Goal: Task Accomplishment & Management: Complete application form

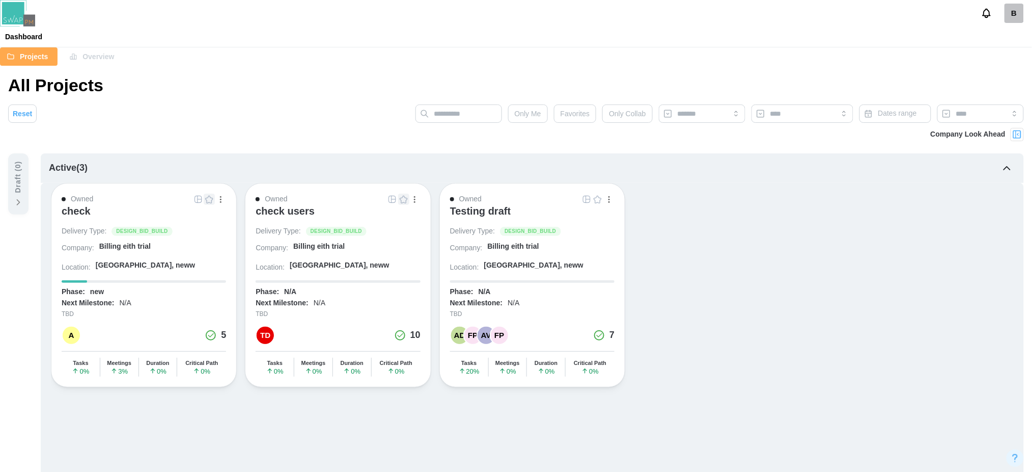
click at [63, 203] on div "Owned" at bounding box center [78, 199] width 32 height 11
click at [66, 203] on div "Owned" at bounding box center [78, 199] width 32 height 11
click at [63, 205] on div "check" at bounding box center [76, 211] width 29 height 12
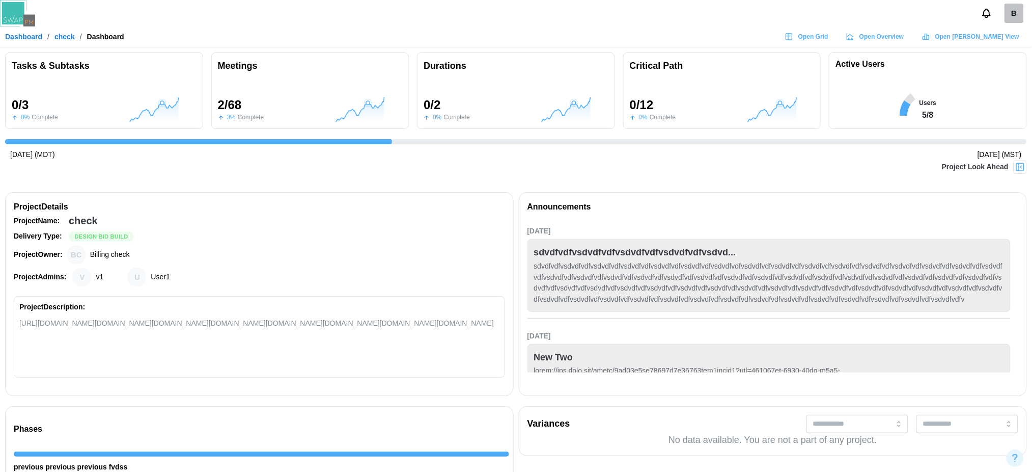
scroll to position [0, 687]
click at [829, 37] on span "Open Grid" at bounding box center [814, 37] width 30 height 14
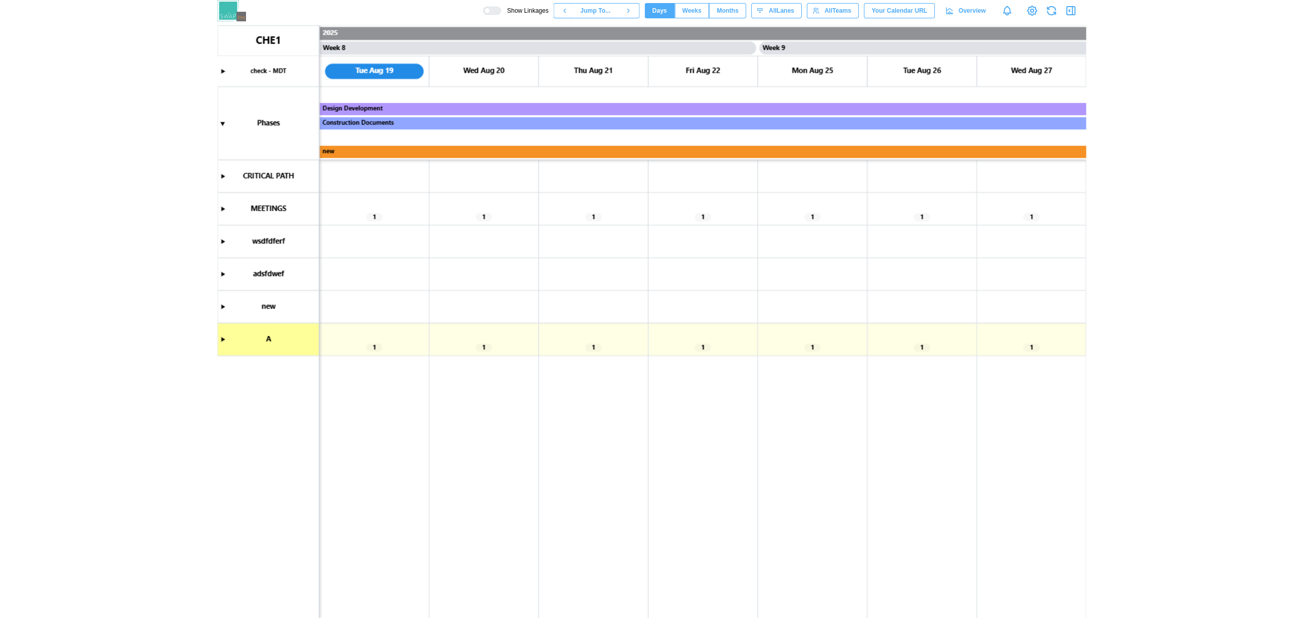
scroll to position [0, 3939]
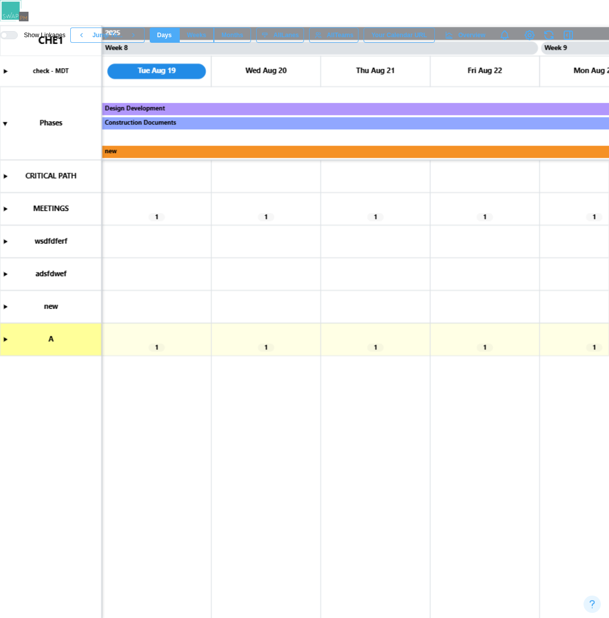
click at [3, 339] on canvas at bounding box center [304, 321] width 609 height 592
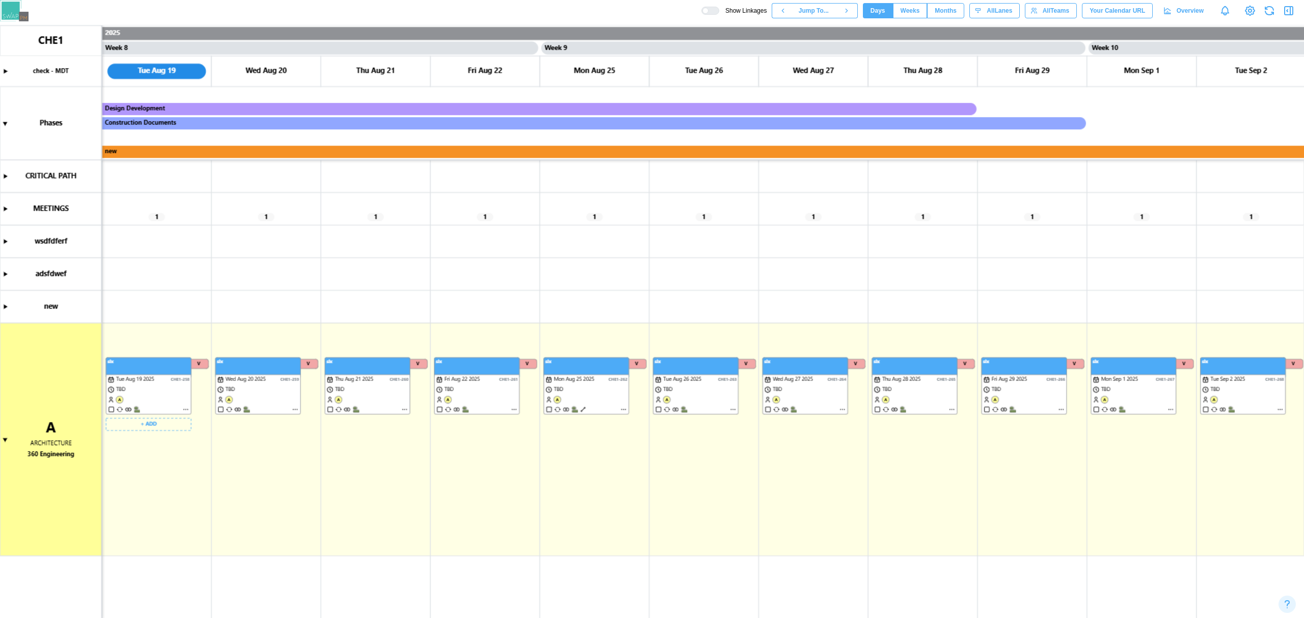
click at [151, 426] on canvas at bounding box center [652, 321] width 1304 height 593
click at [161, 449] on button "Create Task" at bounding box center [145, 444] width 75 height 18
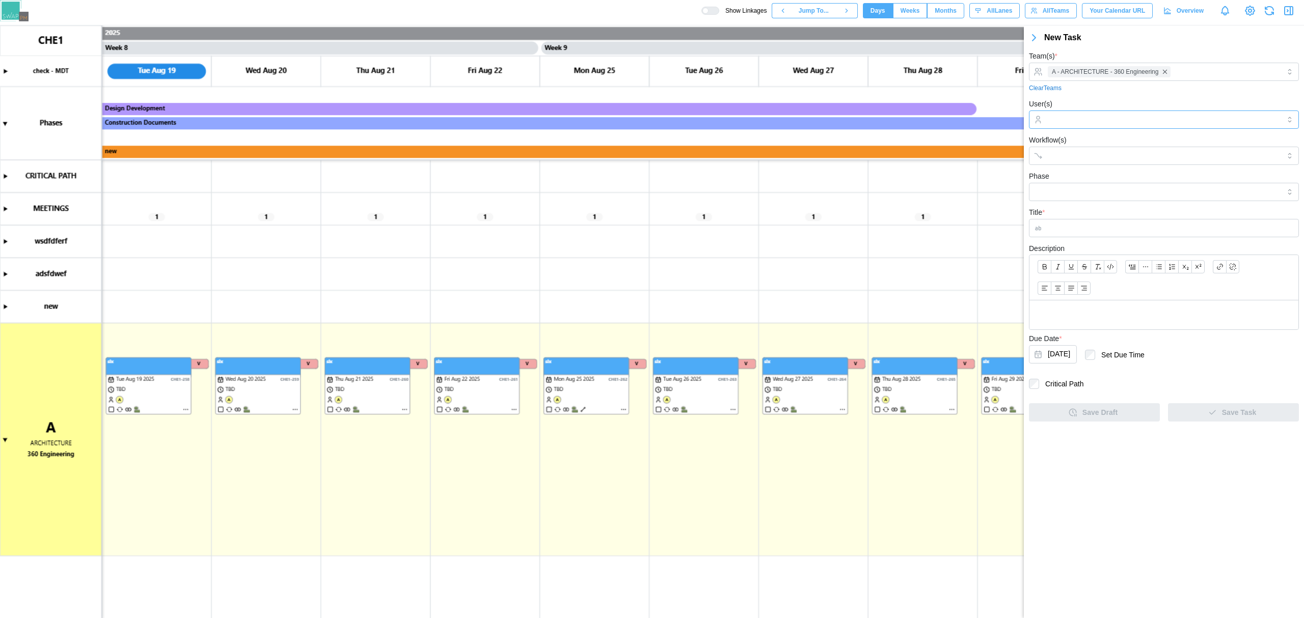
click at [867, 119] on input "User(s)" at bounding box center [1164, 120] width 232 height 8
click at [867, 121] on input "User(s)" at bounding box center [1164, 120] width 232 height 8
click at [867, 158] on input "Workflow(s)" at bounding box center [1155, 156] width 214 height 8
click at [867, 194] on input "Phase" at bounding box center [1164, 192] width 270 height 18
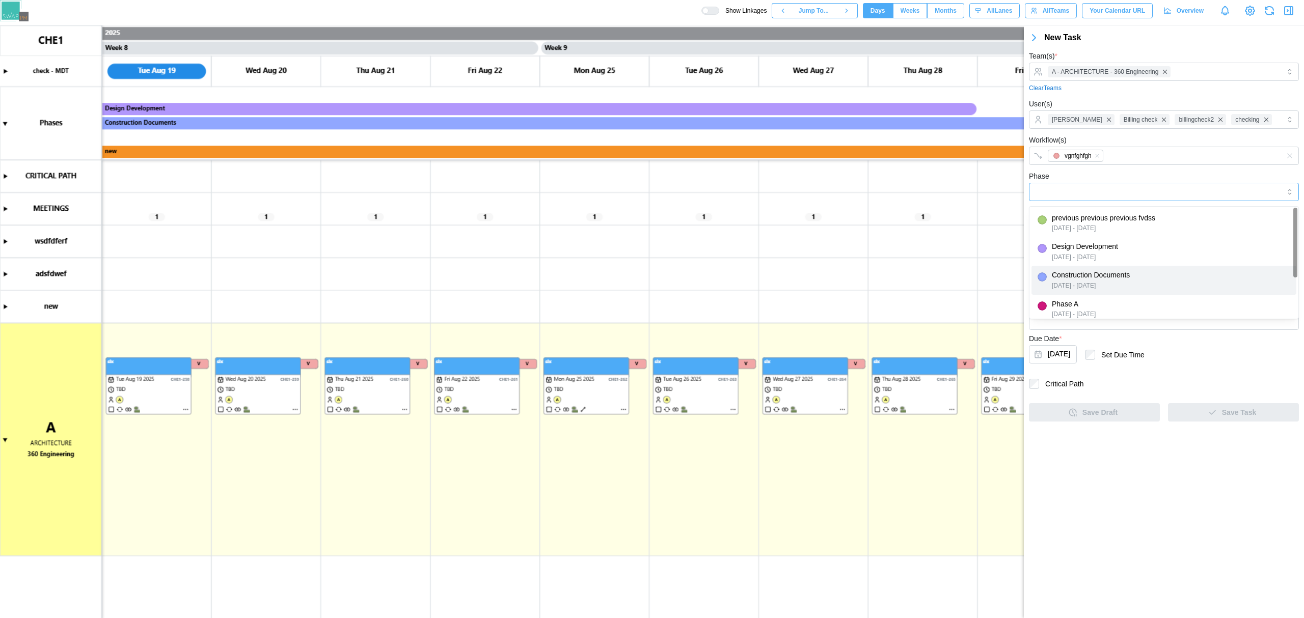
type input "**********"
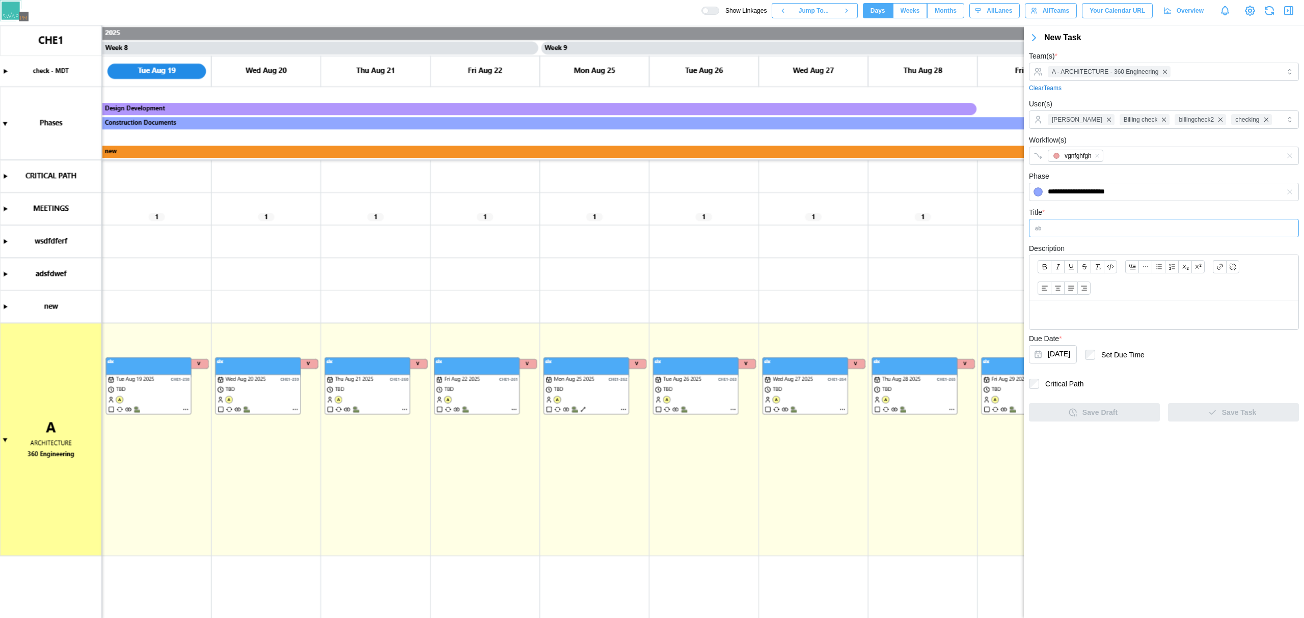
click at [867, 227] on input "Title *" at bounding box center [1164, 228] width 270 height 18
type input "***"
click at [867, 409] on span "Save Task" at bounding box center [1239, 412] width 34 height 17
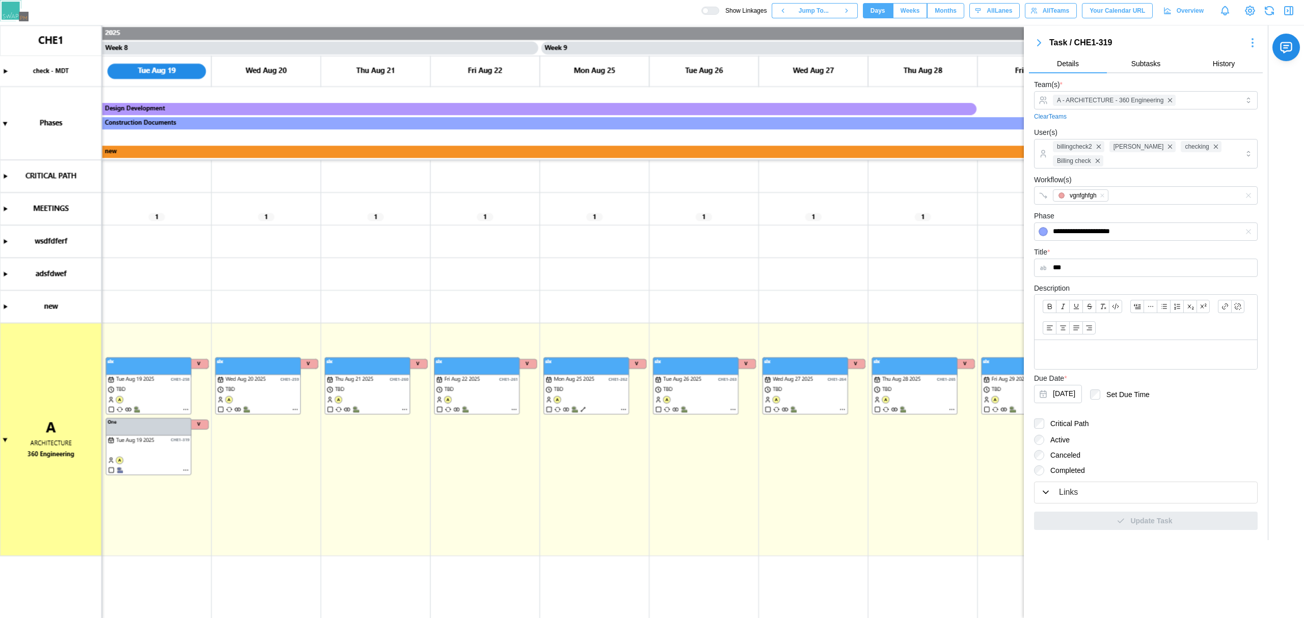
click at [867, 44] on icon "button" at bounding box center [1039, 43] width 12 height 12
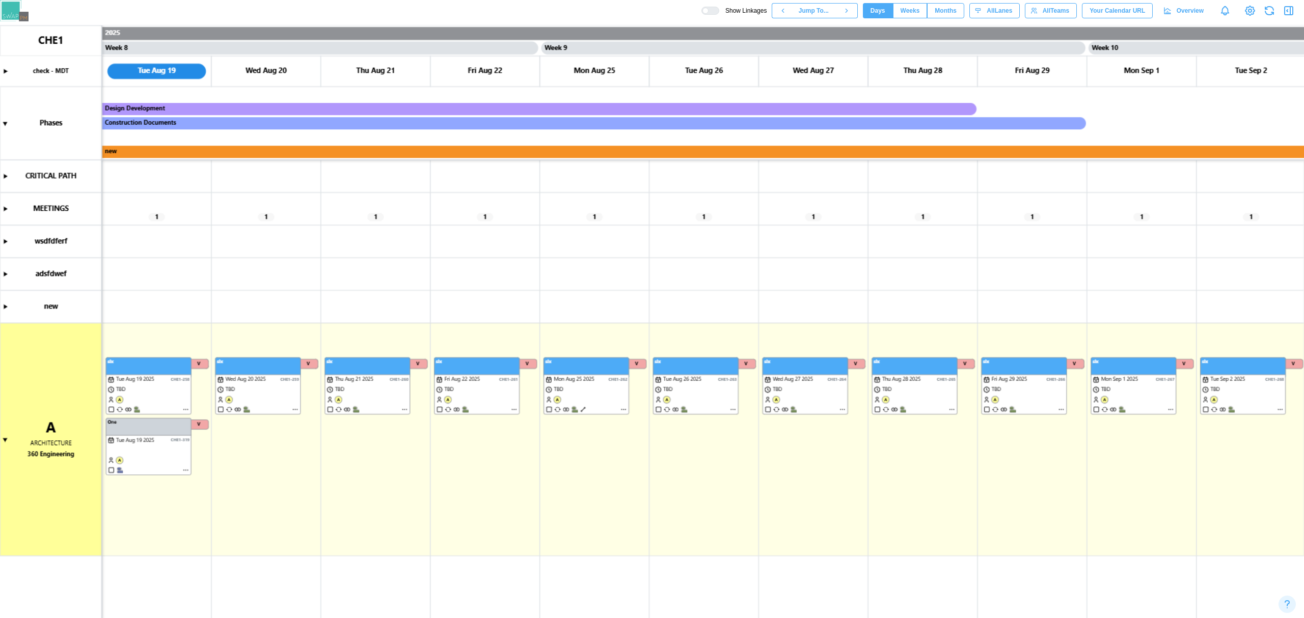
click at [867, 9] on button "button" at bounding box center [1289, 11] width 14 height 14
click at [384, 426] on canvas at bounding box center [652, 321] width 1304 height 593
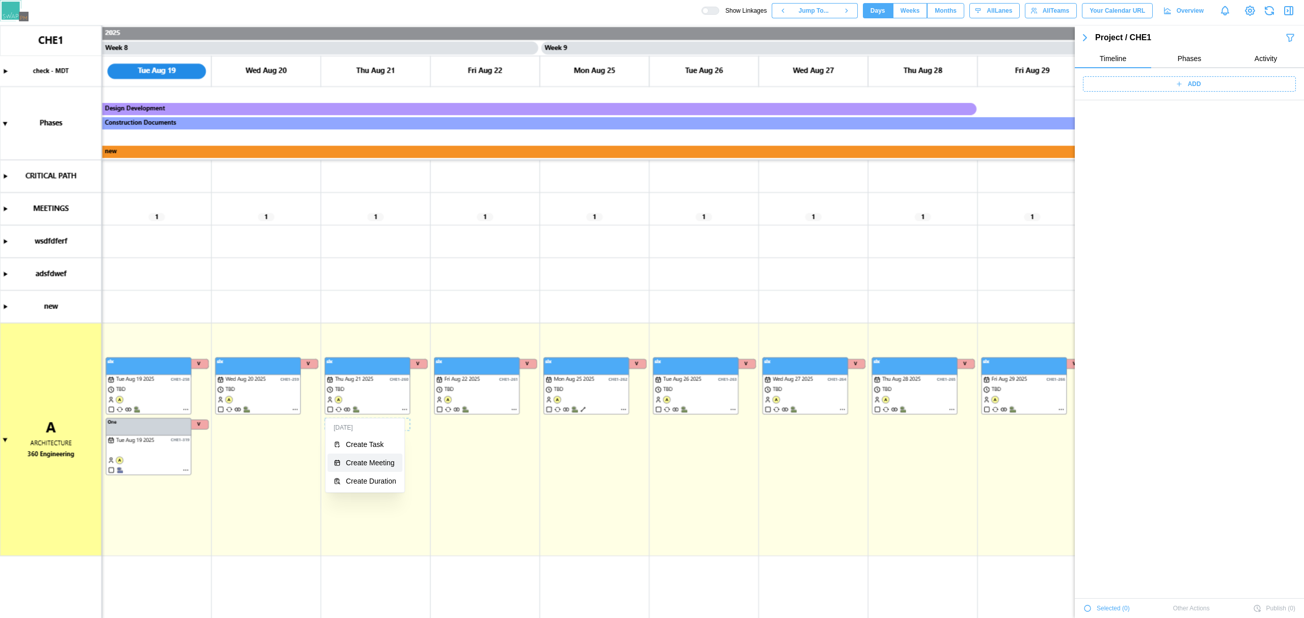
scroll to position [1143, 0]
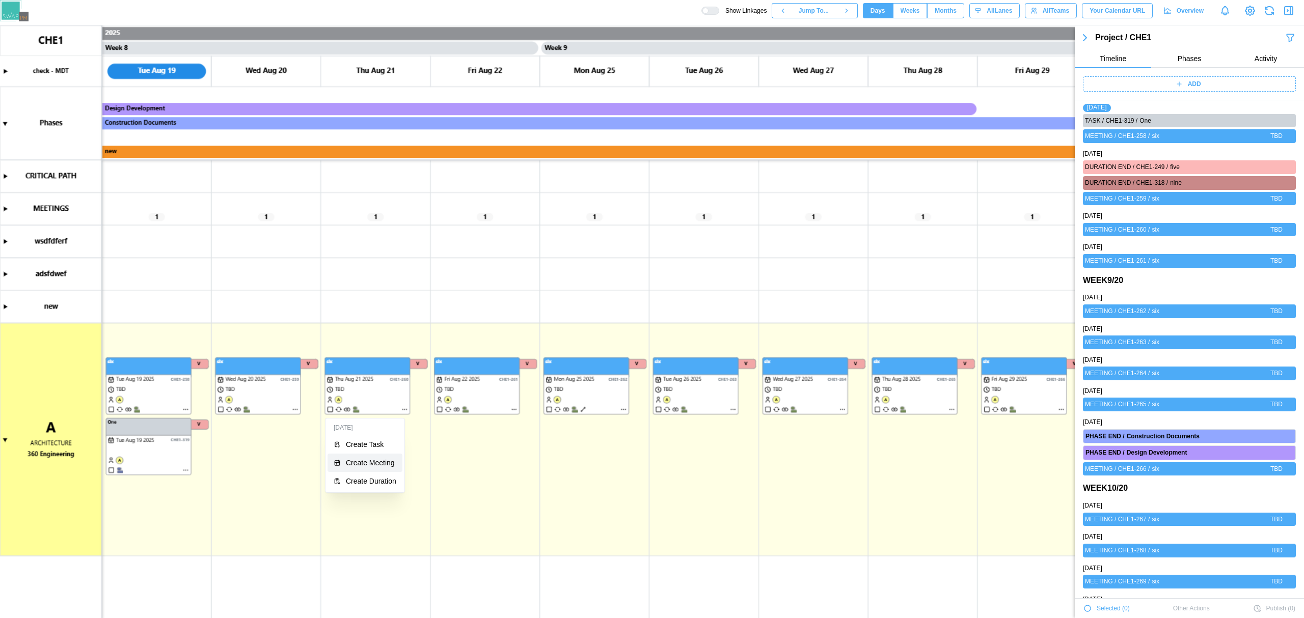
click at [382, 457] on button "Create Meeting" at bounding box center [365, 463] width 75 height 18
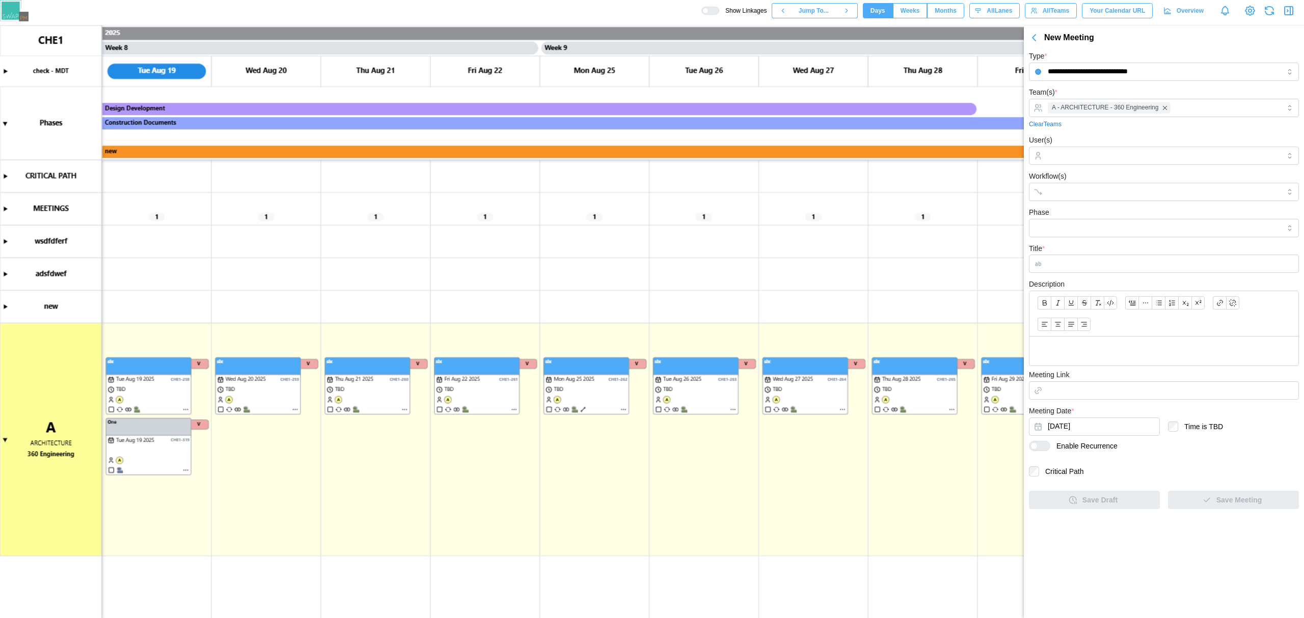
scroll to position [0, 0]
click at [867, 149] on div at bounding box center [1162, 155] width 235 height 17
click at [867, 192] on input "Workflow(s)" at bounding box center [1155, 192] width 214 height 8
click at [867, 231] on input "Phase" at bounding box center [1164, 228] width 270 height 18
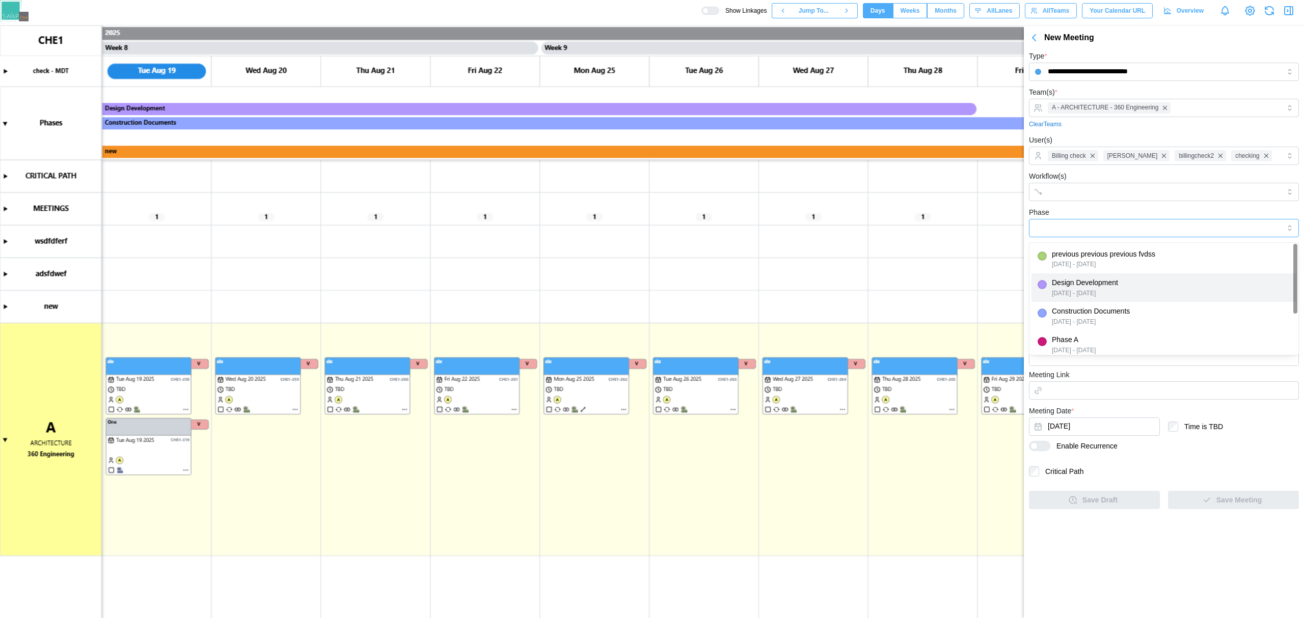
type input "**********"
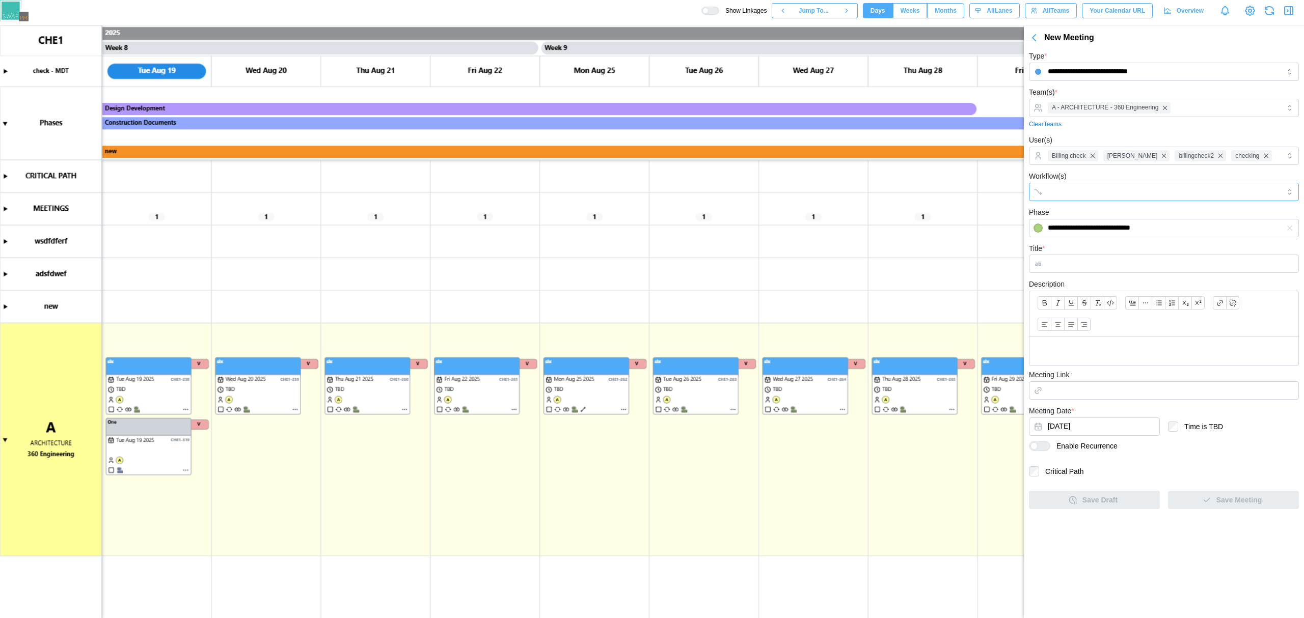
click at [867, 197] on div at bounding box center [1153, 191] width 216 height 17
click at [867, 259] on input "Title *" at bounding box center [1164, 264] width 270 height 18
type input "***"
click at [867, 504] on div "Save Meeting" at bounding box center [1232, 500] width 115 height 17
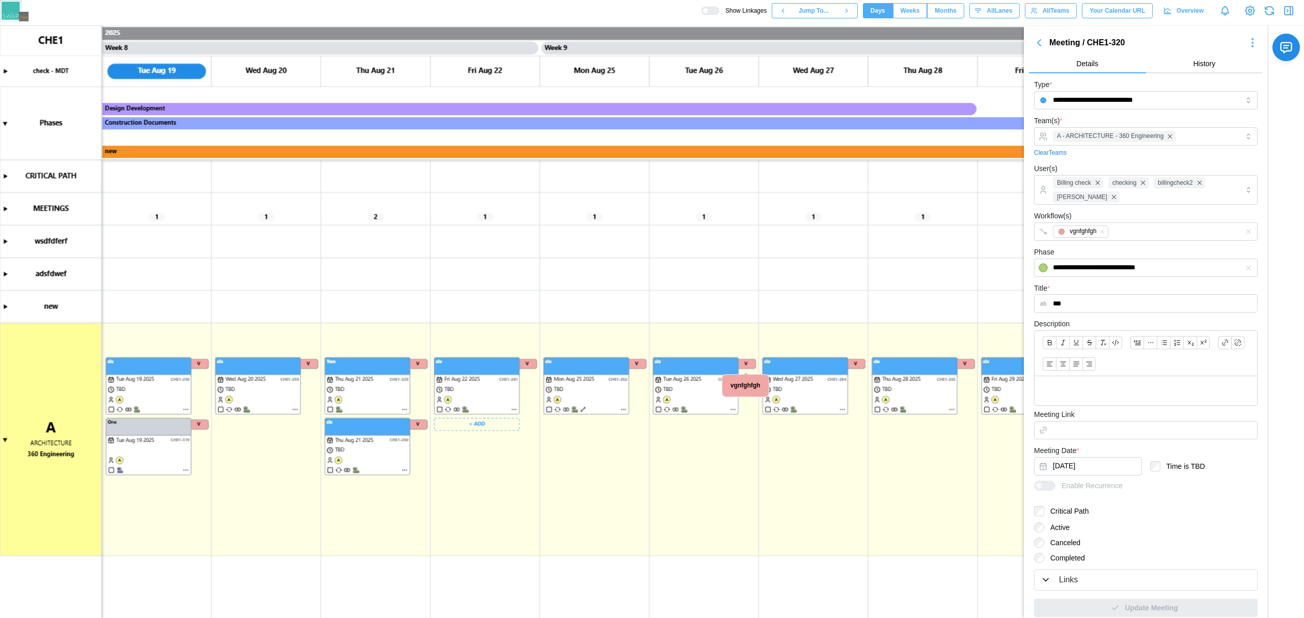
click at [497, 429] on canvas at bounding box center [652, 321] width 1304 height 593
click at [500, 479] on div "Create Duration" at bounding box center [480, 481] width 50 height 8
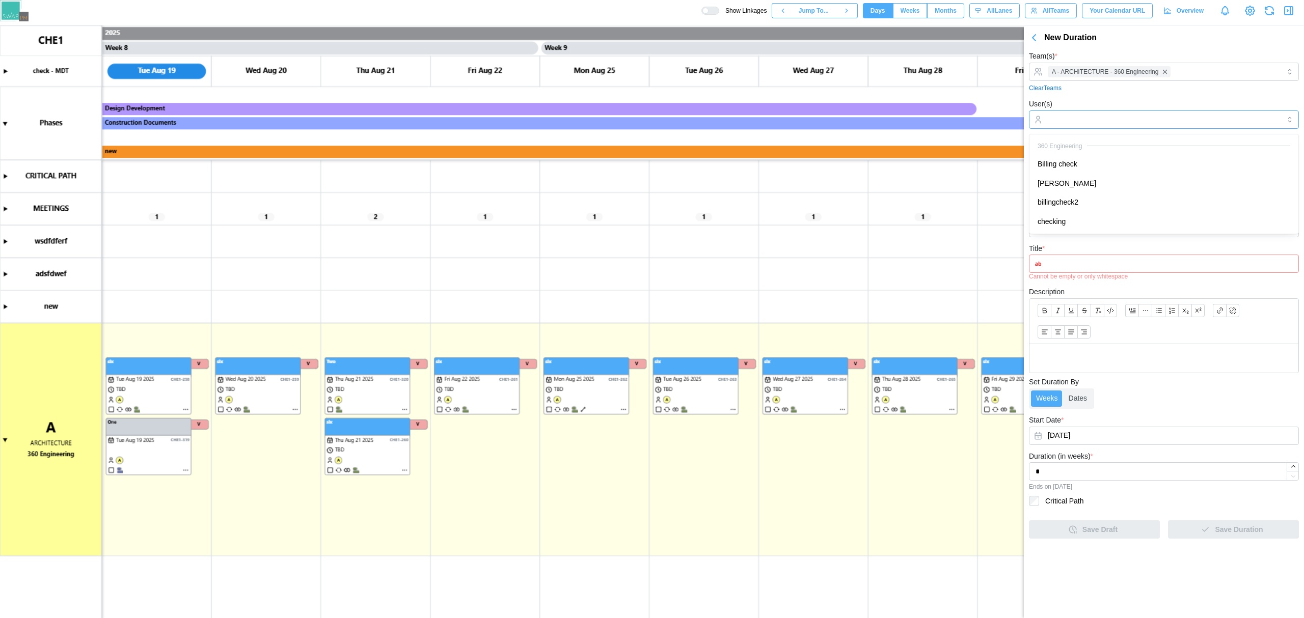
click at [867, 122] on input "User(s)" at bounding box center [1164, 120] width 232 height 8
click at [867, 153] on input "Workflow(s)" at bounding box center [1155, 156] width 214 height 8
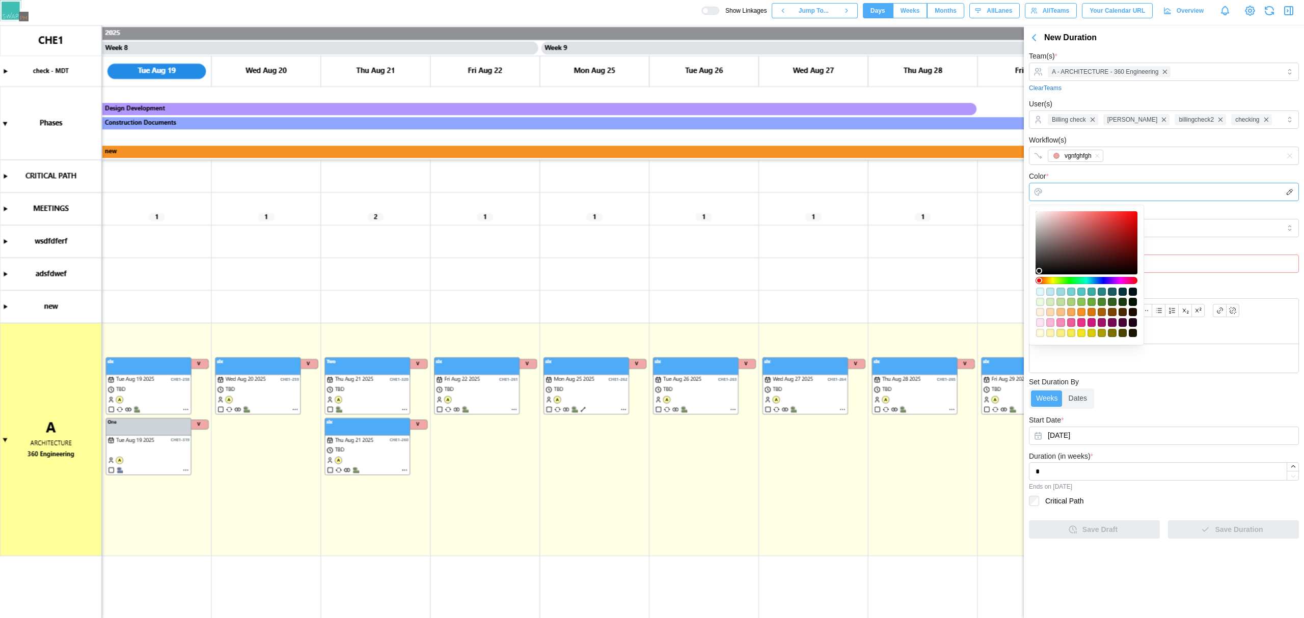
click at [867, 188] on input "Color *" at bounding box center [1164, 192] width 270 height 18
click at [867, 300] on div "#4b862d" at bounding box center [1102, 302] width 8 height 8
type input "*******"
click at [867, 220] on div at bounding box center [1086, 243] width 95 height 56
click at [867, 175] on div "Color * *******" at bounding box center [1164, 185] width 270 height 31
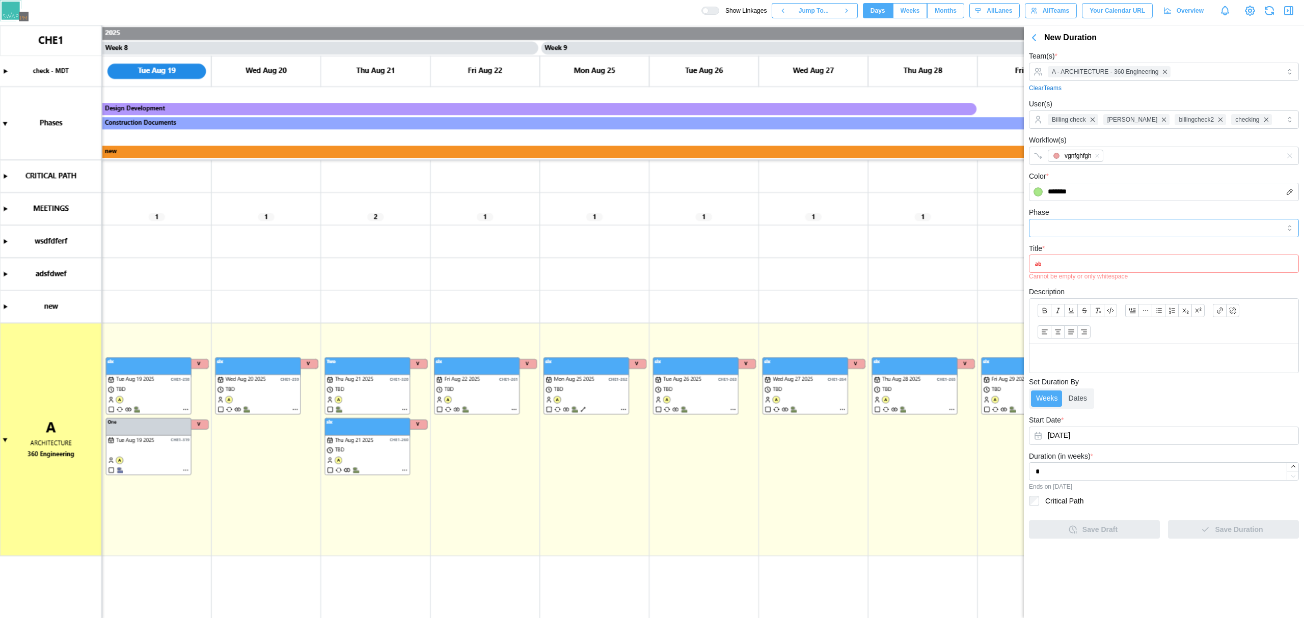
click at [867, 223] on input "Phase" at bounding box center [1164, 228] width 270 height 18
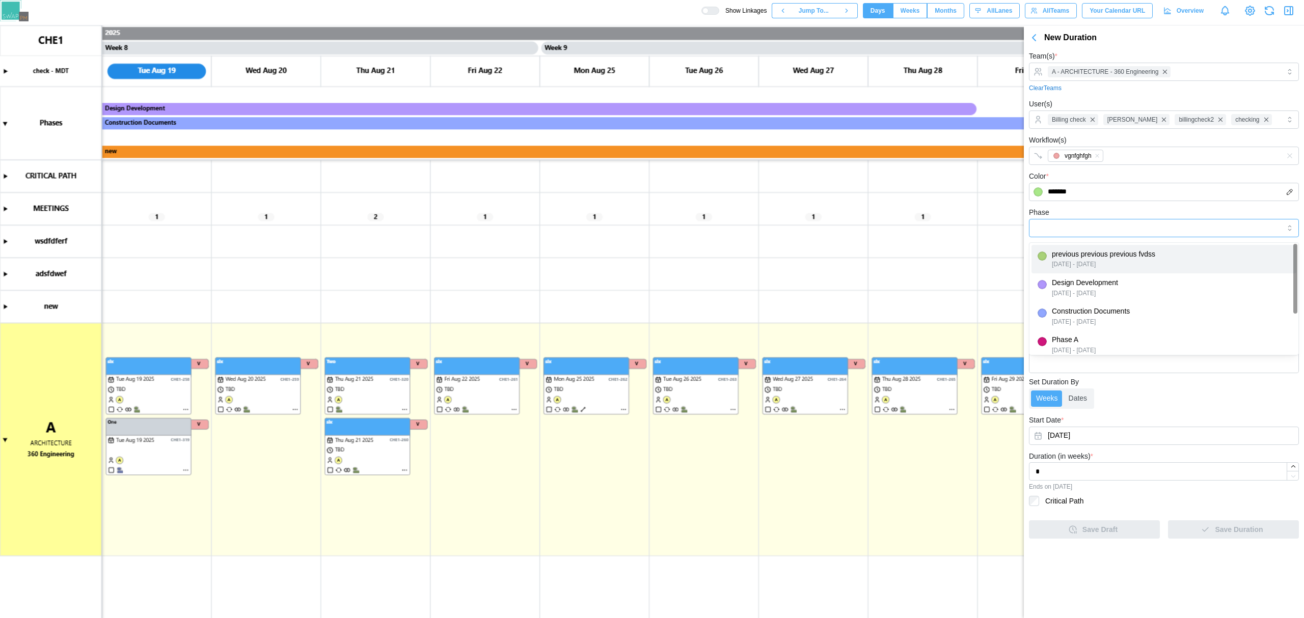
type input "**********"
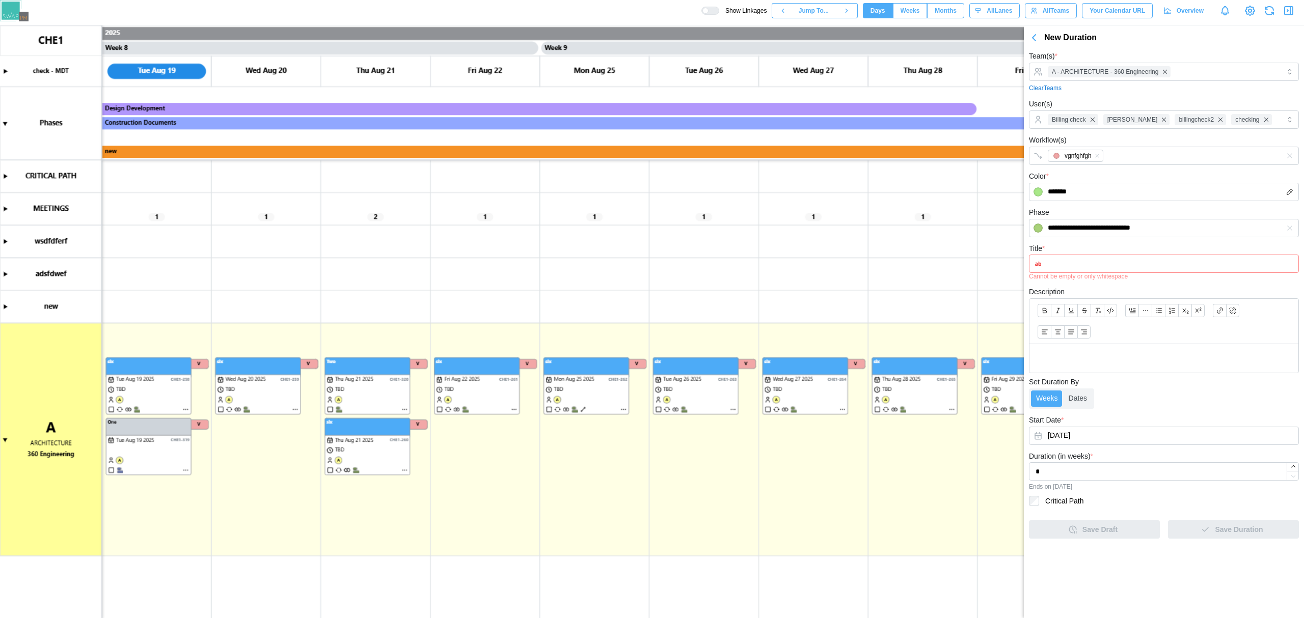
click at [867, 265] on input "Title *" at bounding box center [1164, 264] width 270 height 18
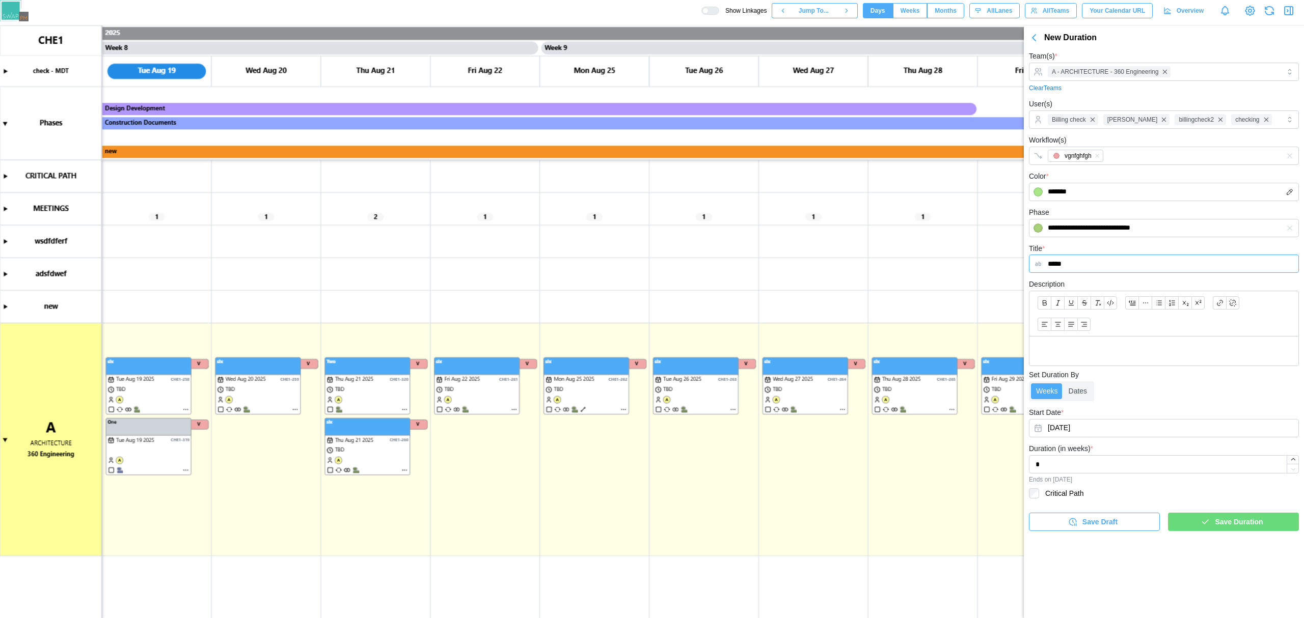
type input "*****"
click at [867, 355] on p at bounding box center [1164, 351] width 253 height 13
click at [867, 518] on span "Save Duration" at bounding box center [1239, 521] width 48 height 17
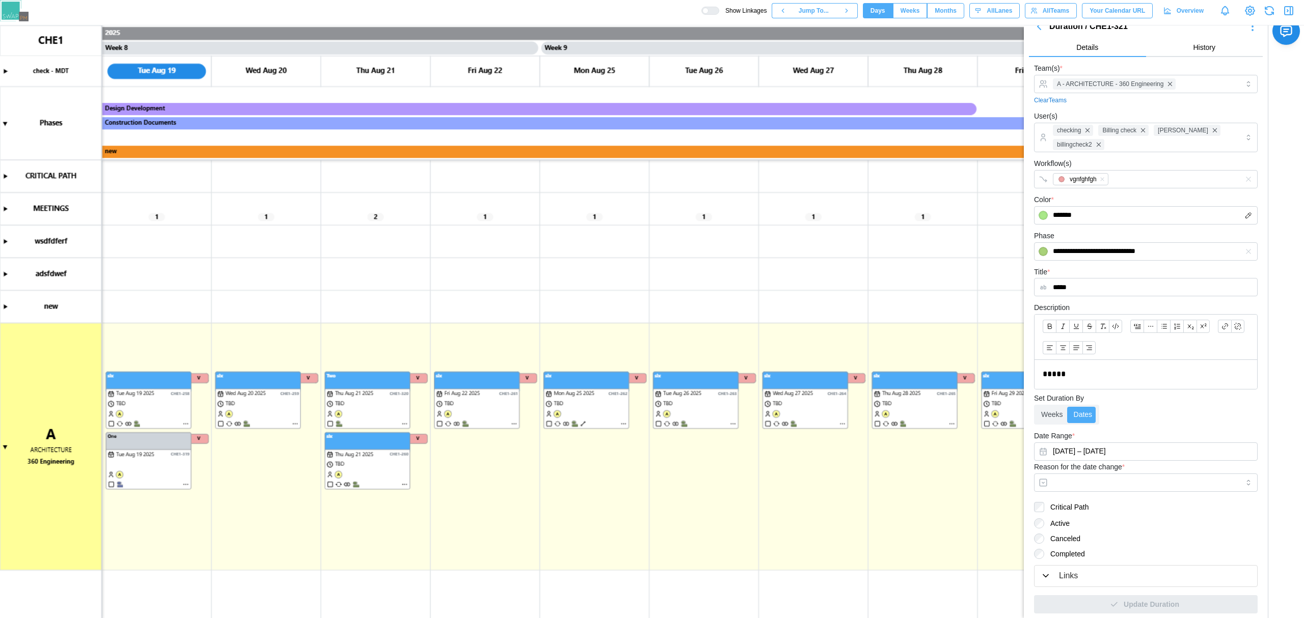
scroll to position [22, 0]
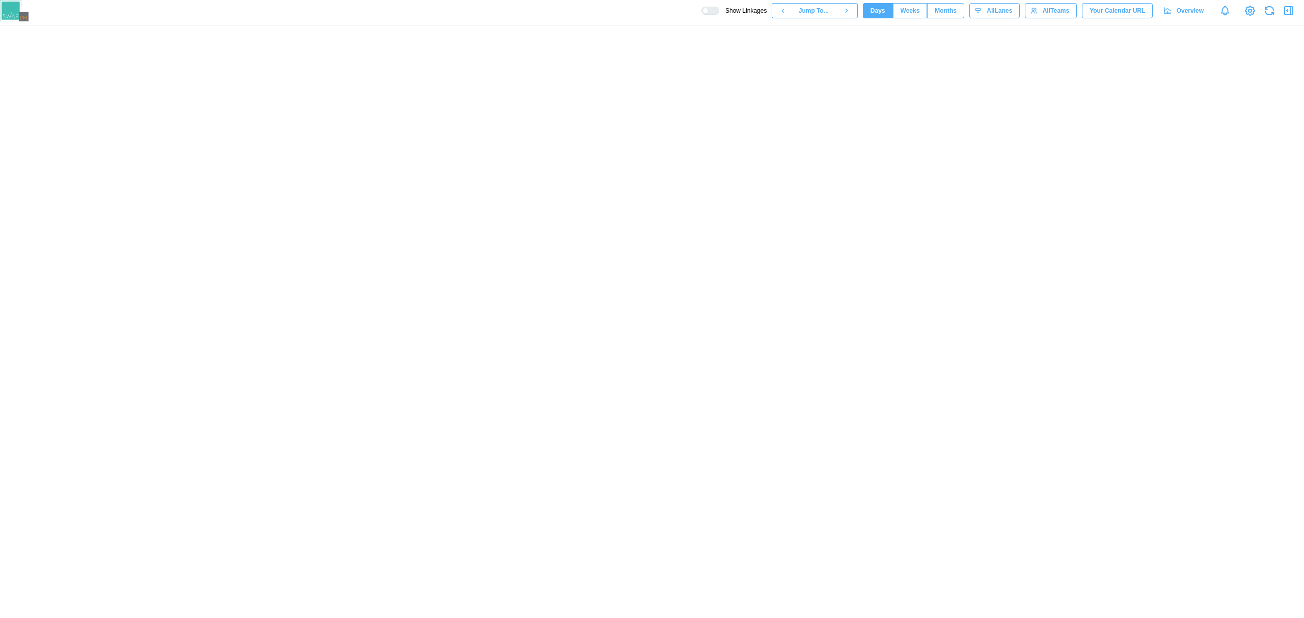
scroll to position [0, 3934]
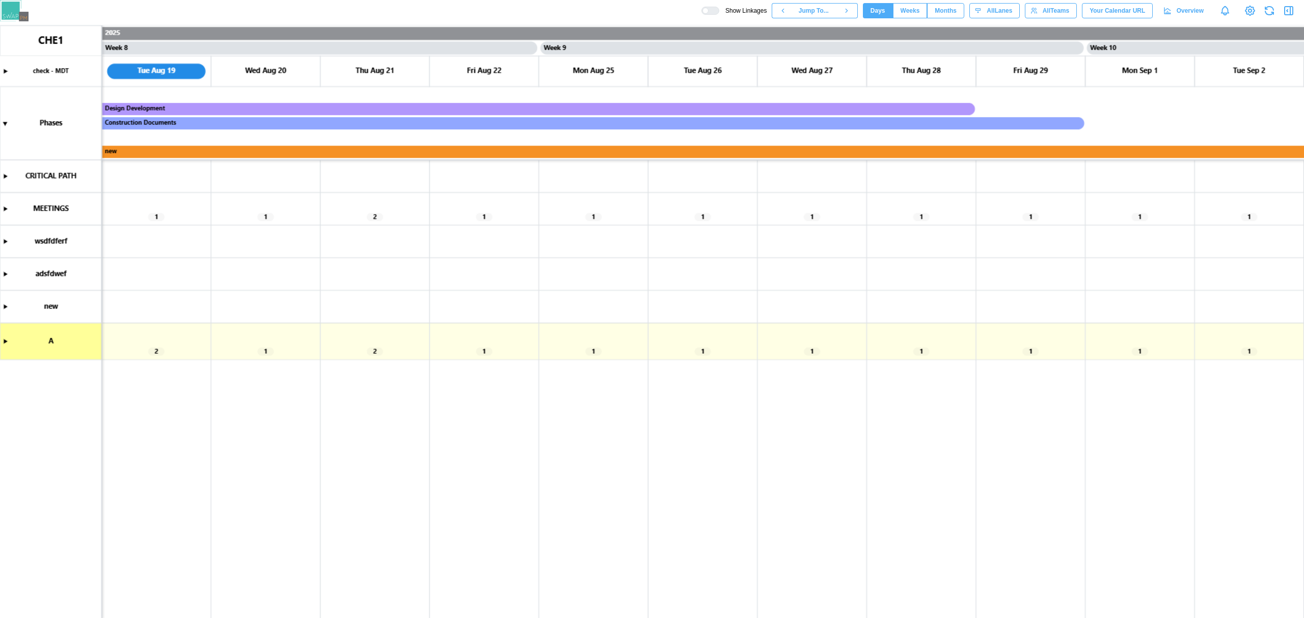
click at [6, 341] on canvas at bounding box center [652, 321] width 1304 height 593
click at [5, 341] on canvas at bounding box center [652, 321] width 1304 height 593
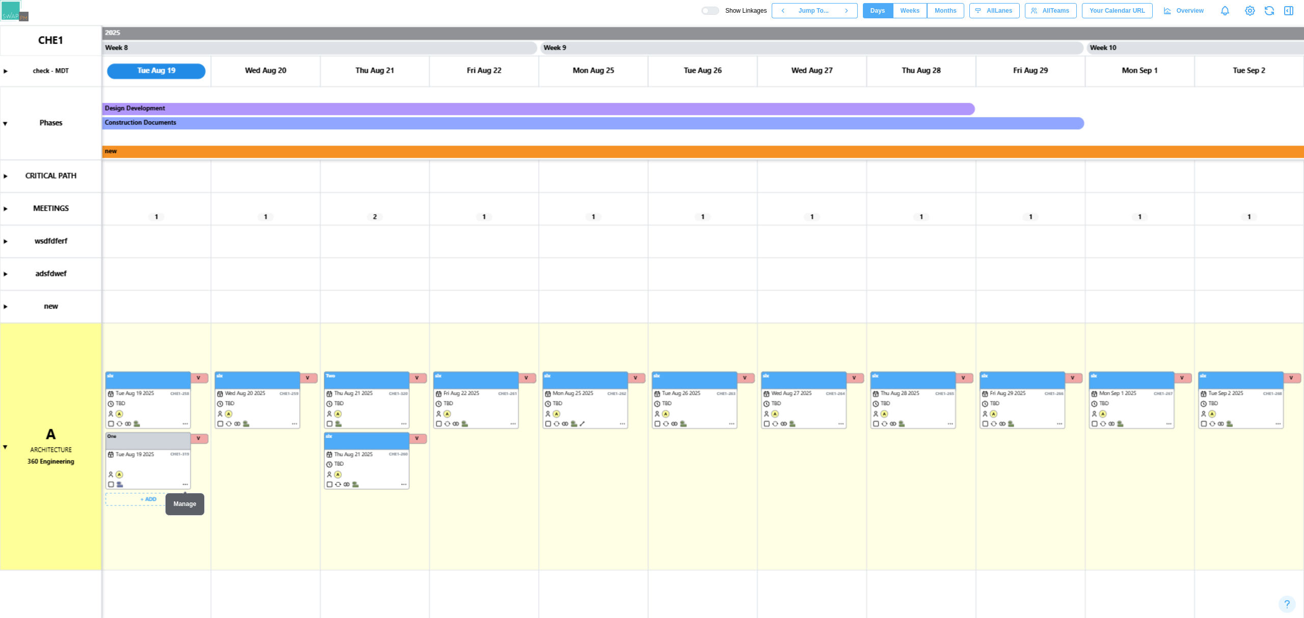
click at [175, 474] on canvas at bounding box center [652, 321] width 1304 height 593
click at [351, 466] on canvas at bounding box center [652, 321] width 1304 height 593
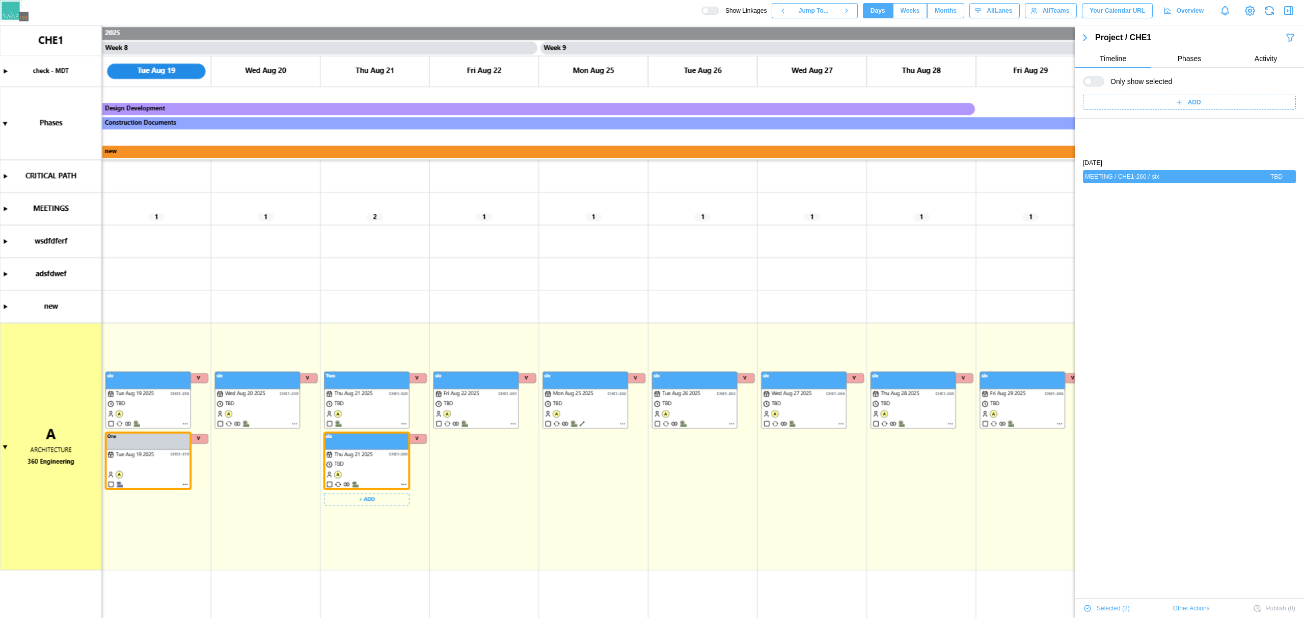
scroll to position [52, 0]
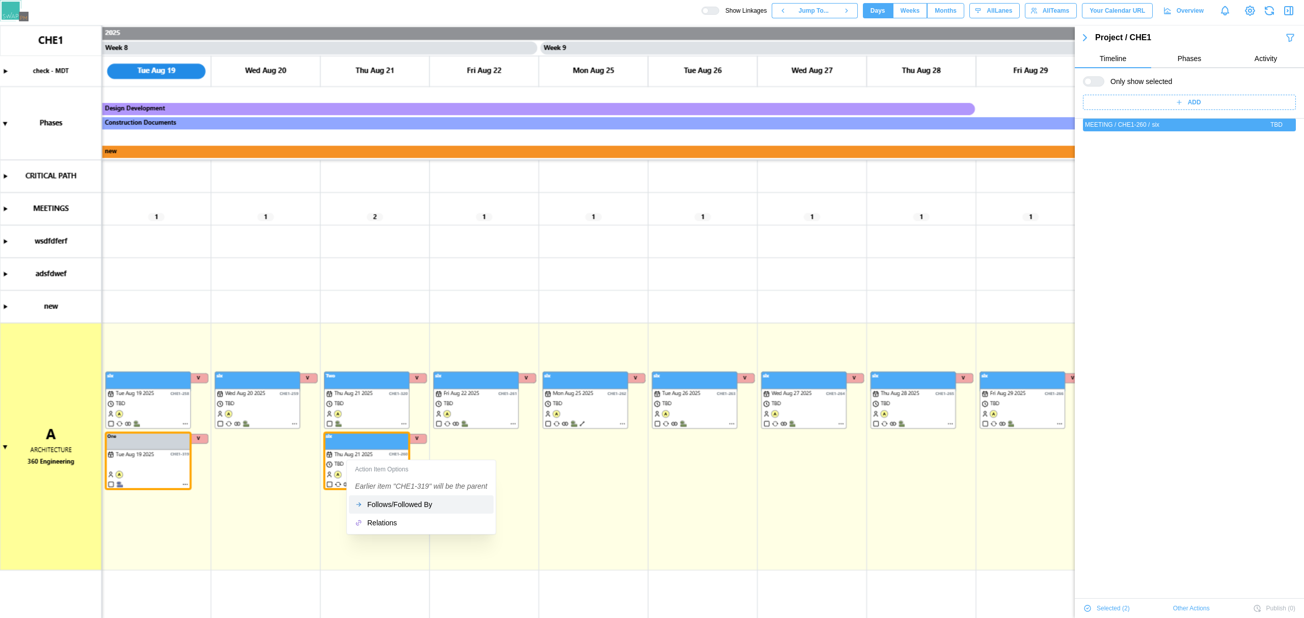
click at [373, 505] on div "Follows/Followed By" at bounding box center [427, 505] width 120 height 8
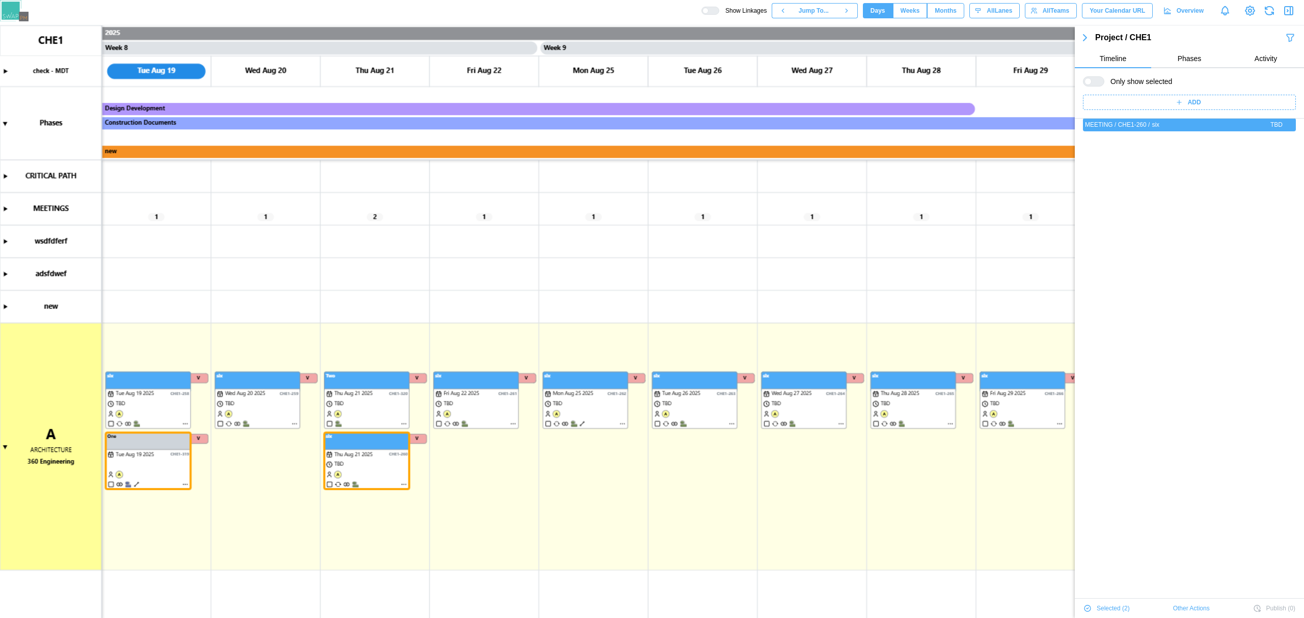
click at [1080, 43] on icon "button" at bounding box center [1085, 38] width 12 height 12
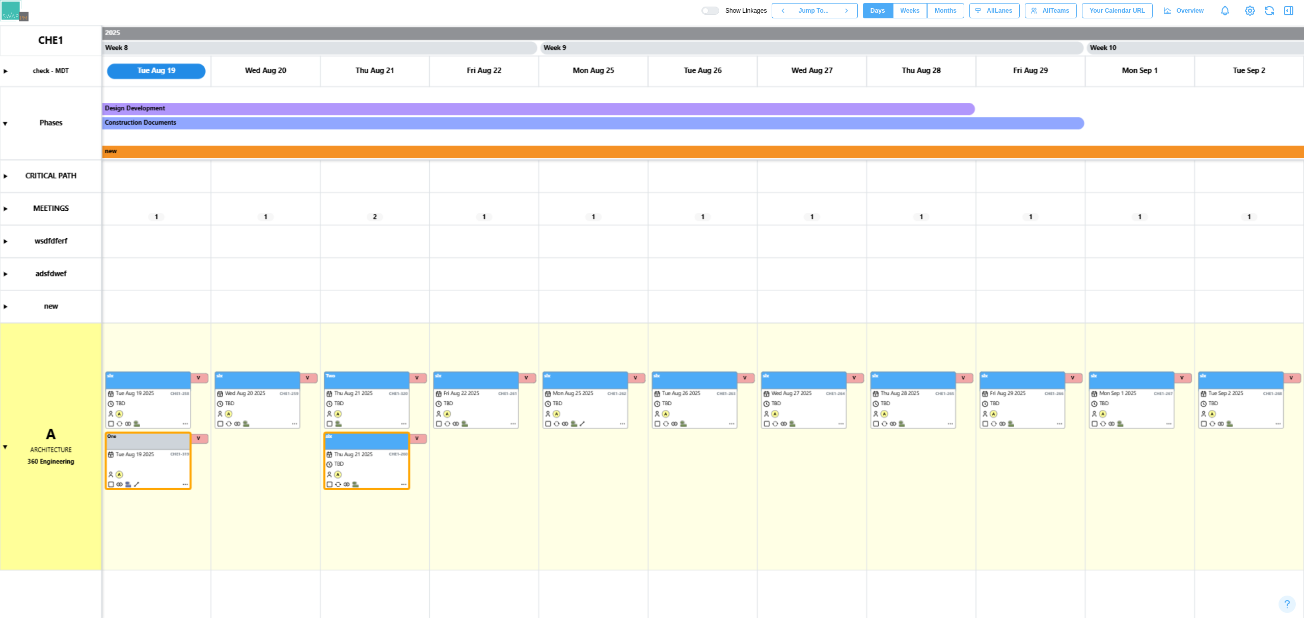
scroll to position [1107, 0]
click at [1290, 11] on icon "button" at bounding box center [1290, 11] width 0 height 8
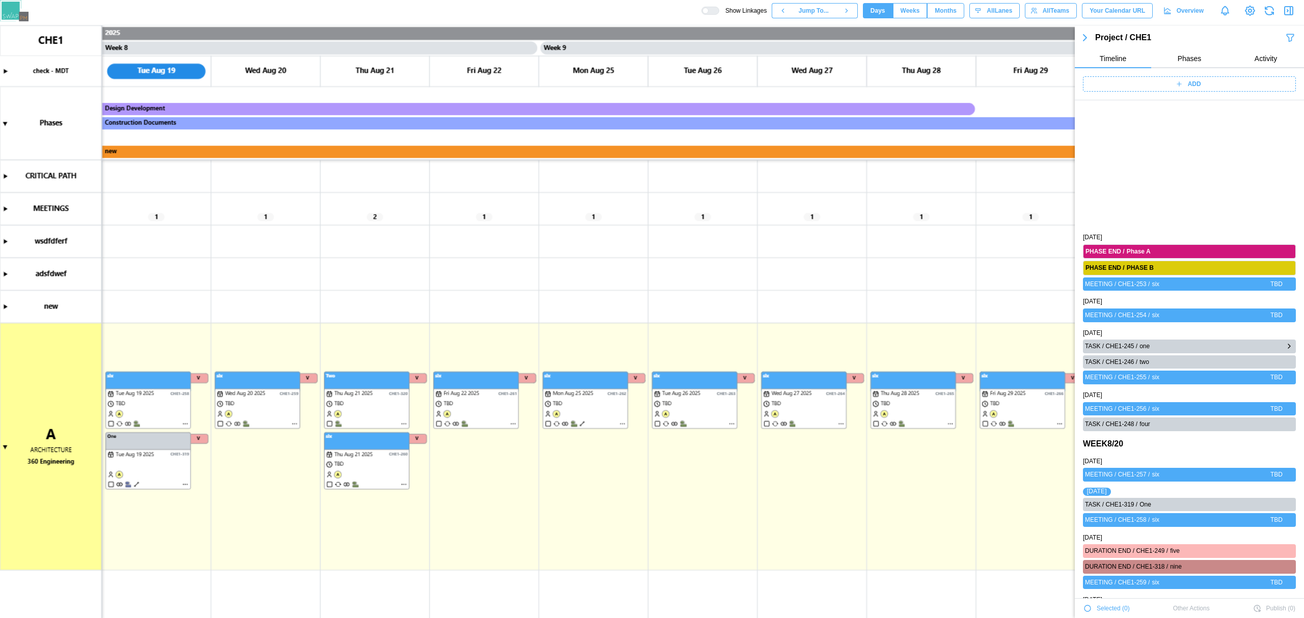
scroll to position [1001, 0]
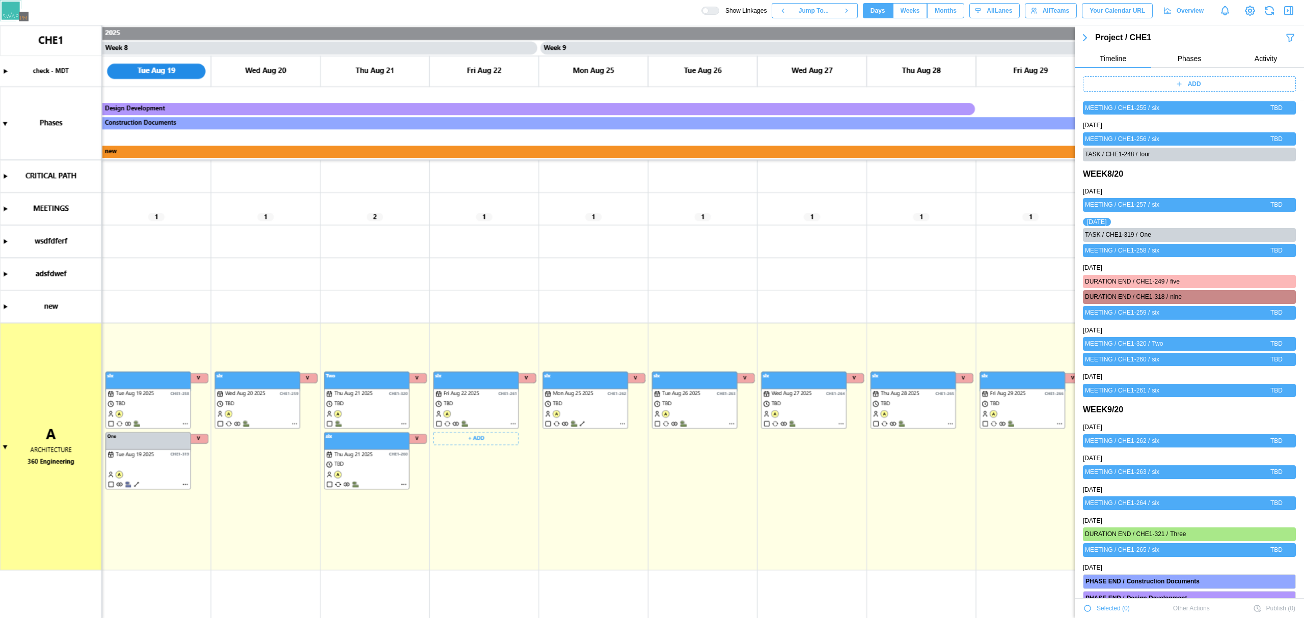
click at [484, 439] on canvas at bounding box center [652, 321] width 1304 height 593
click at [502, 500] on div "Create Duration" at bounding box center [479, 496] width 50 height 8
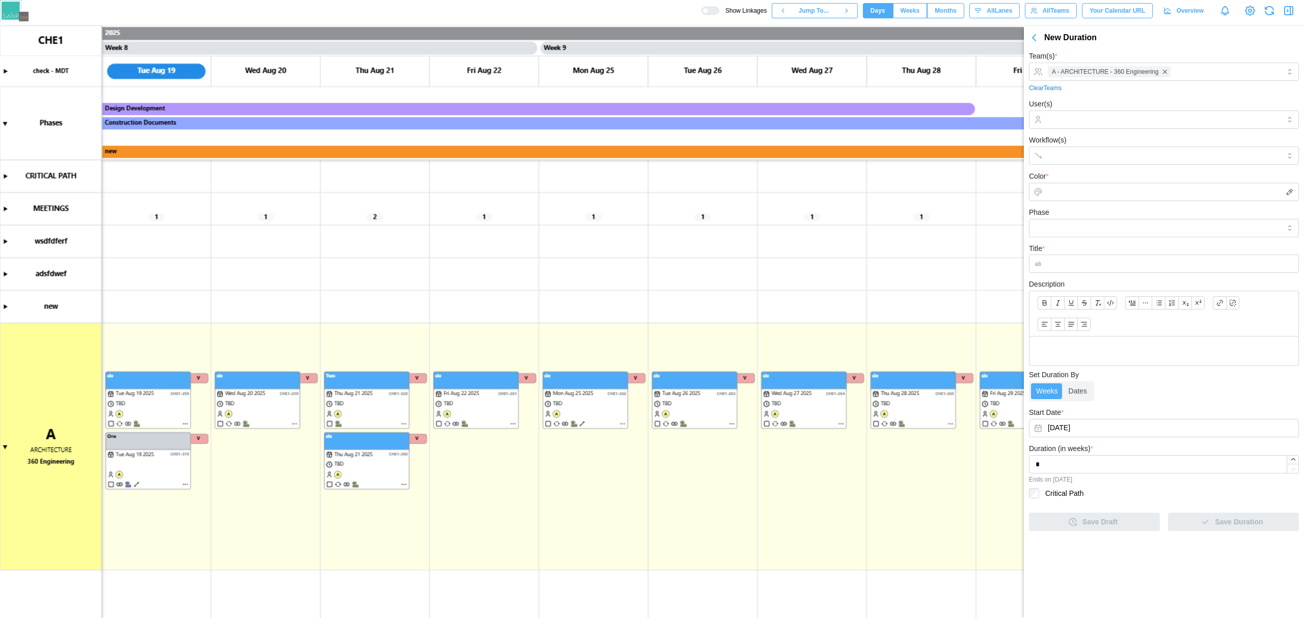
scroll to position [0, 0]
click at [1113, 114] on div at bounding box center [1162, 119] width 235 height 17
click at [1115, 126] on div at bounding box center [1162, 119] width 235 height 17
click at [1093, 111] on div at bounding box center [1162, 119] width 235 height 17
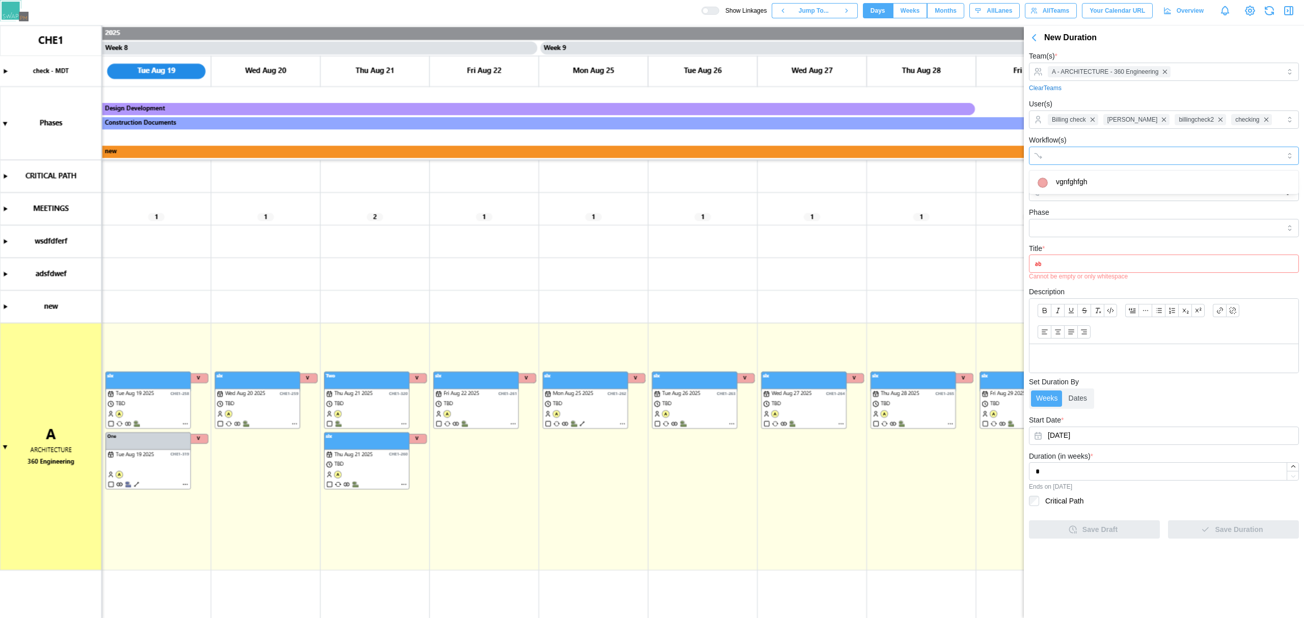
click at [1083, 147] on div at bounding box center [1153, 155] width 216 height 17
click at [1081, 188] on input "Color *" at bounding box center [1164, 192] width 270 height 18
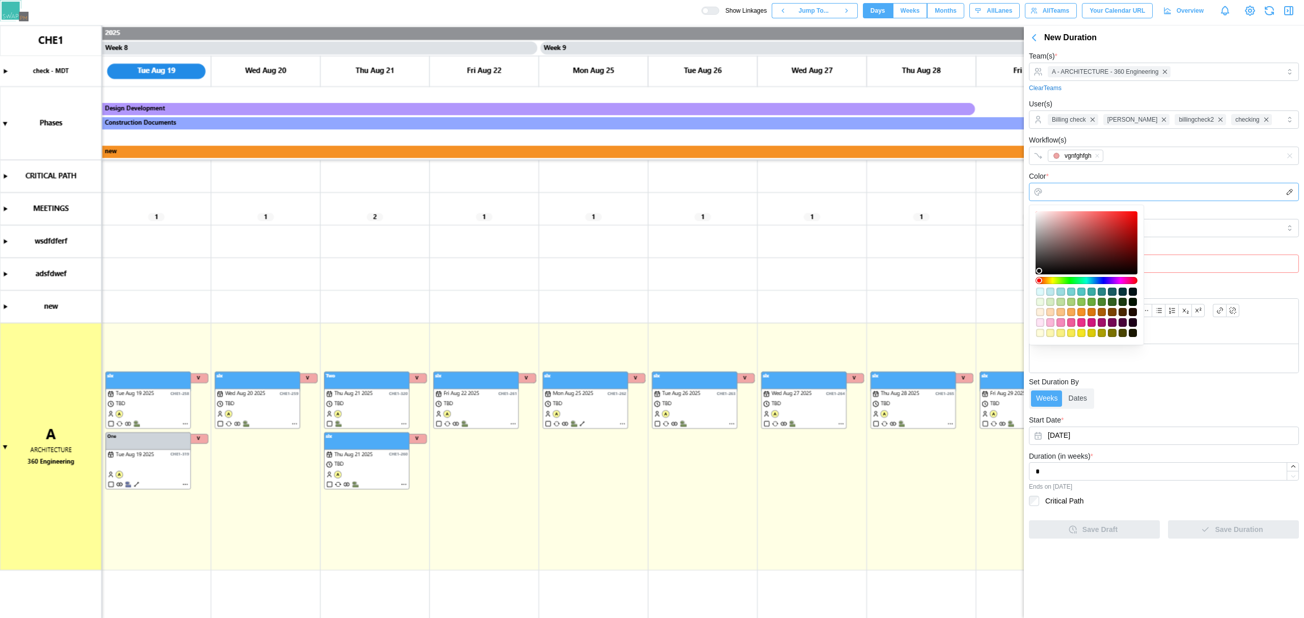
click at [1080, 219] on div at bounding box center [1086, 243] width 95 height 56
type input "*******"
click at [1192, 216] on div "Phase" at bounding box center [1164, 221] width 270 height 31
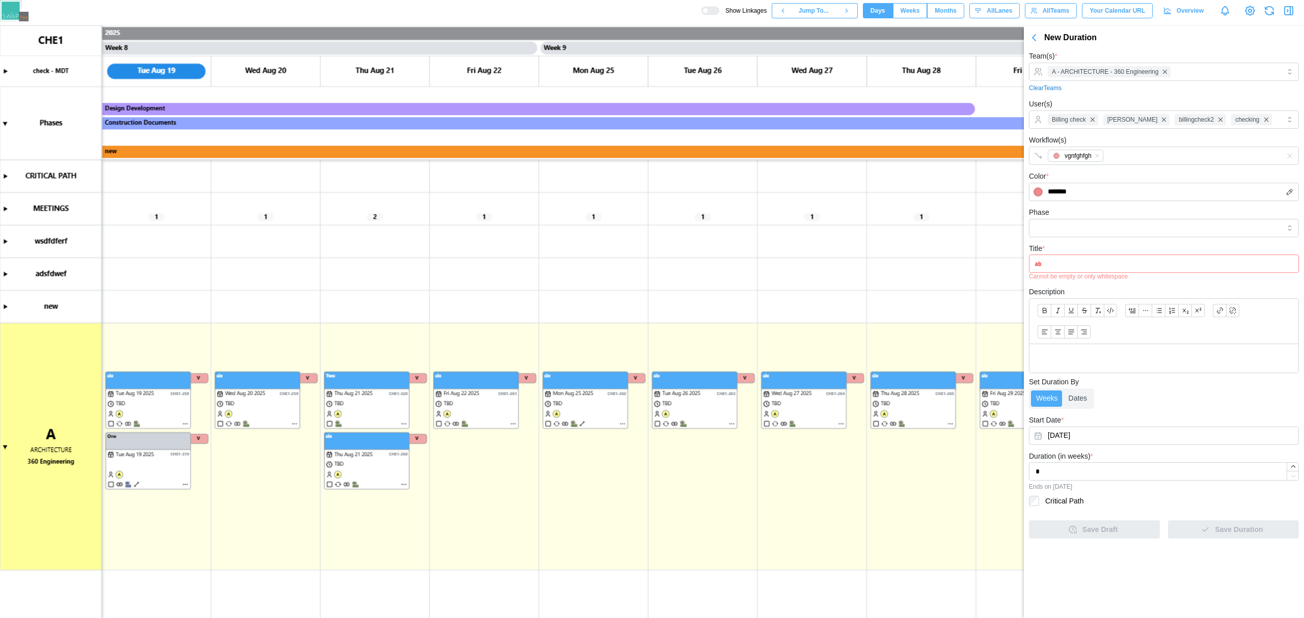
click at [1172, 239] on form "Team(s) * A - ARCHITECTURE - 360 Engineering Clear Teams User(s) Billing check …" at bounding box center [1164, 294] width 270 height 489
click at [1127, 229] on input "Phase" at bounding box center [1164, 228] width 270 height 18
type input "**********"
click at [1098, 258] on input "Title *" at bounding box center [1164, 264] width 270 height 18
click at [1086, 266] on input "Title *" at bounding box center [1164, 264] width 270 height 18
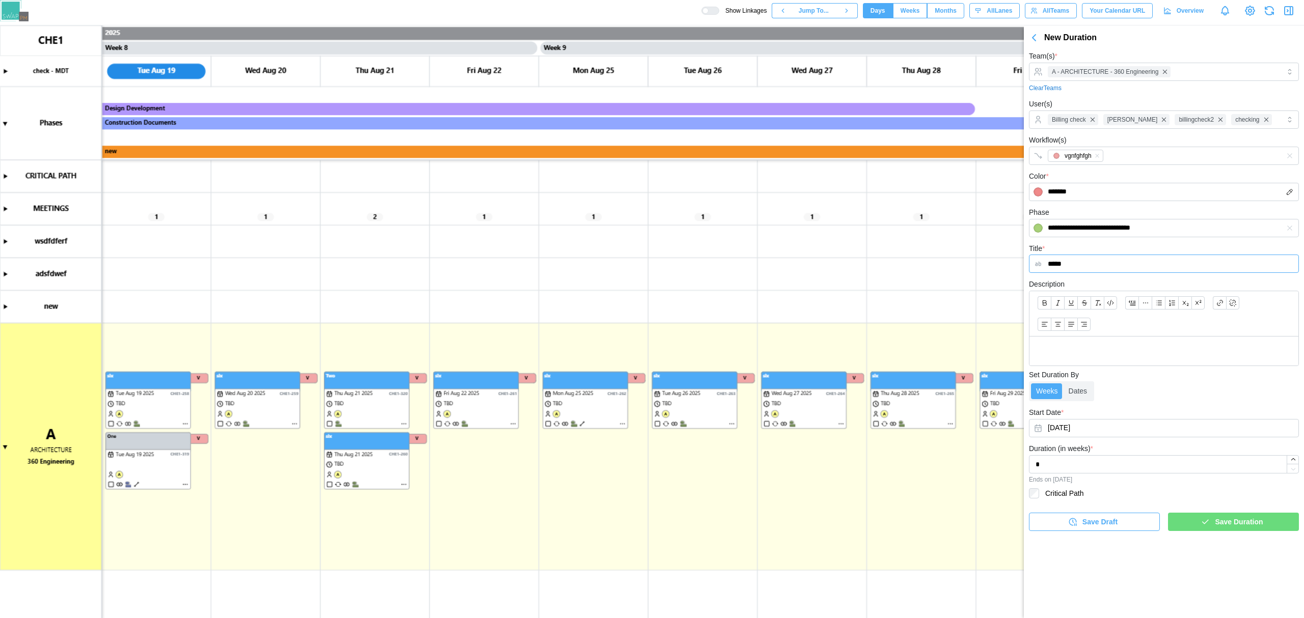
type input "*****"
click at [1252, 526] on span "Save Duration" at bounding box center [1239, 521] width 48 height 17
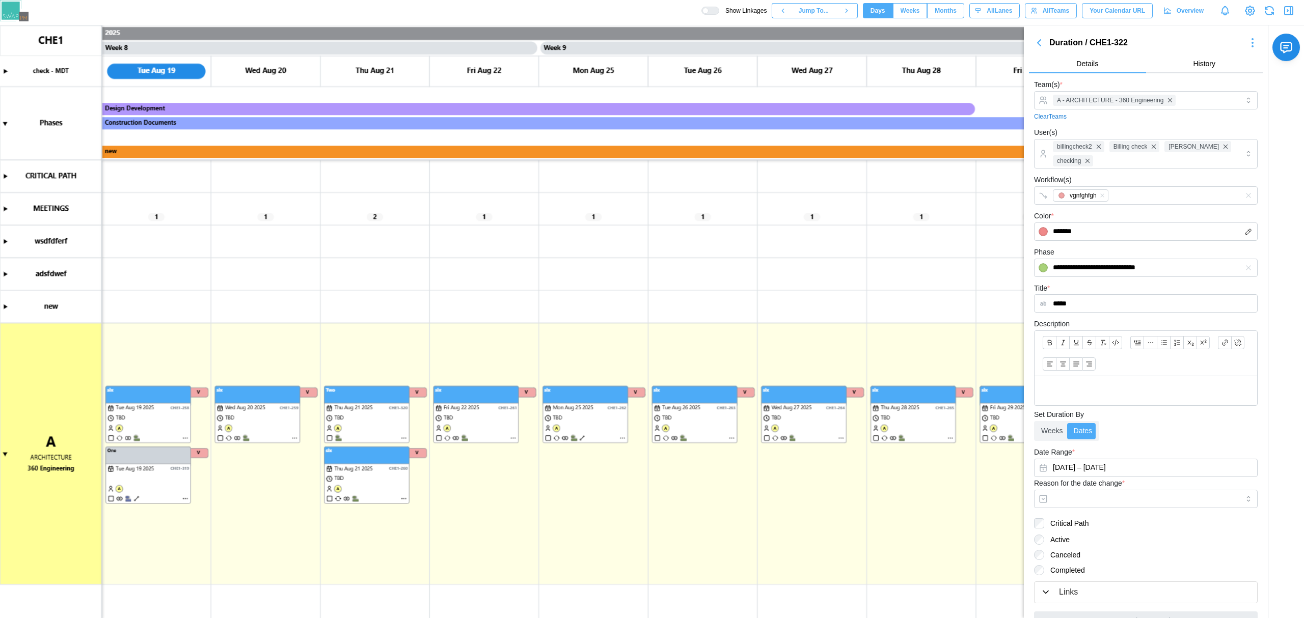
click at [6, 210] on canvas at bounding box center [652, 321] width 1304 height 593
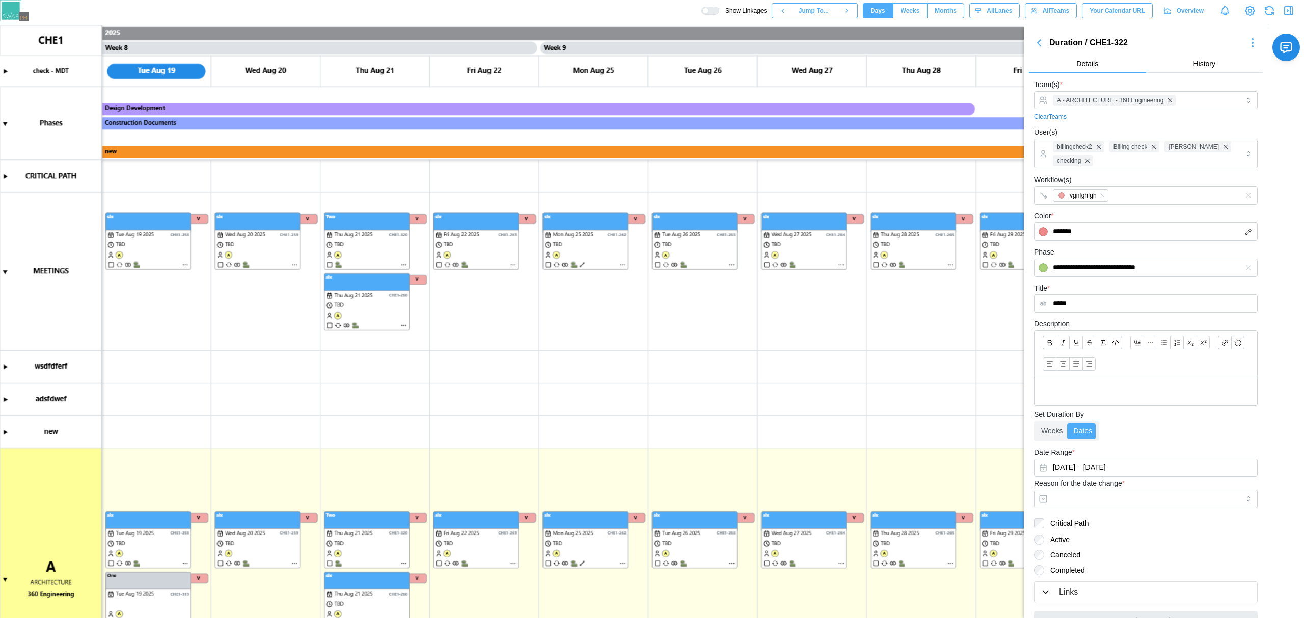
click at [6, 210] on canvas at bounding box center [652, 321] width 1304 height 593
click at [5, 273] on canvas at bounding box center [652, 321] width 1304 height 593
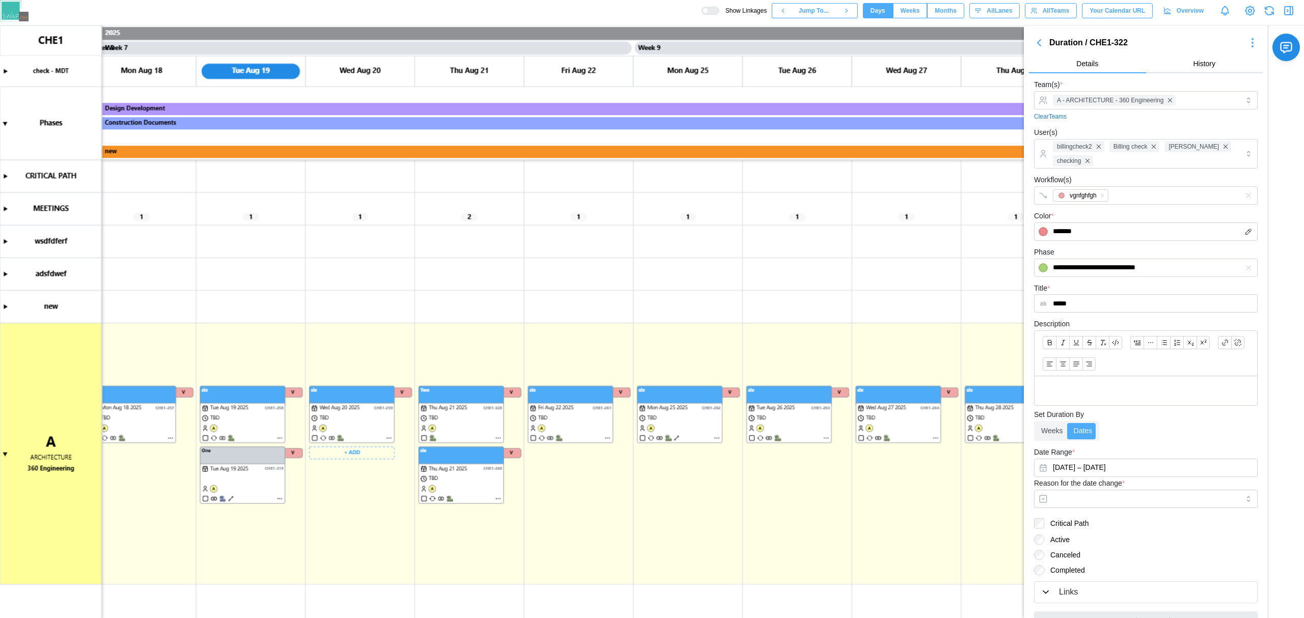
scroll to position [0, 3925]
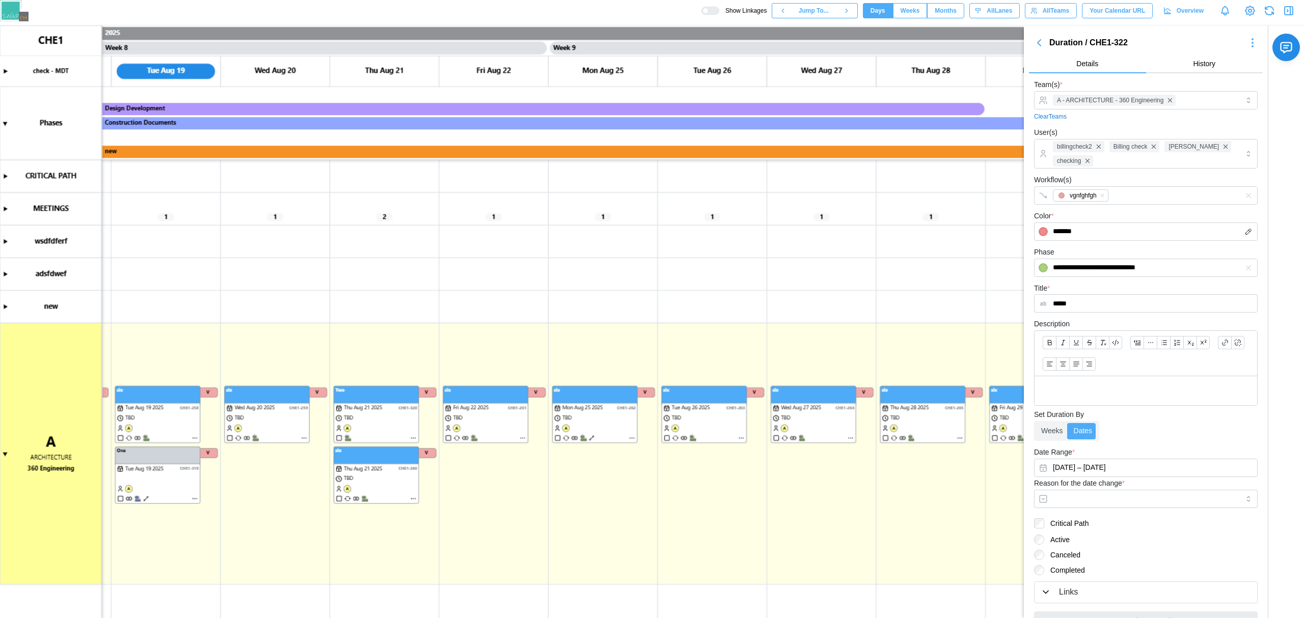
click at [6, 208] on canvas at bounding box center [652, 321] width 1304 height 593
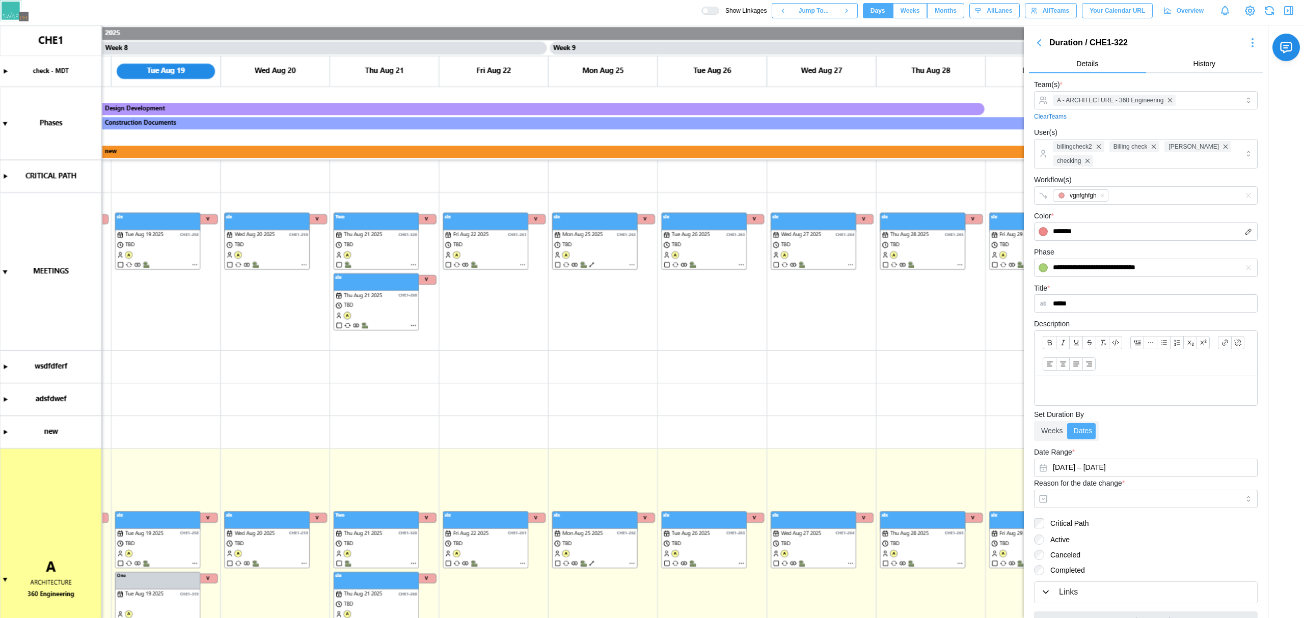
scroll to position [68, 0]
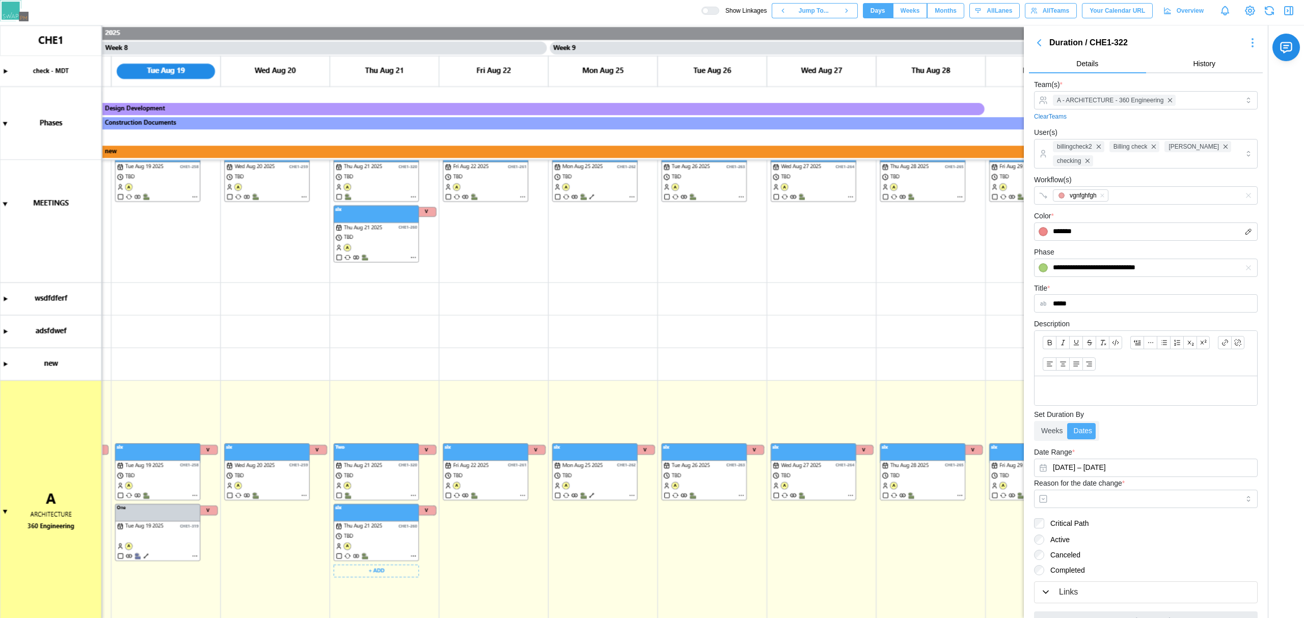
click at [187, 523] on canvas at bounding box center [652, 321] width 1304 height 593
click at [363, 469] on canvas at bounding box center [652, 321] width 1304 height 593
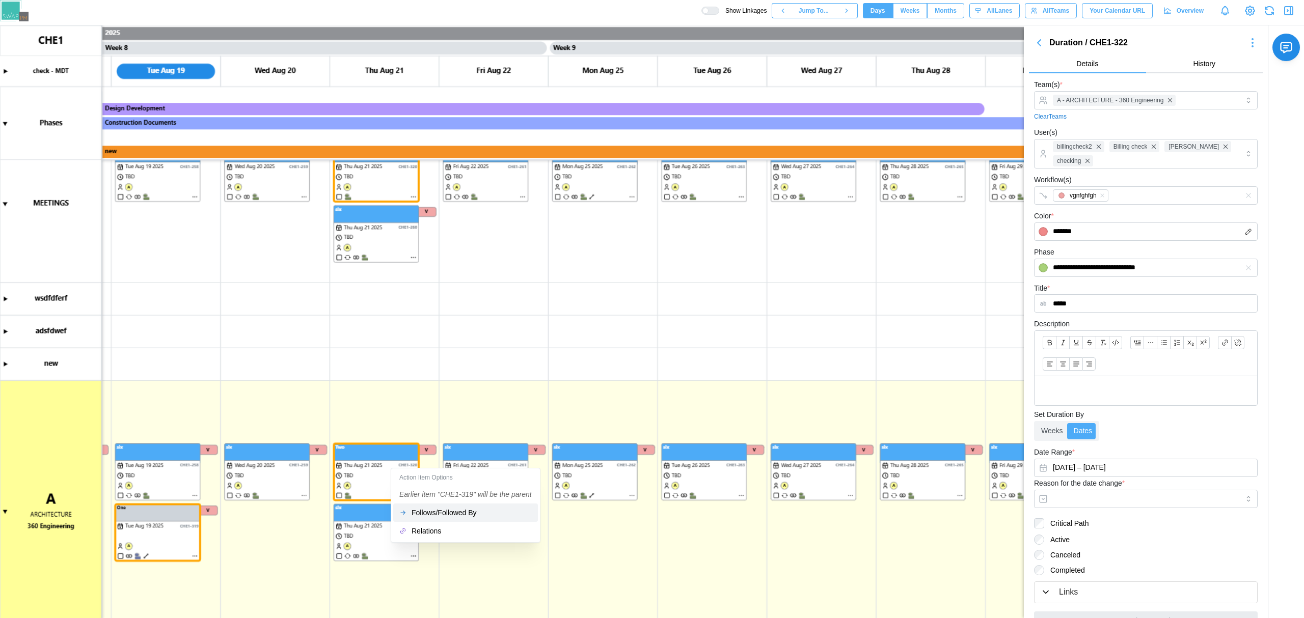
click at [428, 516] on div "Follows/Followed By" at bounding box center [472, 513] width 120 height 8
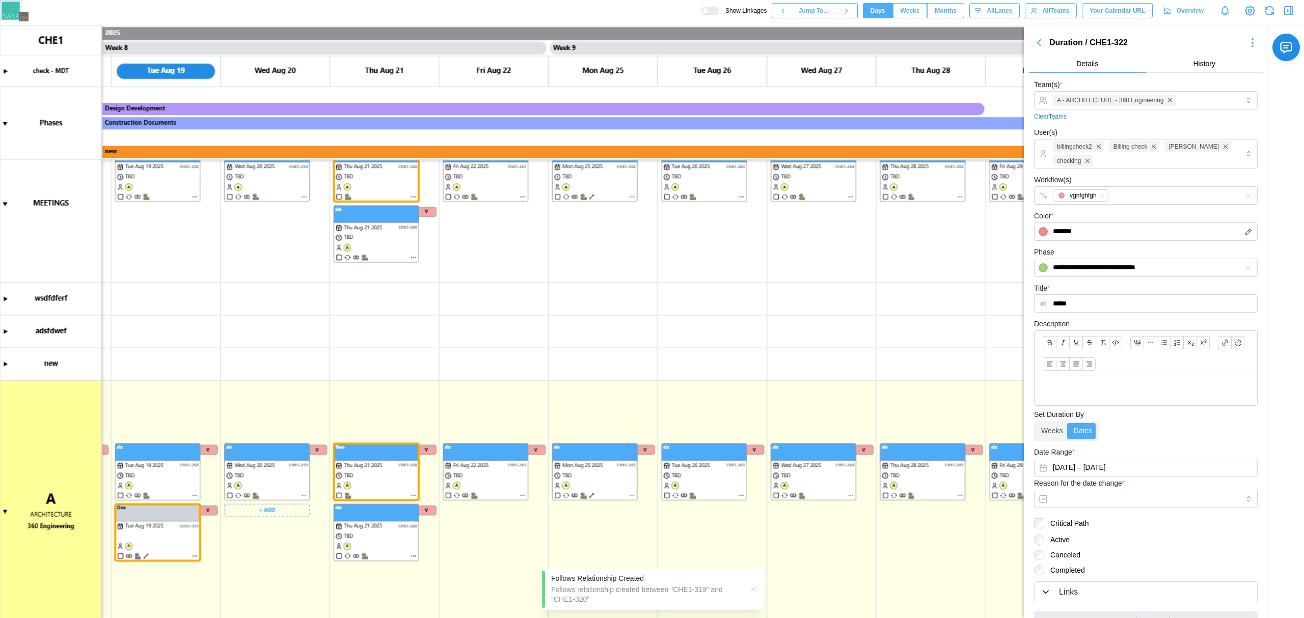
click at [168, 550] on canvas at bounding box center [652, 321] width 1304 height 593
click at [147, 530] on canvas at bounding box center [652, 321] width 1304 height 593
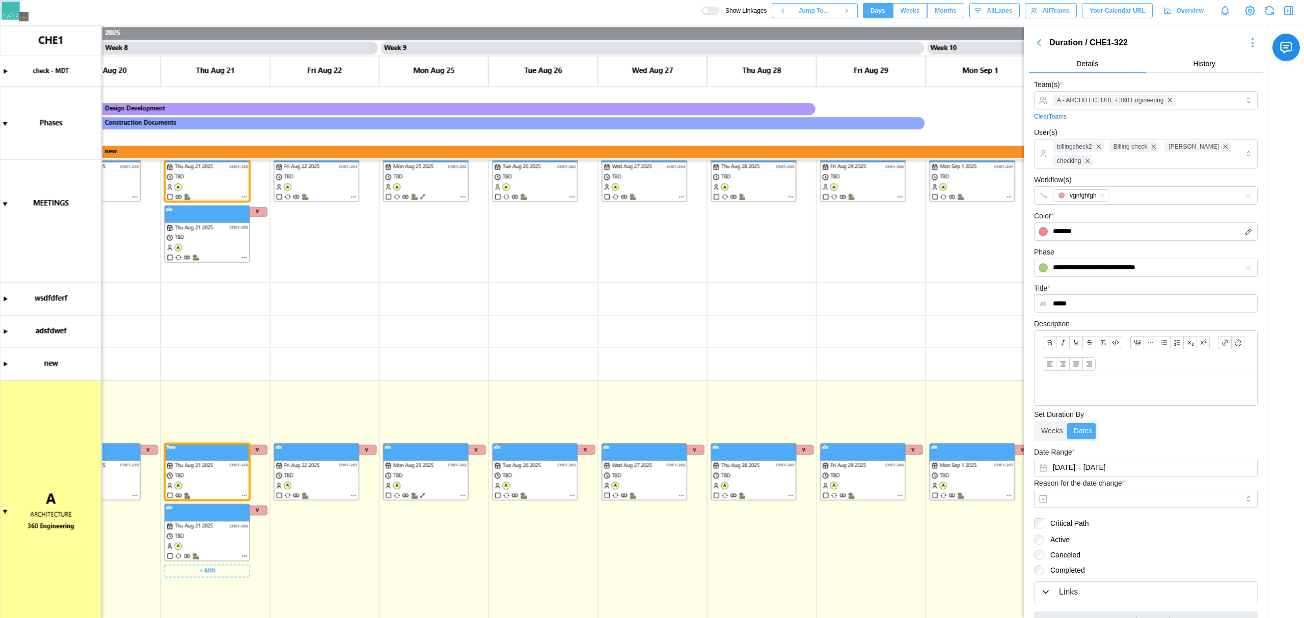
scroll to position [0, 3918]
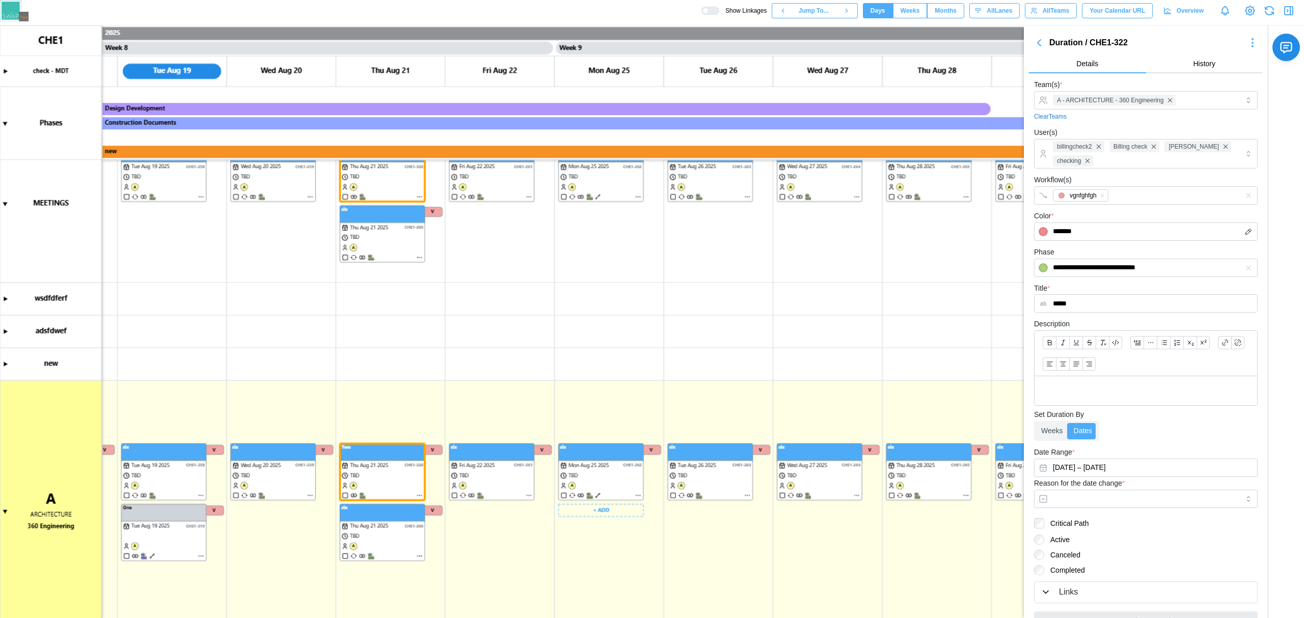
click at [726, 480] on canvas at bounding box center [652, 321] width 1304 height 593
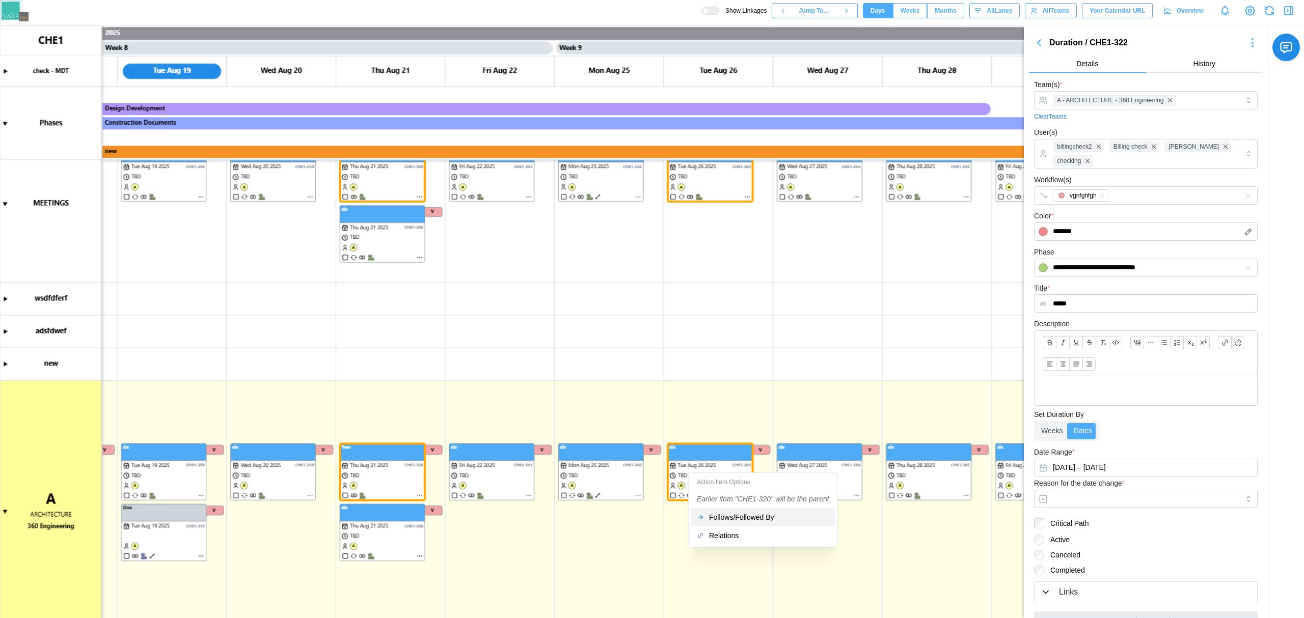
click at [710, 514] on div "Follows/Followed By" at bounding box center [769, 517] width 120 height 8
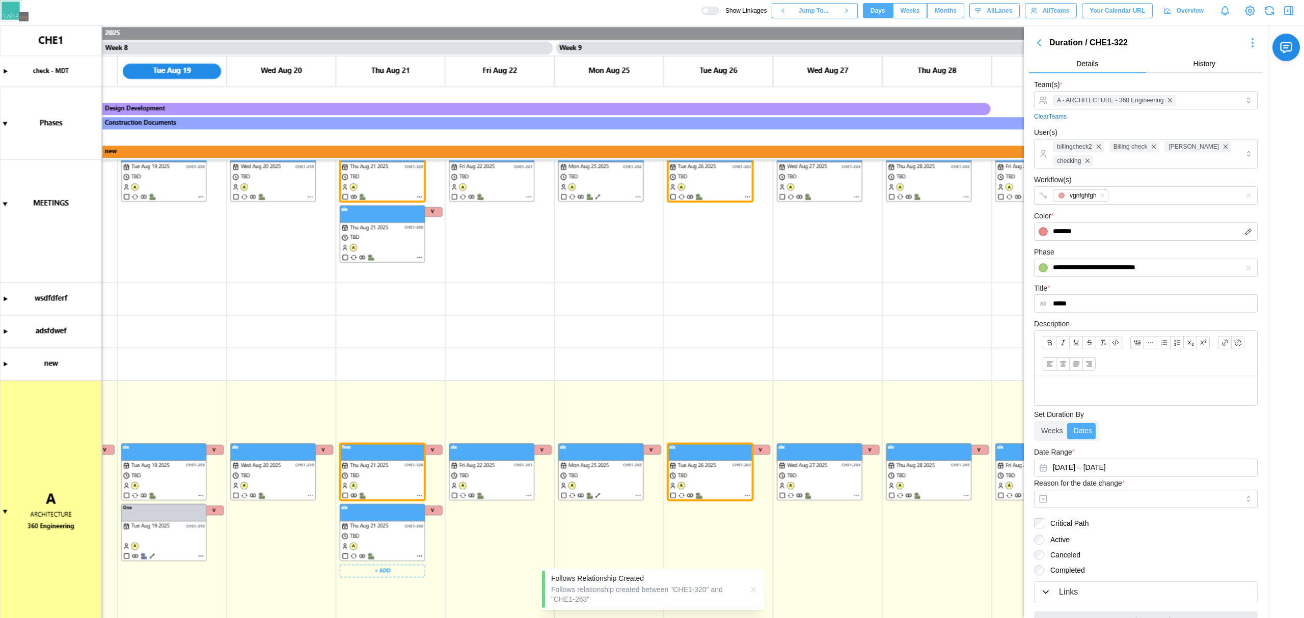
click at [402, 475] on canvas at bounding box center [652, 321] width 1304 height 593
click at [720, 474] on canvas at bounding box center [652, 321] width 1304 height 593
click at [398, 487] on canvas at bounding box center [652, 321] width 1304 height 593
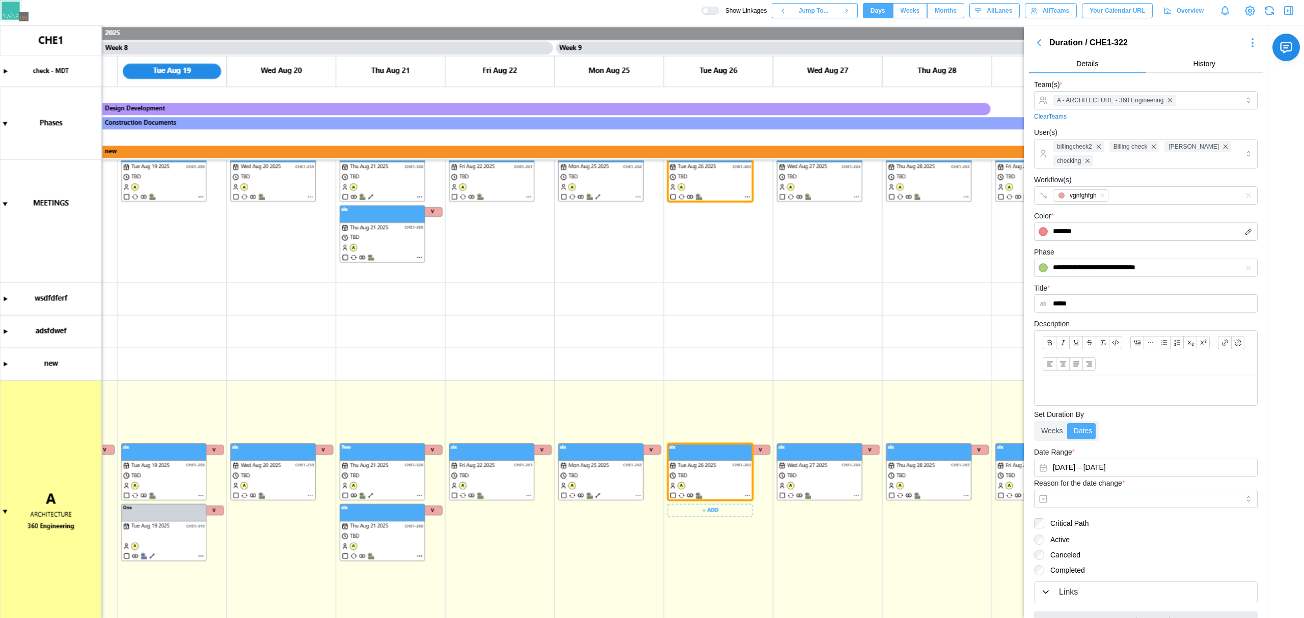
click at [706, 472] on canvas at bounding box center [652, 321] width 1304 height 593
click at [709, 11] on div at bounding box center [705, 11] width 6 height 6
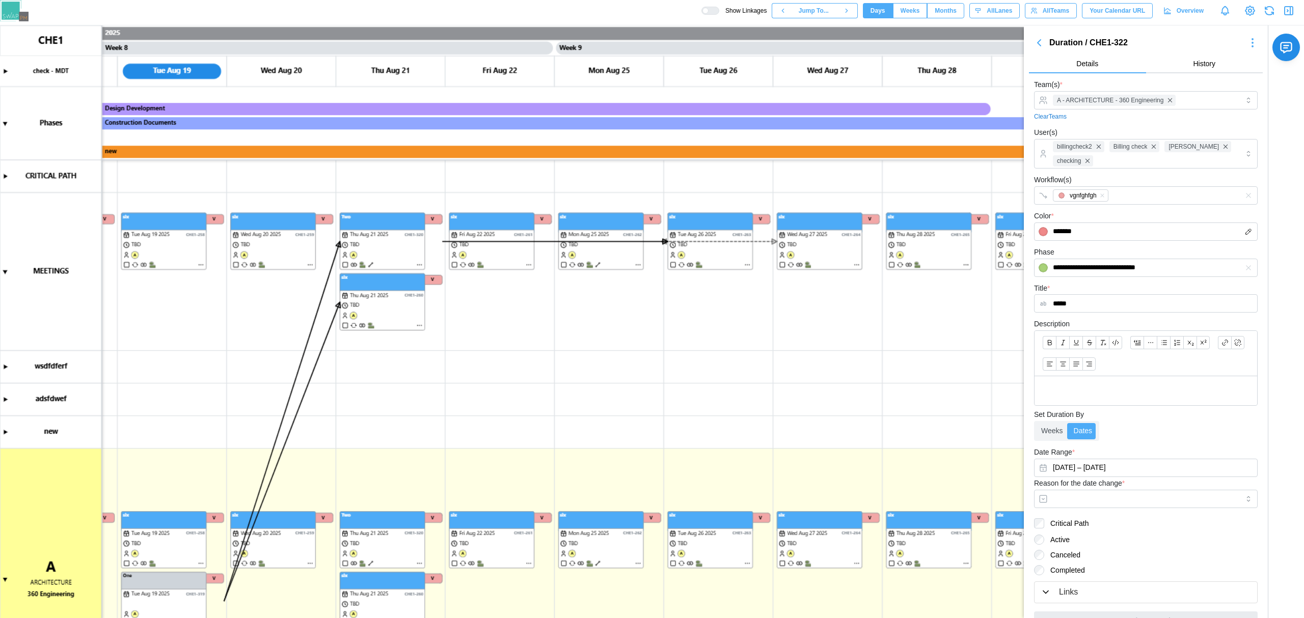
scroll to position [101, 0]
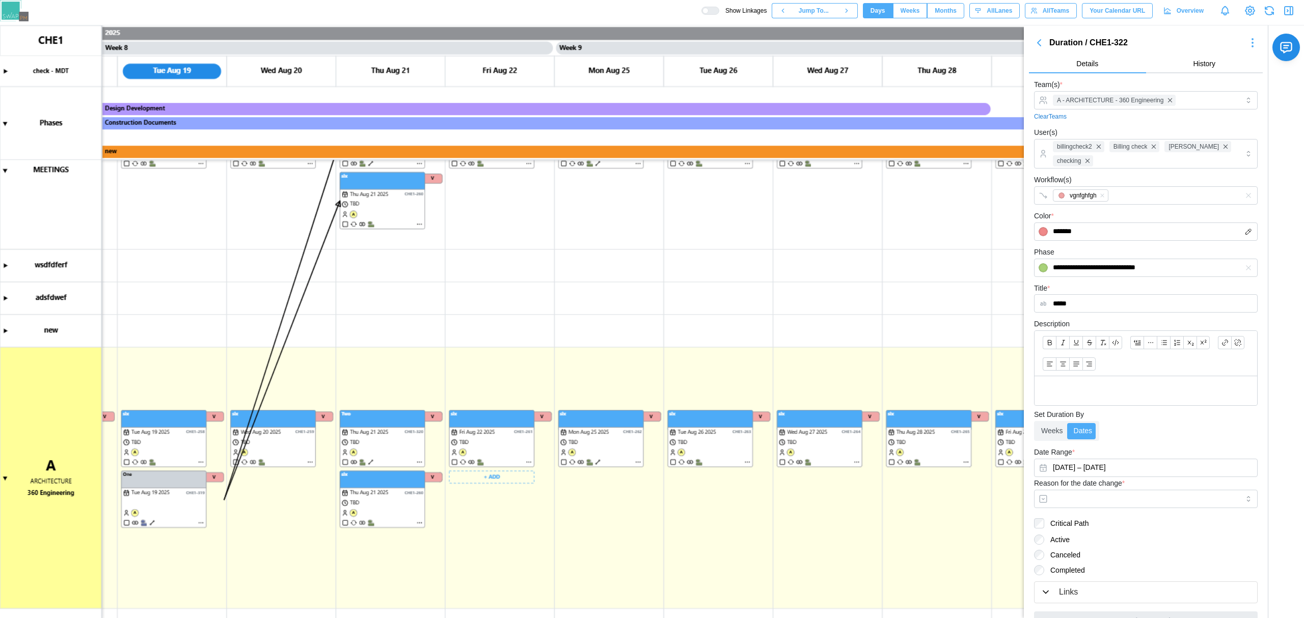
click at [499, 484] on canvas at bounding box center [652, 321] width 1304 height 593
click at [625, 506] on canvas at bounding box center [652, 321] width 1304 height 593
click at [493, 477] on canvas at bounding box center [652, 321] width 1304 height 593
click at [492, 494] on div "Create Task" at bounding box center [495, 497] width 50 height 8
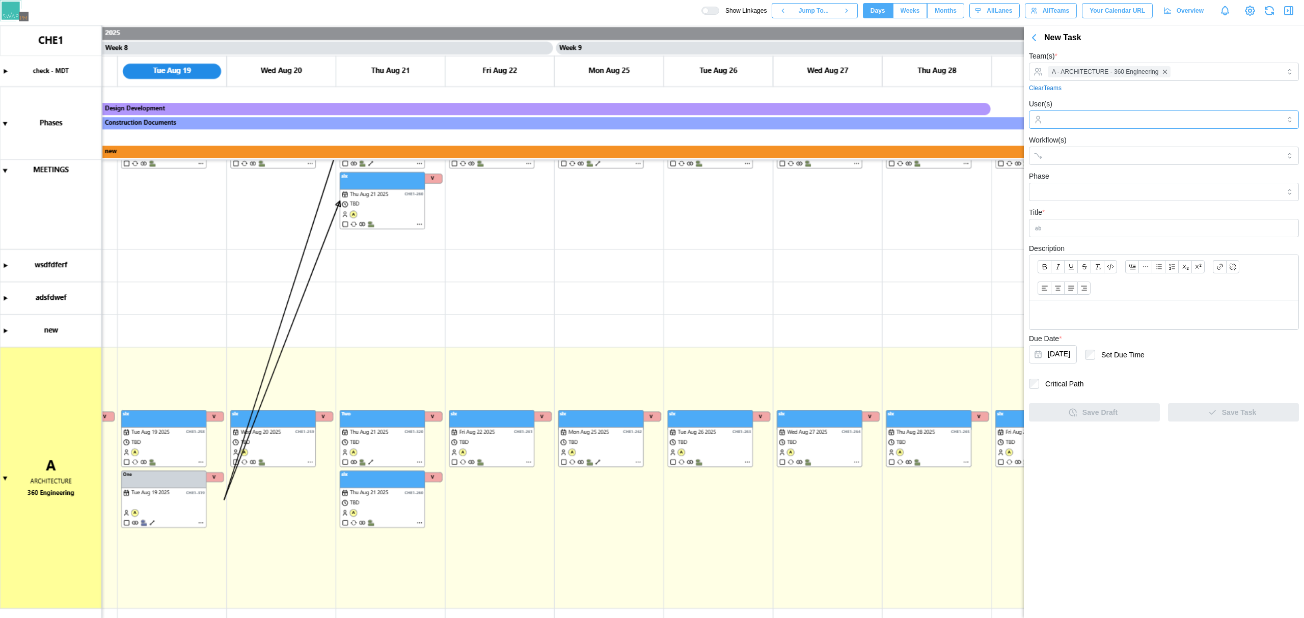
click at [1183, 123] on input "User(s)" at bounding box center [1164, 120] width 232 height 8
click at [1080, 155] on input "Workflow(s)" at bounding box center [1155, 156] width 214 height 8
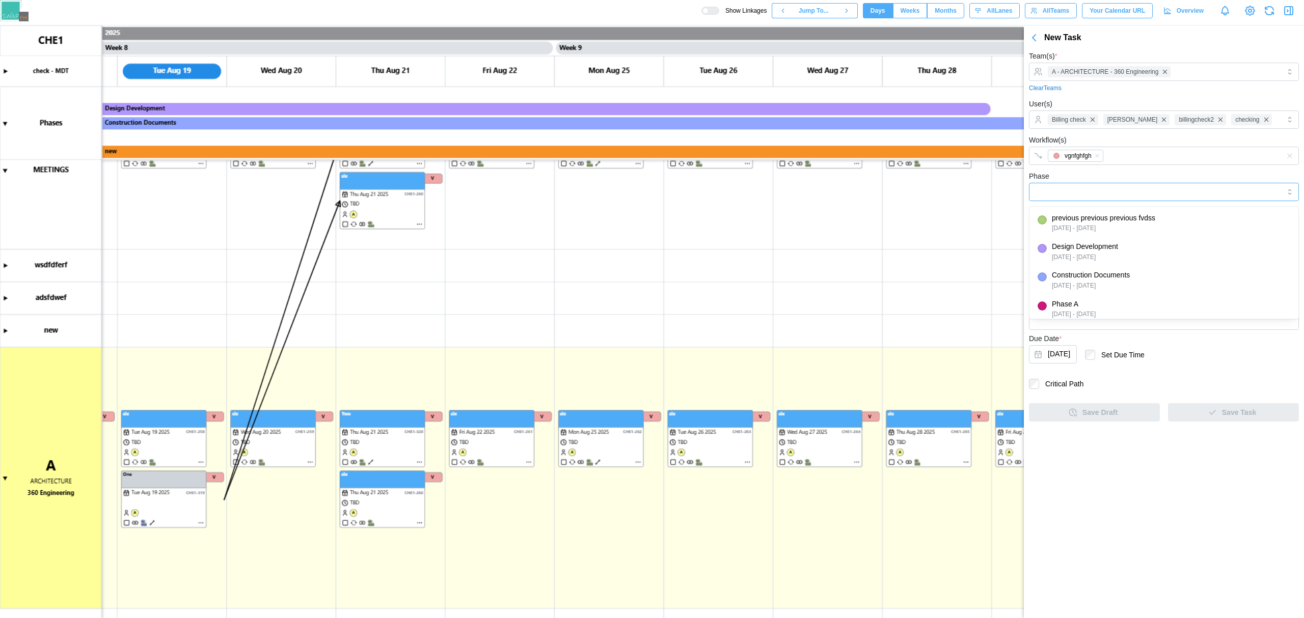
click at [1064, 198] on input "Phase" at bounding box center [1164, 192] width 270 height 18
type input "**********"
click at [1070, 226] on input "Title *" at bounding box center [1164, 228] width 270 height 18
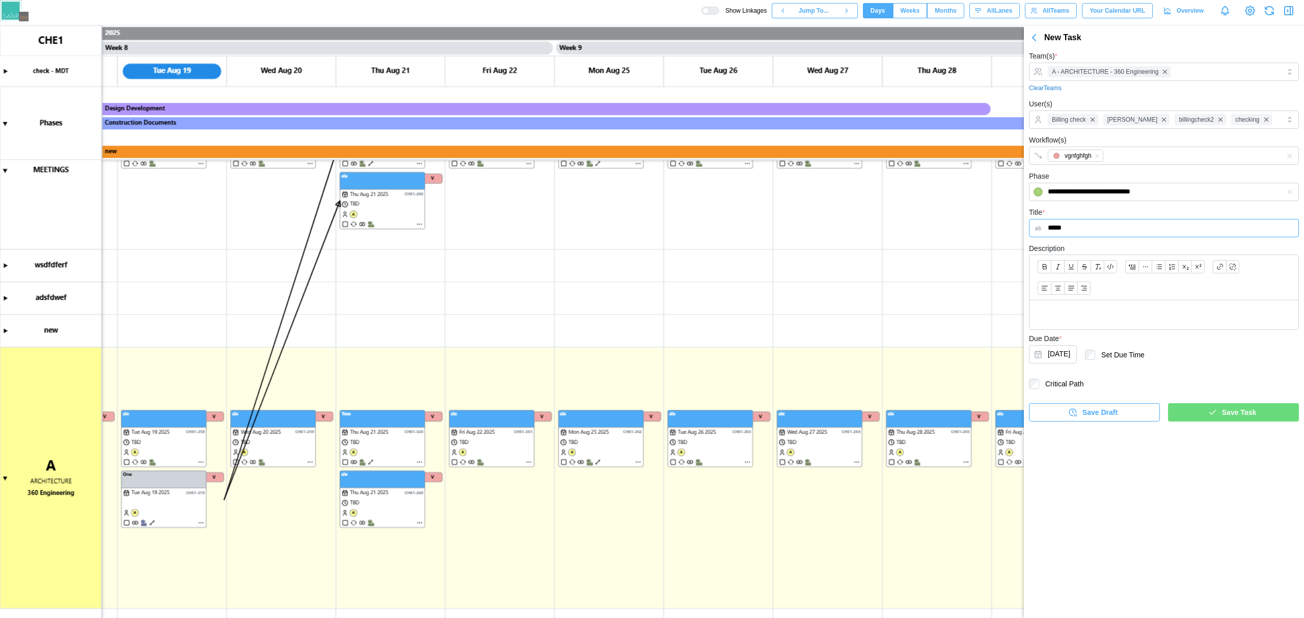
type input "*****"
click at [1199, 412] on div "Save Task" at bounding box center [1232, 412] width 115 height 17
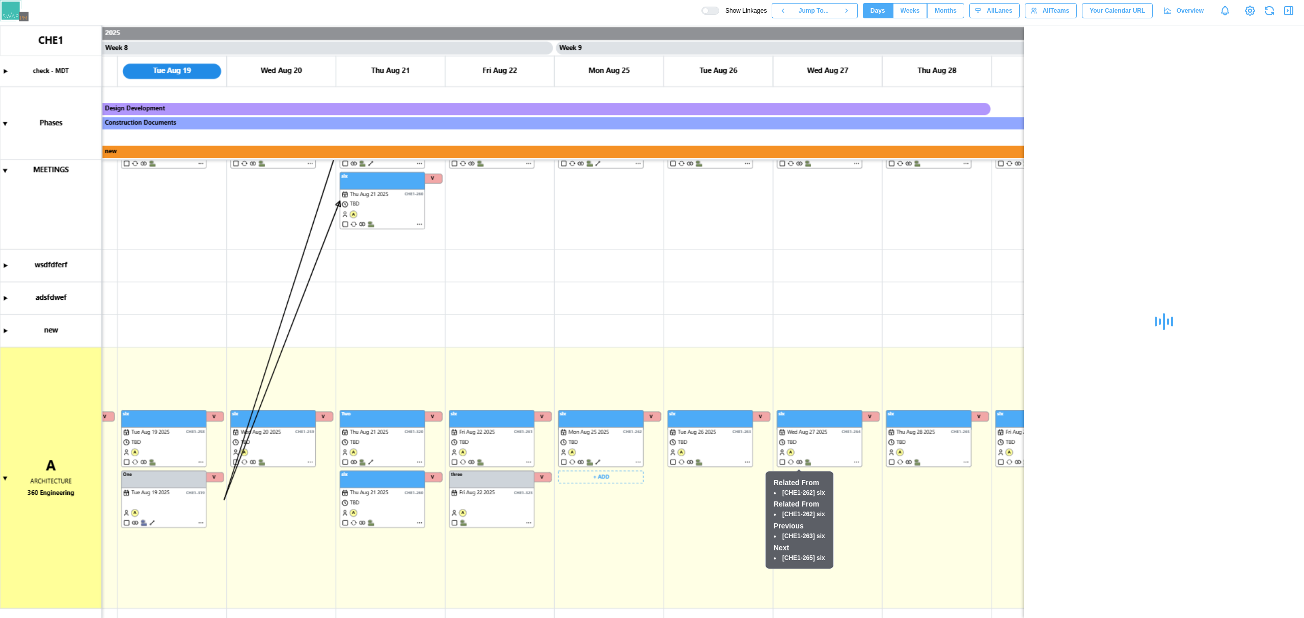
click at [620, 481] on canvas at bounding box center [652, 321] width 1304 height 593
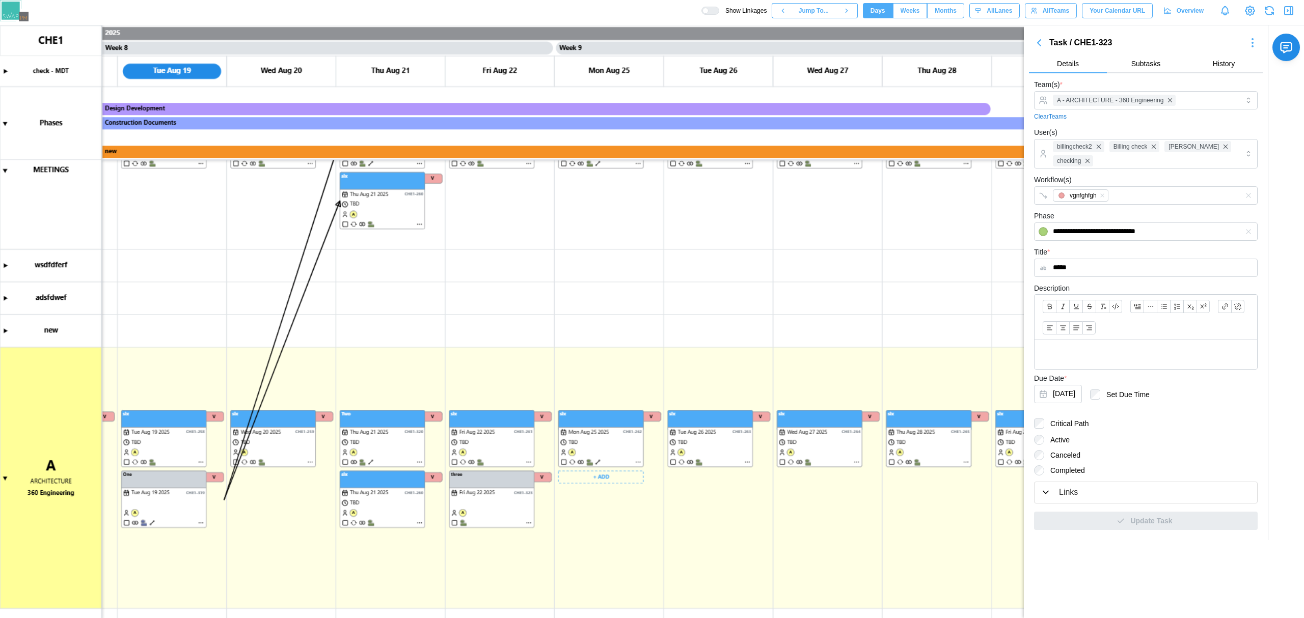
click at [610, 484] on canvas at bounding box center [652, 321] width 1304 height 593
click at [610, 477] on canvas at bounding box center [652, 321] width 1304 height 593
click at [610, 489] on button "Create Task" at bounding box center [598, 497] width 75 height 18
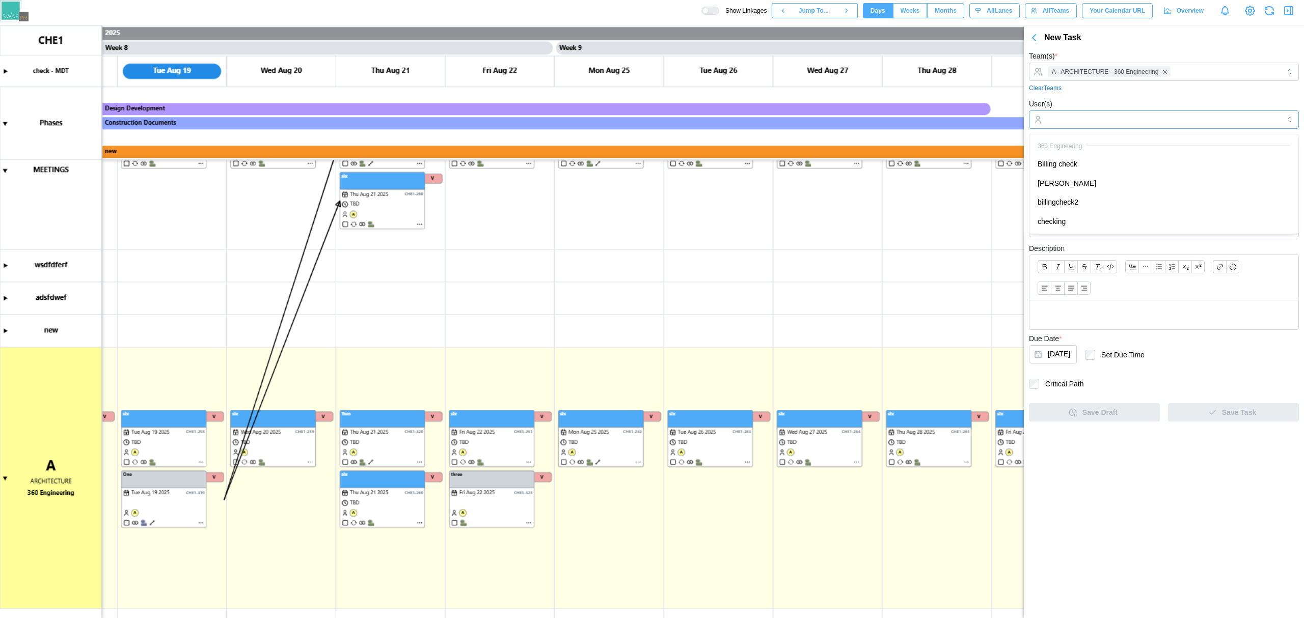
click at [1096, 113] on div at bounding box center [1162, 119] width 235 height 17
click at [1095, 153] on div "360 Engineering" at bounding box center [1163, 146] width 265 height 19
click at [1091, 156] on input "Workflow(s)" at bounding box center [1155, 156] width 214 height 8
click at [1095, 190] on input "Phase" at bounding box center [1164, 192] width 270 height 18
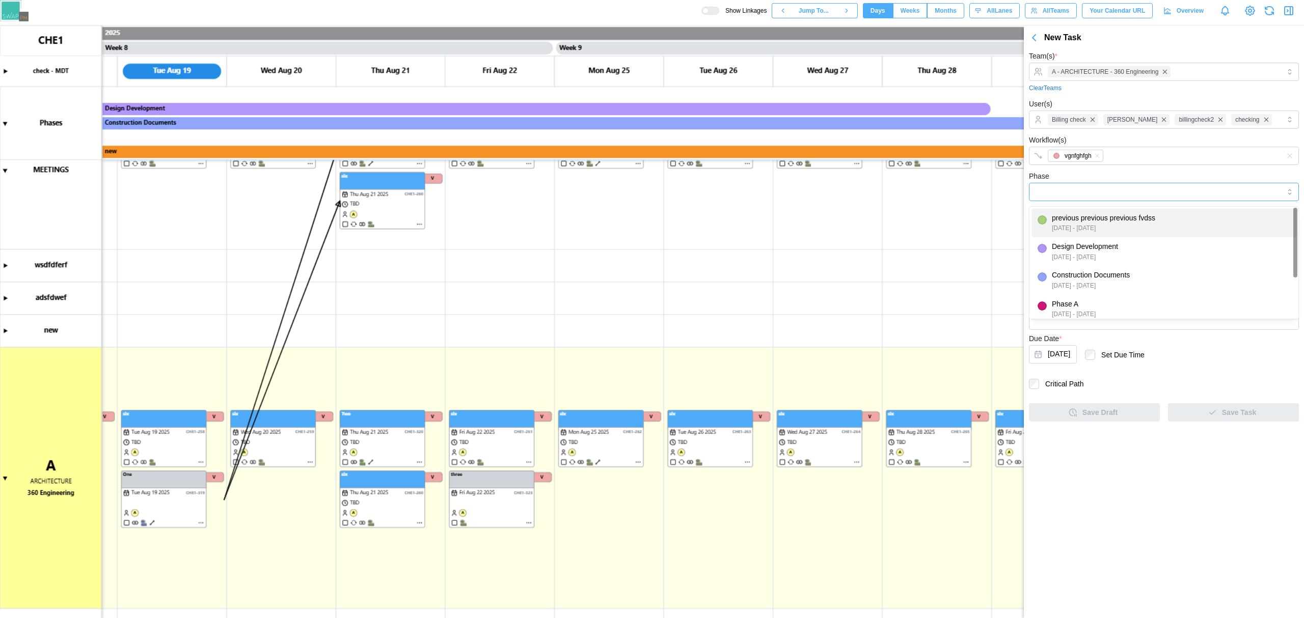
type input "**********"
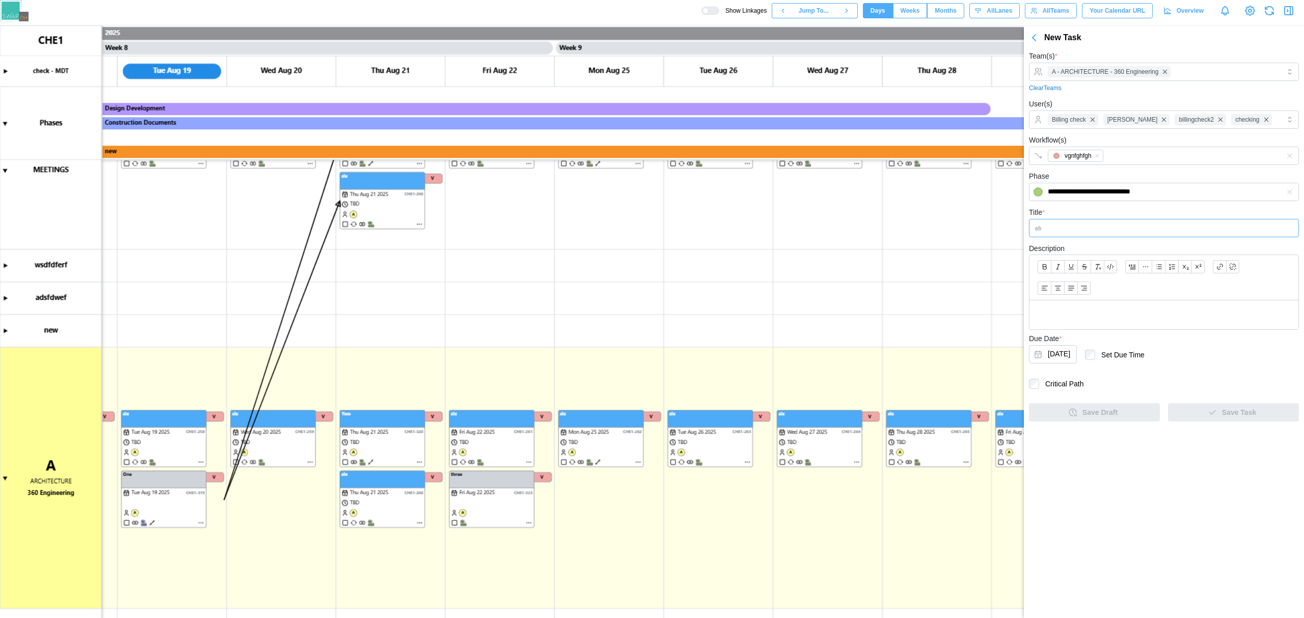
click at [1094, 225] on input "Title *" at bounding box center [1164, 228] width 270 height 18
type input "****"
click at [1207, 410] on div "Save Task" at bounding box center [1232, 412] width 115 height 17
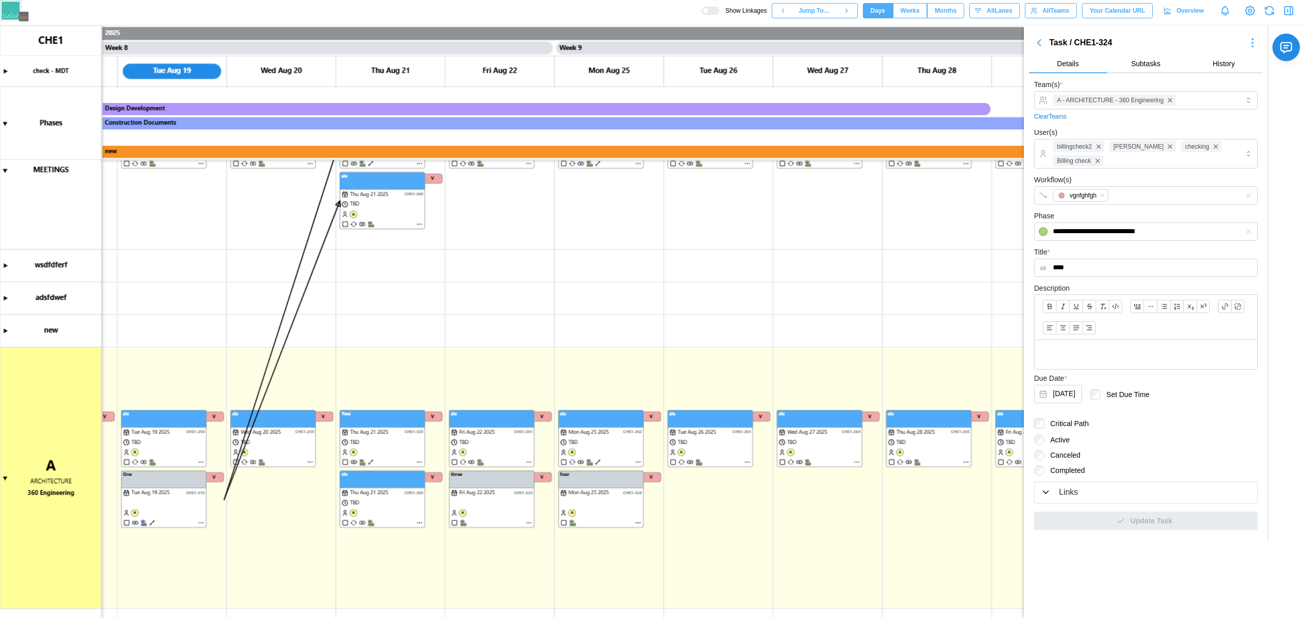
click at [718, 11] on div at bounding box center [714, 10] width 10 height 7
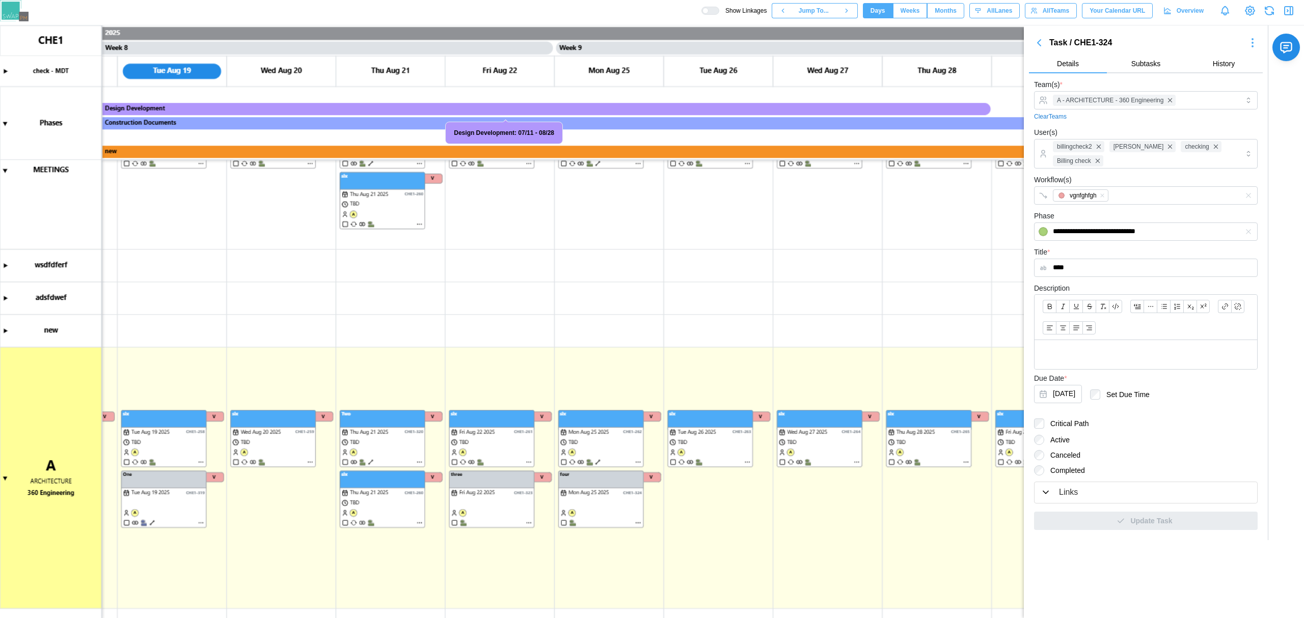
click at [6, 329] on canvas at bounding box center [652, 321] width 1304 height 593
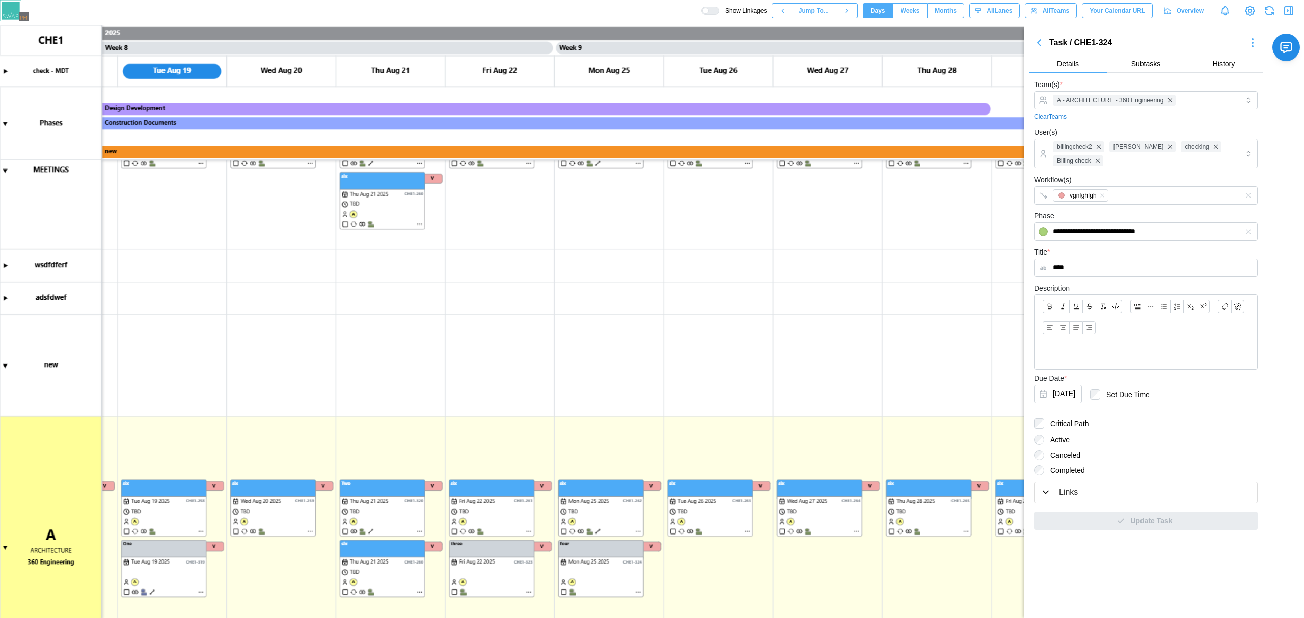
scroll to position [170, 0]
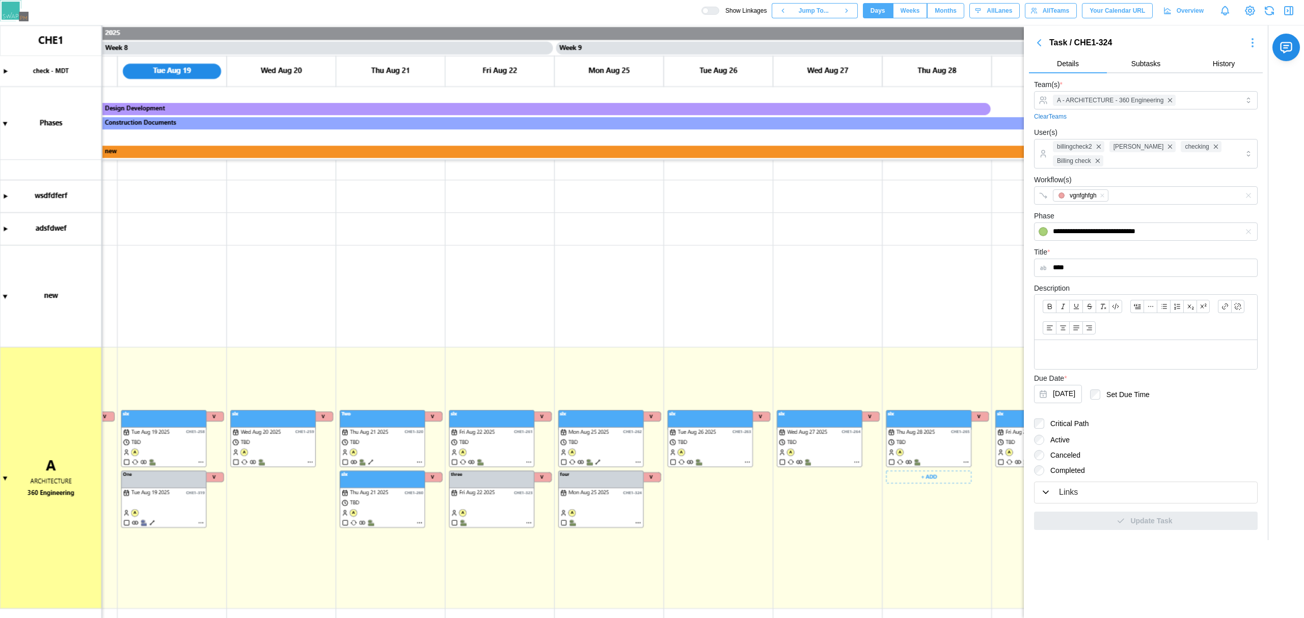
click at [901, 474] on canvas at bounding box center [652, 321] width 1304 height 593
click at [897, 494] on icon "button" at bounding box center [898, 497] width 7 height 7
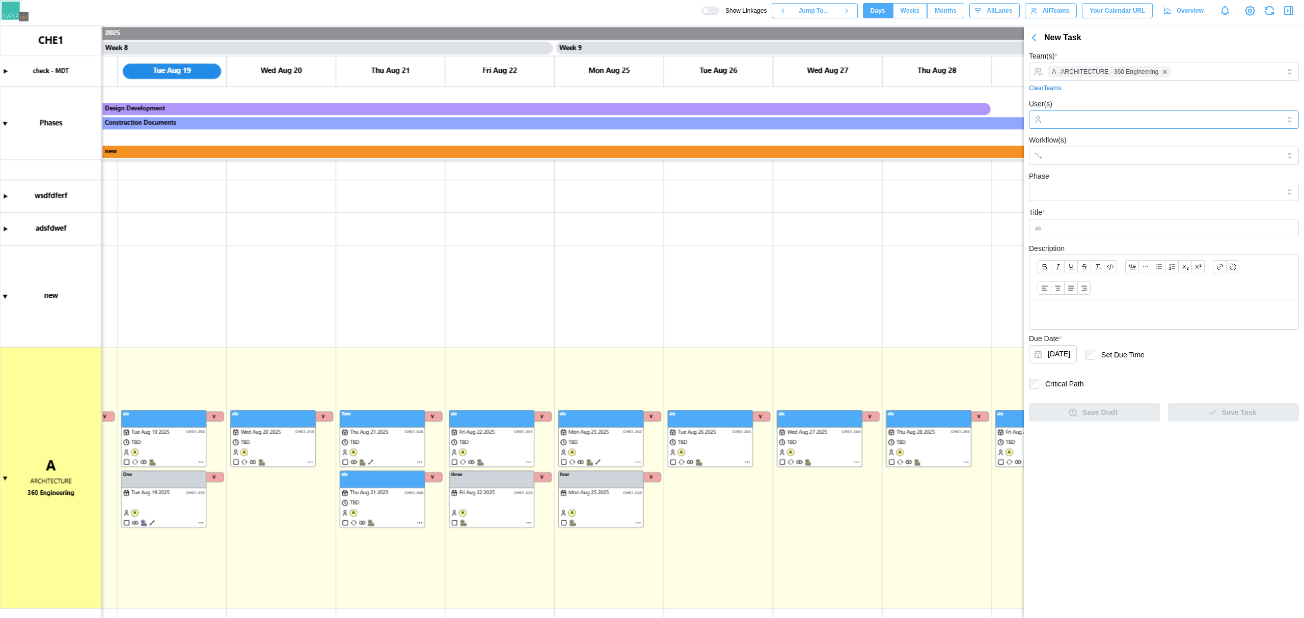
click at [1072, 123] on input "User(s)" at bounding box center [1164, 120] width 232 height 8
click at [1078, 157] on input "Workflow(s)" at bounding box center [1155, 156] width 214 height 8
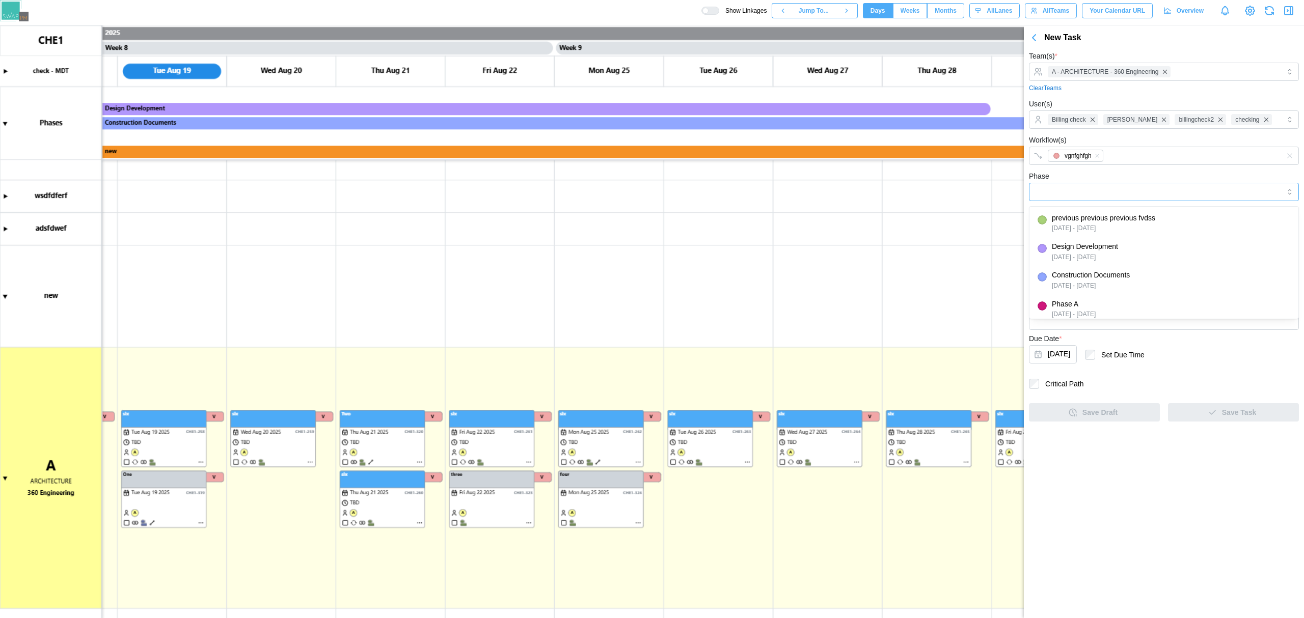
click at [1080, 185] on input "Phase" at bounding box center [1164, 192] width 270 height 18
type input "**********"
click at [1091, 176] on div "**********" at bounding box center [1164, 185] width 270 height 31
click at [1067, 229] on input "Title *" at bounding box center [1164, 228] width 270 height 18
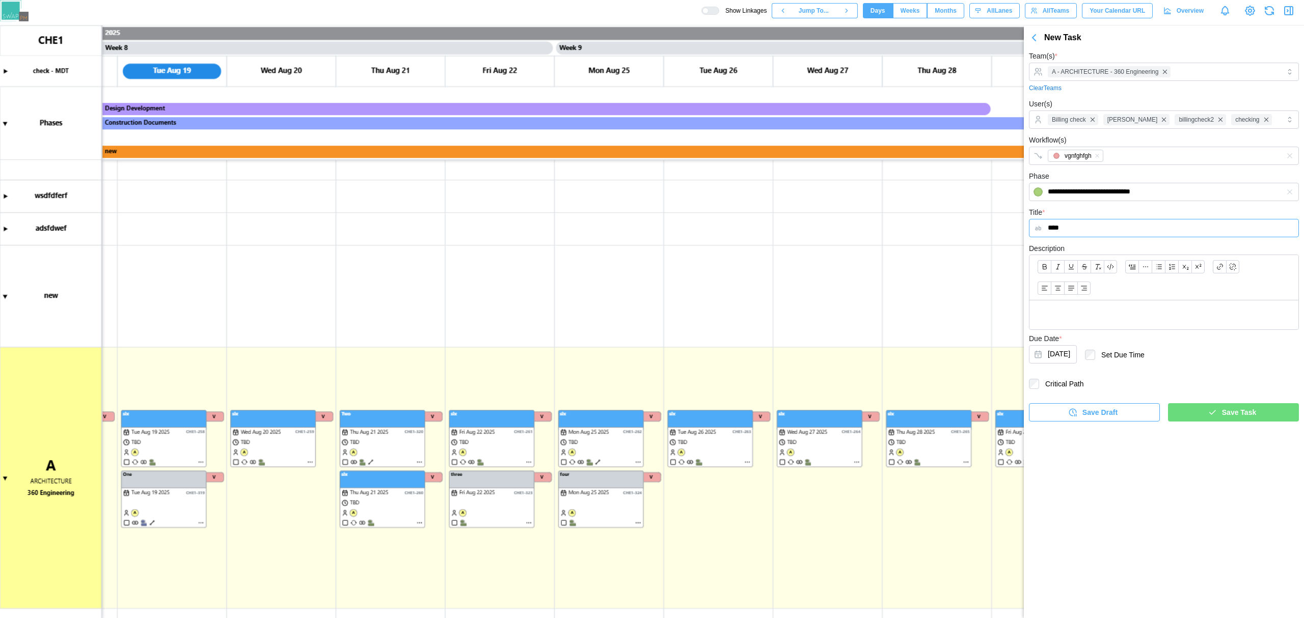
type input "****"
click at [1199, 406] on div "Save Task" at bounding box center [1232, 412] width 115 height 17
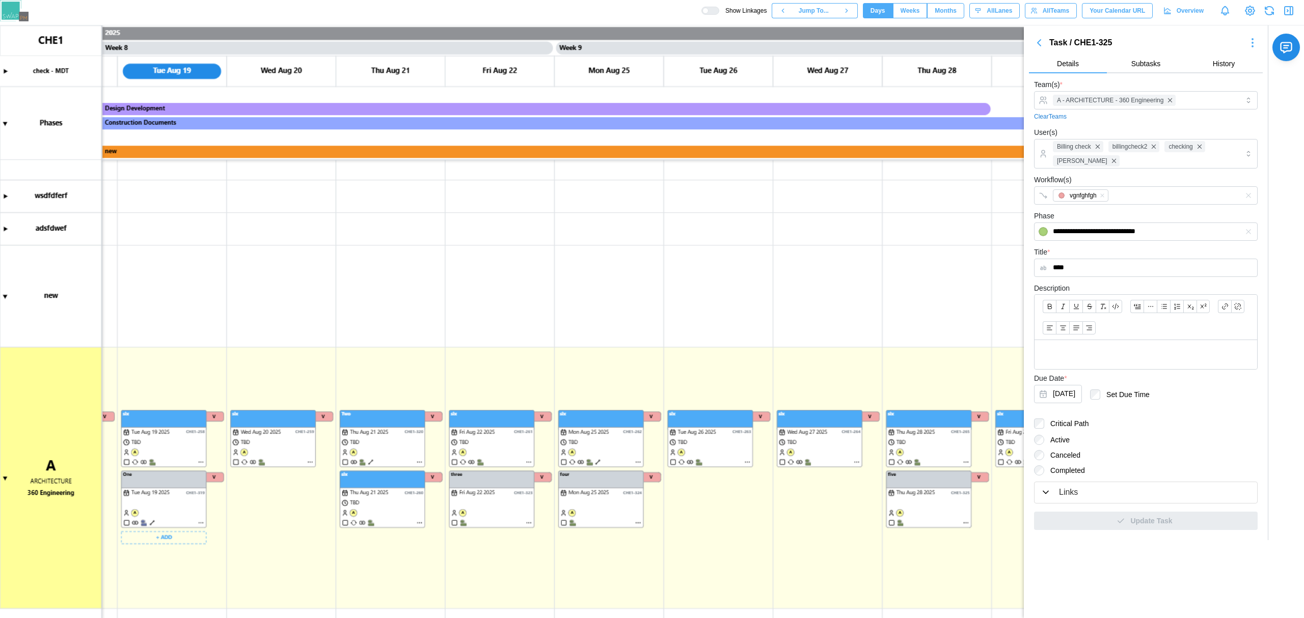
click at [194, 514] on canvas at bounding box center [652, 321] width 1304 height 593
click at [475, 498] on canvas at bounding box center [652, 321] width 1304 height 593
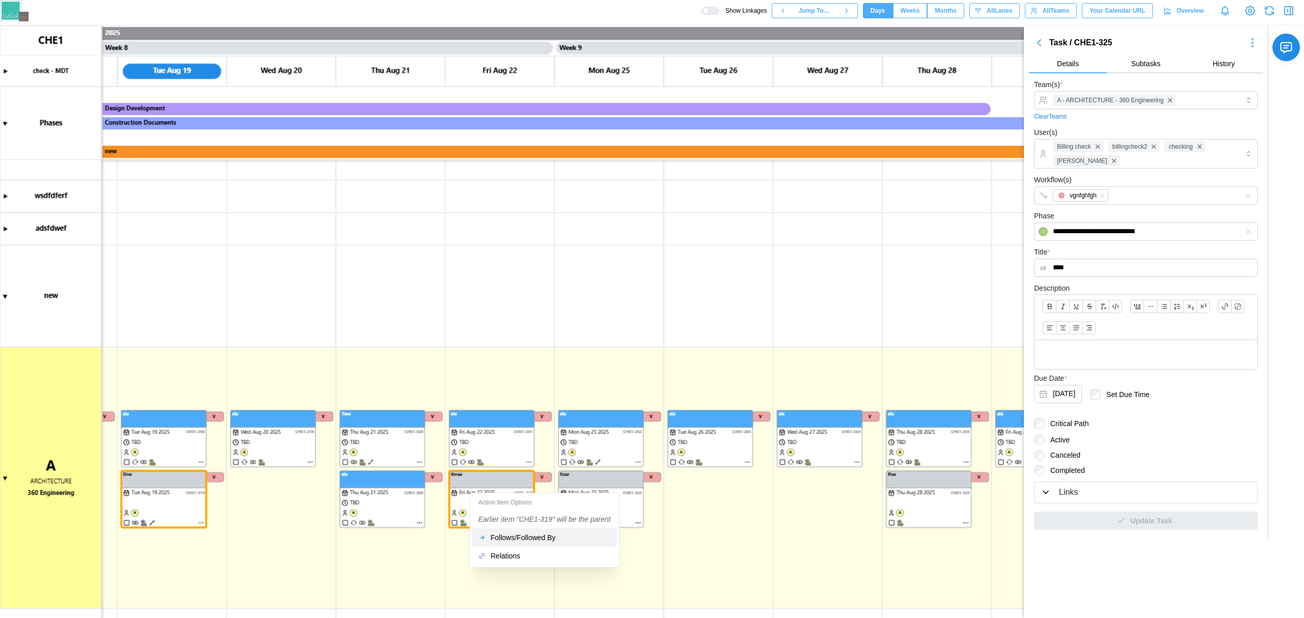
click at [513, 540] on div "Follows/Followed By" at bounding box center [551, 538] width 120 height 8
click at [479, 492] on canvas at bounding box center [652, 321] width 1304 height 593
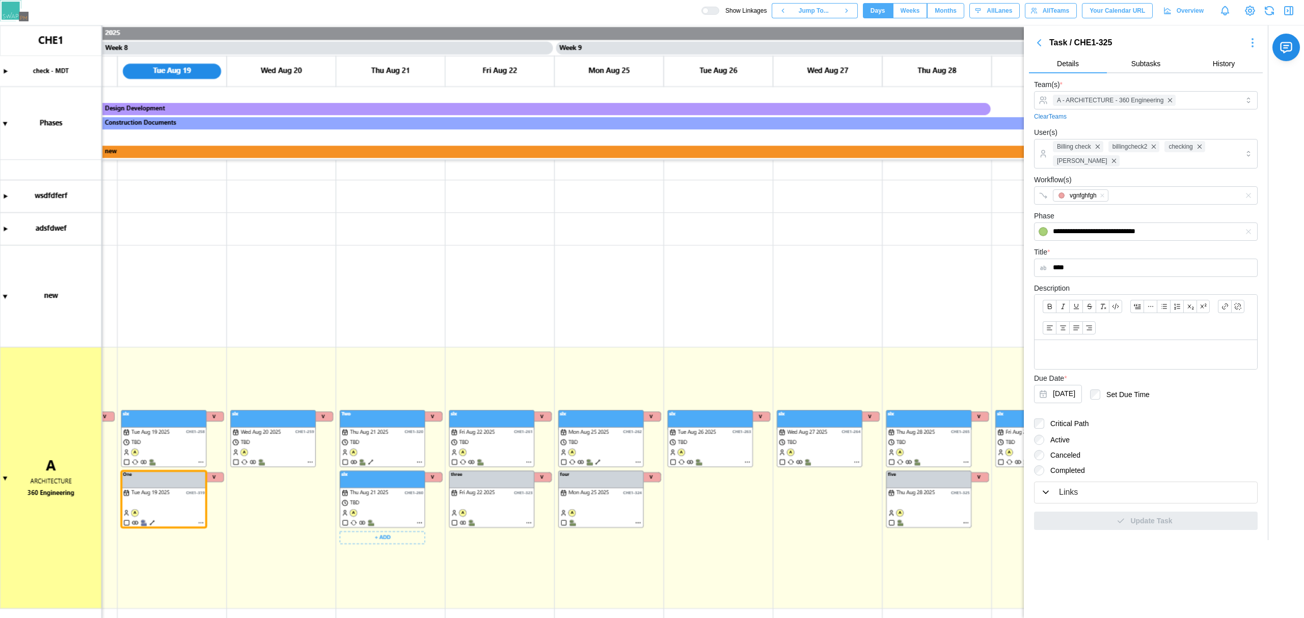
click at [153, 496] on canvas at bounding box center [652, 321] width 1304 height 593
click at [200, 490] on canvas at bounding box center [652, 321] width 1304 height 593
click at [599, 483] on canvas at bounding box center [652, 321] width 1304 height 593
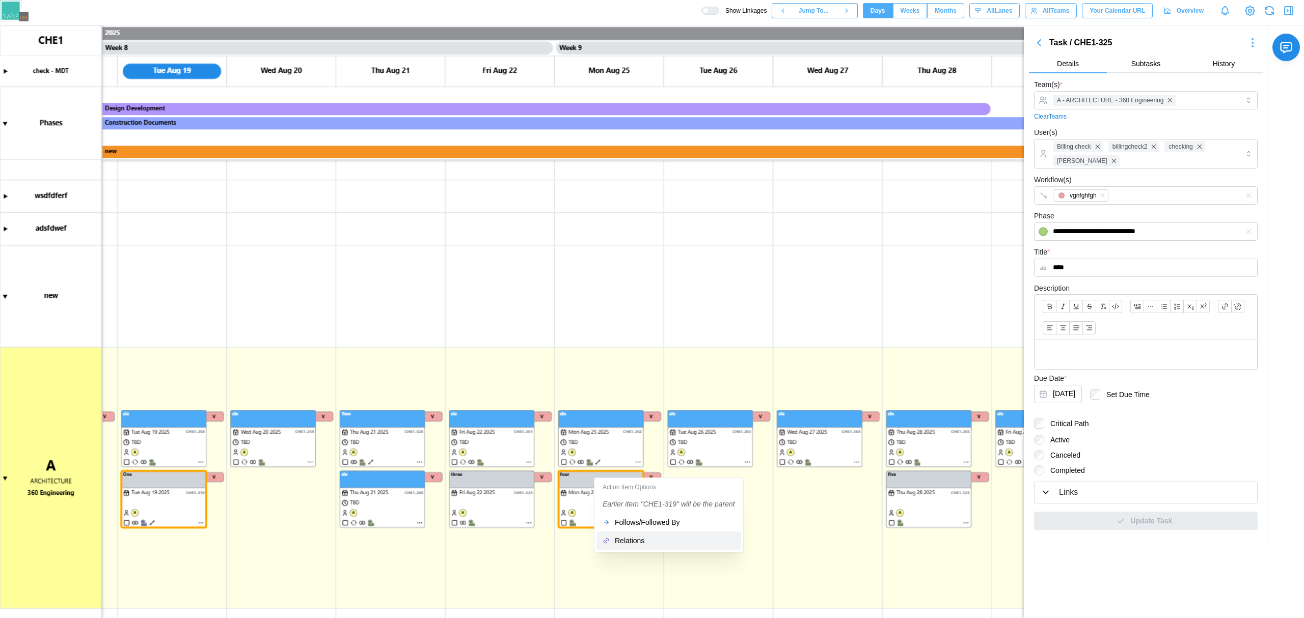
click at [638, 538] on div "Relations" at bounding box center [675, 541] width 120 height 8
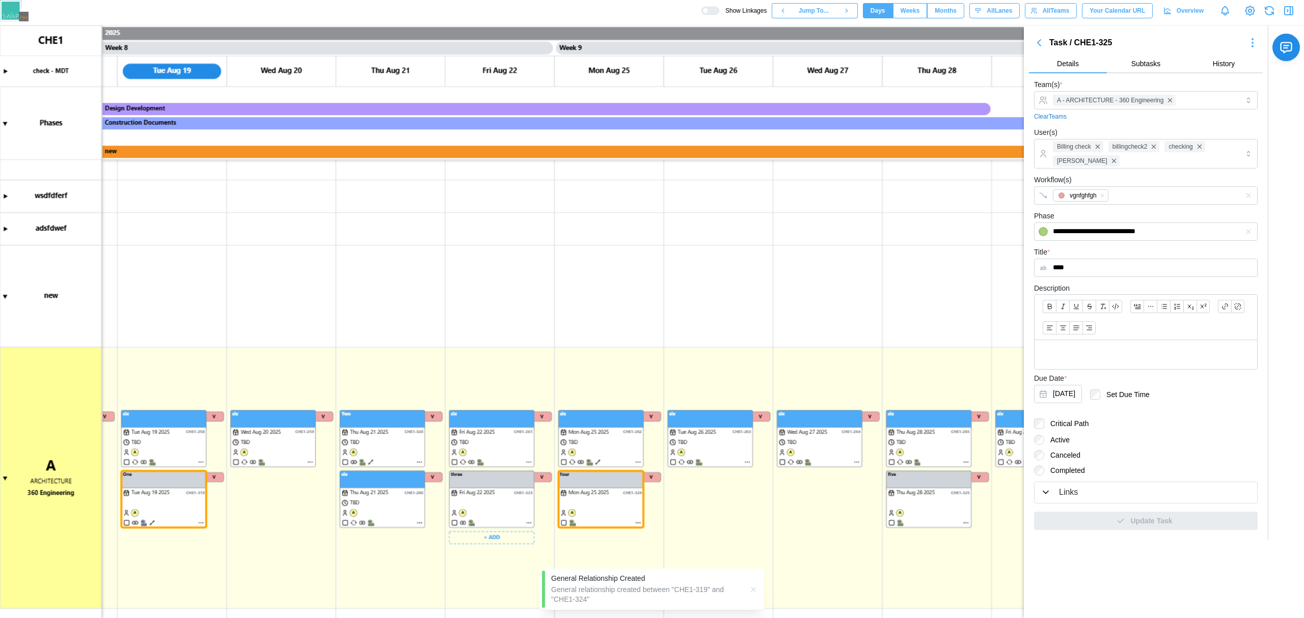
click at [612, 515] on canvas at bounding box center [652, 321] width 1304 height 593
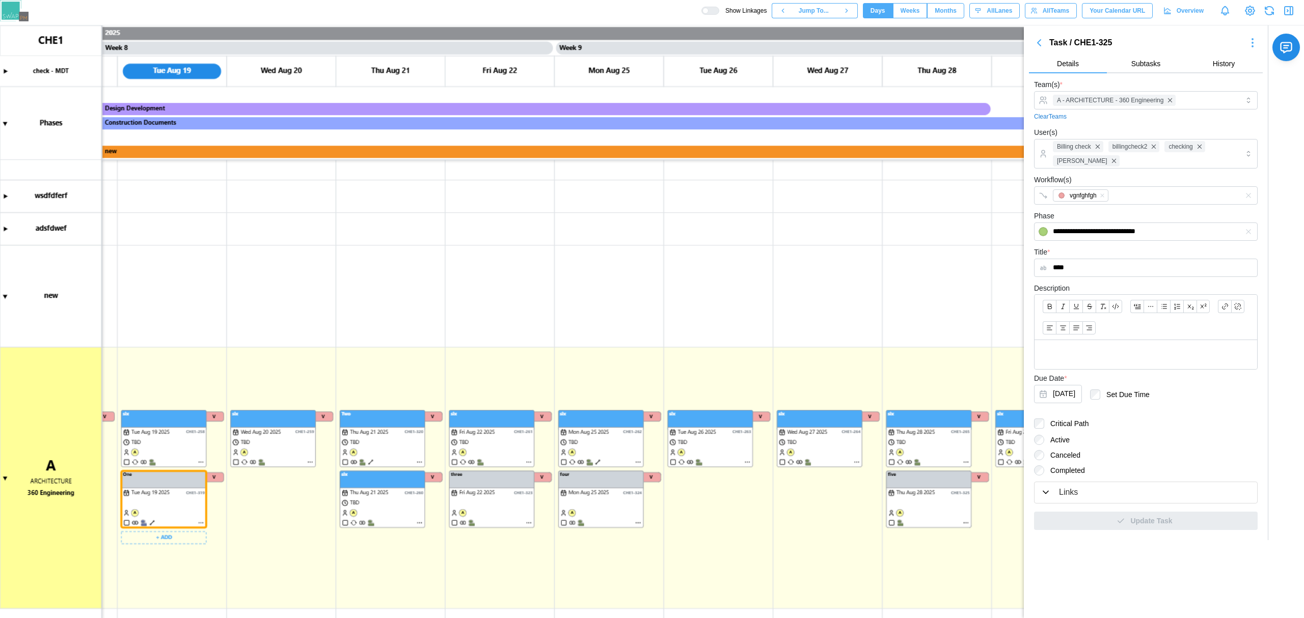
click at [197, 506] on canvas at bounding box center [652, 321] width 1304 height 593
click at [609, 502] on canvas at bounding box center [652, 321] width 1304 height 593
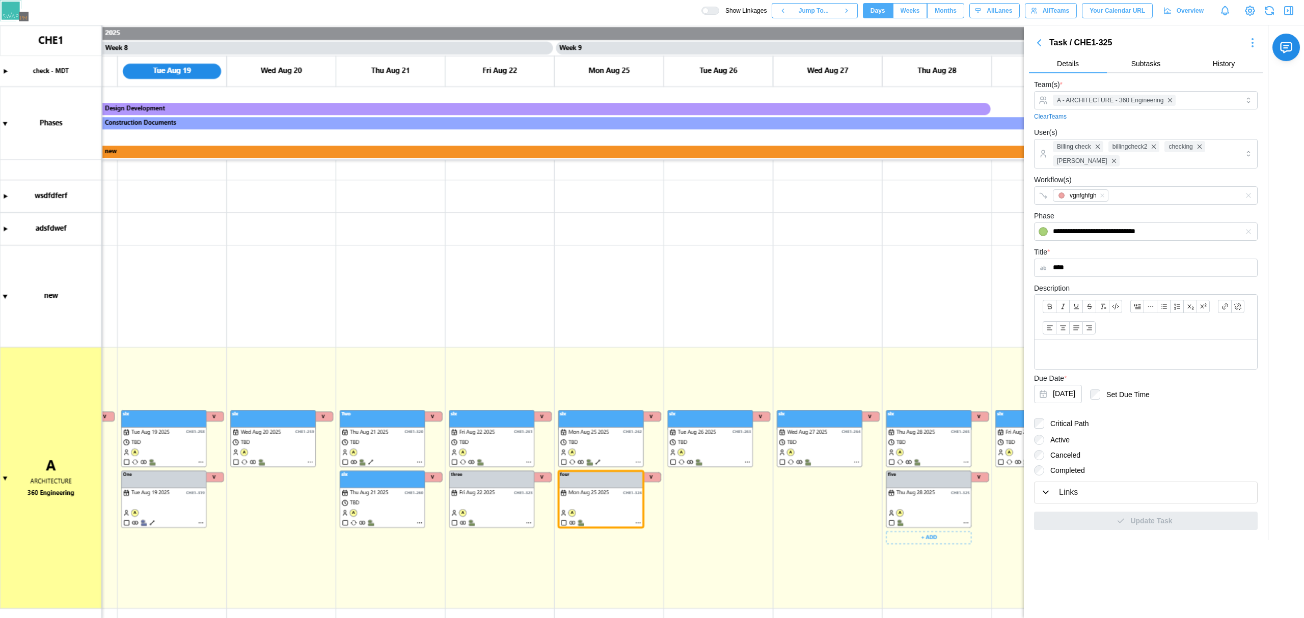
click at [932, 493] on canvas at bounding box center [652, 321] width 1304 height 593
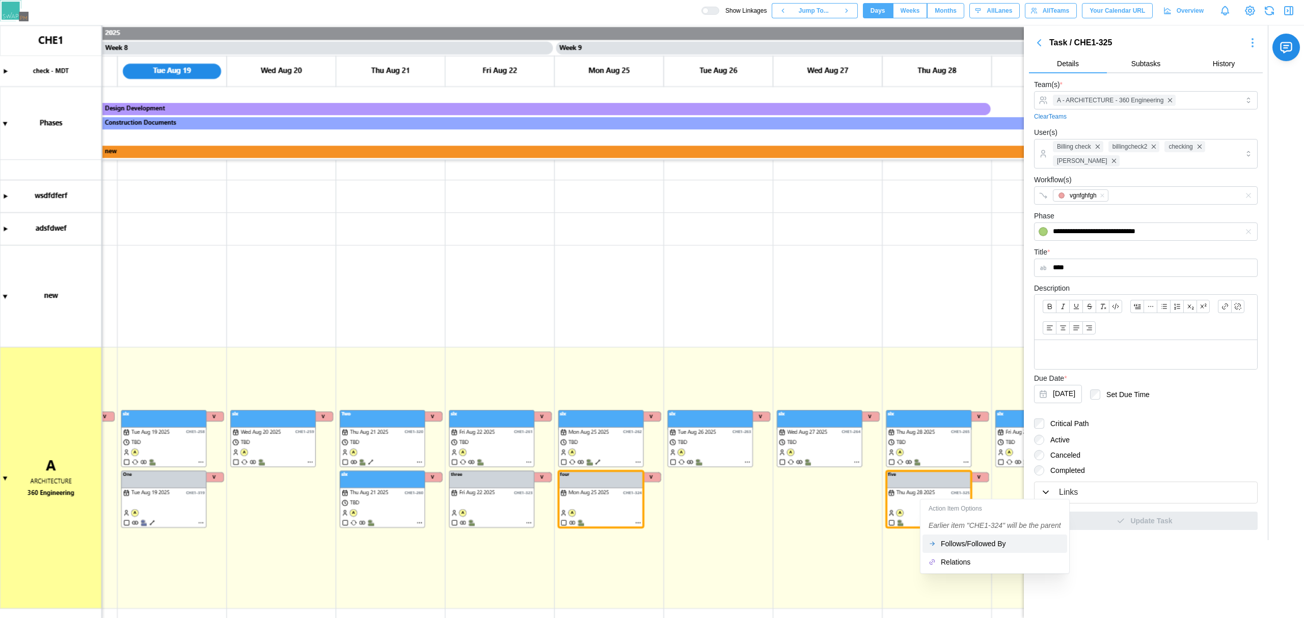
click at [946, 540] on div "Follows/Followed By" at bounding box center [1001, 544] width 120 height 8
click at [925, 508] on canvas at bounding box center [652, 321] width 1304 height 593
click at [931, 511] on canvas at bounding box center [652, 321] width 1304 height 593
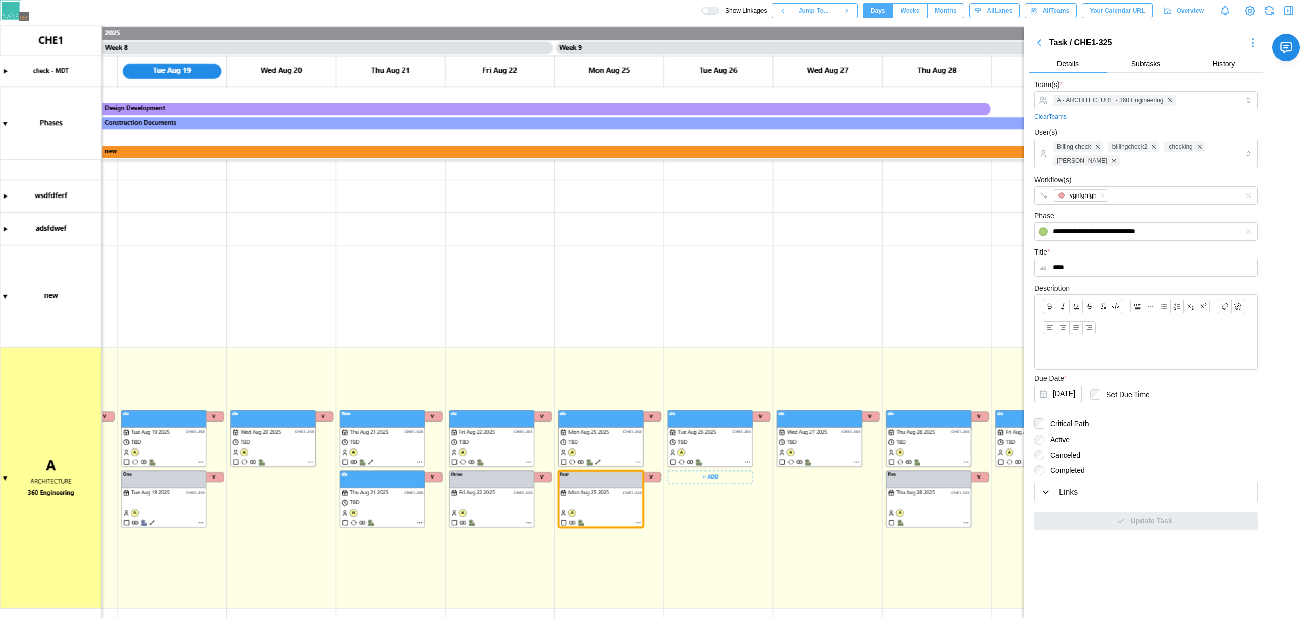
click at [615, 508] on canvas at bounding box center [652, 321] width 1304 height 593
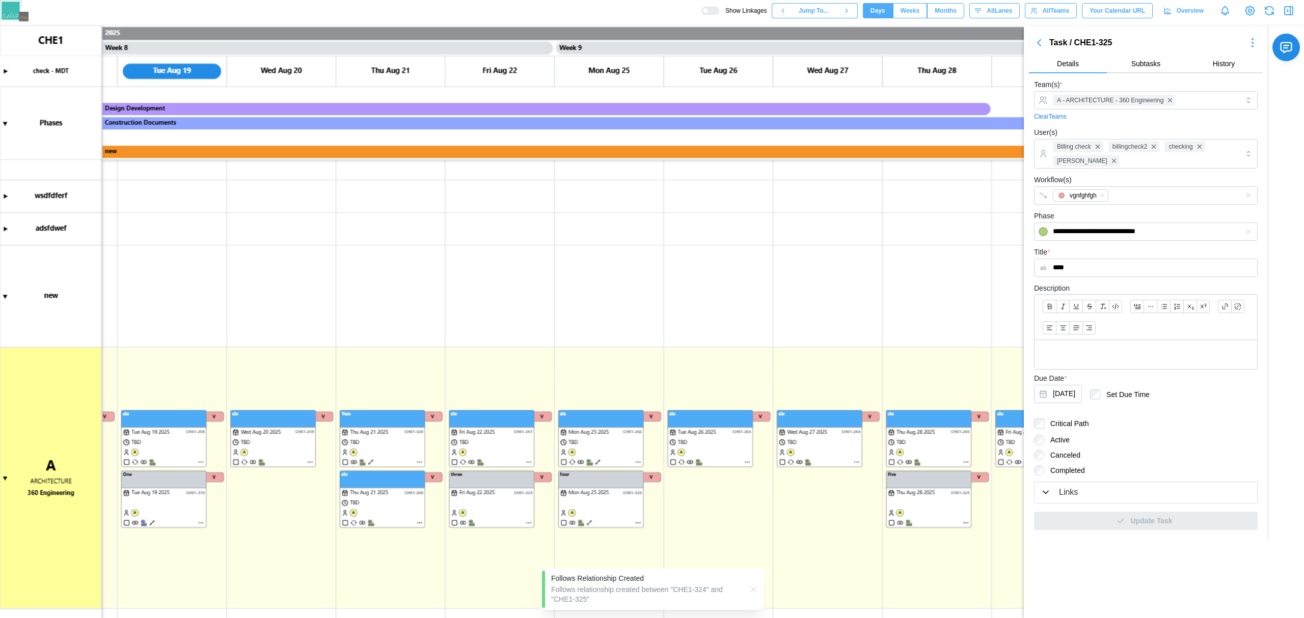
click at [729, 14] on label "Show Linkages" at bounding box center [733, 11] width 65 height 8
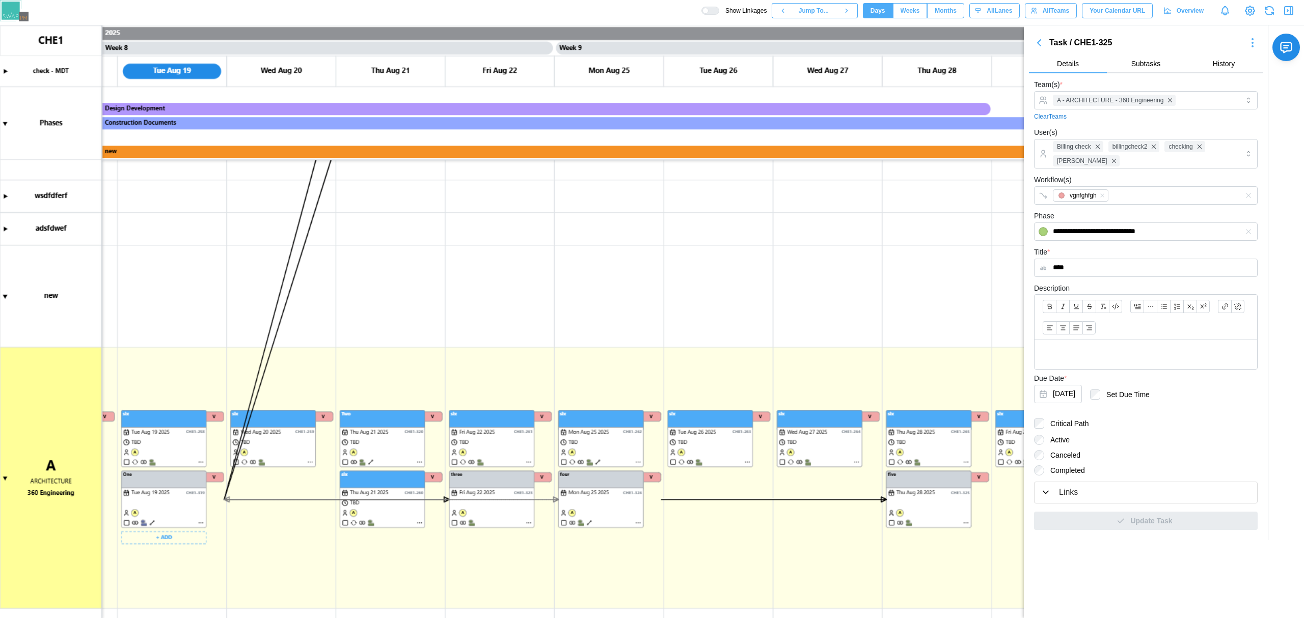
click at [377, 538] on canvas at bounding box center [652, 321] width 1304 height 593
click at [575, 577] on canvas at bounding box center [652, 321] width 1304 height 593
click at [714, 11] on div at bounding box center [714, 10] width 10 height 7
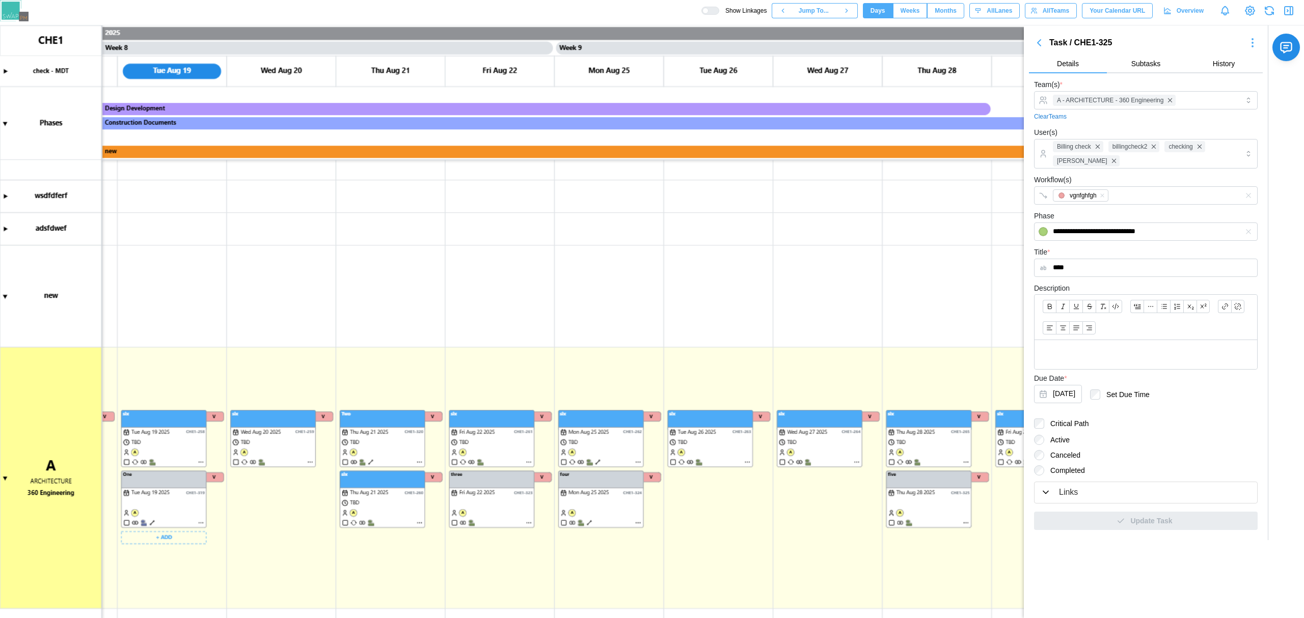
click at [159, 512] on canvas at bounding box center [652, 321] width 1304 height 593
click at [500, 437] on canvas at bounding box center [652, 321] width 1304 height 593
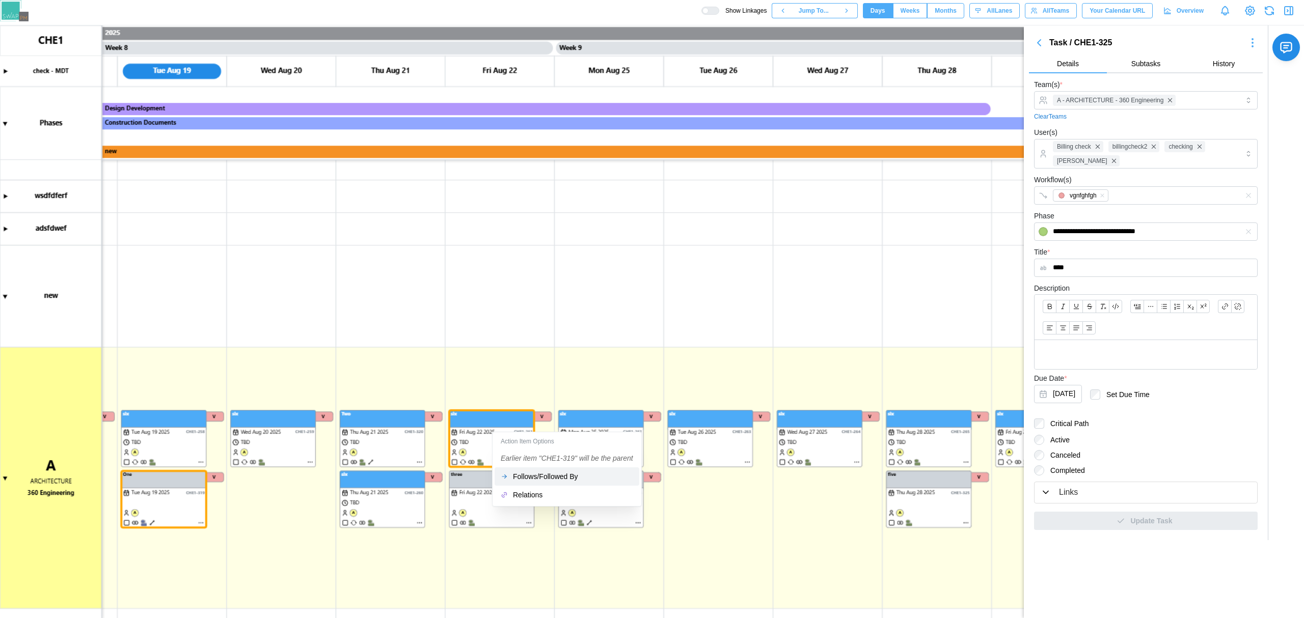
click at [520, 485] on button "Follows/Followed By" at bounding box center [567, 477] width 145 height 18
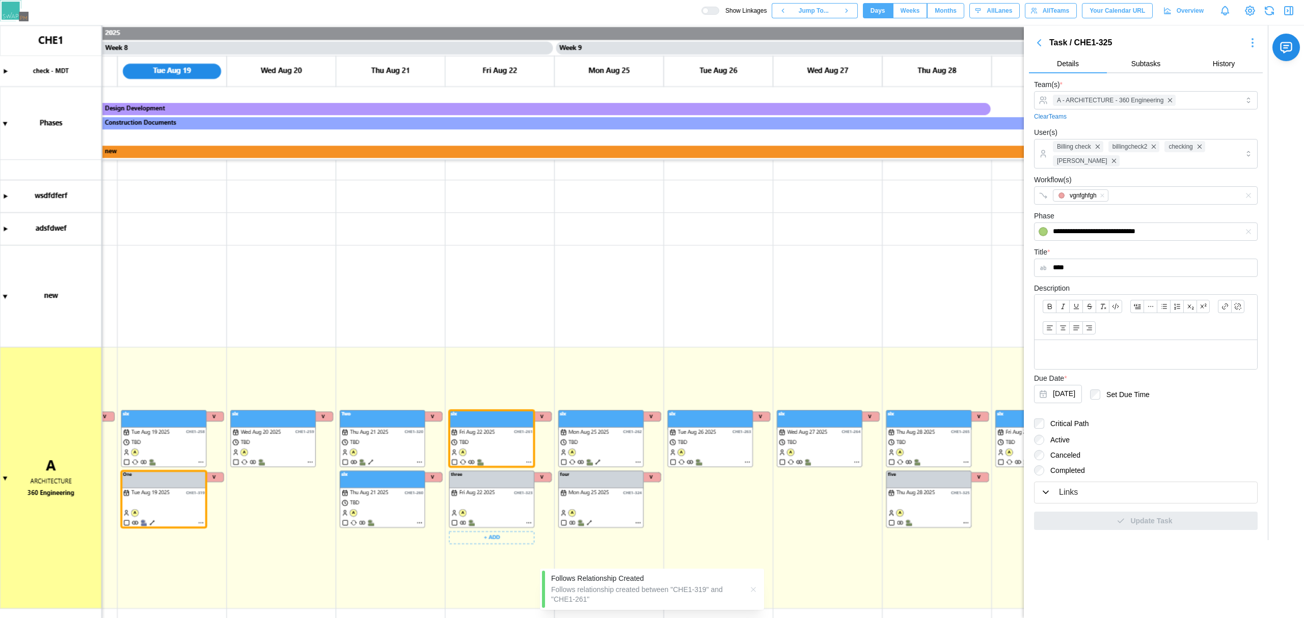
click at [459, 440] on canvas at bounding box center [652, 321] width 1304 height 593
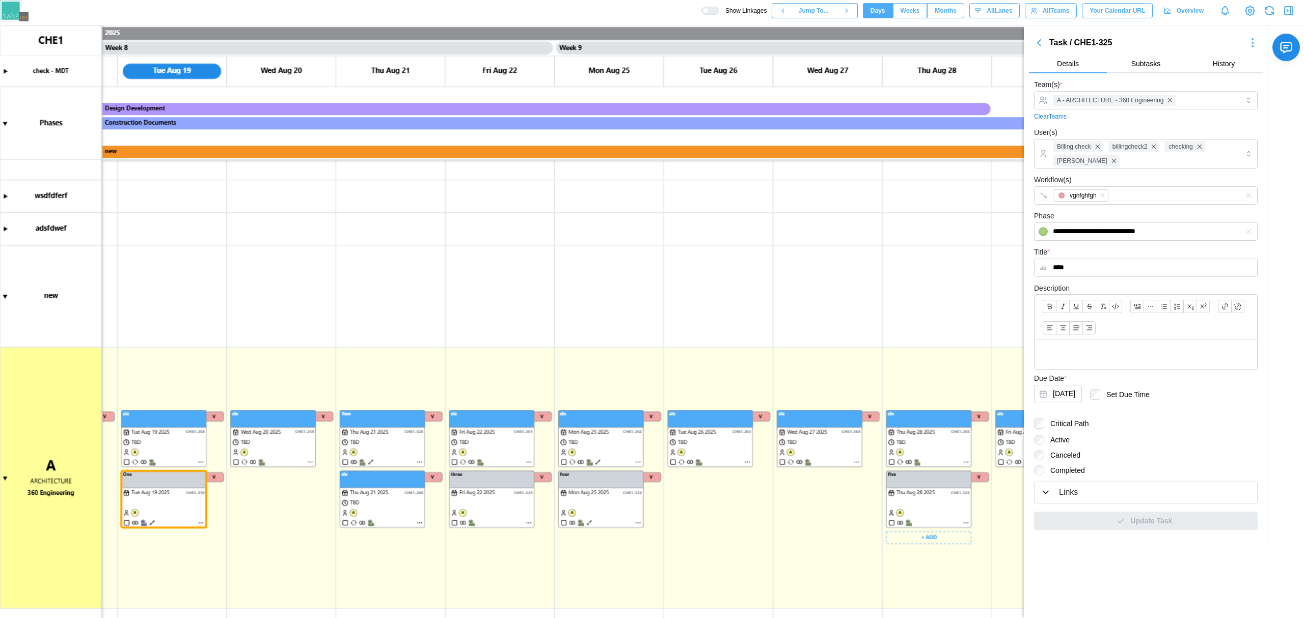
click at [116, 511] on canvas at bounding box center [652, 321] width 1304 height 593
click at [148, 503] on canvas at bounding box center [652, 321] width 1304 height 593
click at [153, 523] on canvas at bounding box center [652, 321] width 1304 height 593
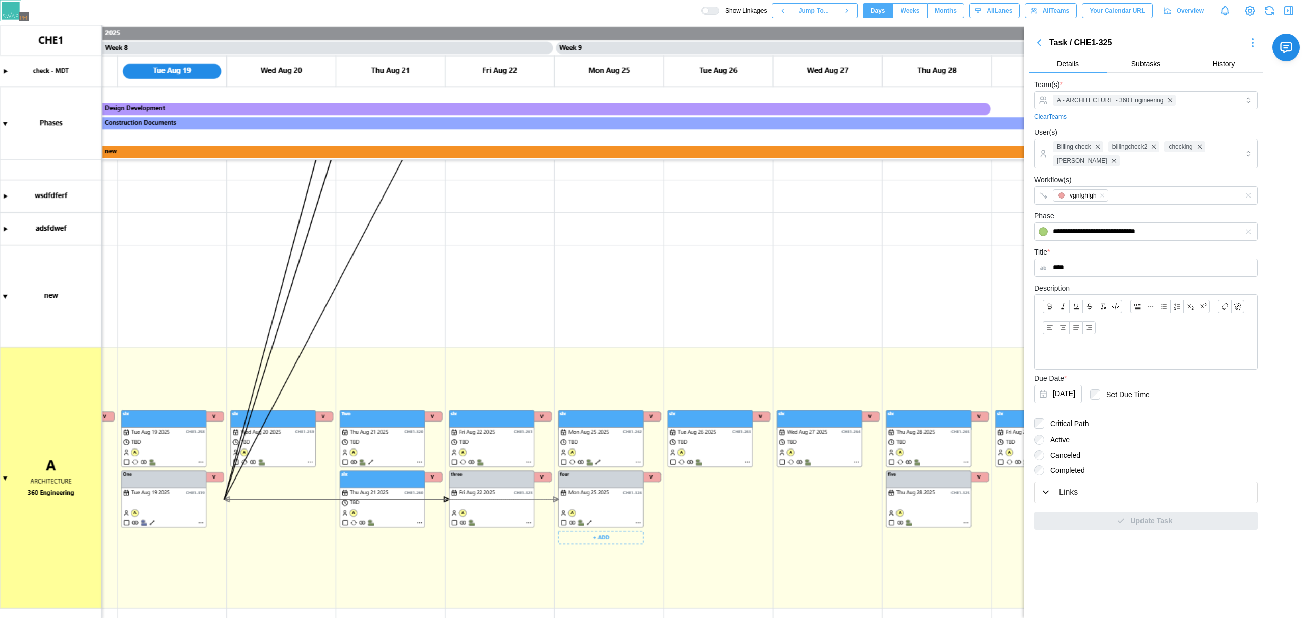
click at [591, 523] on canvas at bounding box center [652, 321] width 1304 height 593
click at [166, 536] on canvas at bounding box center [652, 321] width 1304 height 593
click at [166, 555] on div "Create Task" at bounding box center [167, 558] width 50 height 8
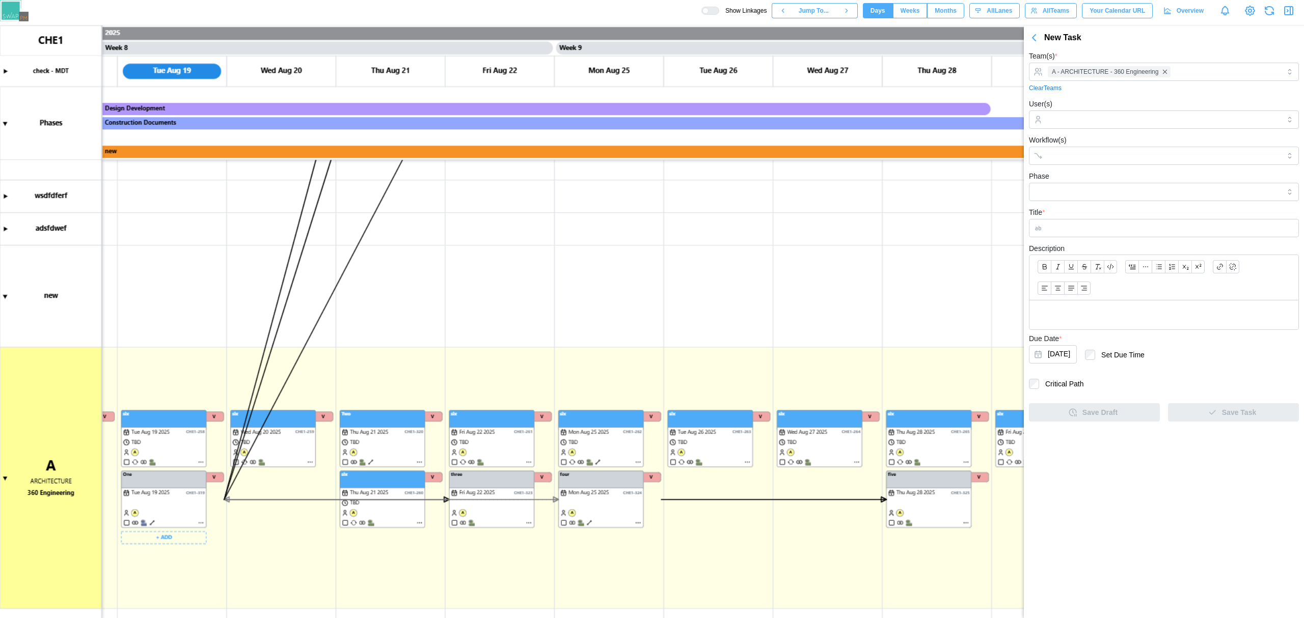
click at [1143, 135] on div "Workflow(s)" at bounding box center [1164, 149] width 270 height 31
click at [1143, 123] on input "User(s)" at bounding box center [1164, 120] width 232 height 8
click at [1084, 155] on input "Workflow(s)" at bounding box center [1155, 156] width 214 height 8
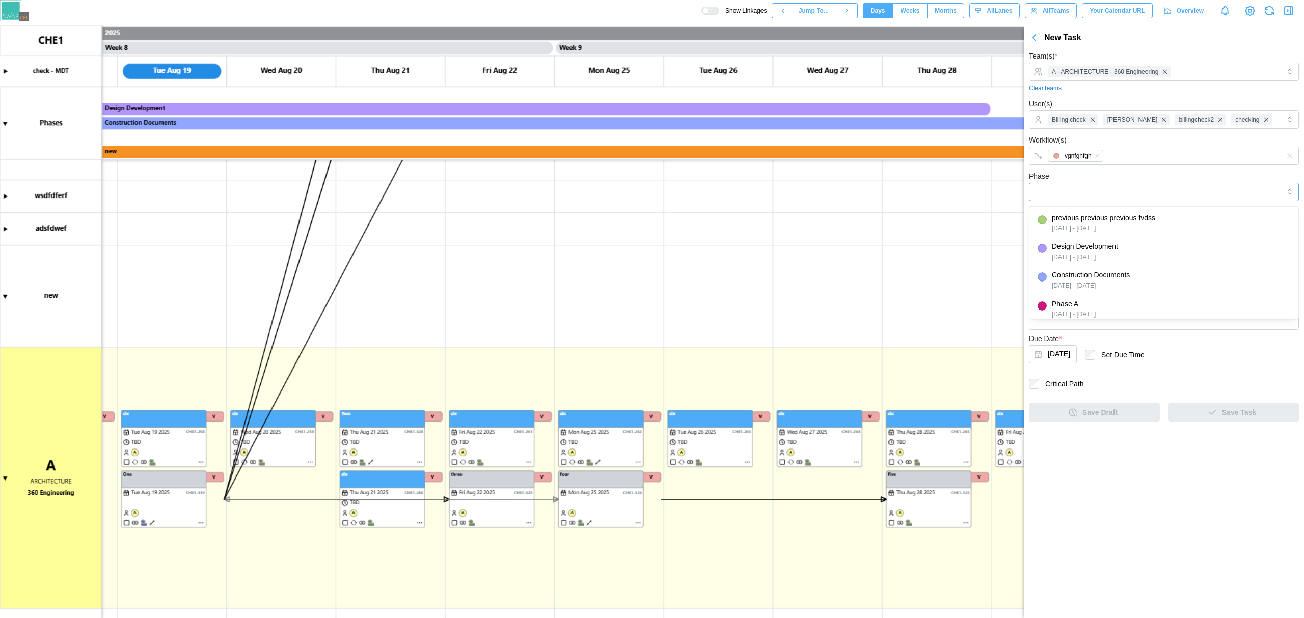
click at [1085, 197] on input "Phase" at bounding box center [1164, 192] width 270 height 18
type input "**********"
click at [1066, 229] on input "Title *" at bounding box center [1164, 228] width 270 height 18
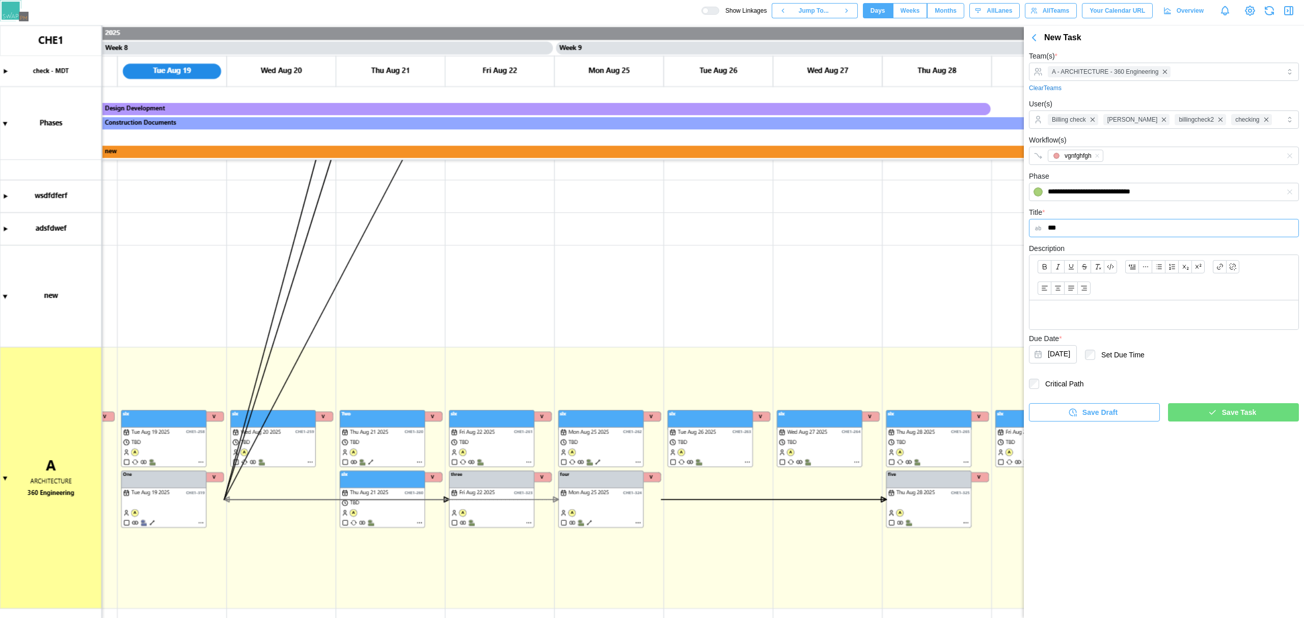
type input "***"
click at [1232, 417] on span "Save Task" at bounding box center [1239, 412] width 34 height 17
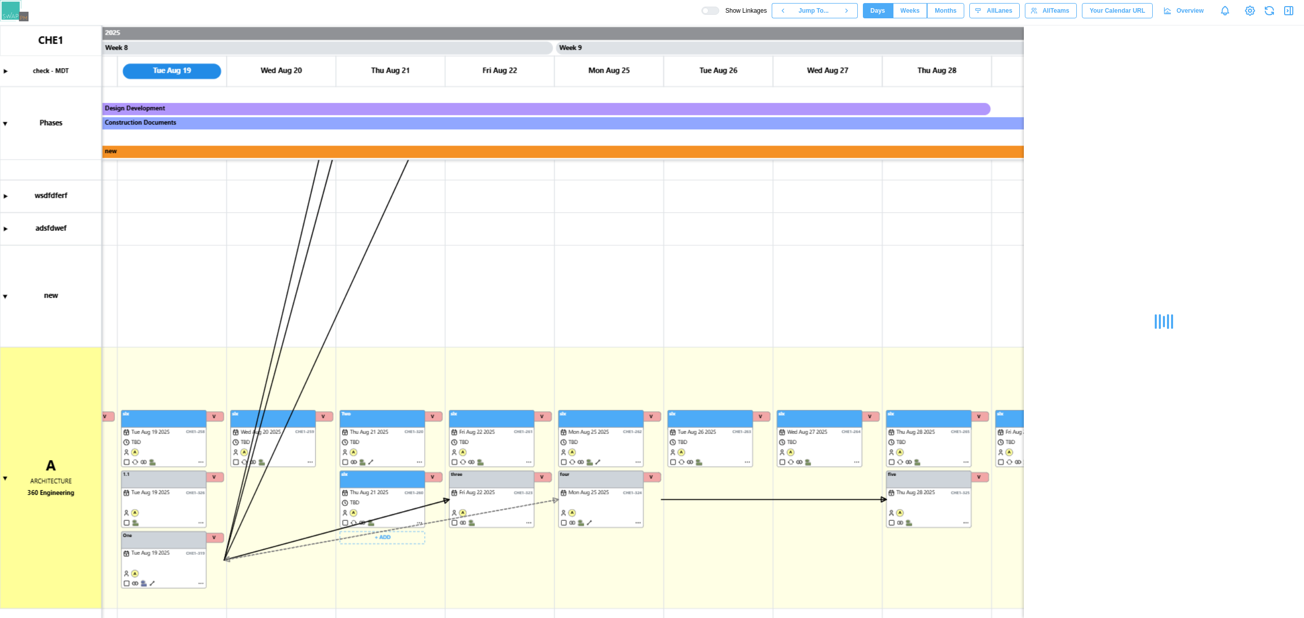
click at [396, 544] on canvas at bounding box center [652, 321] width 1304 height 593
click at [396, 537] on canvas at bounding box center [652, 321] width 1304 height 593
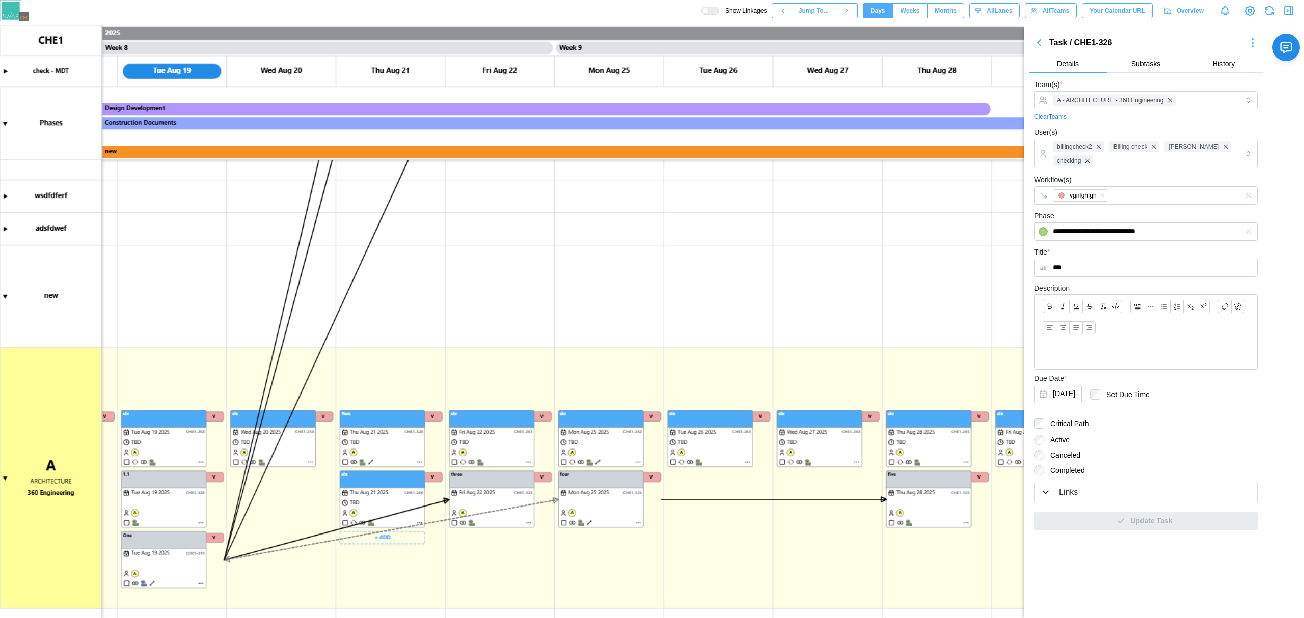
click at [384, 544] on canvas at bounding box center [652, 321] width 1304 height 593
click at [398, 540] on canvas at bounding box center [652, 321] width 1304 height 593
click at [391, 561] on div "Create Task" at bounding box center [386, 558] width 50 height 8
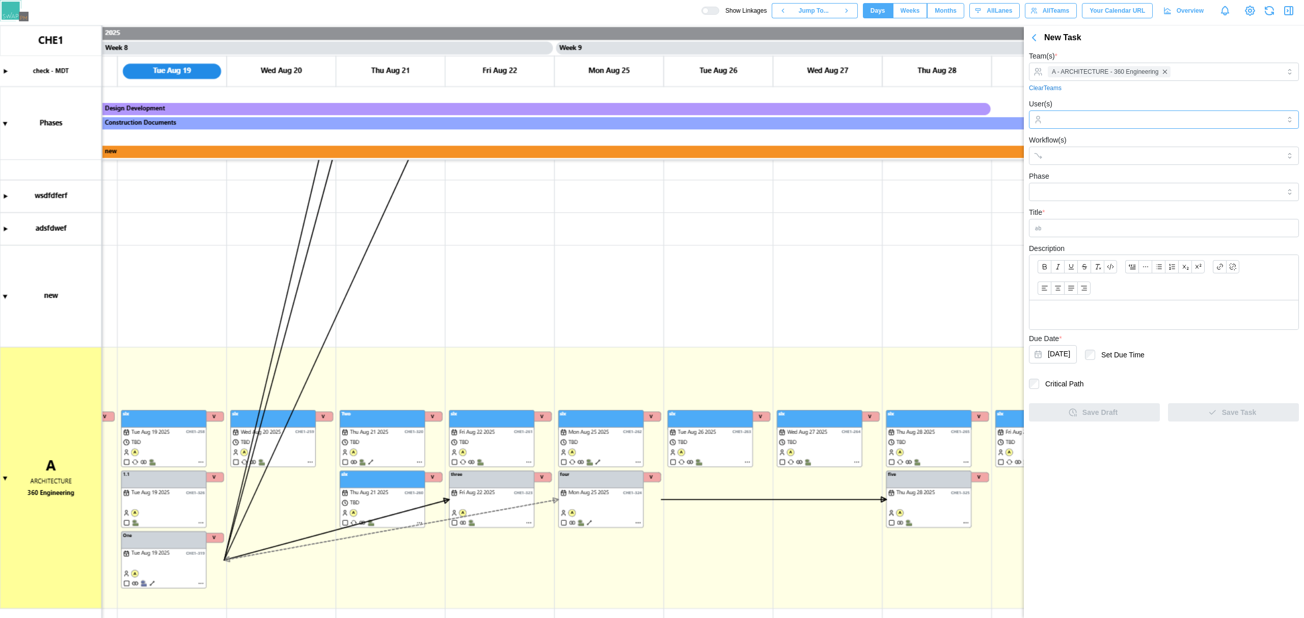
click at [1074, 123] on input "User(s)" at bounding box center [1164, 120] width 232 height 8
click at [1074, 152] on div "360 Engineering" at bounding box center [1163, 146] width 265 height 19
click at [1069, 156] on input "Workflow(s)" at bounding box center [1155, 156] width 214 height 8
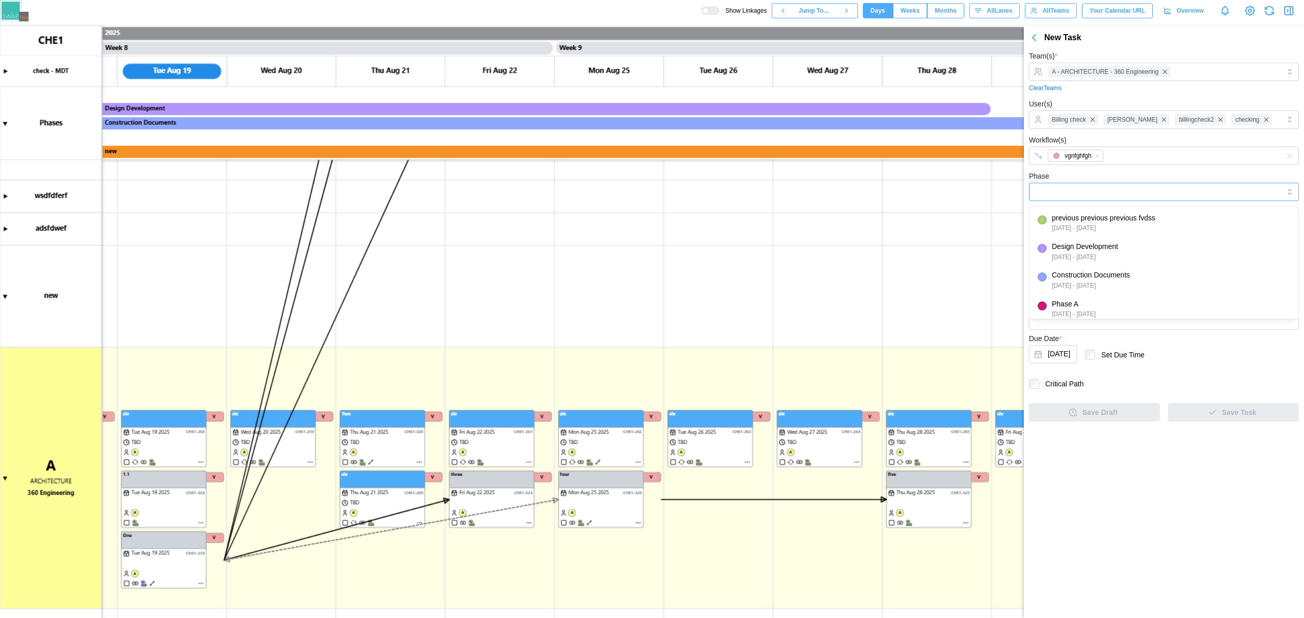
click at [1072, 186] on input "Phase" at bounding box center [1164, 192] width 270 height 18
type input "**********"
click at [1063, 233] on input "Title *" at bounding box center [1164, 228] width 270 height 18
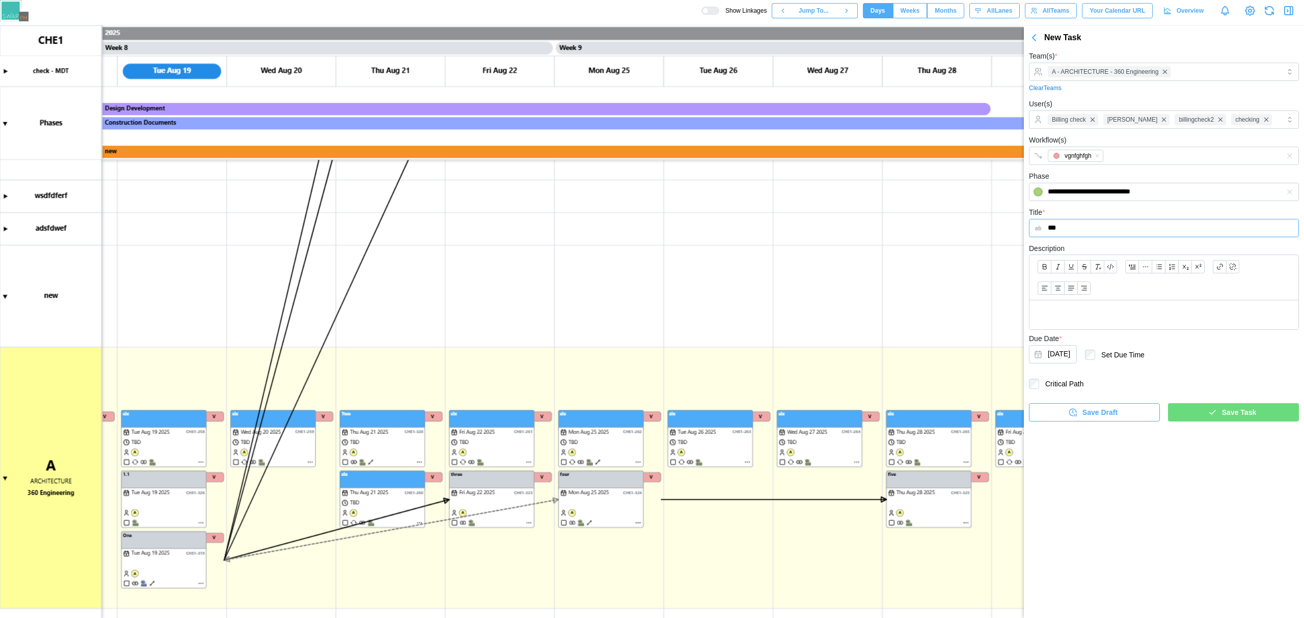
type input "***"
click at [1237, 408] on span "Save Task" at bounding box center [1239, 412] width 34 height 17
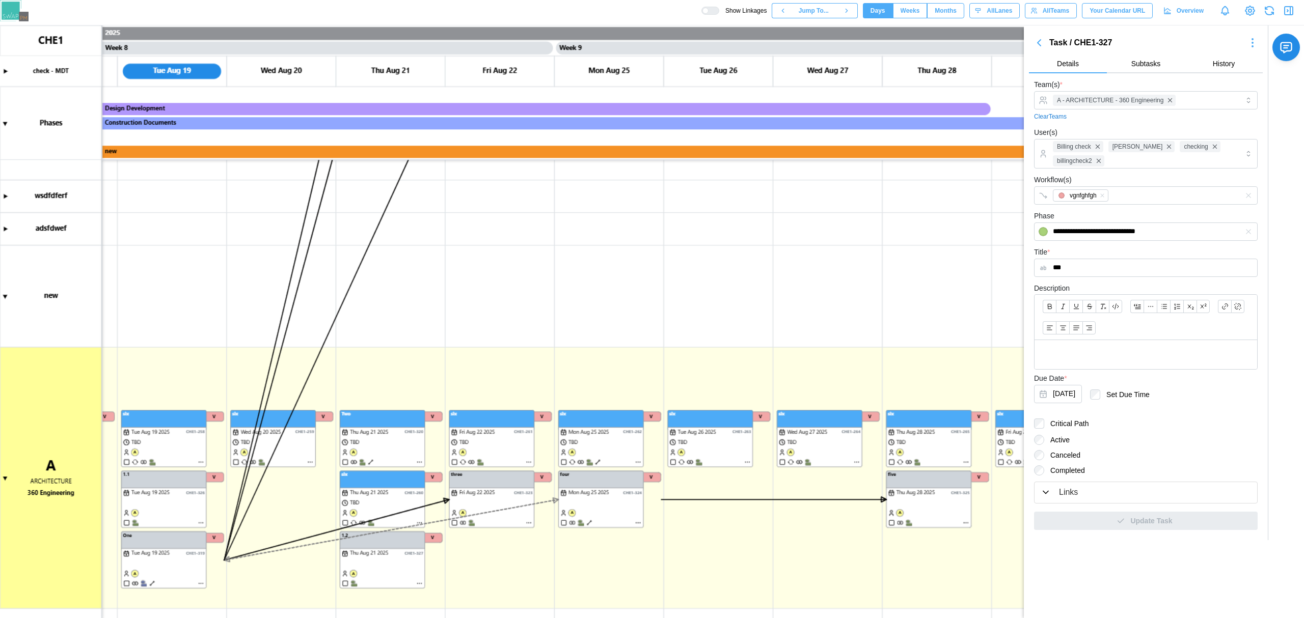
click at [719, 11] on div at bounding box center [714, 10] width 10 height 7
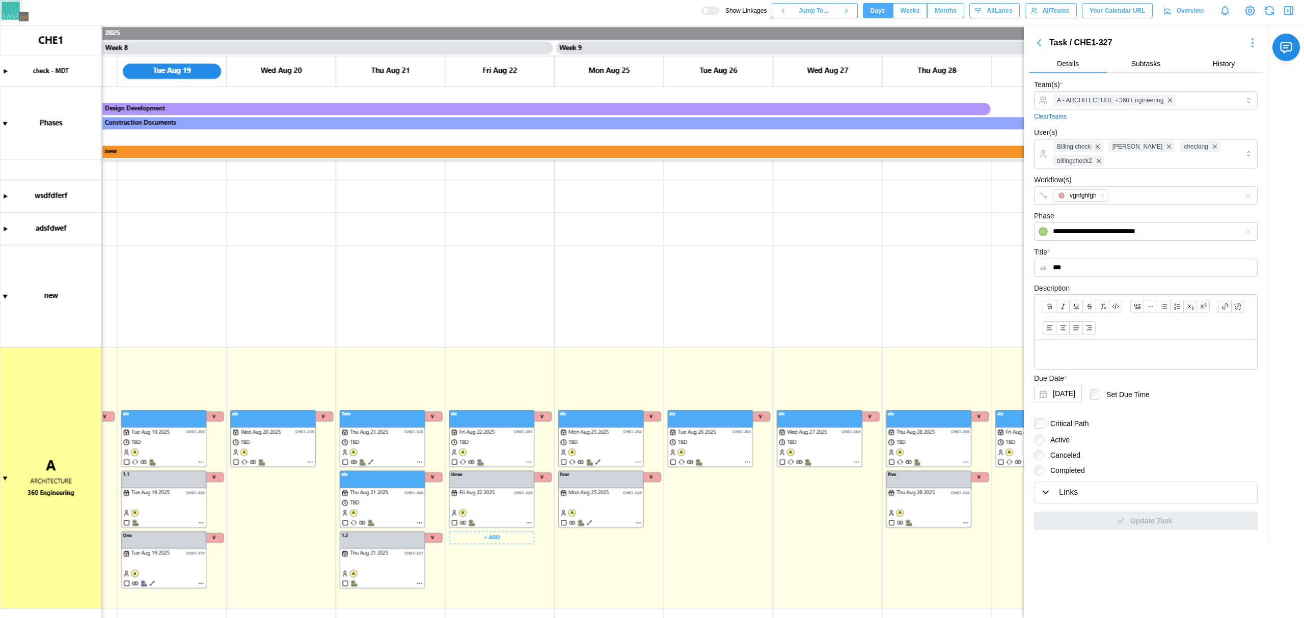
click at [523, 545] on canvas at bounding box center [652, 321] width 1304 height 593
click at [512, 543] on canvas at bounding box center [652, 321] width 1304 height 593
click at [508, 554] on div "Create Task" at bounding box center [495, 558] width 50 height 8
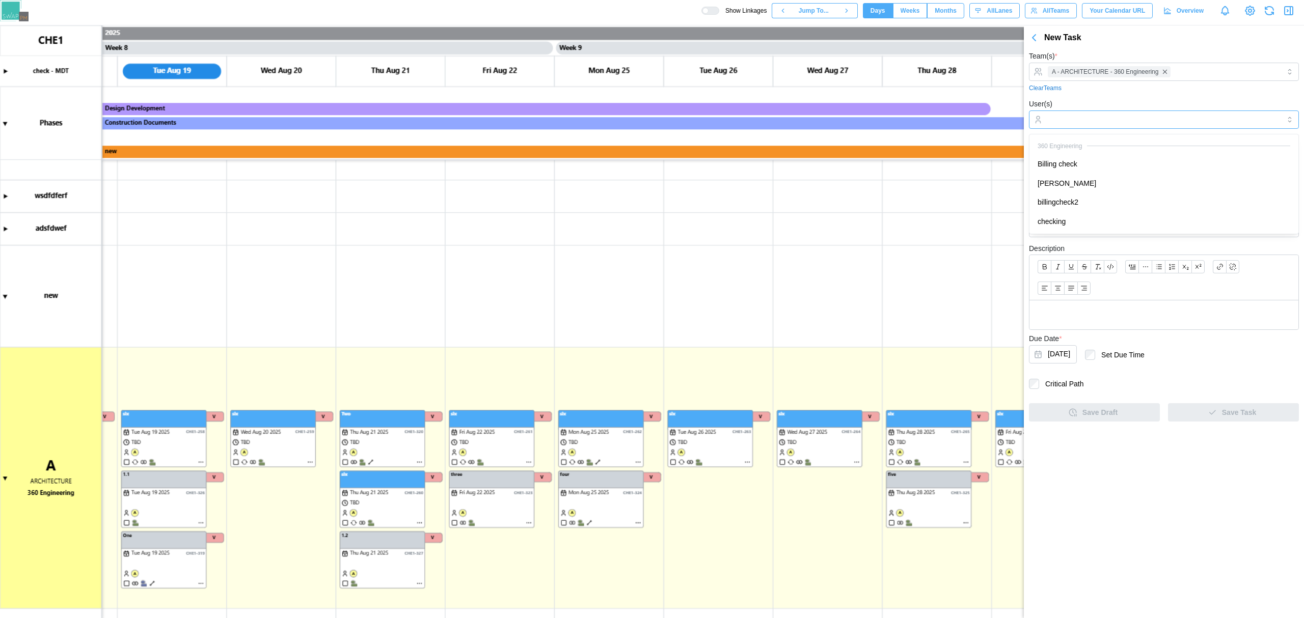
click at [1091, 120] on input "User(s)" at bounding box center [1164, 120] width 232 height 8
click at [1083, 153] on input "Workflow(s)" at bounding box center [1155, 156] width 214 height 8
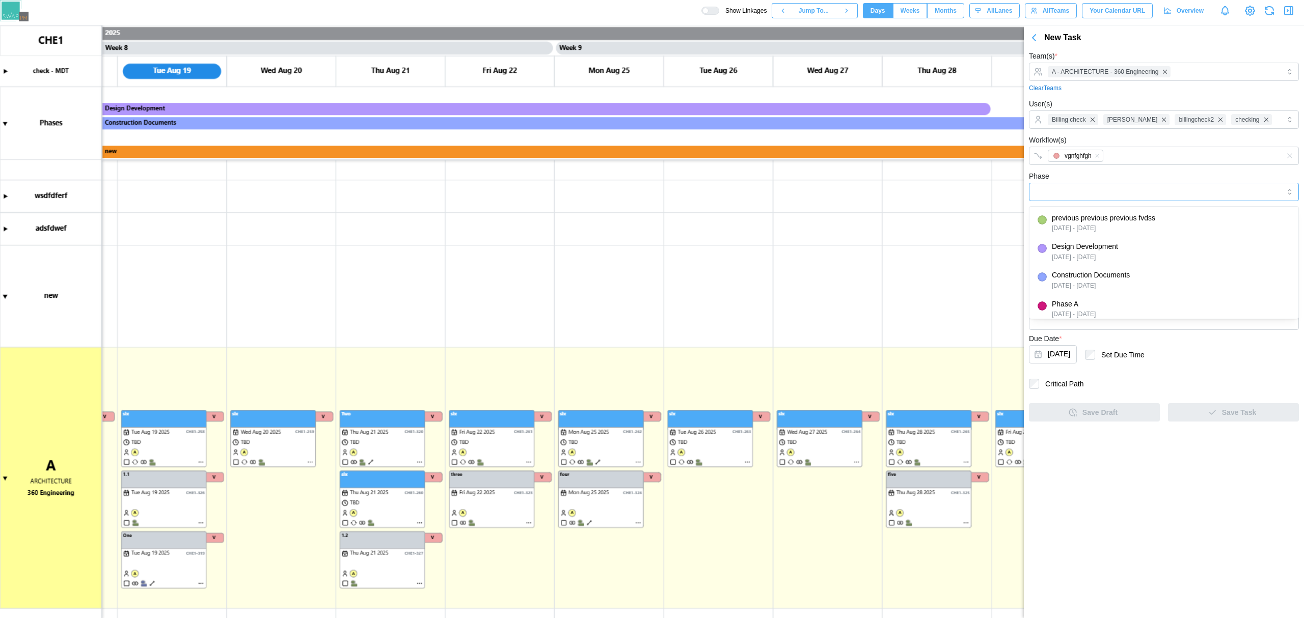
click at [1090, 192] on input "Phase" at bounding box center [1164, 192] width 270 height 18
type input "**********"
click at [1088, 232] on input "Title *" at bounding box center [1164, 228] width 270 height 18
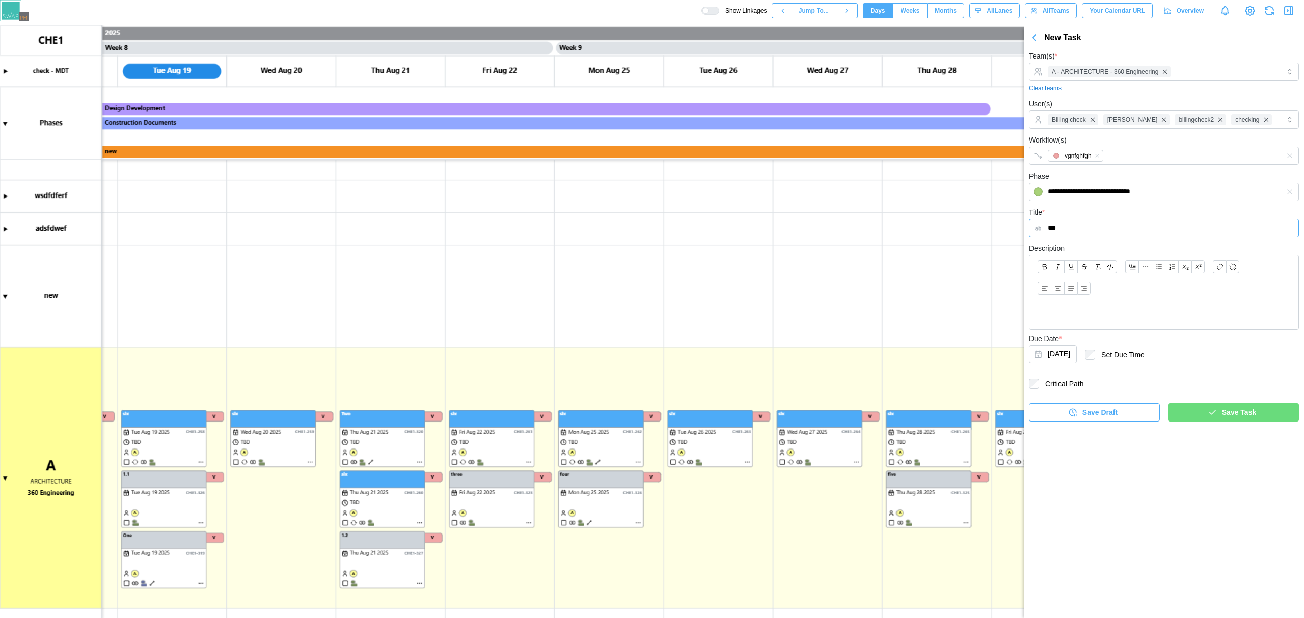
type input "***"
click at [1213, 420] on div "Save Task" at bounding box center [1232, 412] width 115 height 17
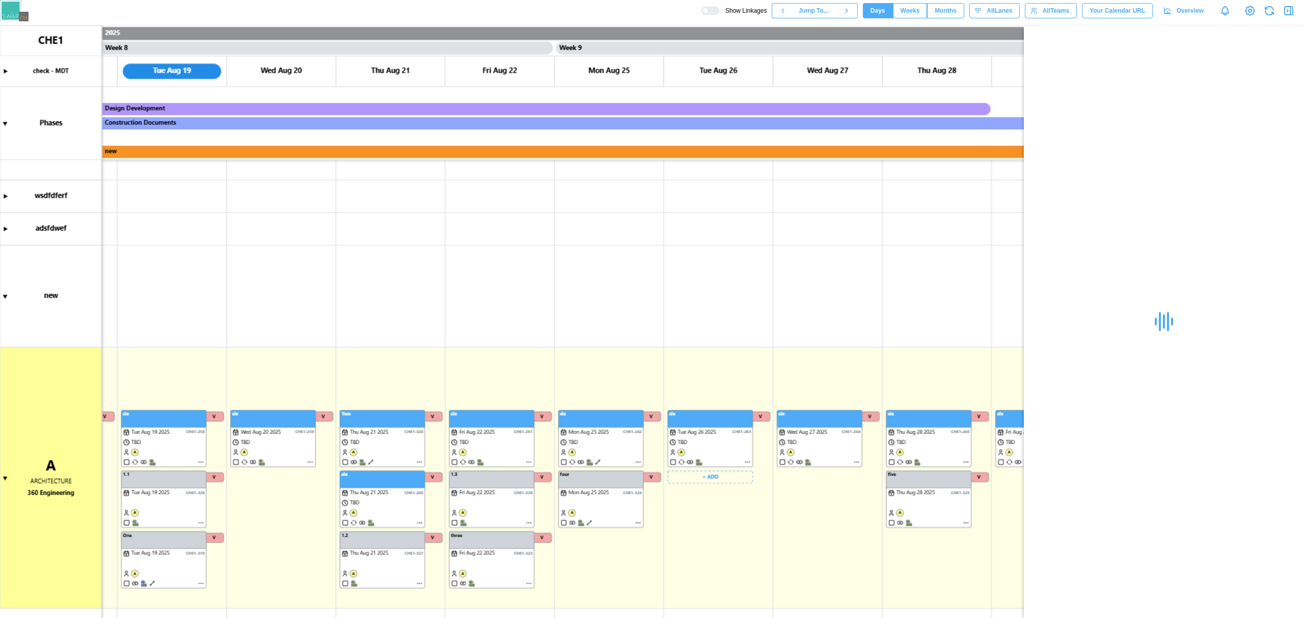
click at [709, 475] on canvas at bounding box center [652, 321] width 1304 height 593
click at [714, 492] on button "Create Task" at bounding box center [707, 497] width 75 height 18
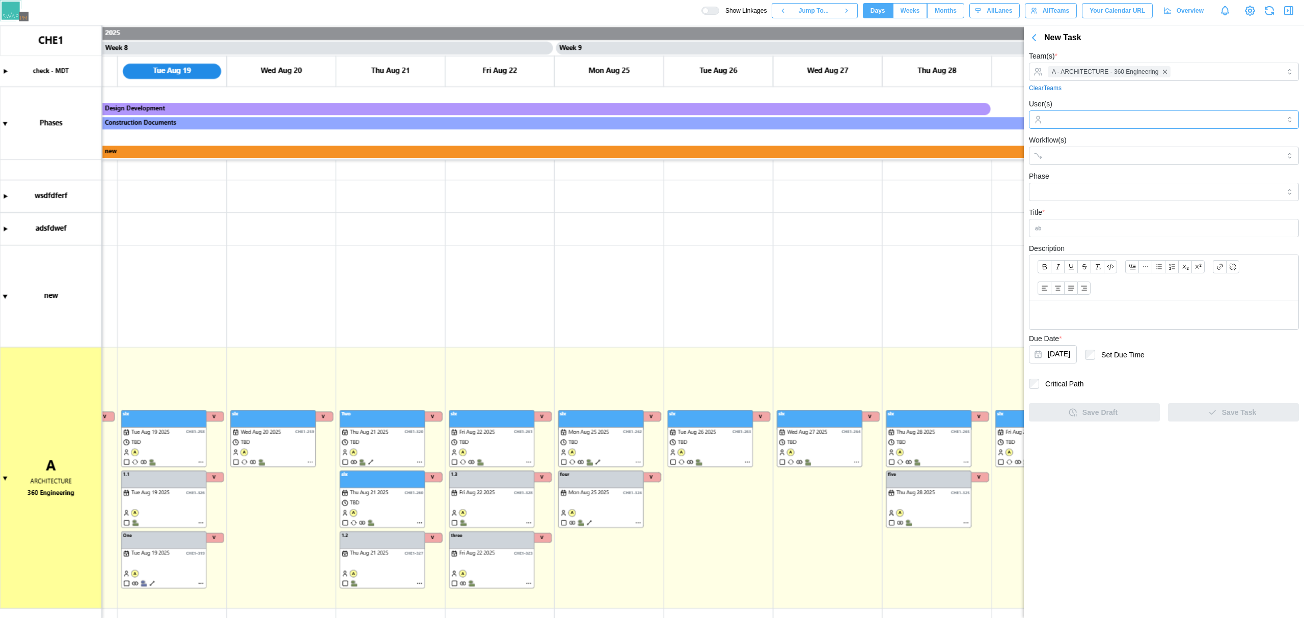
click at [1058, 119] on input "User(s)" at bounding box center [1164, 120] width 232 height 8
click at [1076, 124] on input "User(s)" at bounding box center [1164, 120] width 232 height 8
click at [1205, 68] on div "A - ARCHITECTURE - 360 Engineering" at bounding box center [1162, 71] width 235 height 17
click at [1147, 117] on input "User(s)" at bounding box center [1164, 120] width 232 height 8
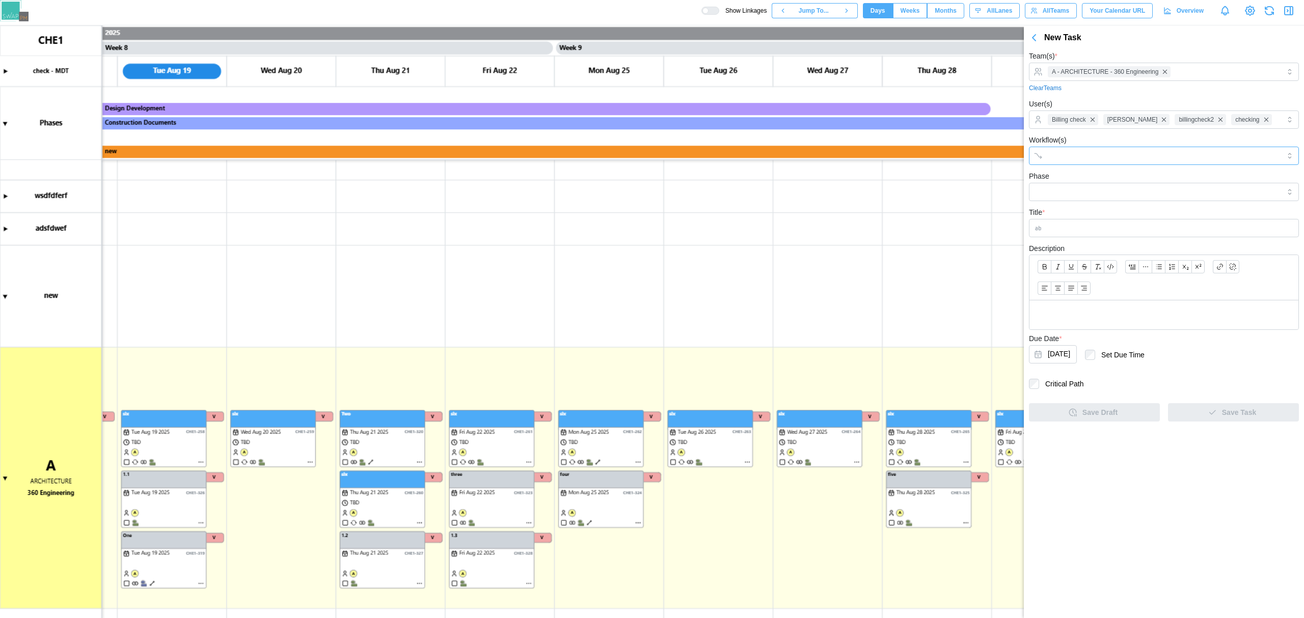
click at [1086, 157] on input "Workflow(s)" at bounding box center [1155, 156] width 214 height 8
click at [1090, 188] on input "Phase" at bounding box center [1164, 192] width 270 height 18
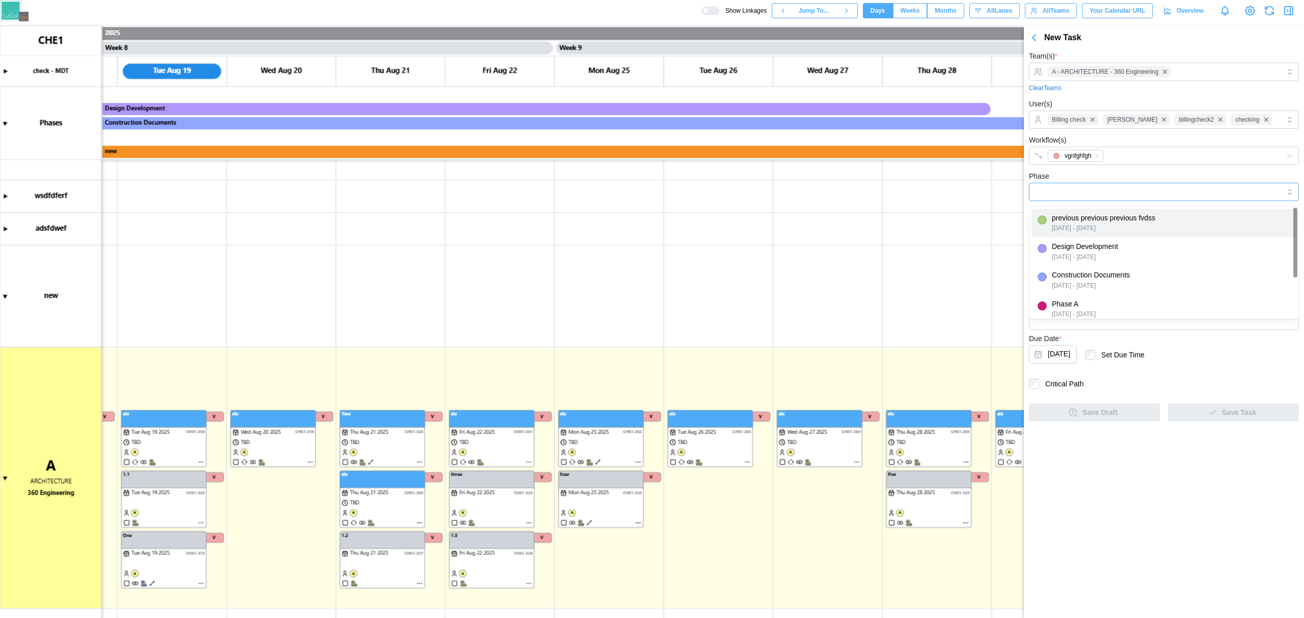
type input "**********"
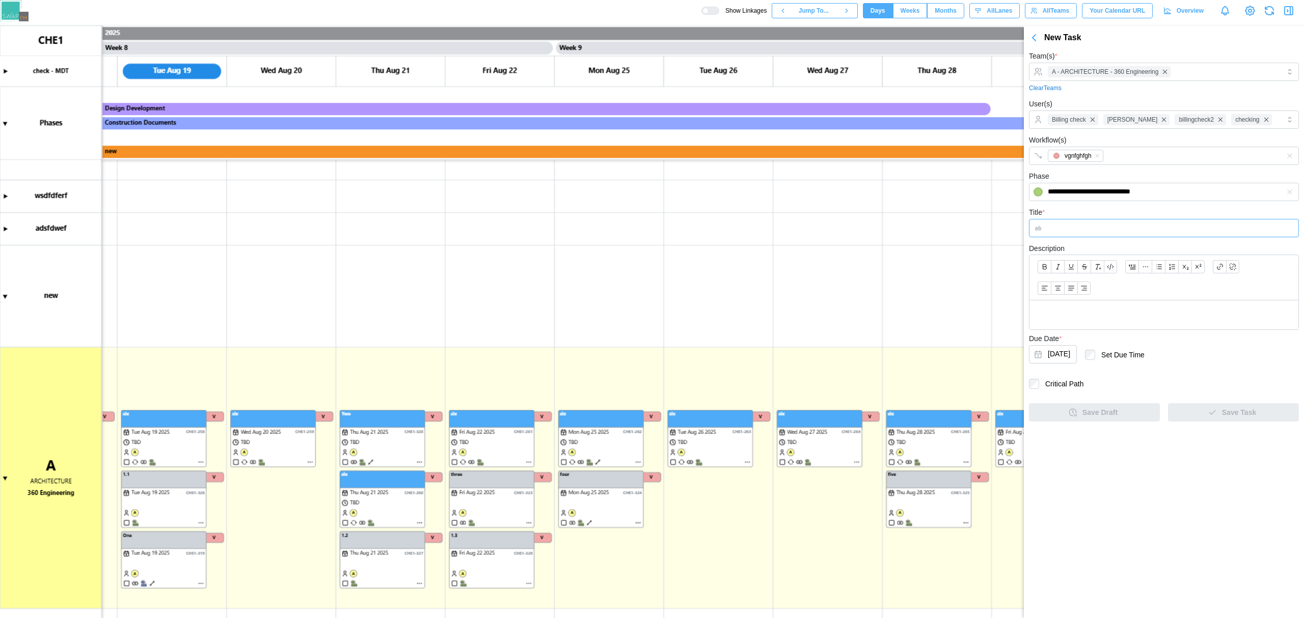
click at [1082, 229] on input "Title *" at bounding box center [1164, 228] width 270 height 18
type input "***"
click at [1231, 418] on span "Save Task" at bounding box center [1239, 412] width 34 height 17
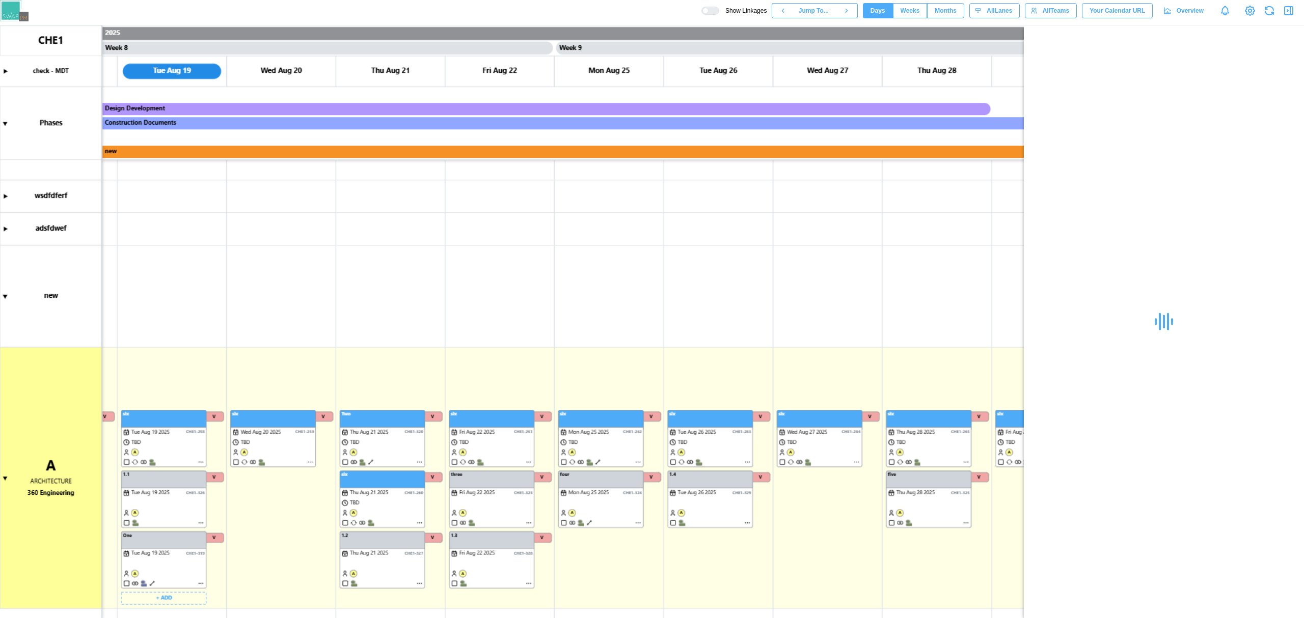
click at [156, 487] on canvas at bounding box center [652, 321] width 1304 height 593
click at [374, 553] on canvas at bounding box center [652, 321] width 1304 height 593
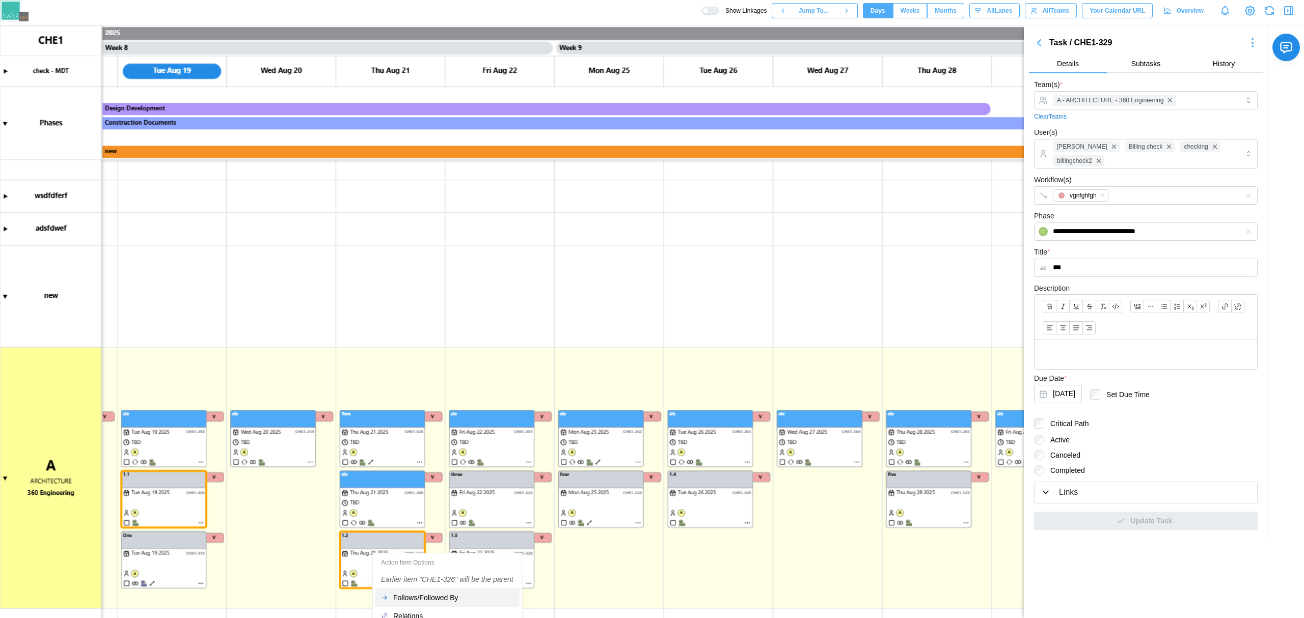
click at [400, 593] on button "Follows/Followed By" at bounding box center [447, 598] width 145 height 18
click at [638, 555] on canvas at bounding box center [652, 321] width 1304 height 593
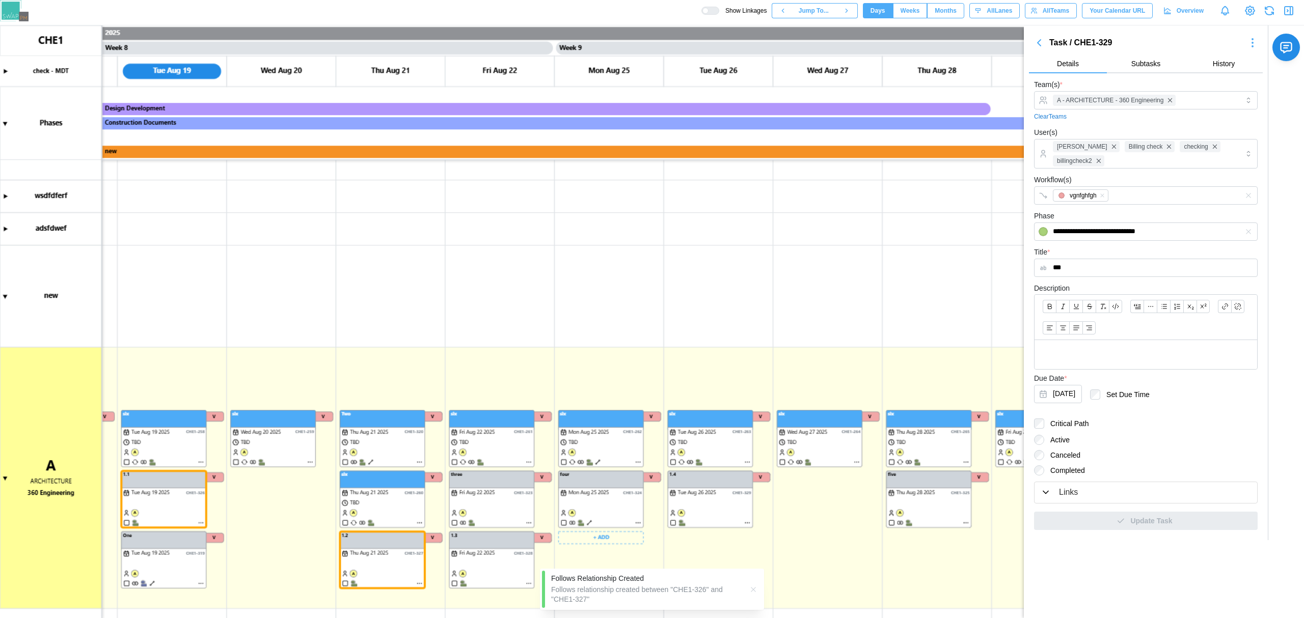
click at [804, 274] on canvas at bounding box center [652, 321] width 1304 height 593
click at [182, 502] on canvas at bounding box center [652, 321] width 1304 height 593
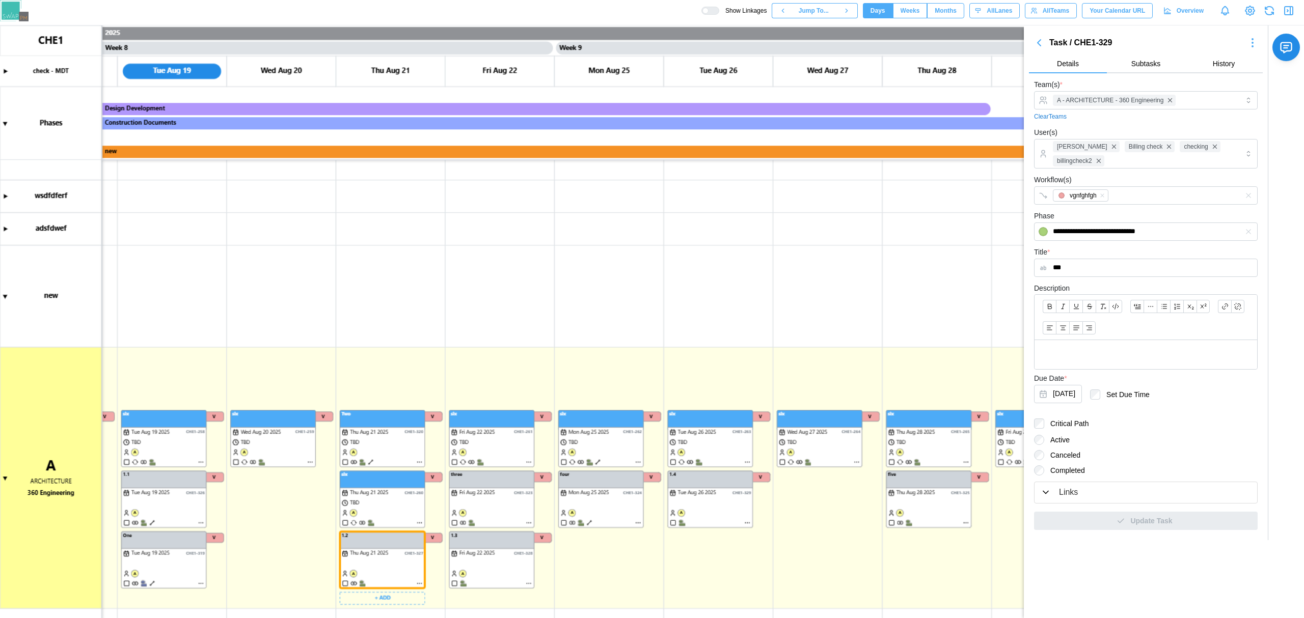
click at [363, 559] on canvas at bounding box center [652, 321] width 1304 height 593
click at [363, 558] on canvas at bounding box center [652, 321] width 1304 height 593
click at [479, 550] on canvas at bounding box center [652, 321] width 1304 height 593
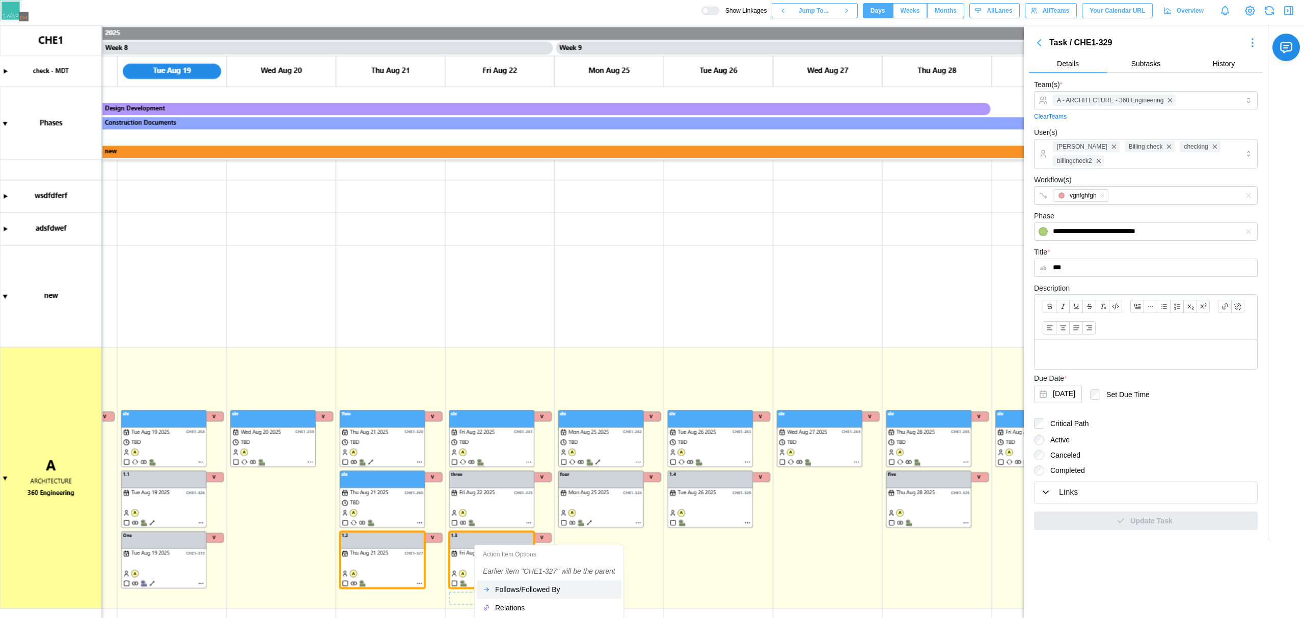
click at [500, 588] on div "Follows/Followed By" at bounding box center [555, 590] width 120 height 8
click at [513, 606] on div "Follows/Followed By" at bounding box center [573, 608] width 120 height 8
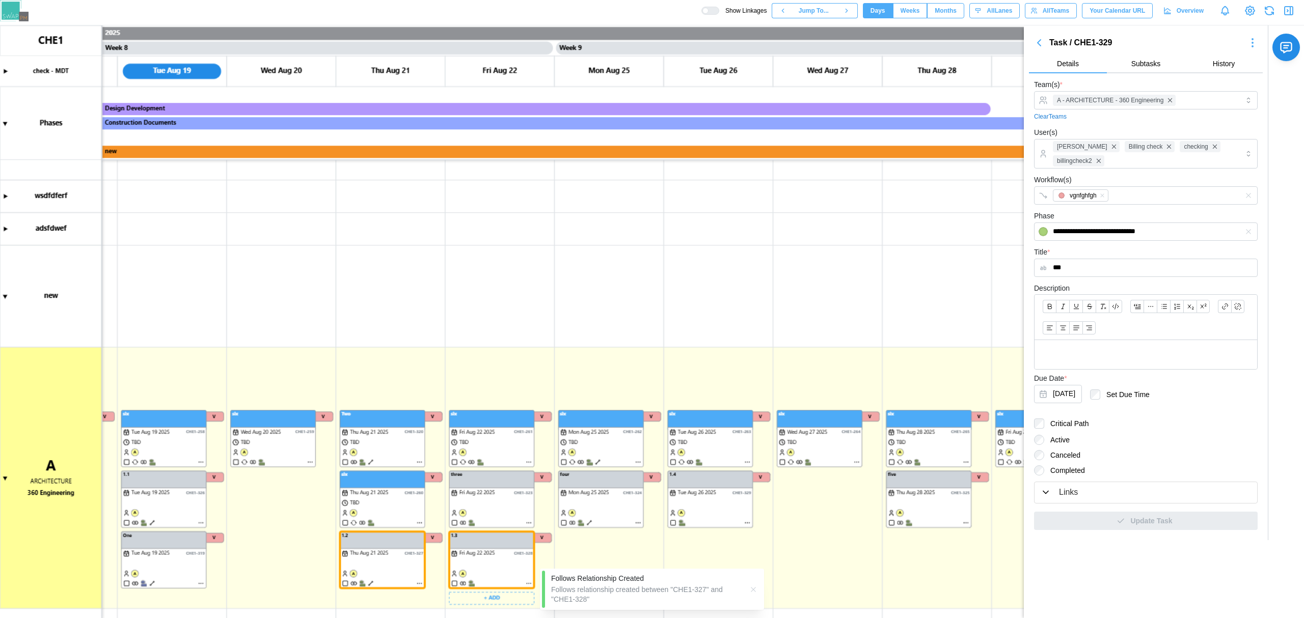
click at [457, 567] on canvas at bounding box center [652, 321] width 1304 height 593
click at [379, 566] on canvas at bounding box center [652, 321] width 1304 height 593
click at [473, 542] on canvas at bounding box center [652, 321] width 1304 height 593
click at [677, 492] on canvas at bounding box center [652, 321] width 1304 height 593
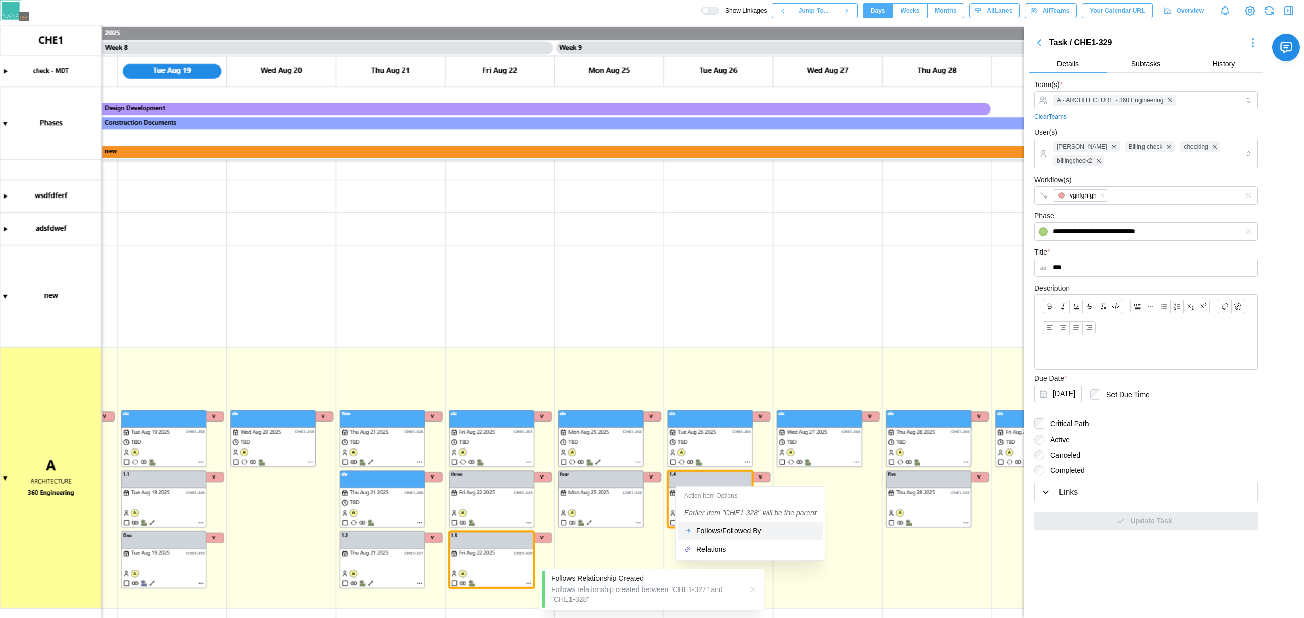
click at [753, 529] on div "Follows/Followed By" at bounding box center [756, 531] width 120 height 8
click at [754, 530] on div "Follows/Followed By" at bounding box center [756, 531] width 120 height 8
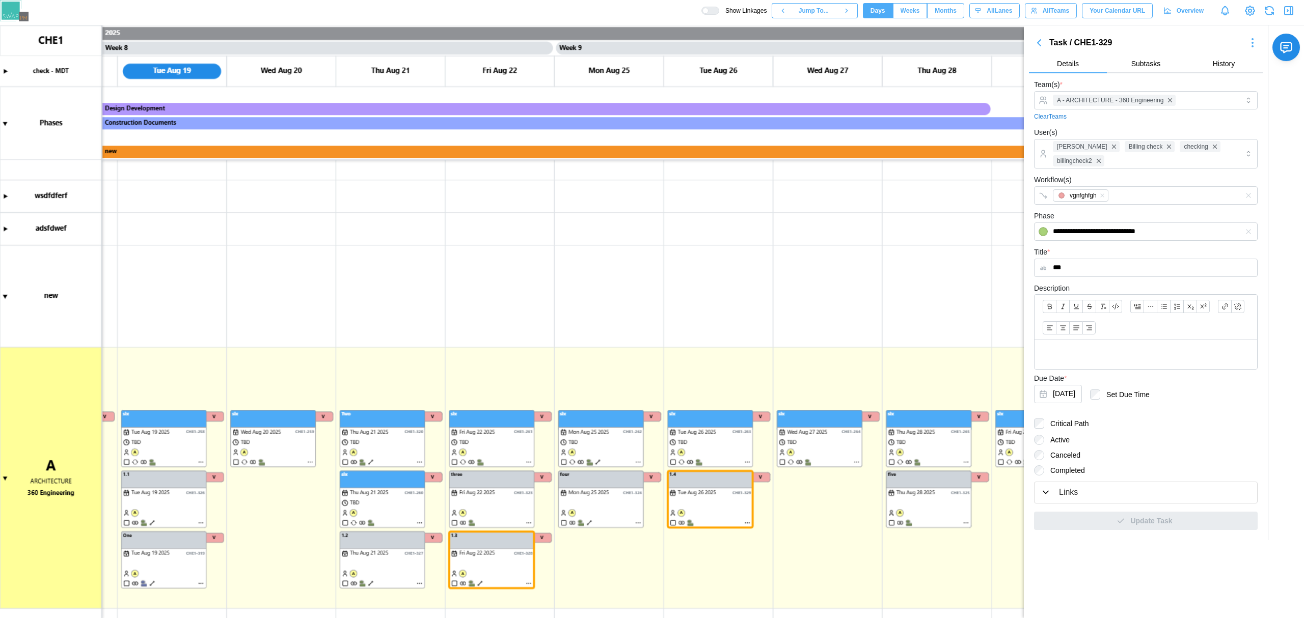
click at [709, 12] on div at bounding box center [705, 11] width 6 height 6
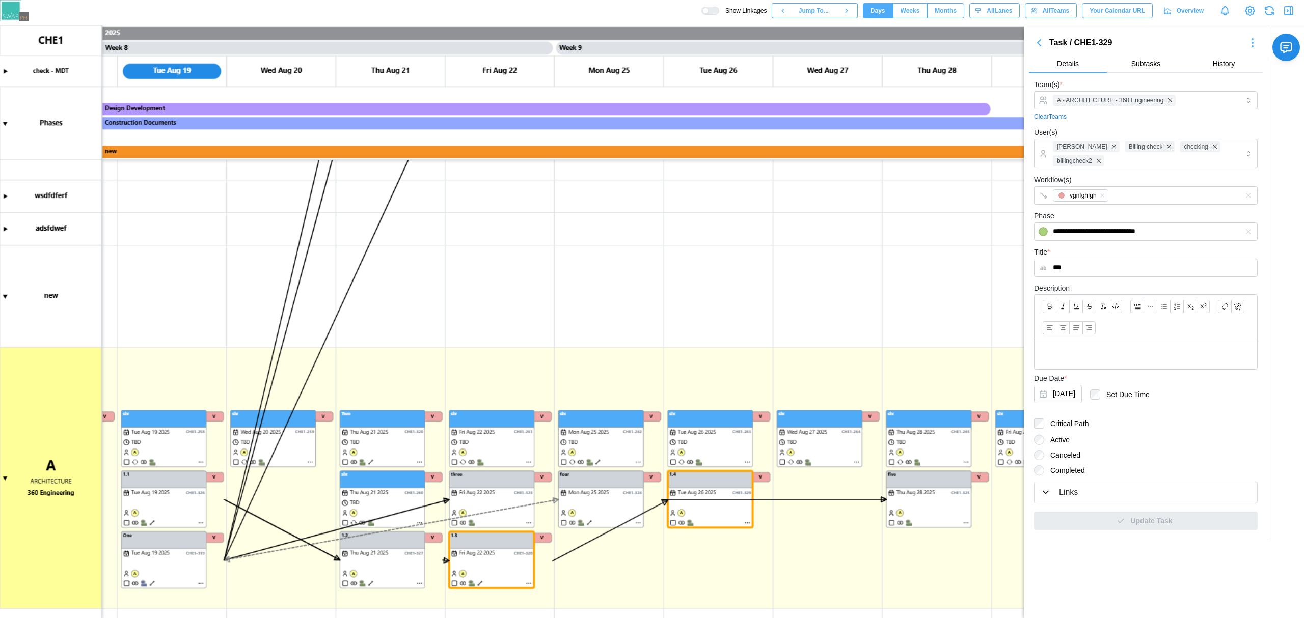
click at [718, 12] on div at bounding box center [714, 10] width 10 height 7
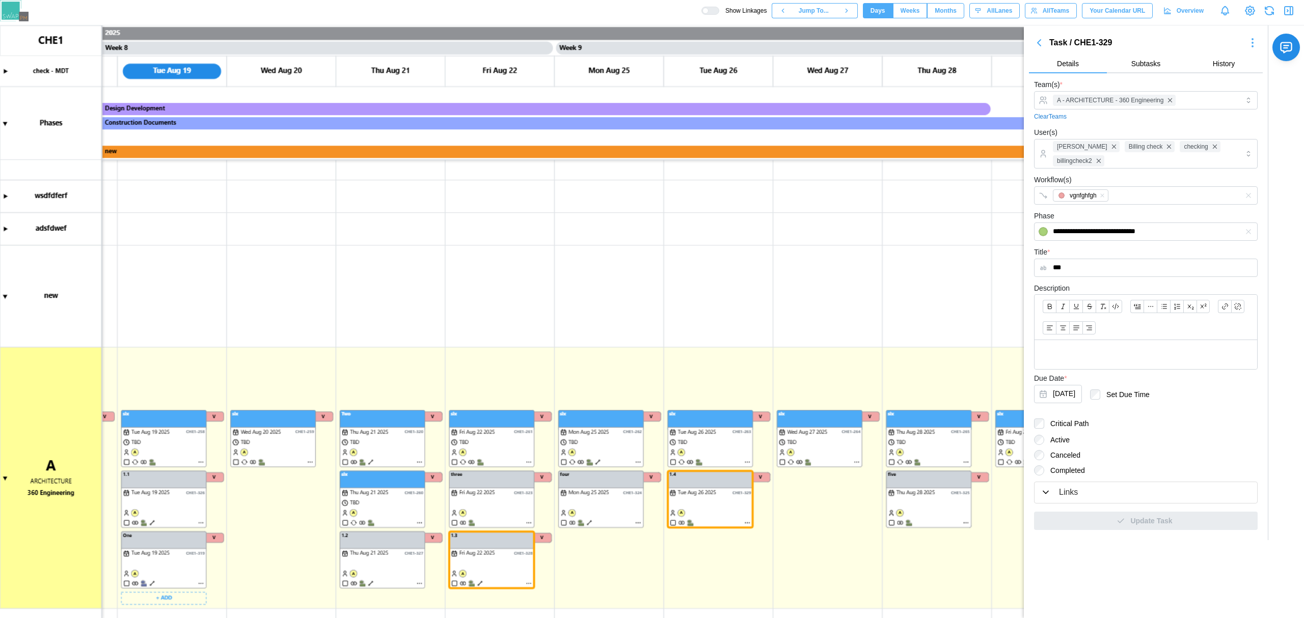
click at [200, 585] on canvas at bounding box center [652, 321] width 1304 height 593
click at [200, 583] on canvas at bounding box center [652, 321] width 1304 height 593
click at [174, 565] on canvas at bounding box center [652, 321] width 1304 height 593
drag, startPoint x: 164, startPoint y: 562, endPoint x: 168, endPoint y: 553, distance: 10.5
click at [314, 329] on canvas at bounding box center [652, 321] width 1304 height 593
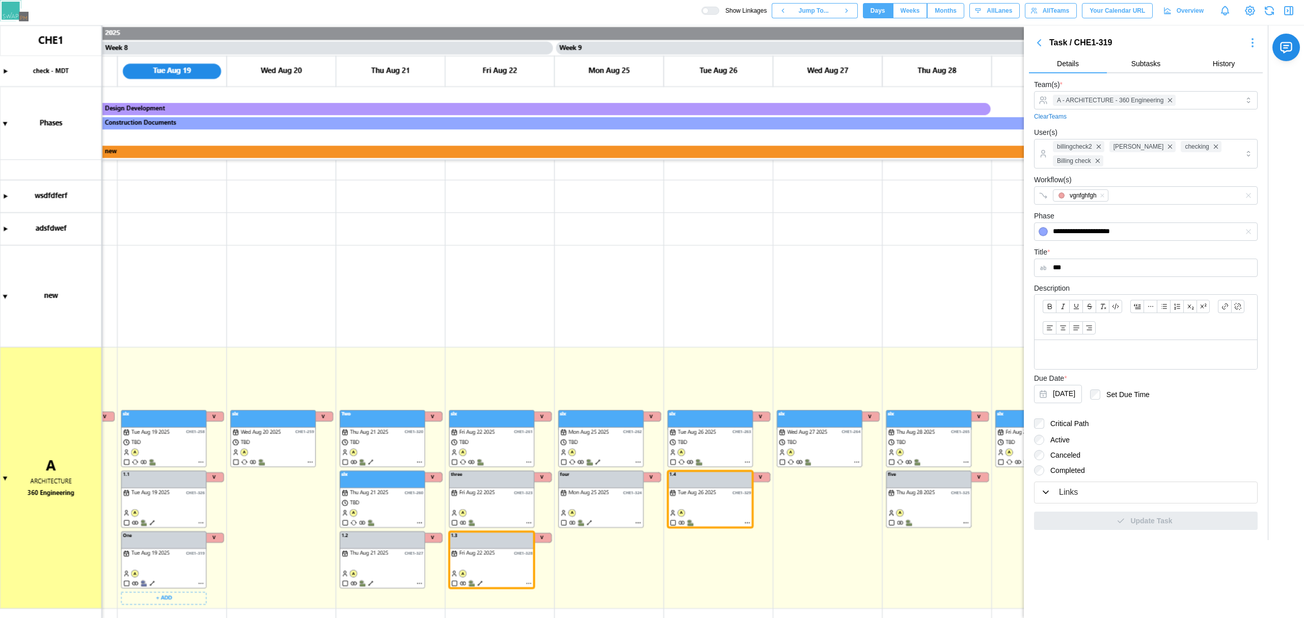
click at [150, 523] on canvas at bounding box center [652, 321] width 1304 height 593
click at [369, 583] on canvas at bounding box center [652, 321] width 1304 height 593
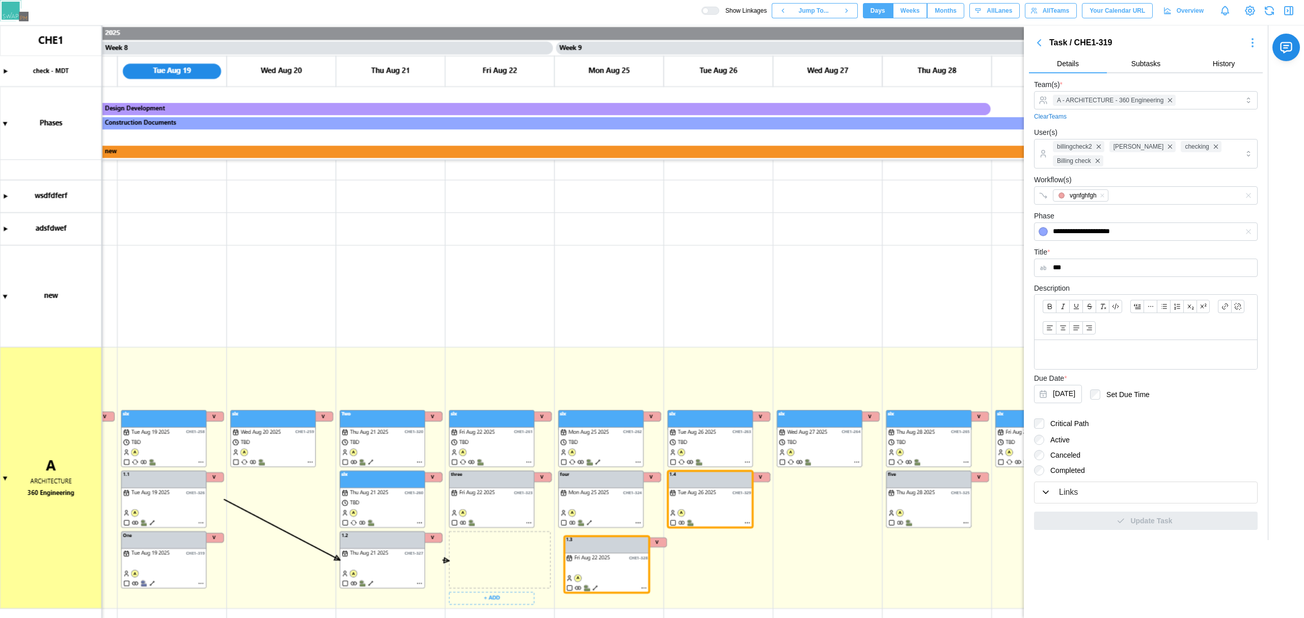
drag, startPoint x: 504, startPoint y: 534, endPoint x: 620, endPoint y: 539, distance: 116.2
click at [622, 538] on canvas at bounding box center [652, 321] width 1304 height 593
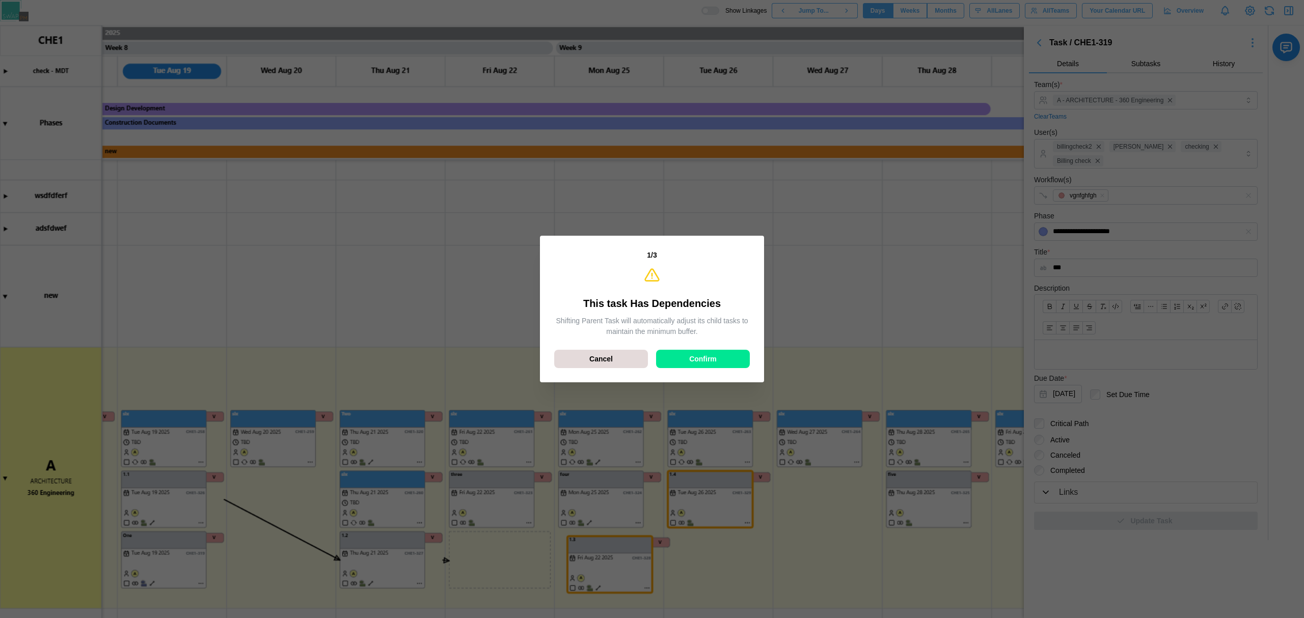
click at [689, 352] on span "Confirm" at bounding box center [703, 358] width 28 height 17
click at [686, 355] on div "Confirm" at bounding box center [703, 358] width 74 height 17
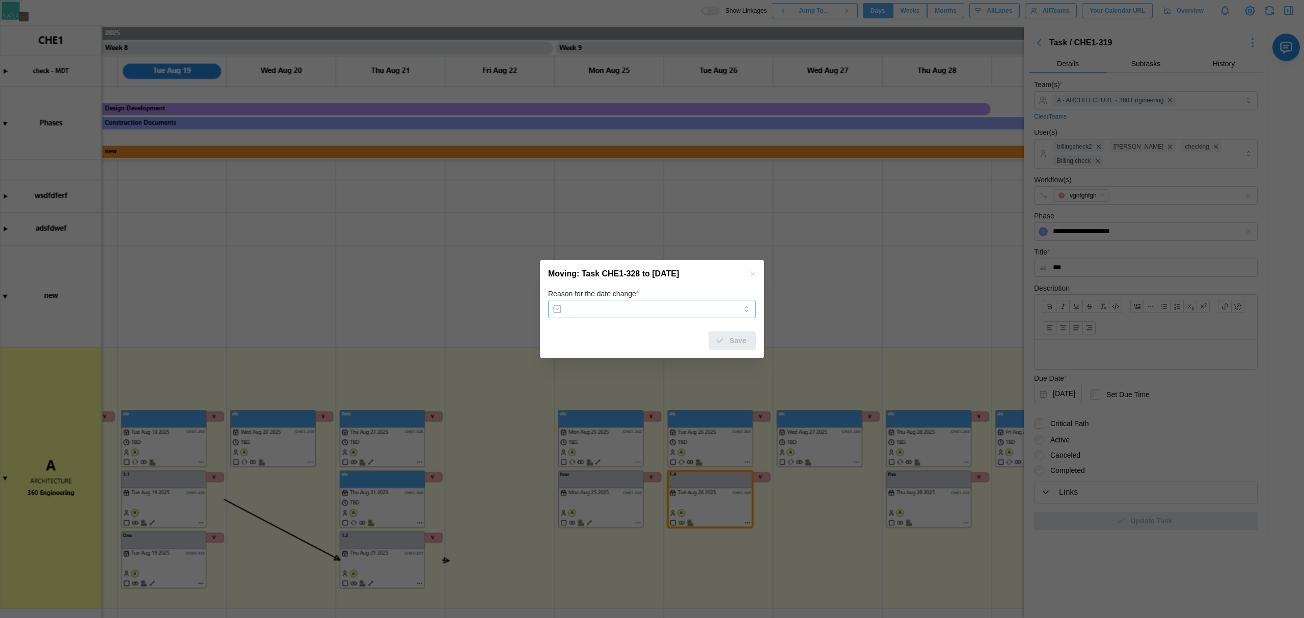
click at [623, 310] on input "Reason for the date change *" at bounding box center [652, 309] width 208 height 18
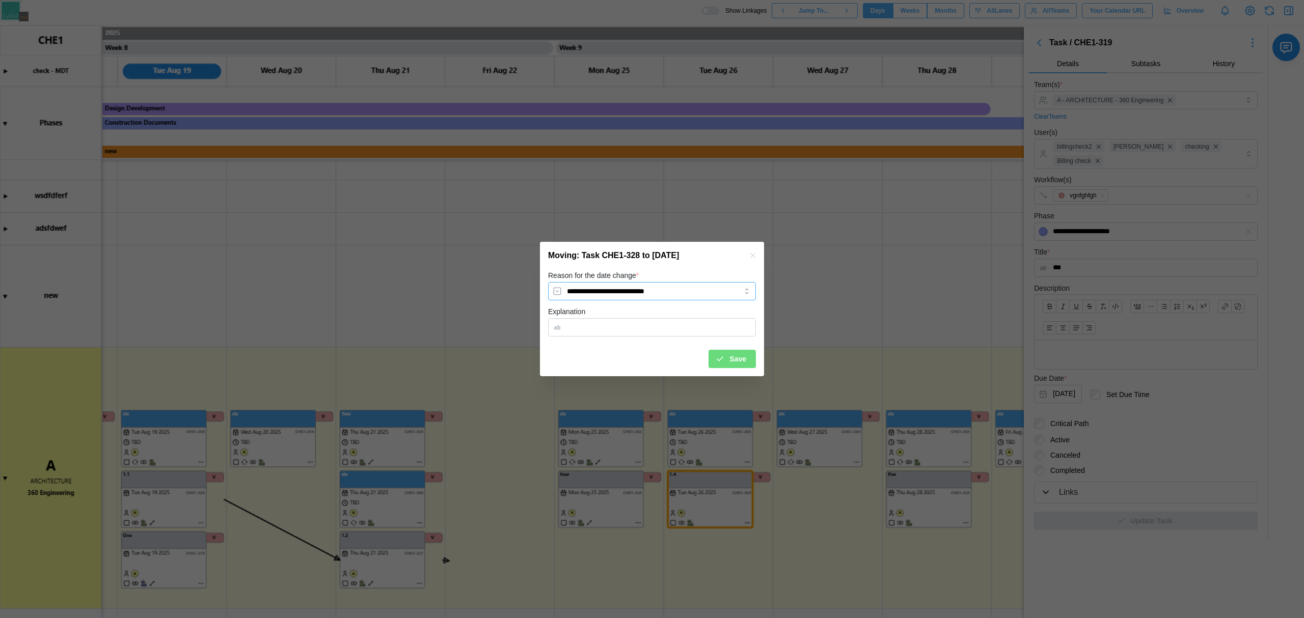
type input "**********"
click at [660, 322] on input "Explanation" at bounding box center [652, 327] width 208 height 18
type input "******"
click at [746, 361] on span "Save" at bounding box center [737, 358] width 17 height 17
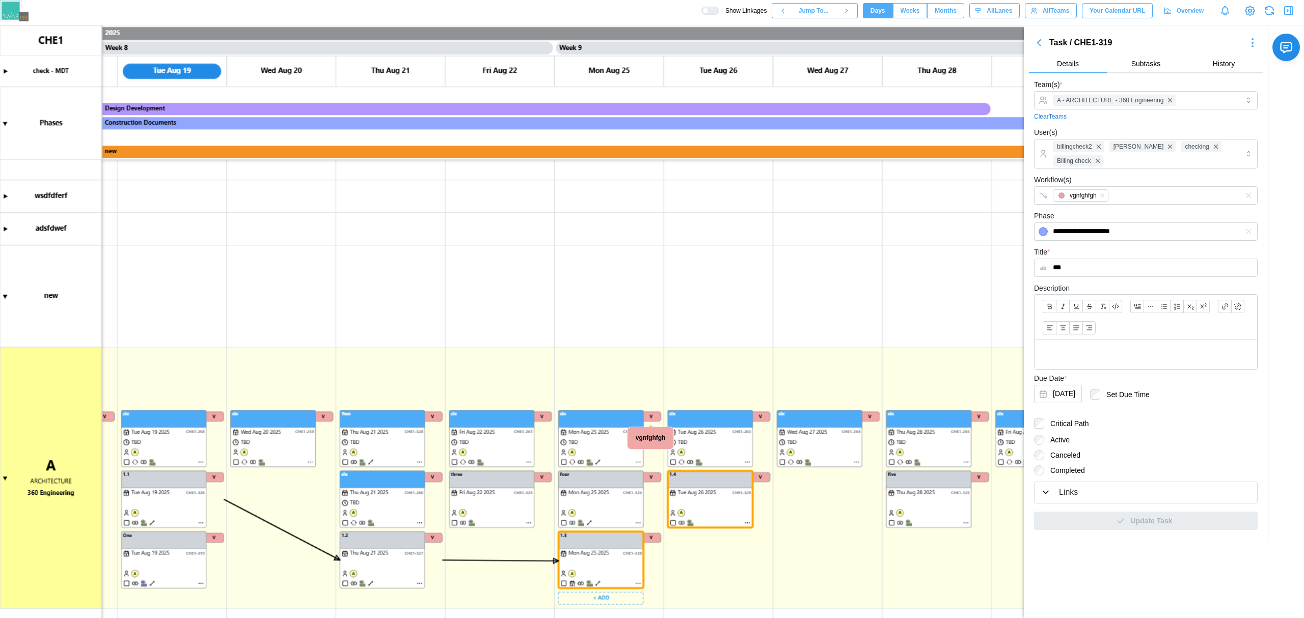
click at [597, 584] on canvas at bounding box center [652, 321] width 1304 height 593
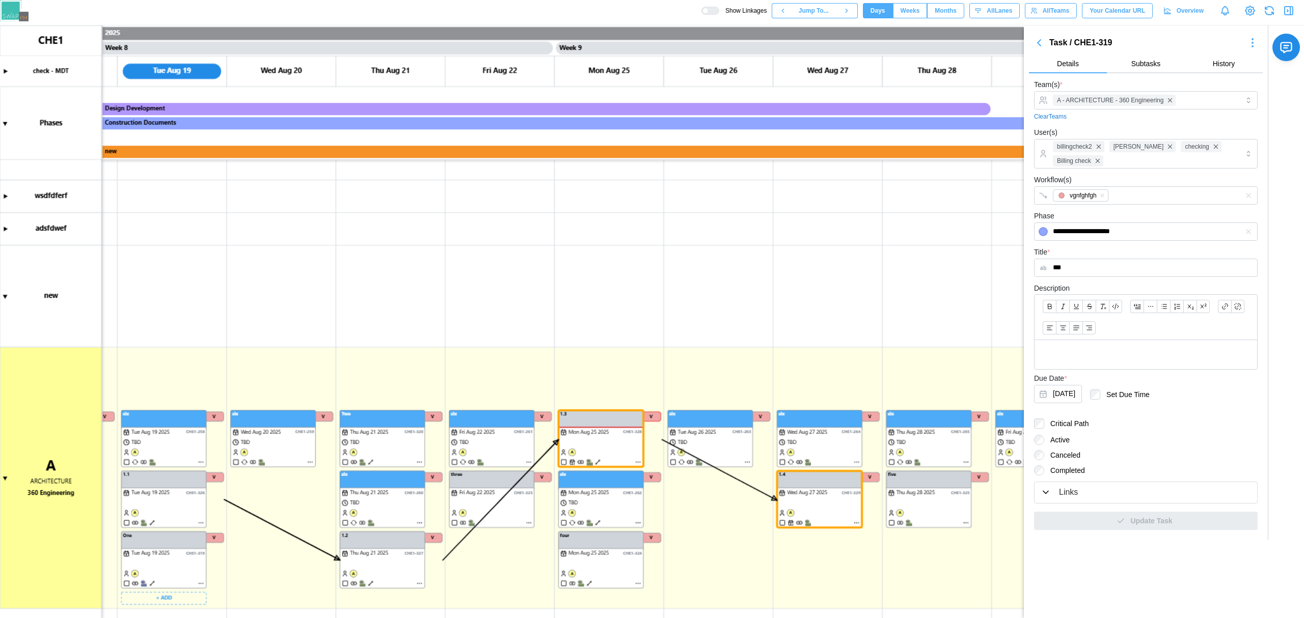
click at [176, 504] on canvas at bounding box center [652, 321] width 1304 height 593
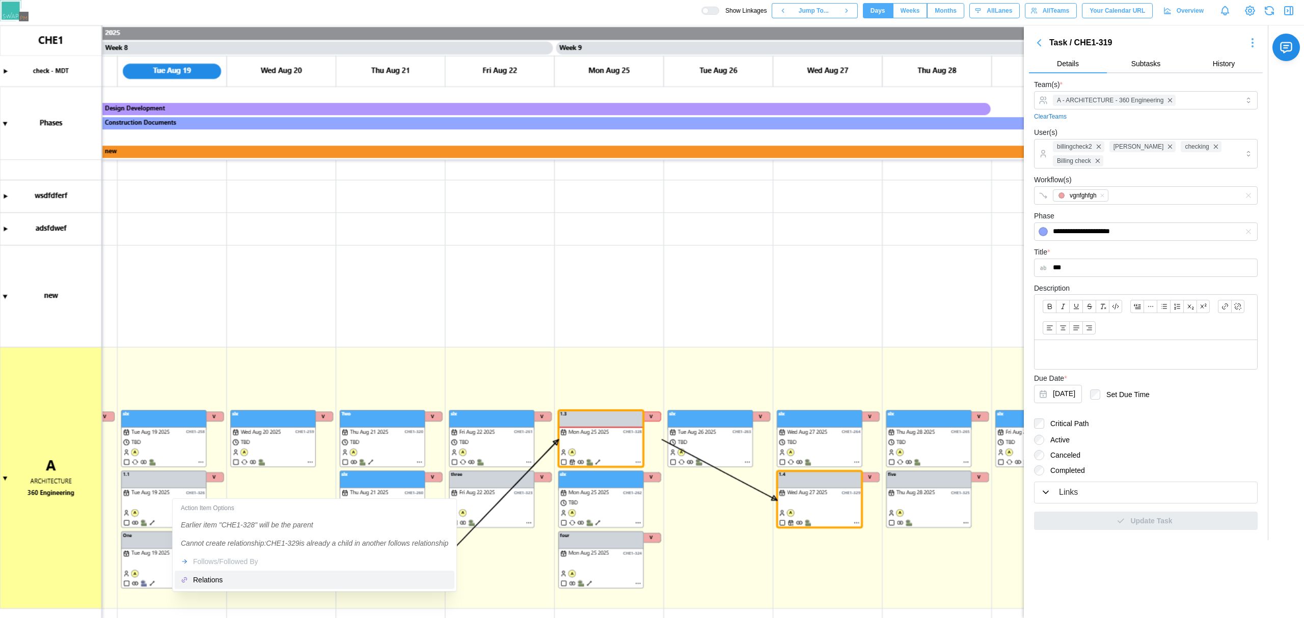
click at [225, 577] on div "Relations" at bounding box center [320, 580] width 255 height 8
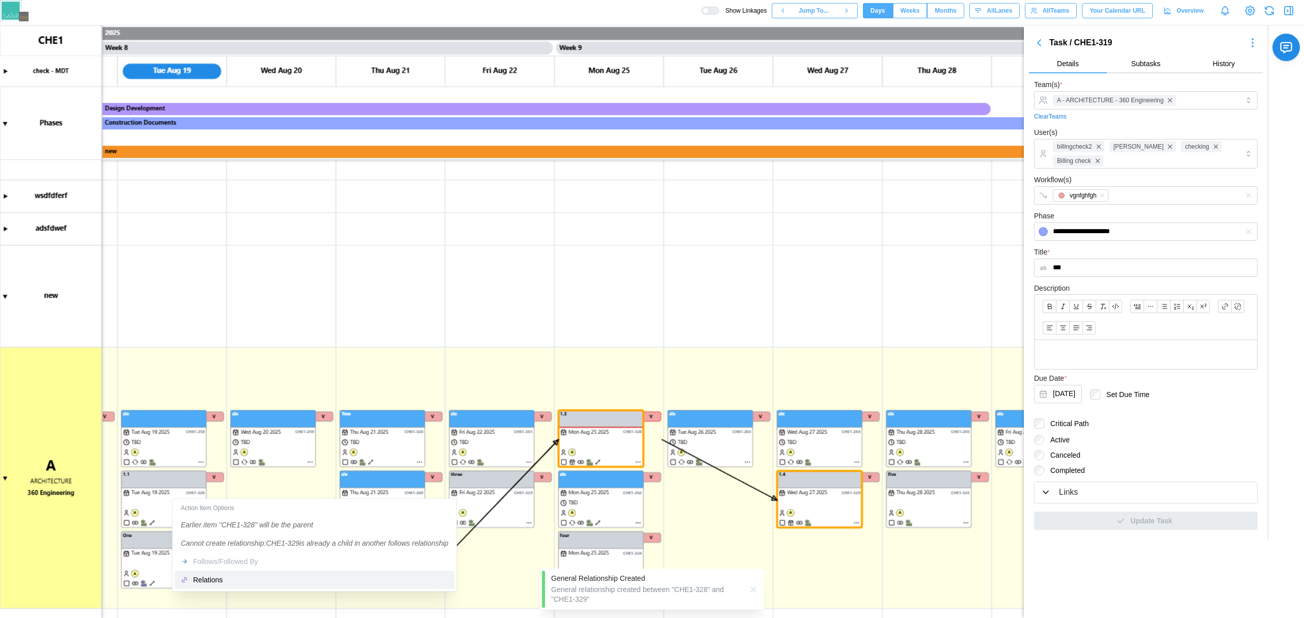
click at [225, 577] on div "Relations" at bounding box center [320, 580] width 255 height 8
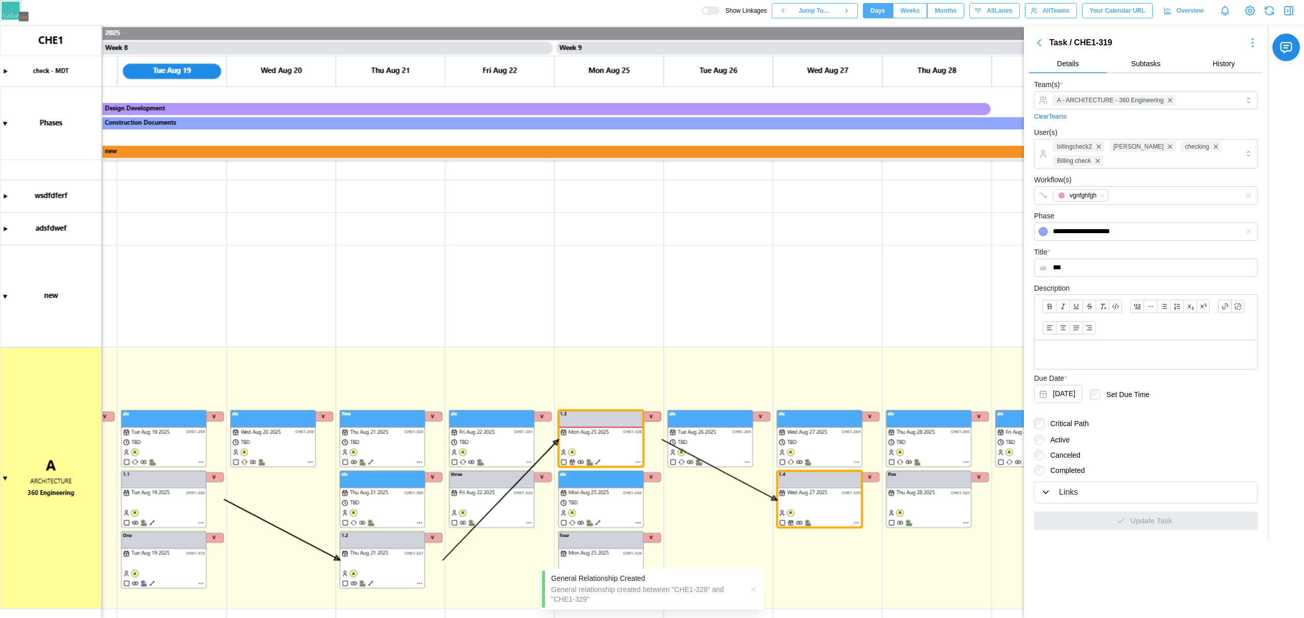
click at [311, 292] on canvas at bounding box center [652, 321] width 1304 height 593
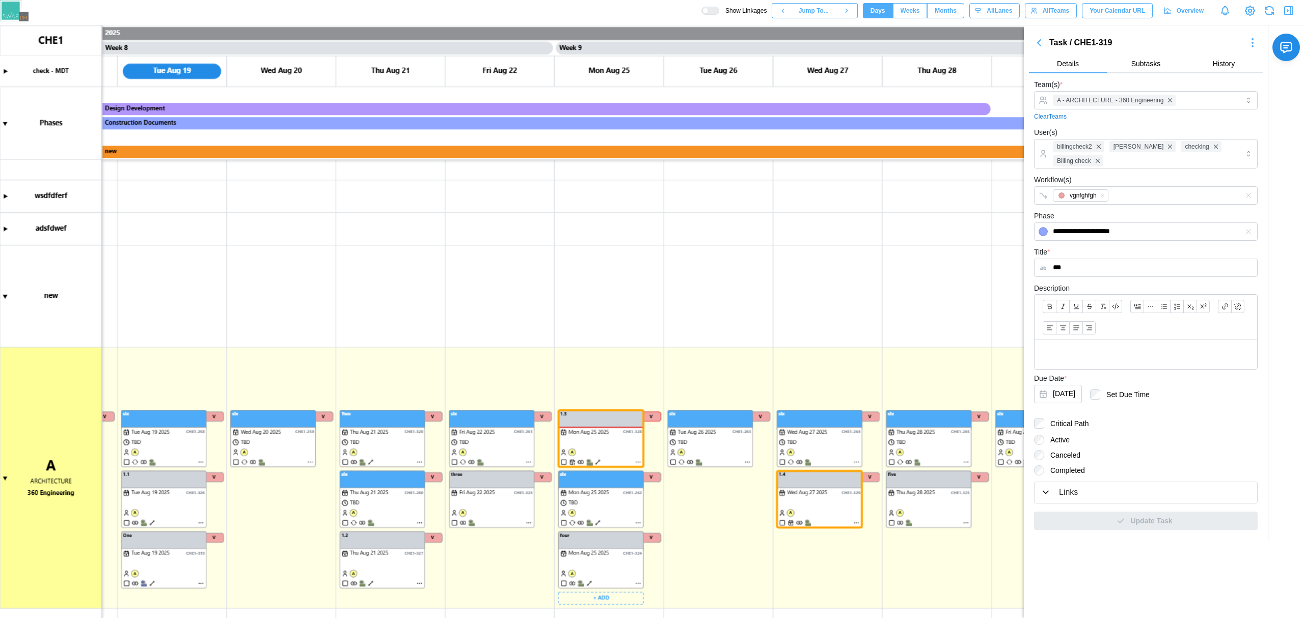
click at [591, 426] on canvas at bounding box center [652, 321] width 1304 height 593
click at [848, 500] on canvas at bounding box center [652, 321] width 1304 height 593
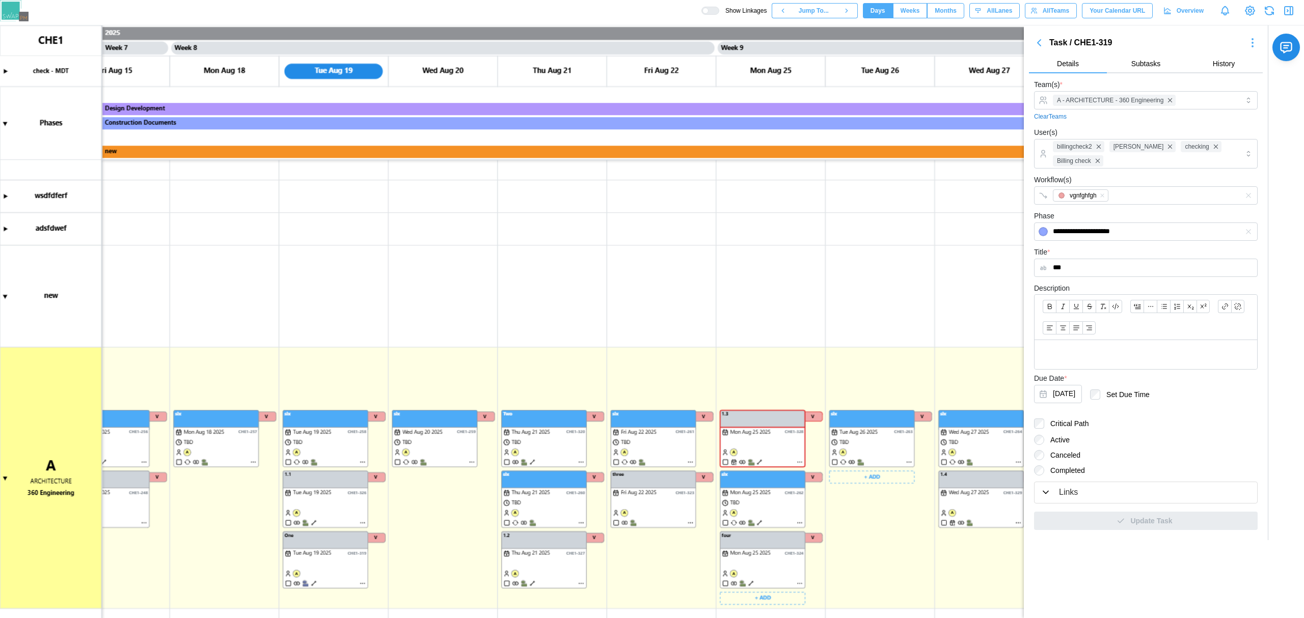
scroll to position [0, 3757]
click at [752, 429] on canvas at bounding box center [652, 321] width 1304 height 593
click at [758, 461] on canvas at bounding box center [652, 321] width 1304 height 593
click at [760, 461] on canvas at bounding box center [652, 321] width 1304 height 593
click at [335, 487] on canvas at bounding box center [652, 321] width 1304 height 593
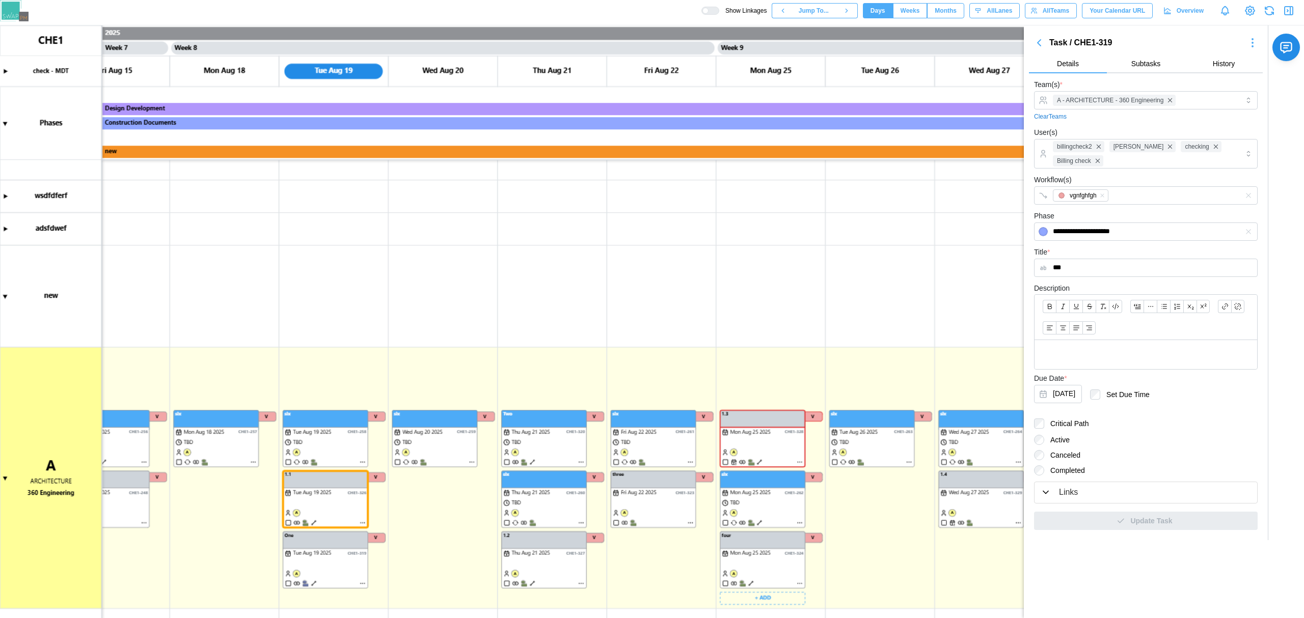
click at [775, 418] on canvas at bounding box center [652, 321] width 1304 height 593
click at [742, 449] on canvas at bounding box center [652, 321] width 1304 height 593
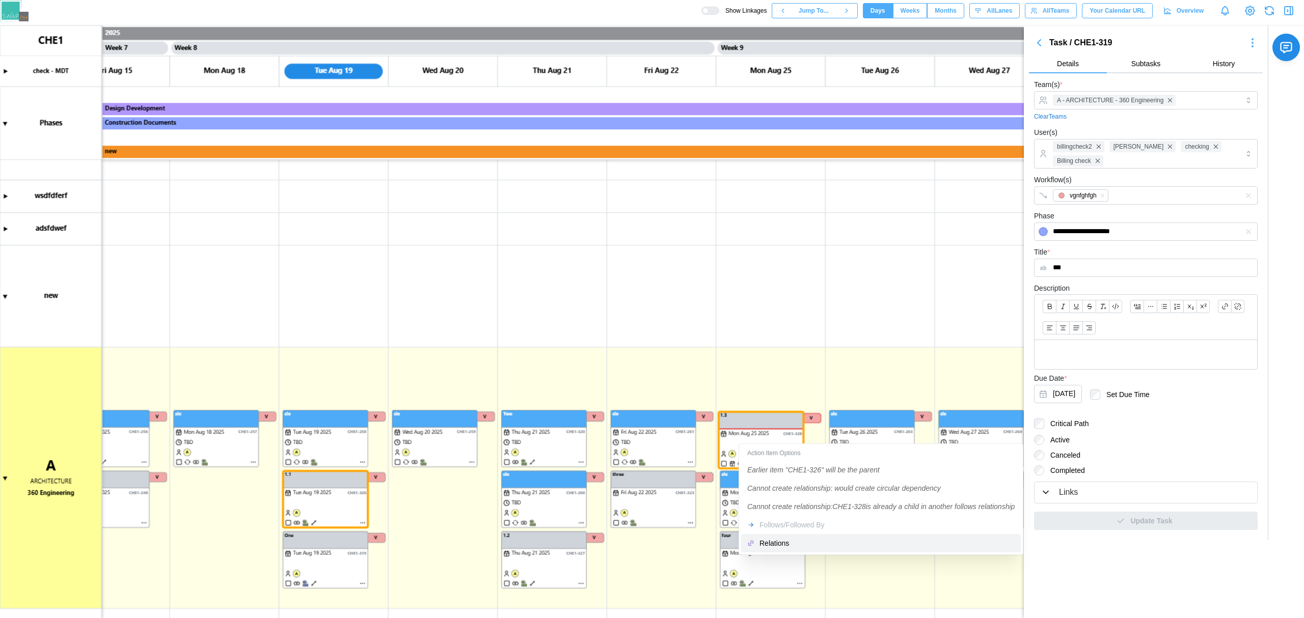
click at [786, 546] on div "Relations" at bounding box center [886, 543] width 255 height 8
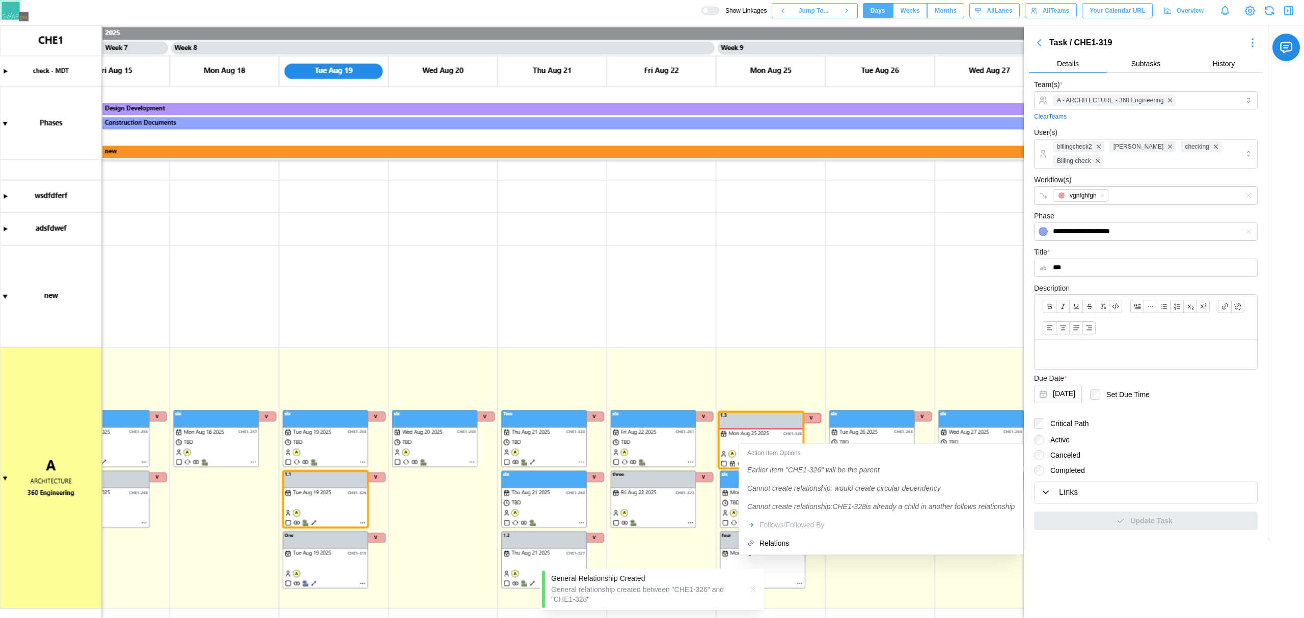
click at [754, 589] on icon "button" at bounding box center [753, 590] width 8 height 8
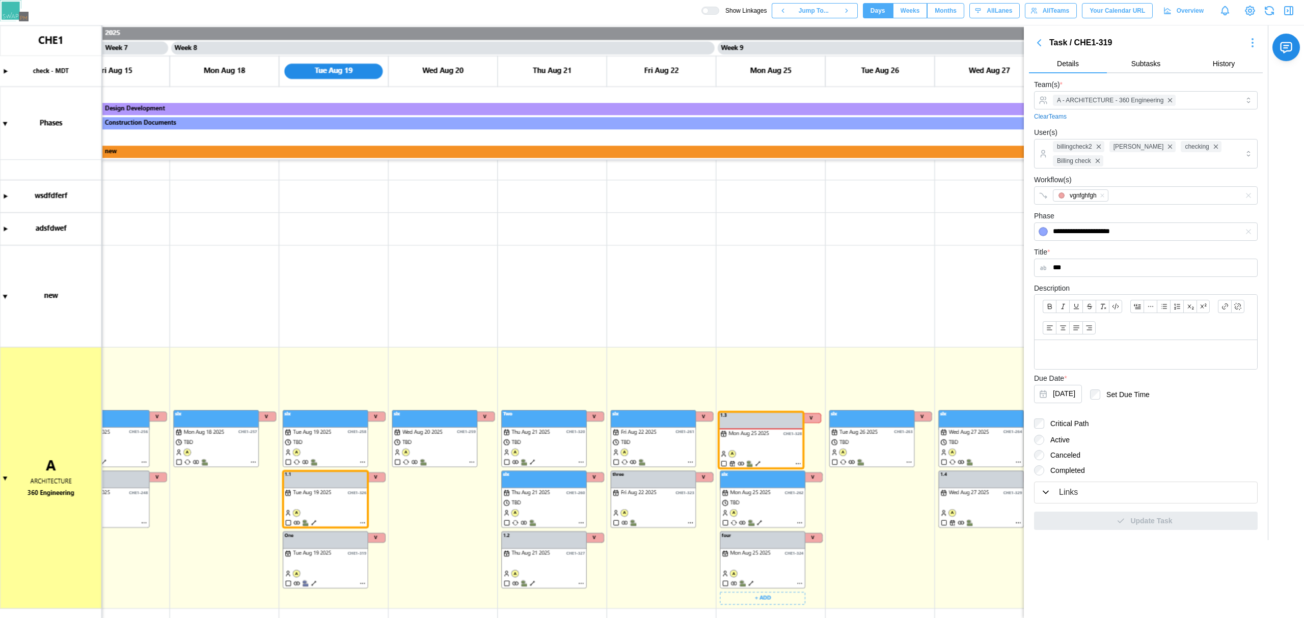
click at [758, 463] on canvas at bounding box center [652, 321] width 1304 height 593
click at [314, 523] on canvas at bounding box center [652, 321] width 1304 height 593
click at [532, 582] on canvas at bounding box center [652, 321] width 1304 height 593
click at [775, 457] on canvas at bounding box center [652, 321] width 1304 height 593
click at [642, 501] on canvas at bounding box center [652, 321] width 1304 height 593
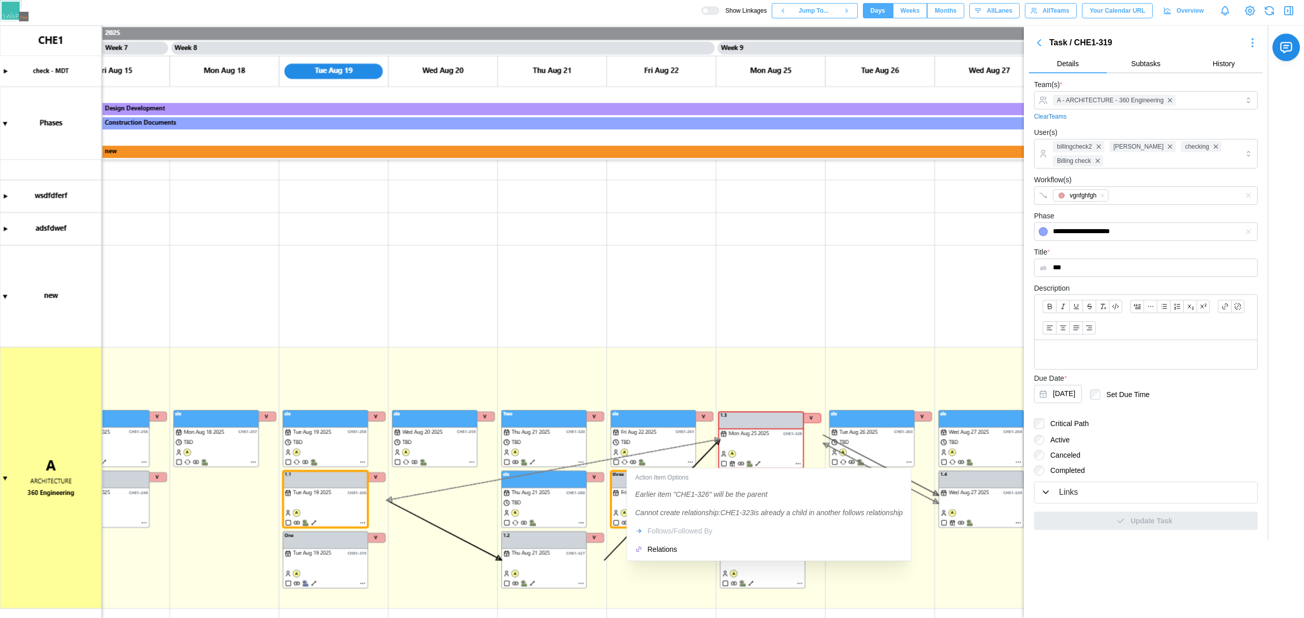
click at [665, 527] on div "Action Item Options Earlier item "CHE1-326" will be the parent Cannot create re…" at bounding box center [769, 515] width 280 height 88
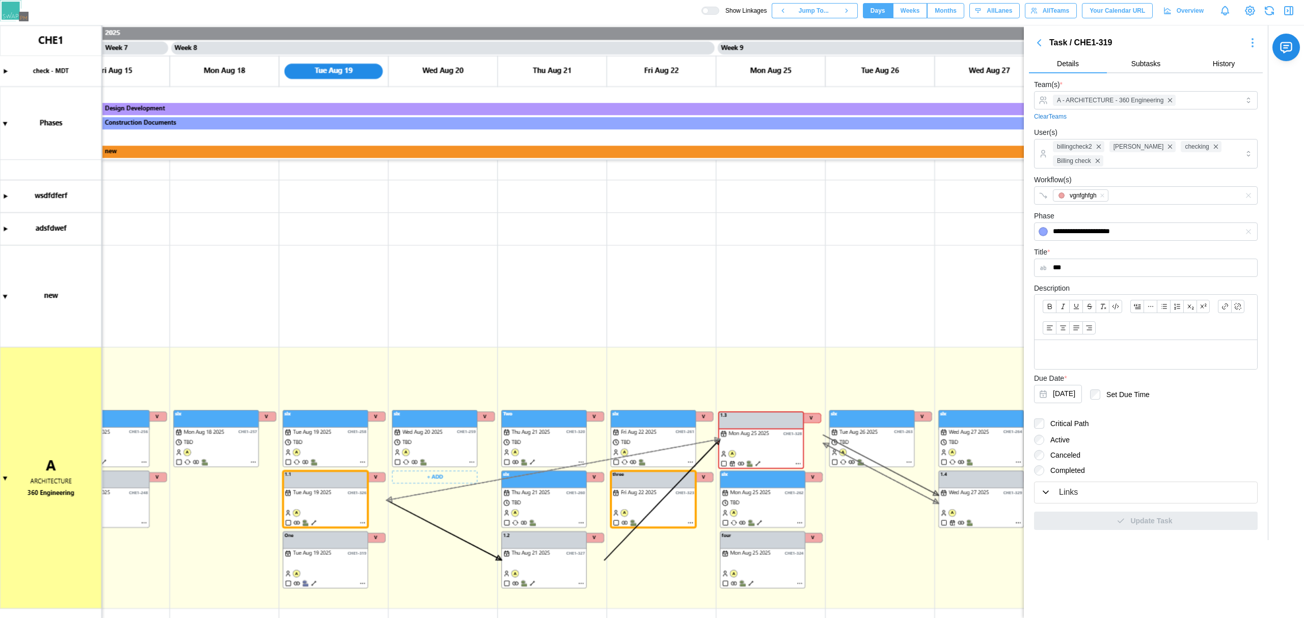
drag, startPoint x: 407, startPoint y: 536, endPoint x: 345, endPoint y: 522, distance: 63.6
click at [407, 536] on canvas at bounding box center [652, 321] width 1304 height 593
click at [311, 524] on canvas at bounding box center [652, 321] width 1304 height 593
click at [356, 547] on canvas at bounding box center [652, 321] width 1304 height 593
click at [537, 315] on canvas at bounding box center [652, 321] width 1304 height 593
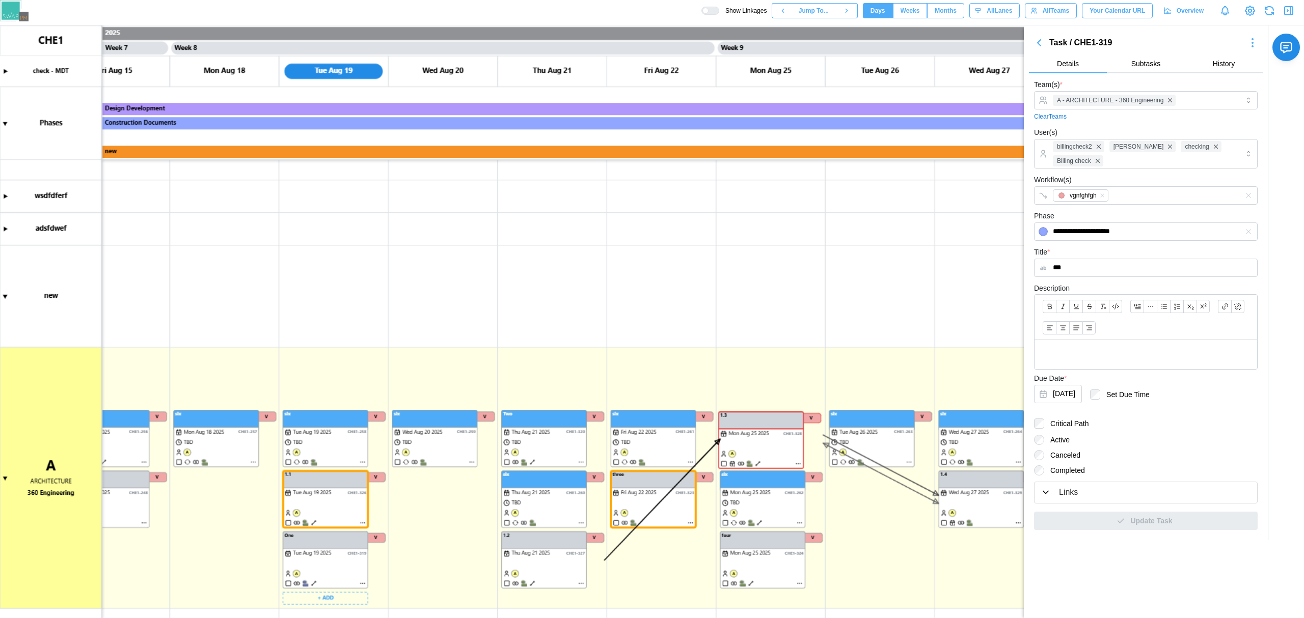
click at [334, 476] on canvas at bounding box center [652, 321] width 1304 height 593
click at [1043, 39] on icon "button" at bounding box center [1039, 43] width 12 height 12
click at [1044, 42] on icon "button" at bounding box center [1039, 43] width 12 height 12
click at [1043, 46] on icon "button" at bounding box center [1039, 43] width 12 height 12
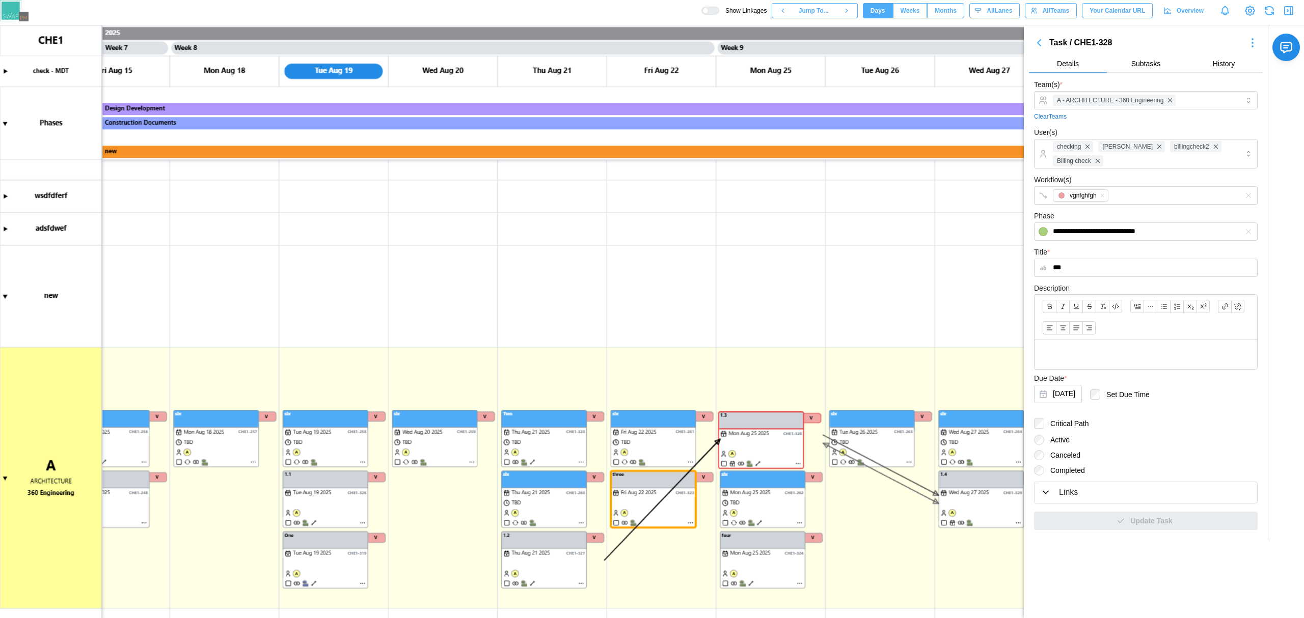
click at [1040, 46] on icon "button" at bounding box center [1039, 43] width 3 height 6
click at [1040, 46] on icon "button" at bounding box center [1039, 43] width 12 height 12
click at [1040, 45] on icon "button" at bounding box center [1039, 43] width 3 height 6
click at [1040, 43] on icon "button" at bounding box center [1039, 43] width 3 height 6
click at [1039, 43] on icon "button" at bounding box center [1039, 43] width 3 height 6
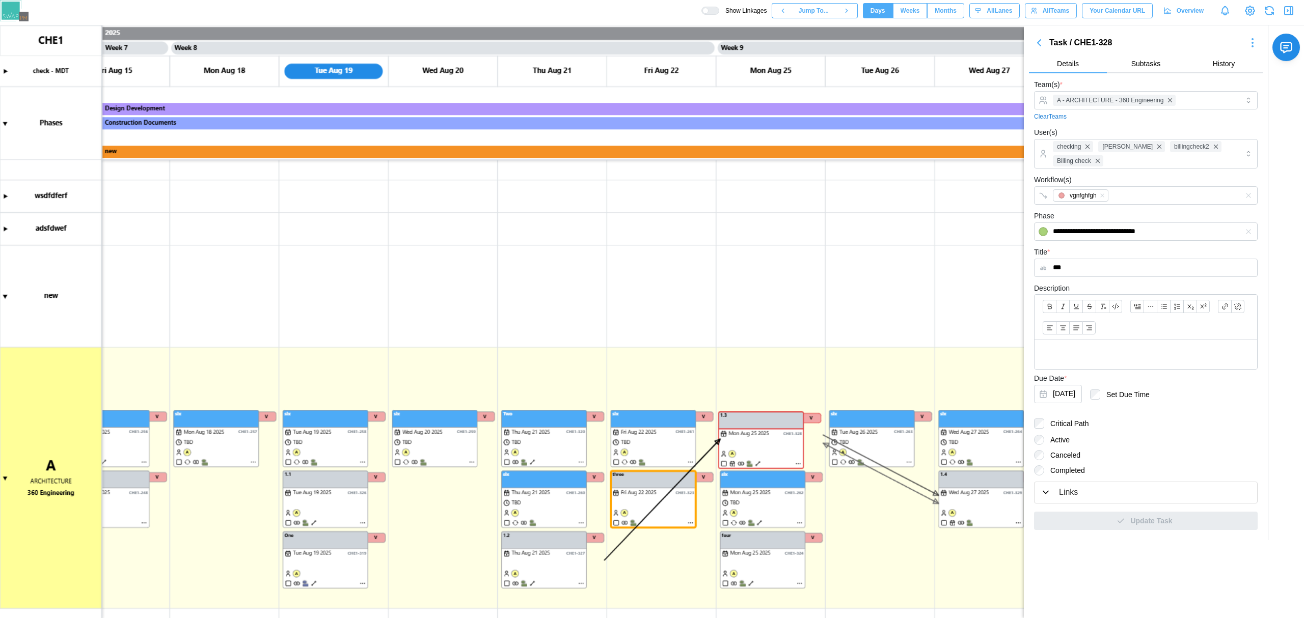
click at [1038, 42] on icon "button" at bounding box center [1039, 43] width 3 height 6
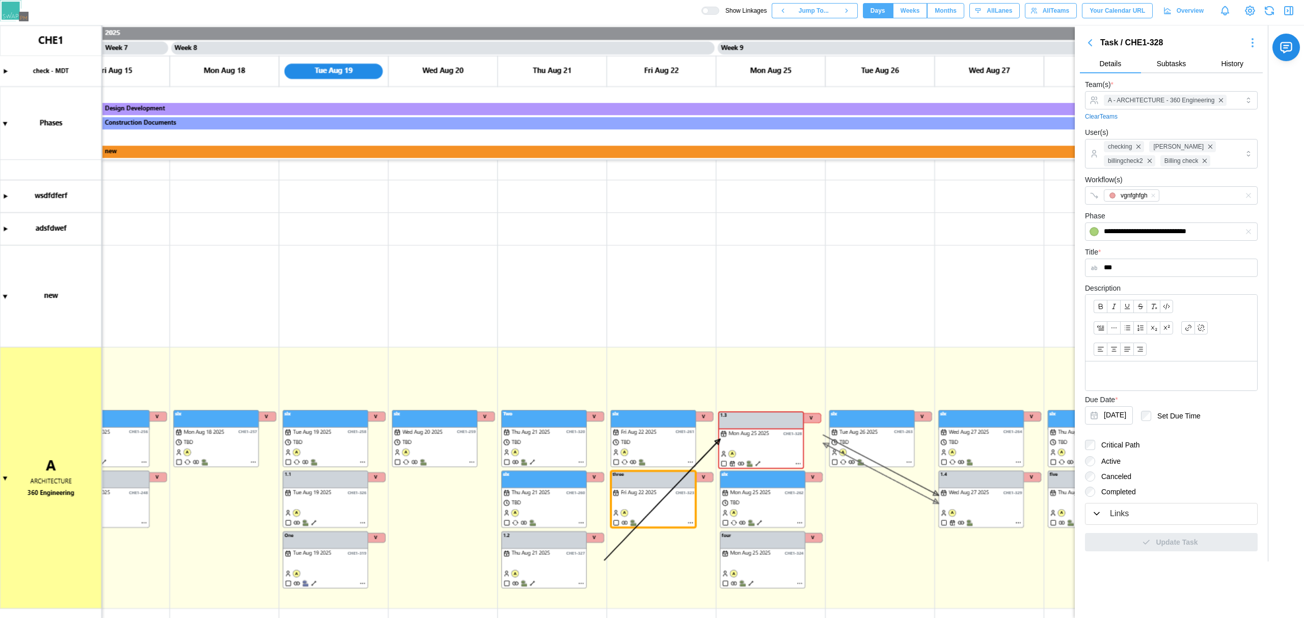
click at [1091, 39] on icon "button" at bounding box center [1090, 43] width 12 height 12
click at [1089, 42] on icon "button" at bounding box center [1089, 43] width 3 height 6
click at [1286, 12] on icon "button" at bounding box center [1289, 11] width 12 height 12
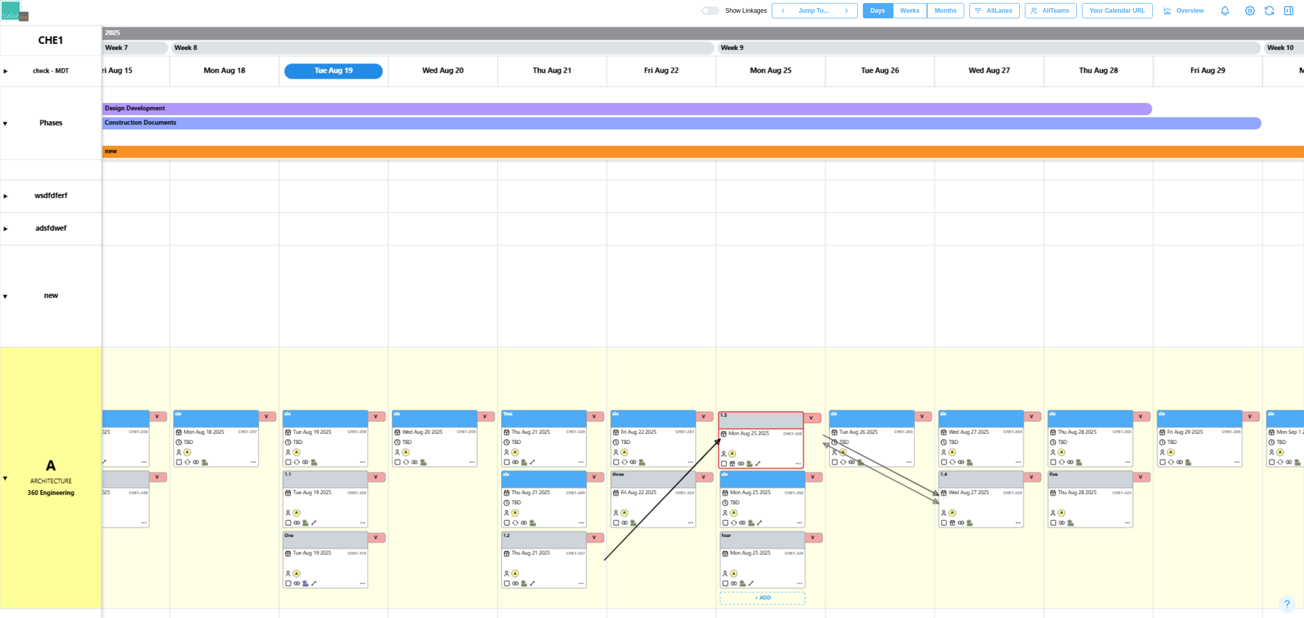
click at [318, 513] on canvas at bounding box center [652, 321] width 1304 height 593
click at [341, 554] on canvas at bounding box center [652, 321] width 1304 height 593
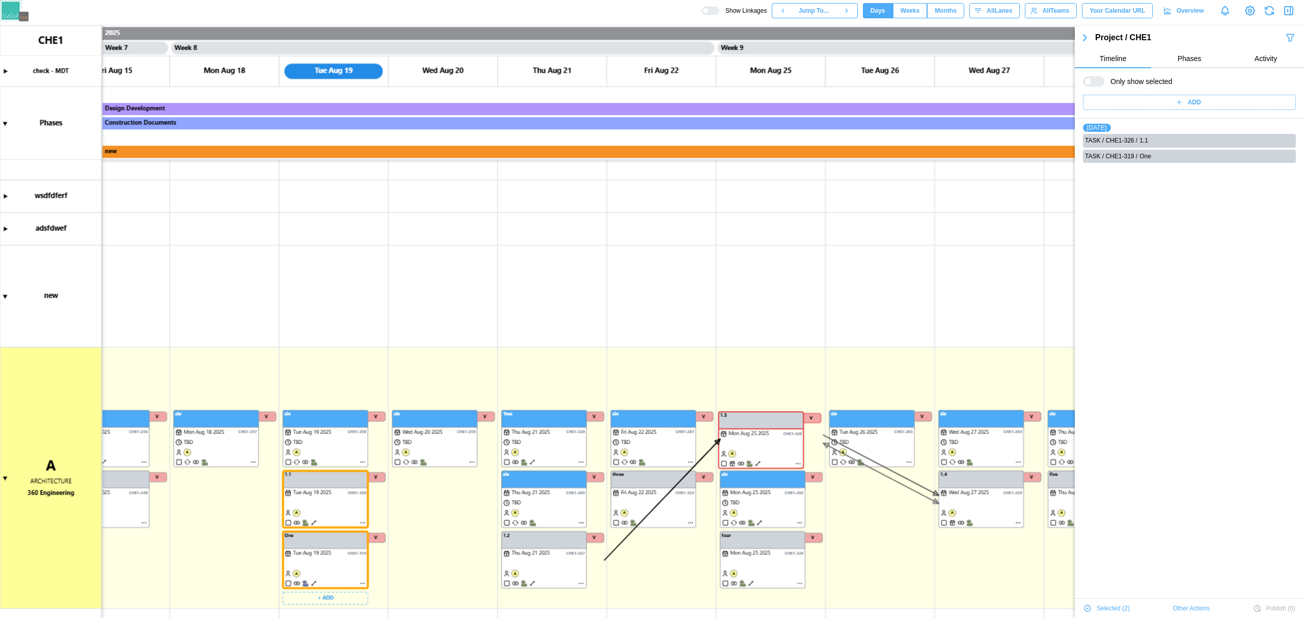
scroll to position [0, 0]
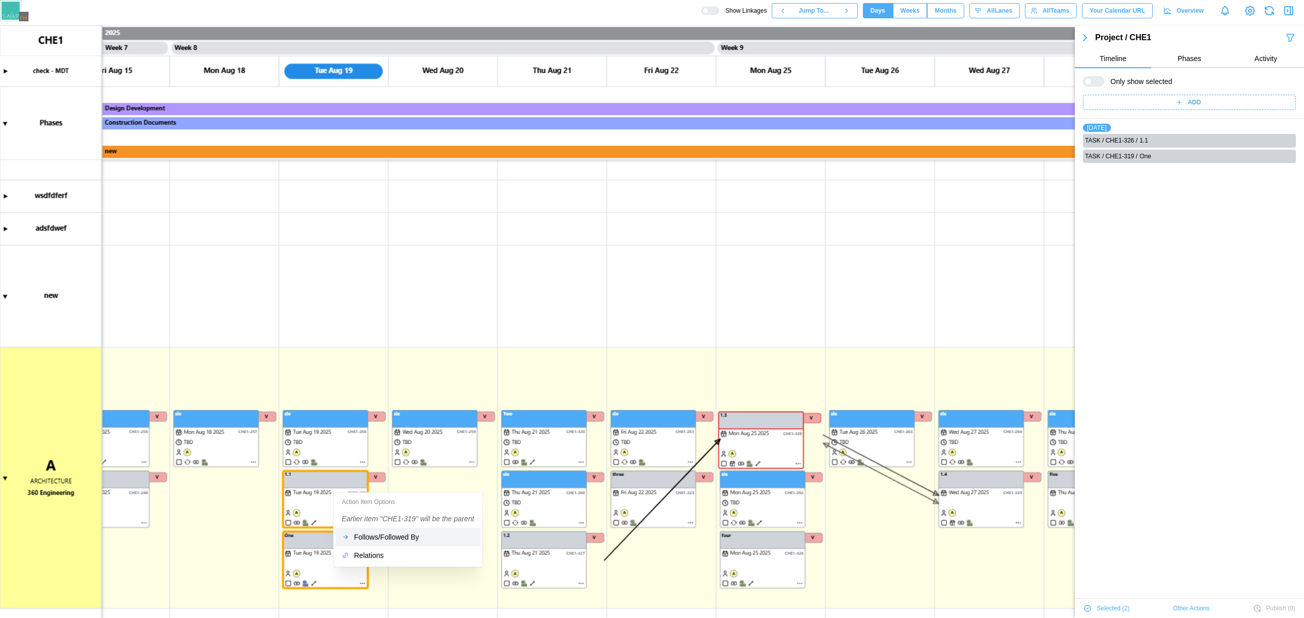
click at [364, 540] on div "Follows/Followed By" at bounding box center [414, 537] width 120 height 8
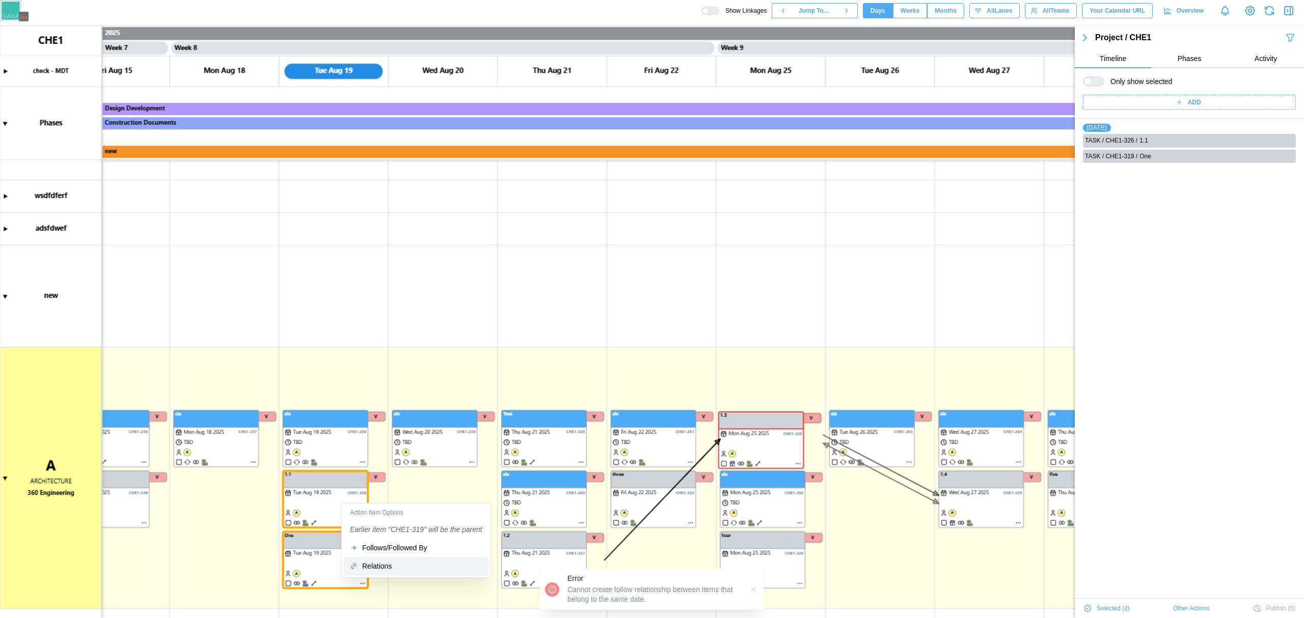
click at [395, 561] on button "Relations" at bounding box center [416, 566] width 145 height 18
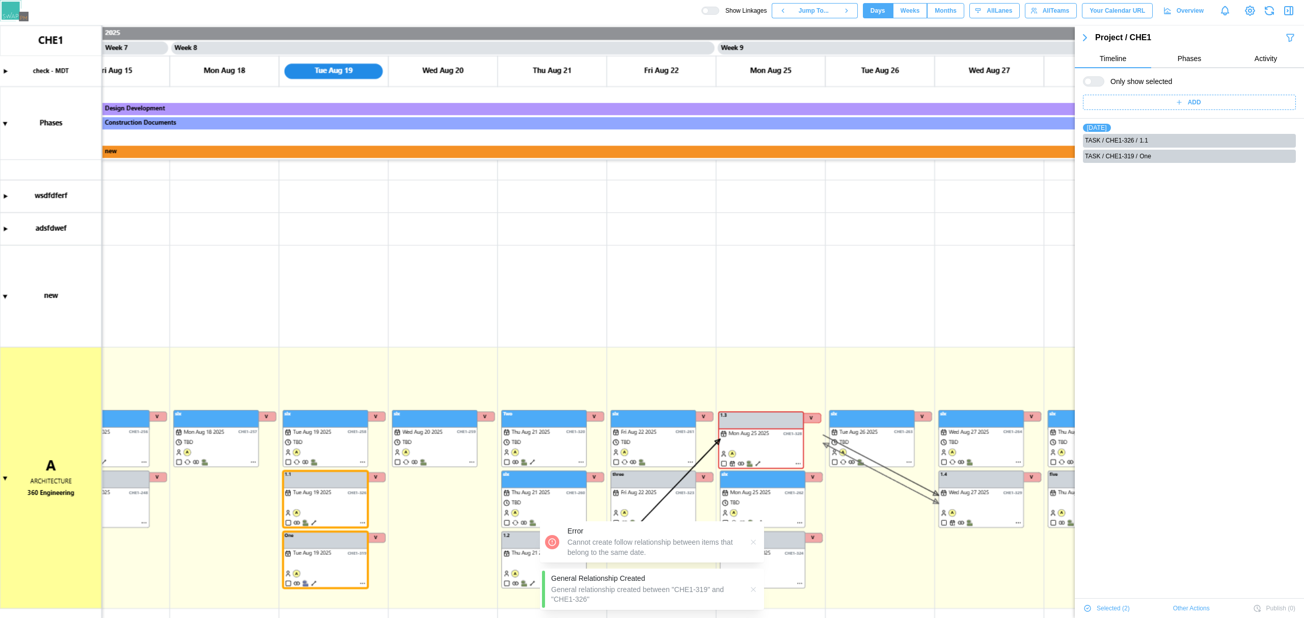
click at [459, 589] on canvas at bounding box center [652, 321] width 1304 height 593
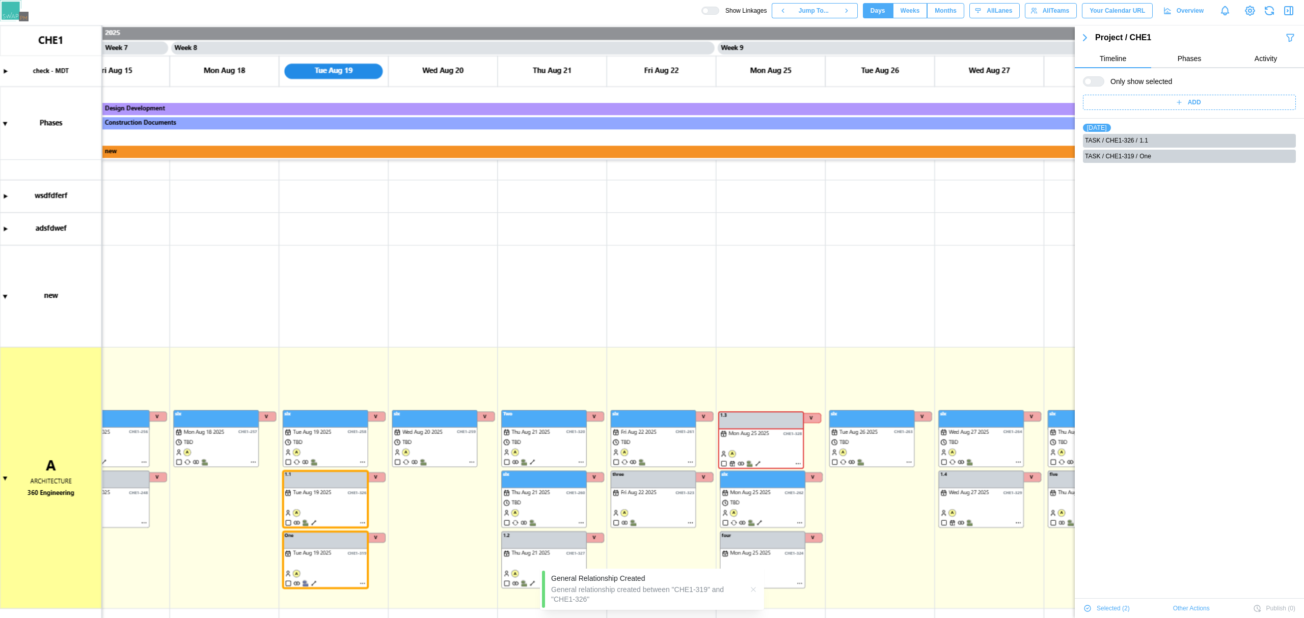
click at [719, 11] on div at bounding box center [714, 10] width 10 height 7
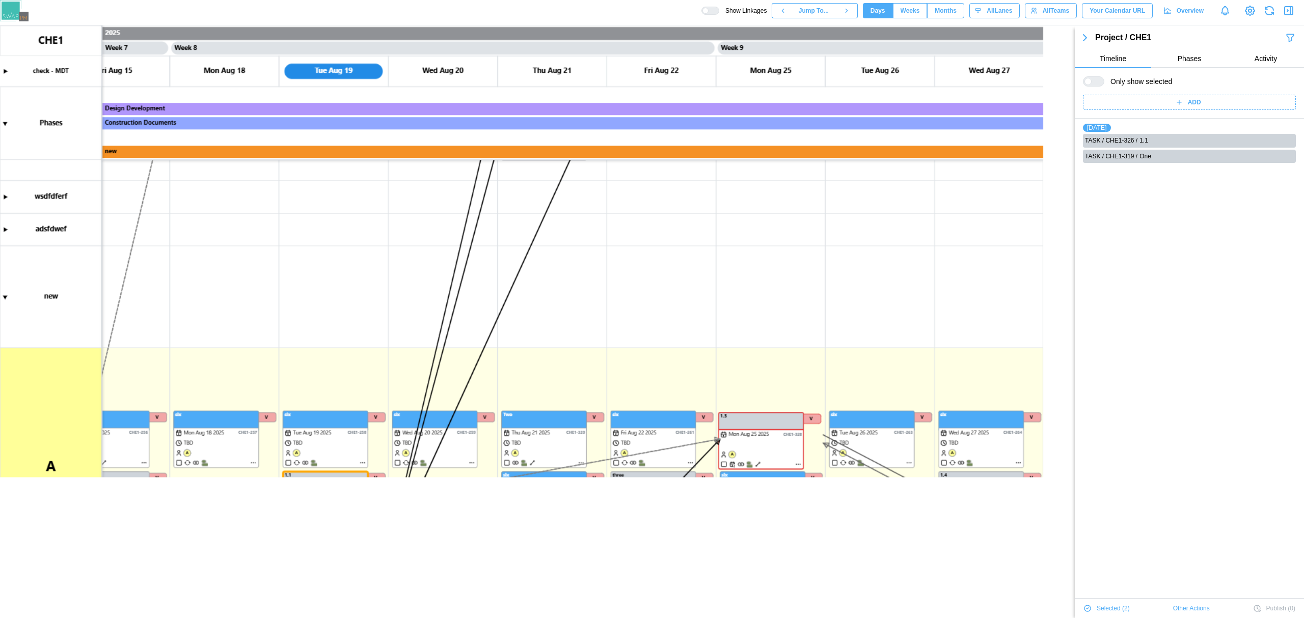
scroll to position [0, 3757]
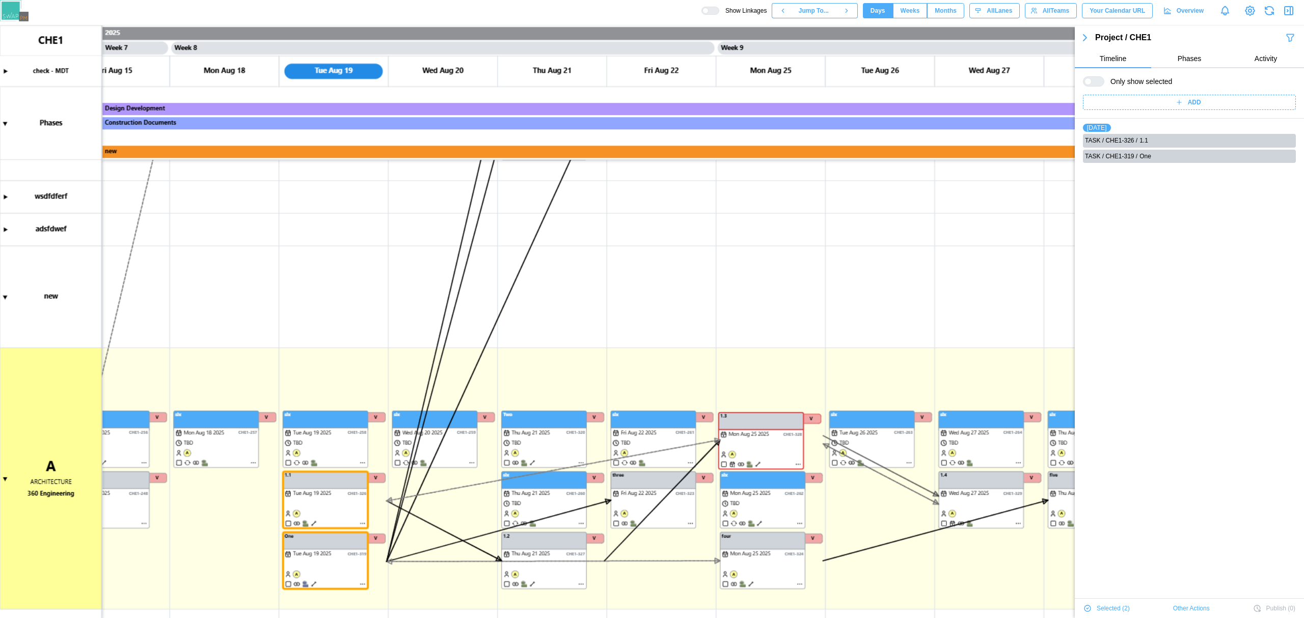
click at [300, 287] on canvas at bounding box center [652, 321] width 1304 height 593
click at [327, 453] on canvas at bounding box center [652, 321] width 1304 height 593
click at [316, 447] on canvas at bounding box center [652, 321] width 1304 height 593
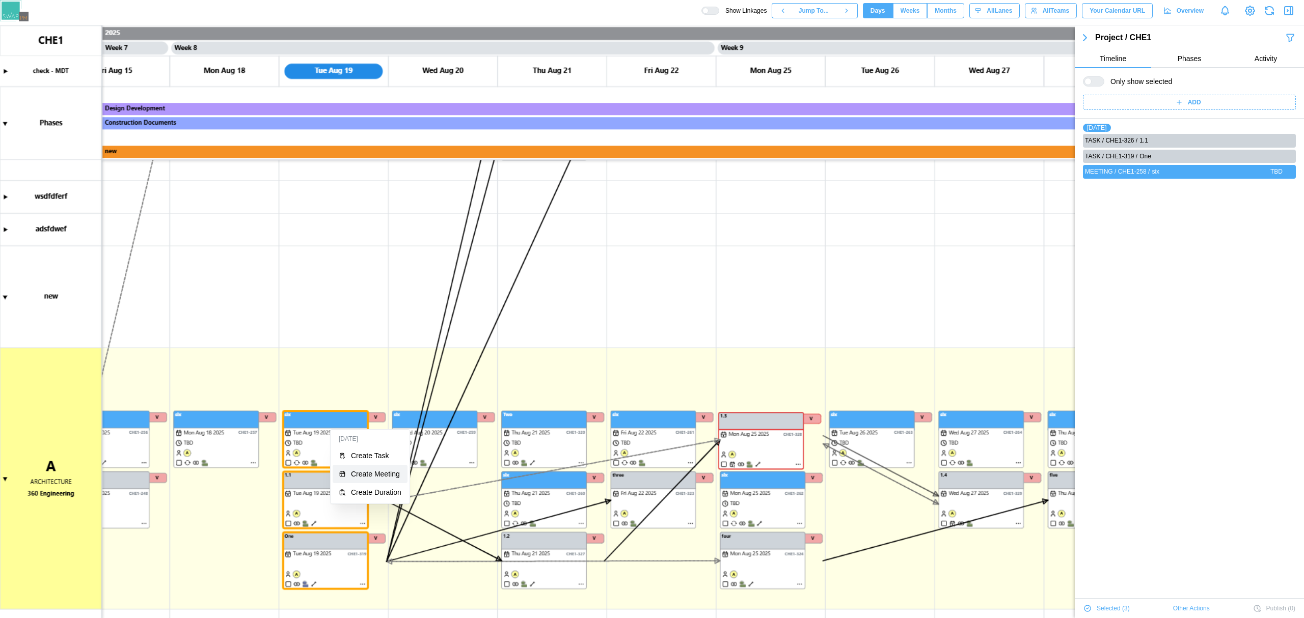
click at [346, 468] on button "Create Meeting" at bounding box center [370, 474] width 75 height 18
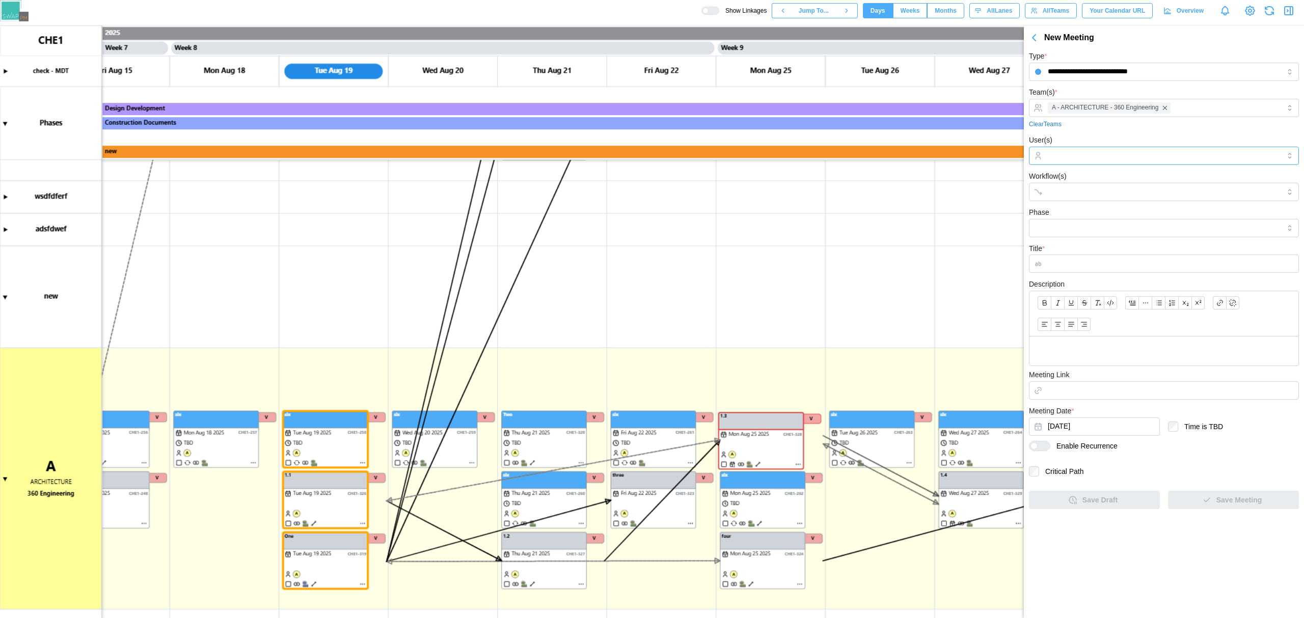
click at [1058, 156] on input "User(s)" at bounding box center [1164, 156] width 232 height 8
click at [1079, 221] on input "Phase" at bounding box center [1164, 228] width 270 height 18
type input "**********"
click at [1081, 190] on input "Workflow(s)" at bounding box center [1155, 192] width 214 height 8
click at [1081, 231] on input "**********" at bounding box center [1164, 228] width 270 height 18
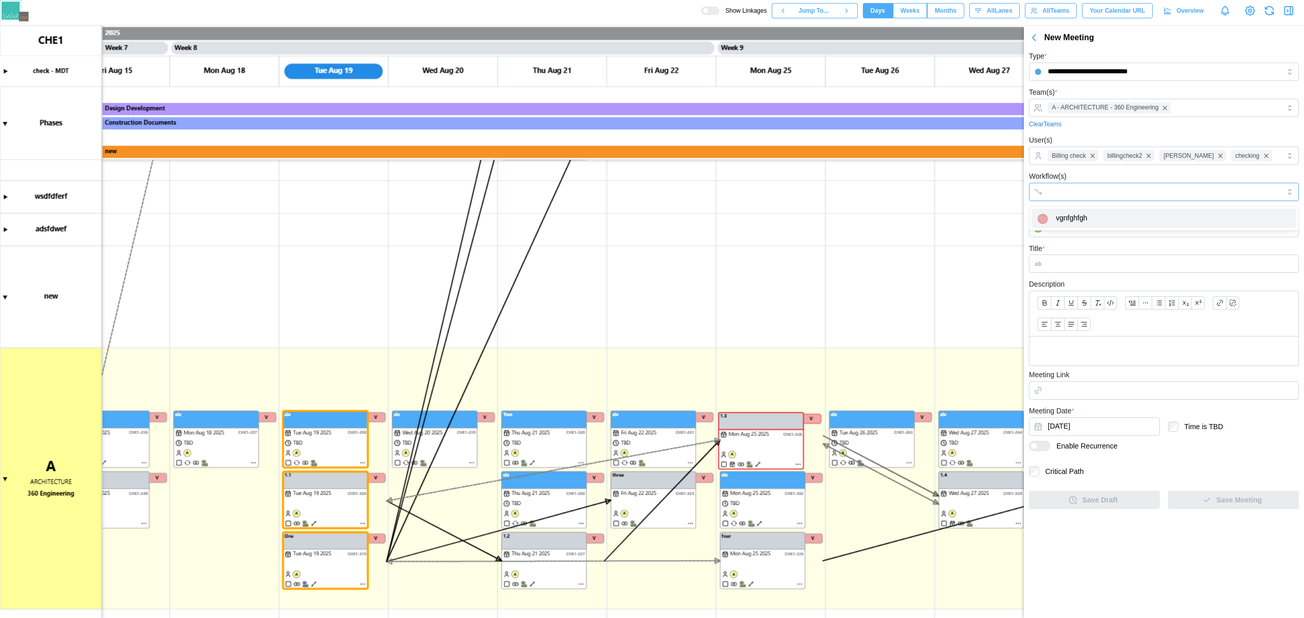
click at [1069, 189] on input "Workflow(s)" at bounding box center [1155, 192] width 214 height 8
drag, startPoint x: 1068, startPoint y: 209, endPoint x: 1072, endPoint y: 238, distance: 29.8
click at [1068, 264] on input "Title *" at bounding box center [1164, 264] width 270 height 18
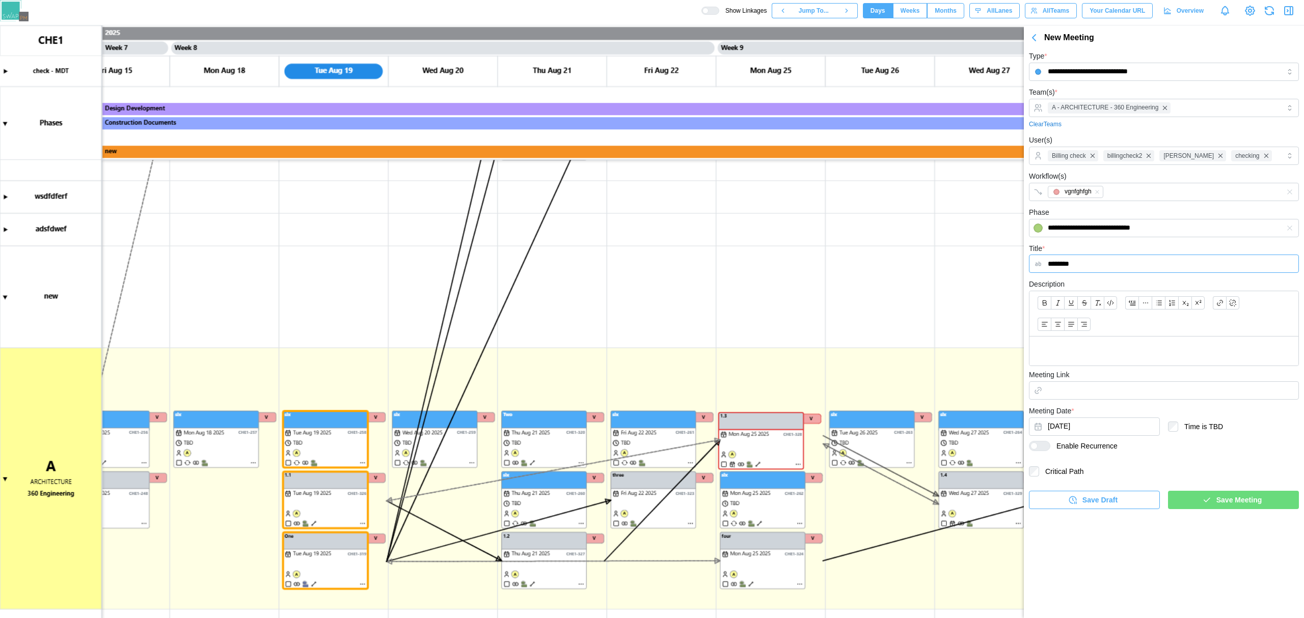
type input "********"
click at [1258, 502] on span "Save Meeting" at bounding box center [1238, 500] width 45 height 17
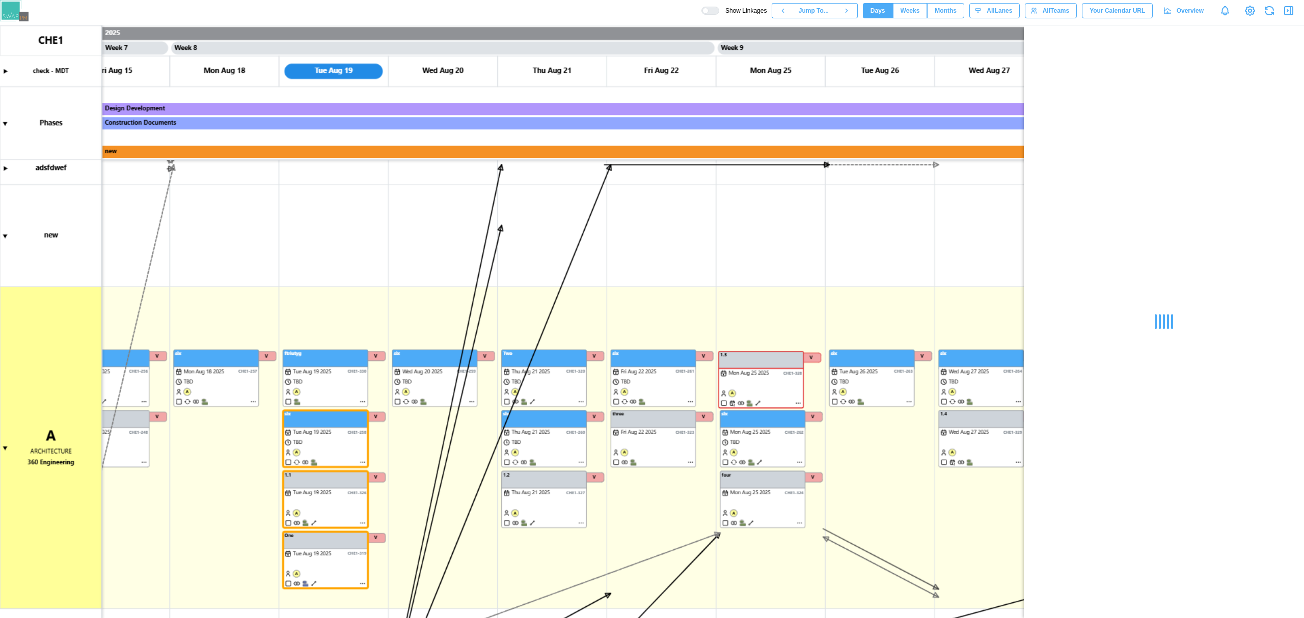
scroll to position [231, 0]
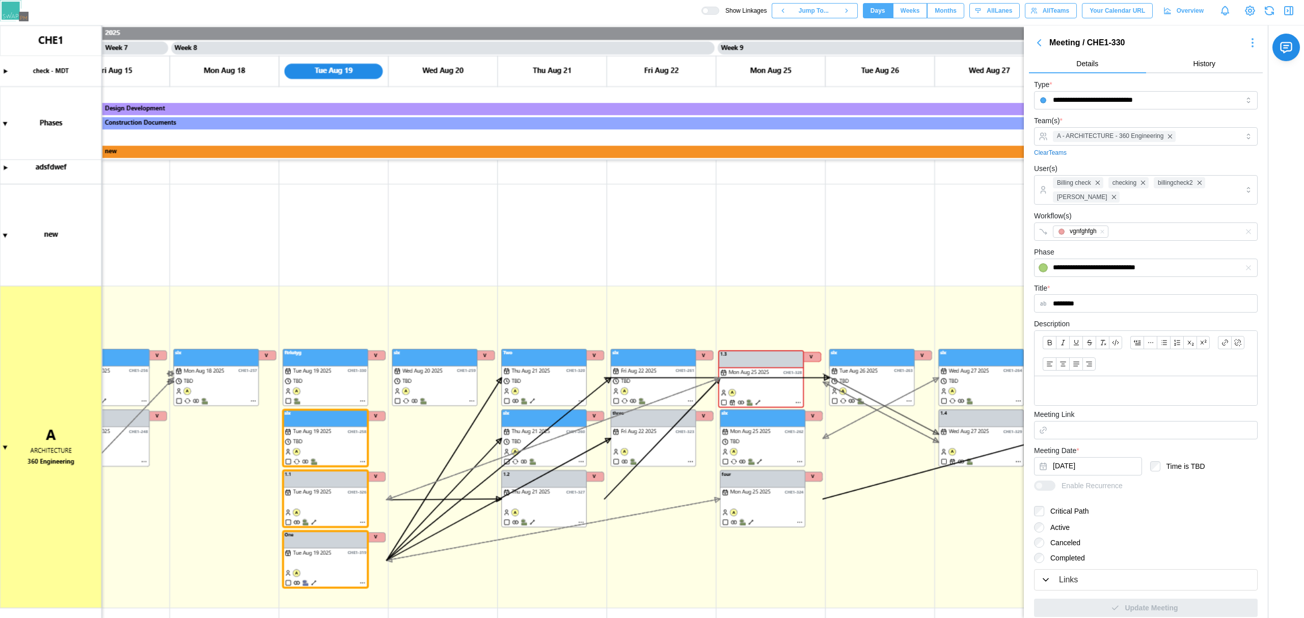
click at [709, 10] on div at bounding box center [705, 11] width 6 height 6
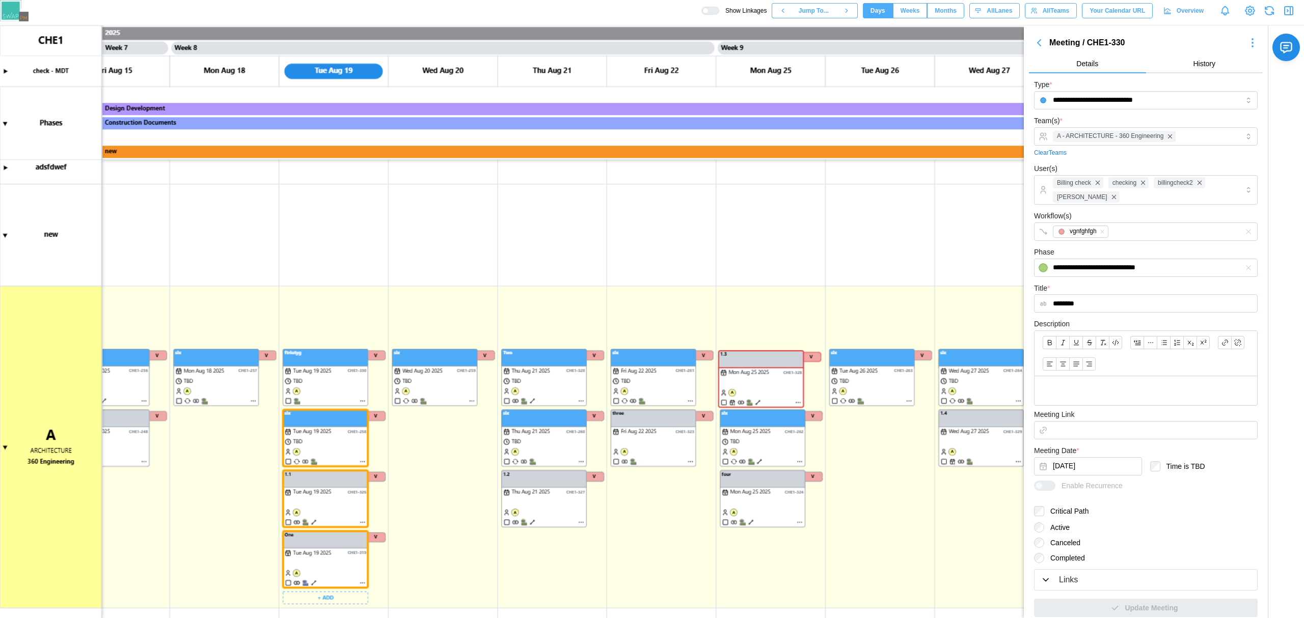
drag, startPoint x: 317, startPoint y: 449, endPoint x: 318, endPoint y: 489, distance: 40.8
click at [318, 449] on canvas at bounding box center [652, 321] width 1304 height 593
click at [318, 495] on div "[CHE1-257] six" at bounding box center [309, 493] width 43 height 10
click at [352, 520] on canvas at bounding box center [652, 321] width 1304 height 593
click at [341, 552] on canvas at bounding box center [652, 321] width 1304 height 593
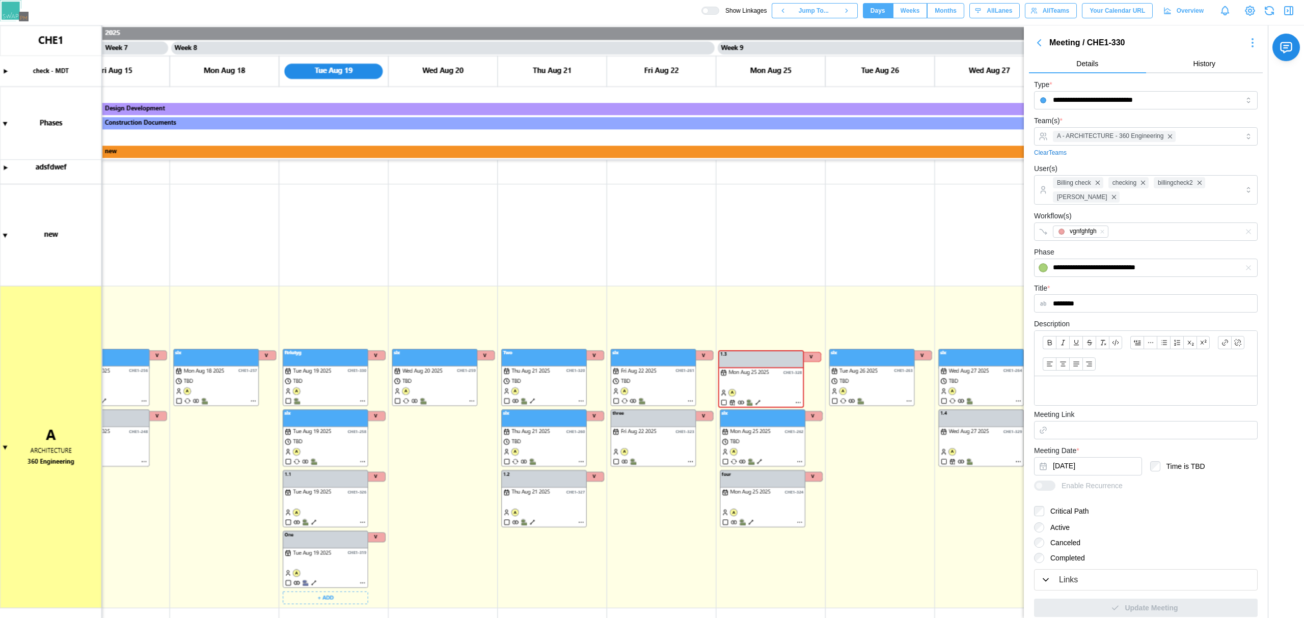
click at [457, 521] on canvas at bounding box center [652, 321] width 1304 height 593
click at [203, 349] on canvas at bounding box center [652, 321] width 1304 height 593
click at [206, 388] on canvas at bounding box center [652, 321] width 1304 height 593
click at [317, 451] on canvas at bounding box center [652, 321] width 1304 height 593
click at [129, 426] on canvas at bounding box center [652, 321] width 1304 height 593
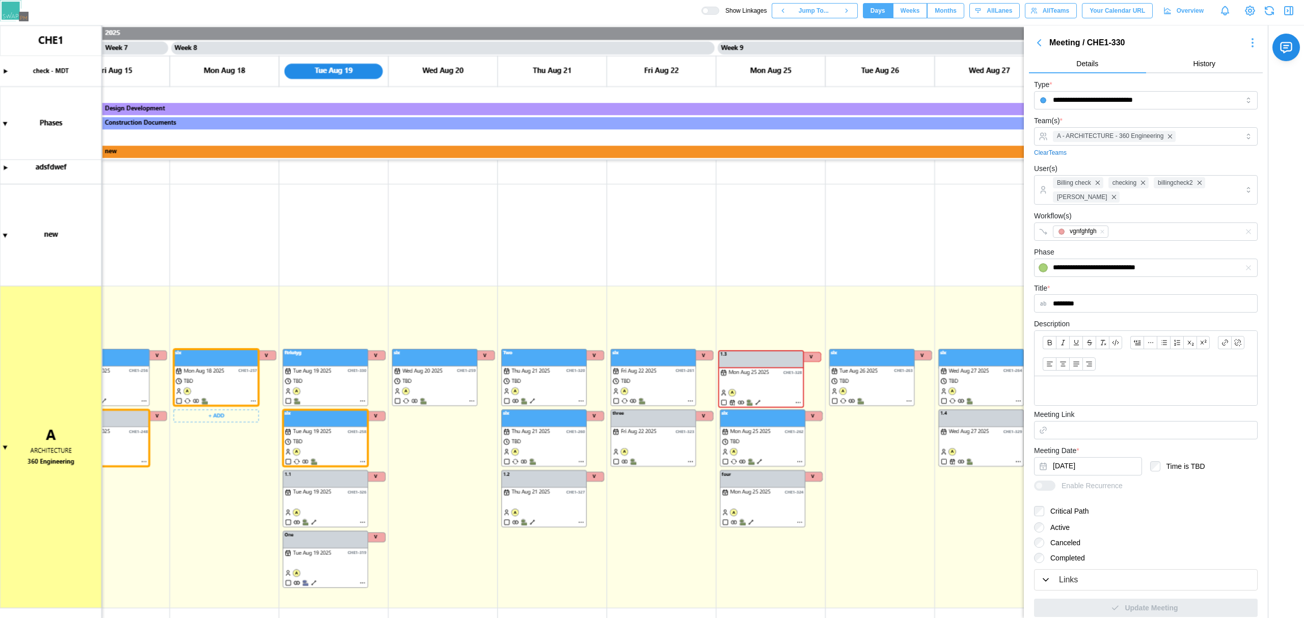
click at [210, 383] on canvas at bounding box center [652, 321] width 1304 height 593
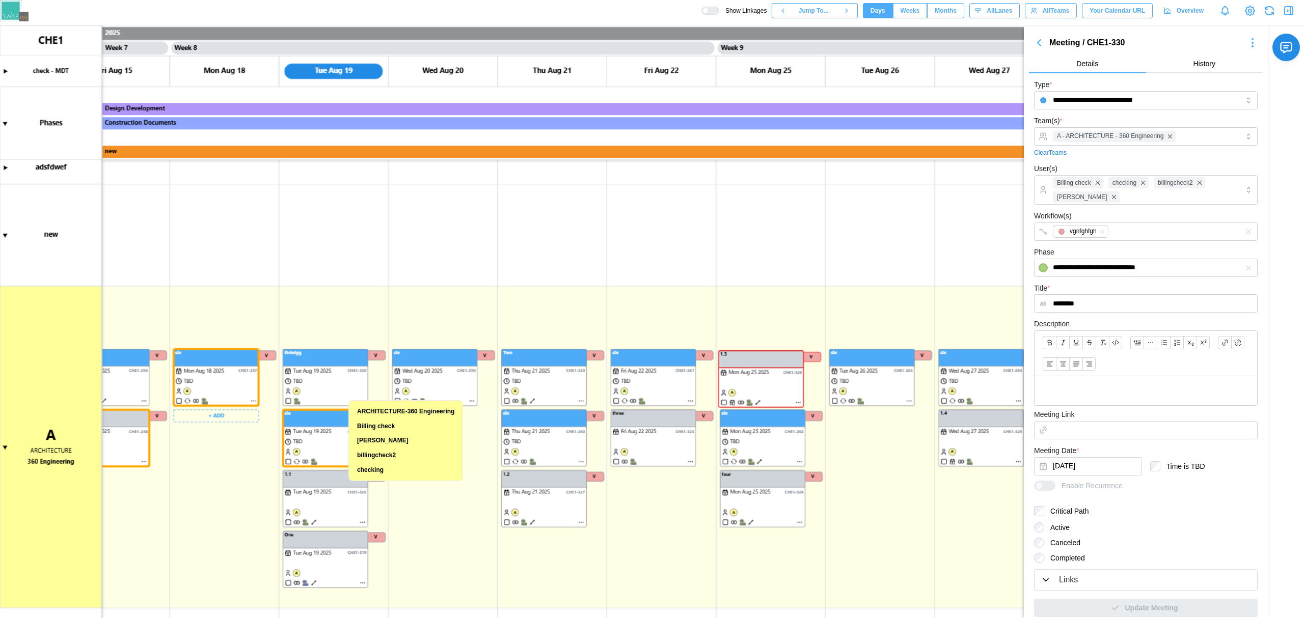
click at [204, 388] on canvas at bounding box center [652, 321] width 1304 height 593
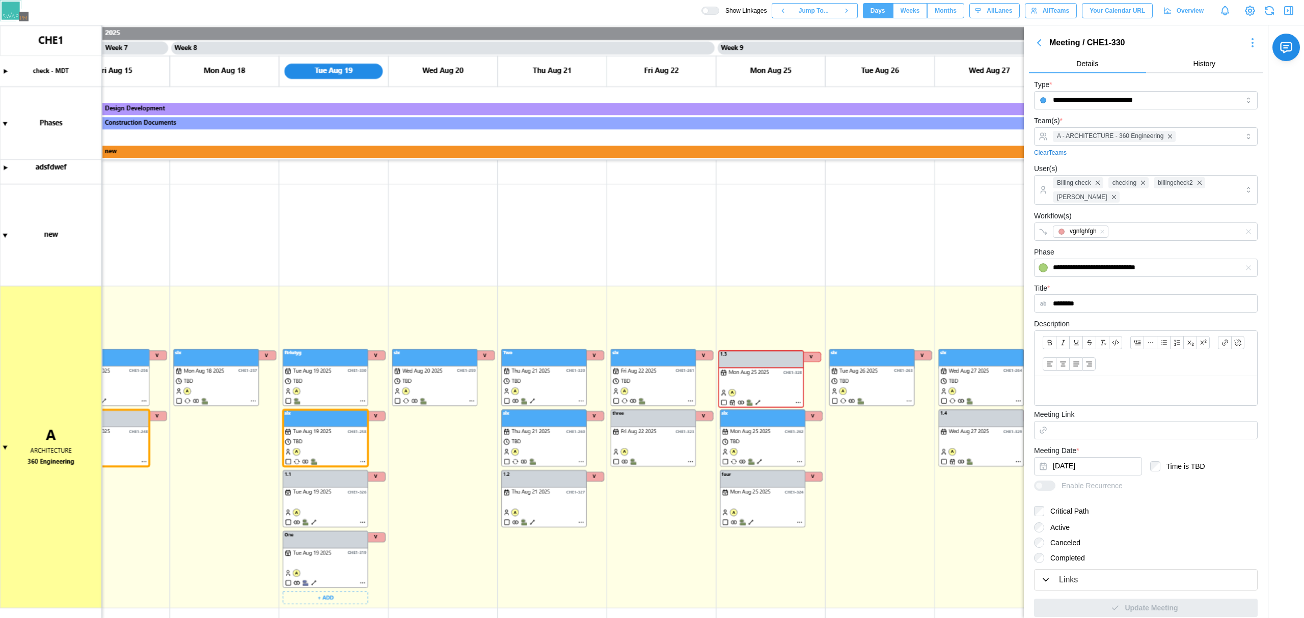
click at [304, 431] on canvas at bounding box center [652, 321] width 1304 height 593
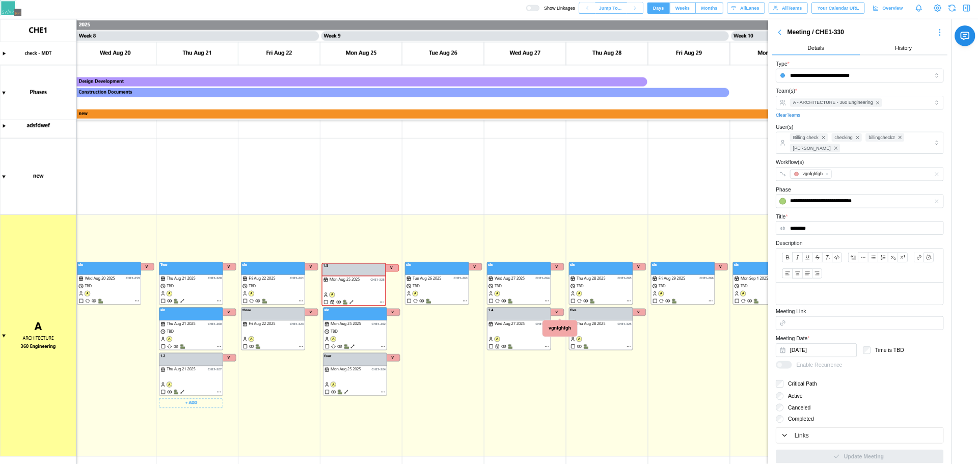
scroll to position [0, 4047]
click at [241, 522] on canvas at bounding box center [652, 321] width 1304 height 593
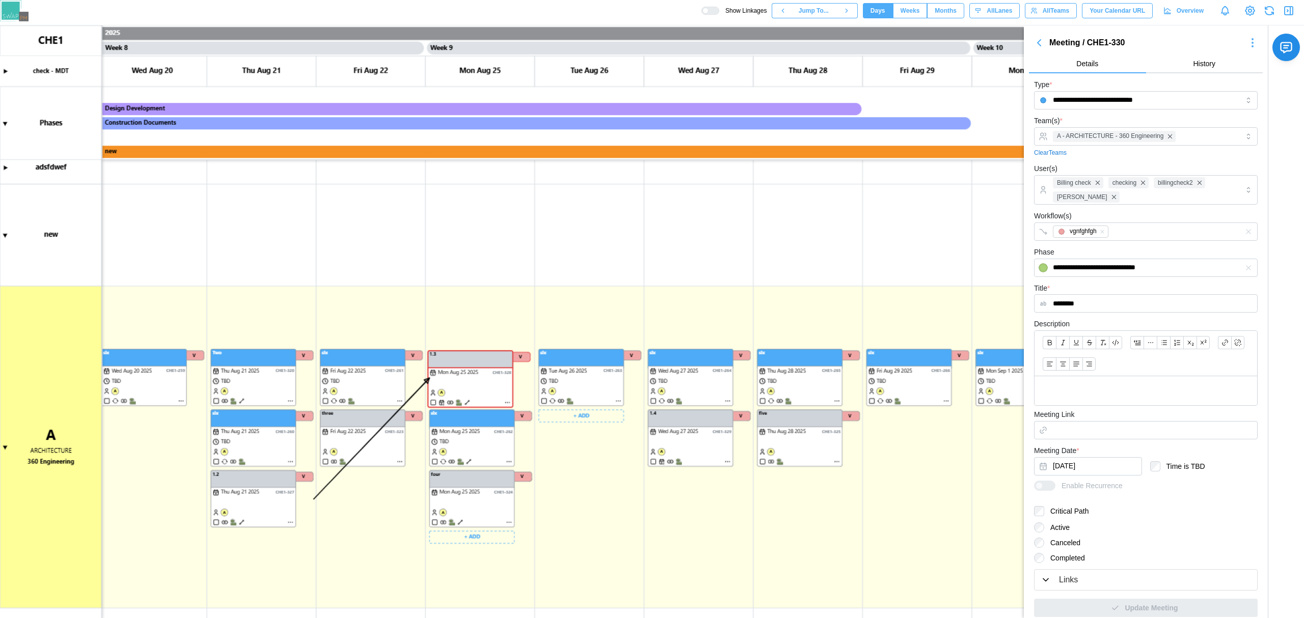
click at [469, 398] on canvas at bounding box center [652, 321] width 1304 height 593
click at [466, 403] on canvas at bounding box center [652, 321] width 1304 height 593
click at [241, 522] on canvas at bounding box center [652, 321] width 1304 height 593
click at [465, 402] on canvas at bounding box center [652, 321] width 1304 height 593
click at [379, 387] on canvas at bounding box center [652, 321] width 1304 height 593
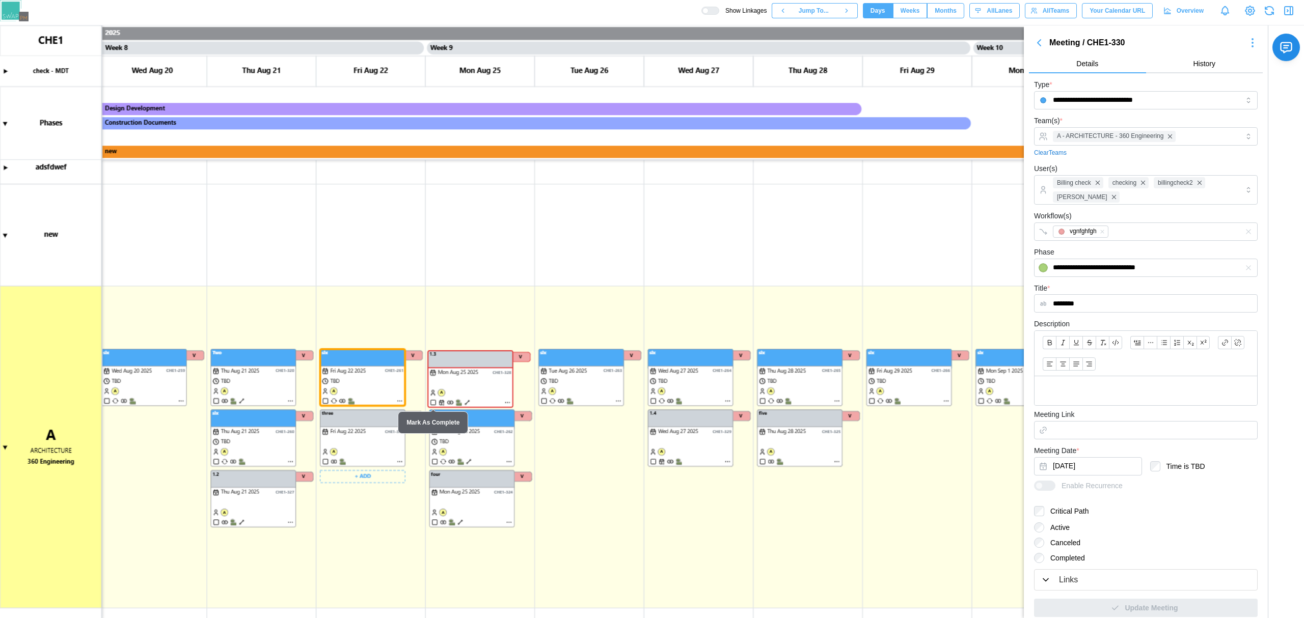
click at [455, 386] on canvas at bounding box center [652, 321] width 1304 height 593
click at [389, 384] on canvas at bounding box center [652, 321] width 1304 height 593
click at [454, 384] on canvas at bounding box center [652, 321] width 1304 height 593
click at [492, 368] on canvas at bounding box center [652, 321] width 1304 height 593
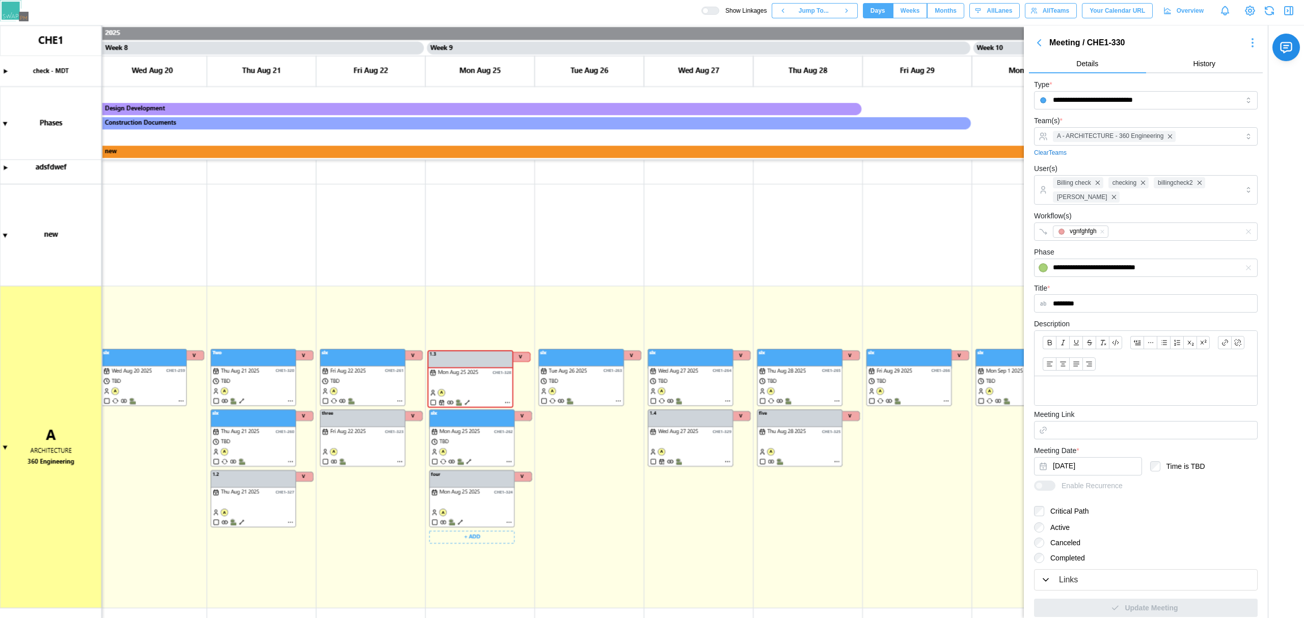
click at [490, 370] on canvas at bounding box center [652, 321] width 1304 height 593
click at [577, 388] on canvas at bounding box center [652, 321] width 1304 height 593
click at [582, 366] on canvas at bounding box center [652, 321] width 1304 height 593
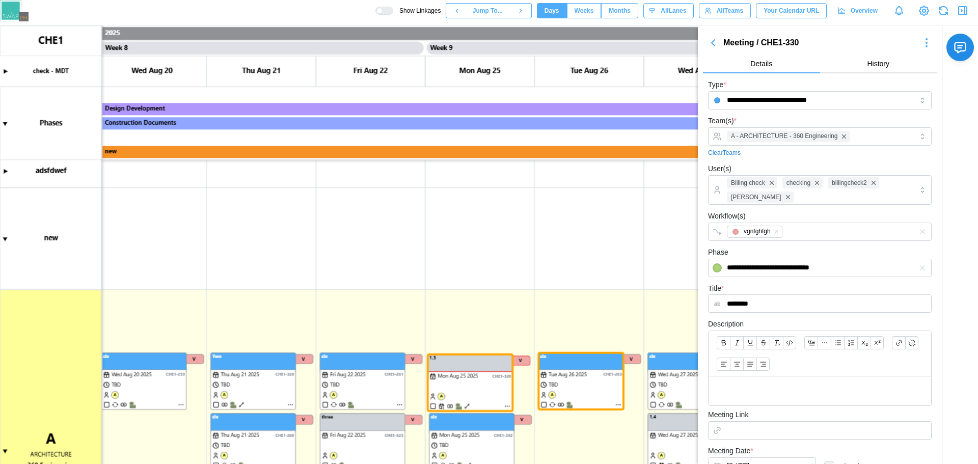
scroll to position [381, 0]
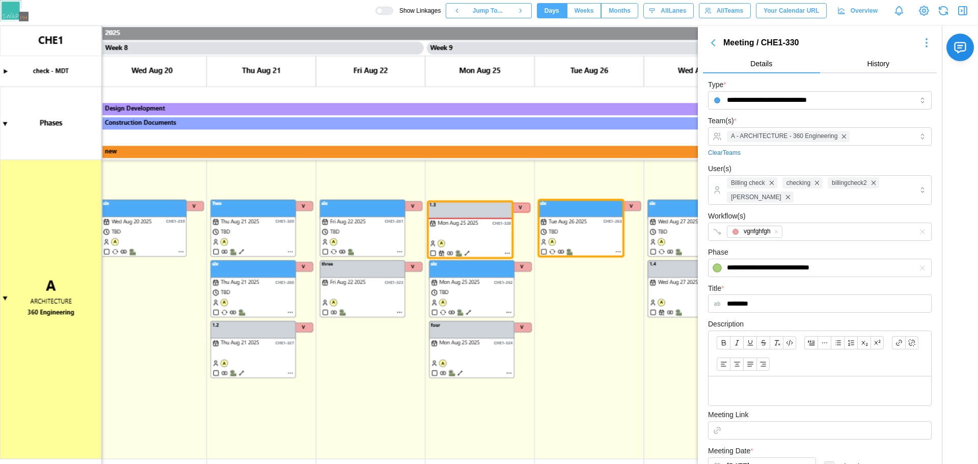
click at [546, 33] on canvas at bounding box center [489, 244] width 978 height 439
click at [594, 270] on canvas at bounding box center [489, 244] width 978 height 439
click at [580, 323] on div "Create Duration" at bounding box center [584, 323] width 50 height 8
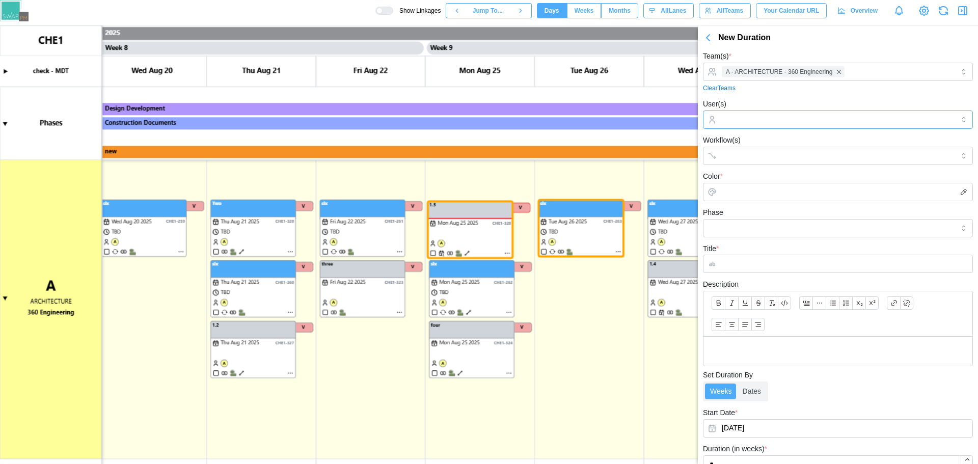
click at [799, 125] on div at bounding box center [836, 119] width 235 height 17
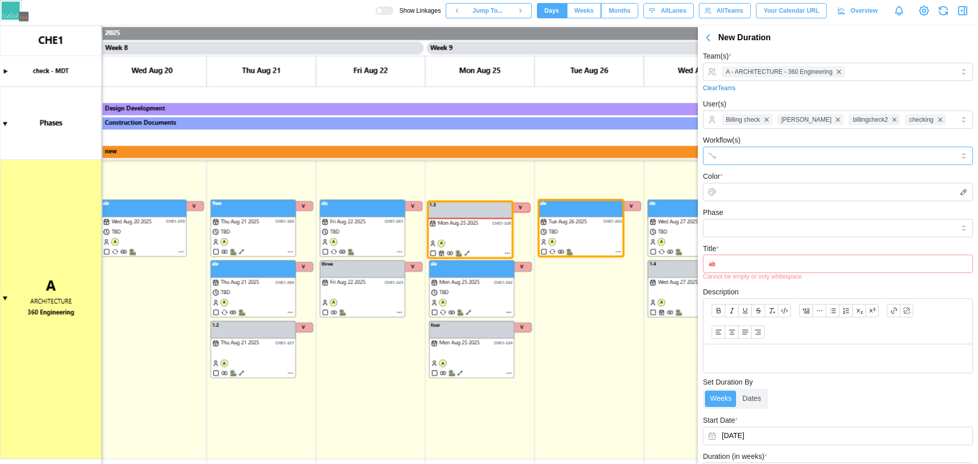
click at [764, 165] on div at bounding box center [827, 155] width 216 height 17
click at [739, 201] on input "Color *" at bounding box center [838, 192] width 270 height 18
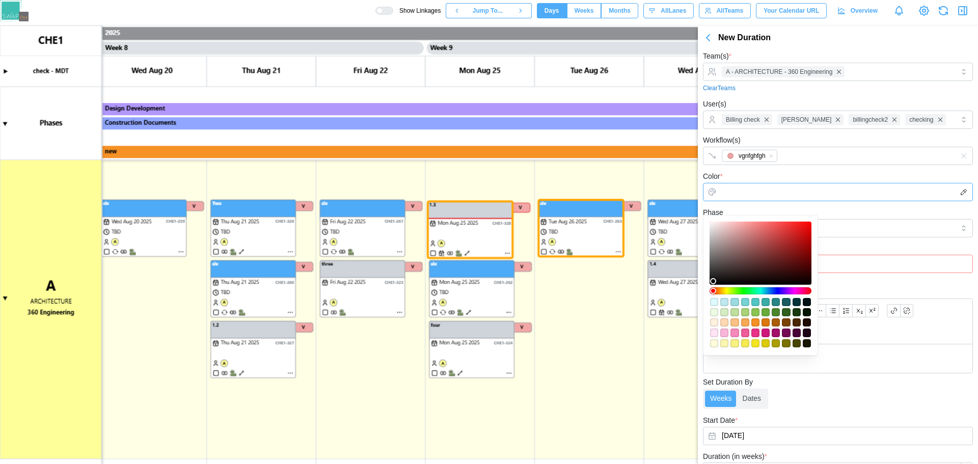
type input "*******"
click at [723, 225] on div at bounding box center [760, 253] width 95 height 56
click at [780, 186] on div "Color * *******" at bounding box center [838, 185] width 270 height 31
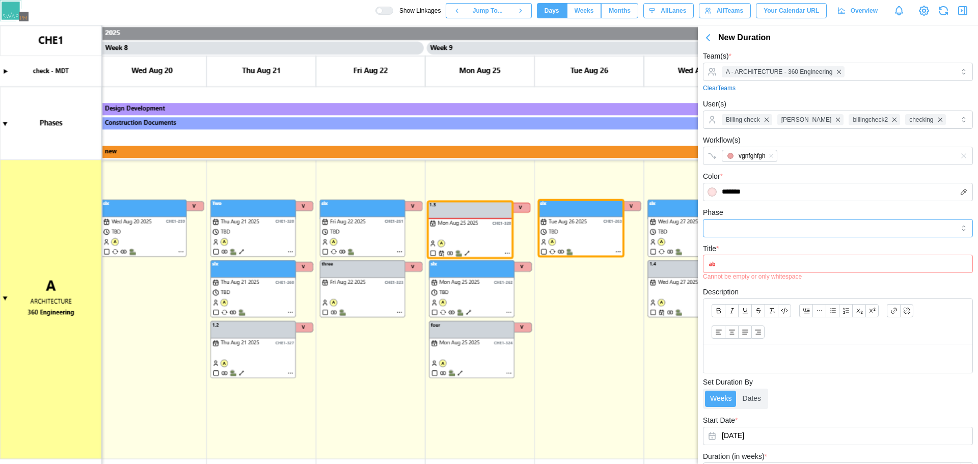
click at [774, 237] on input "Phase" at bounding box center [838, 228] width 270 height 18
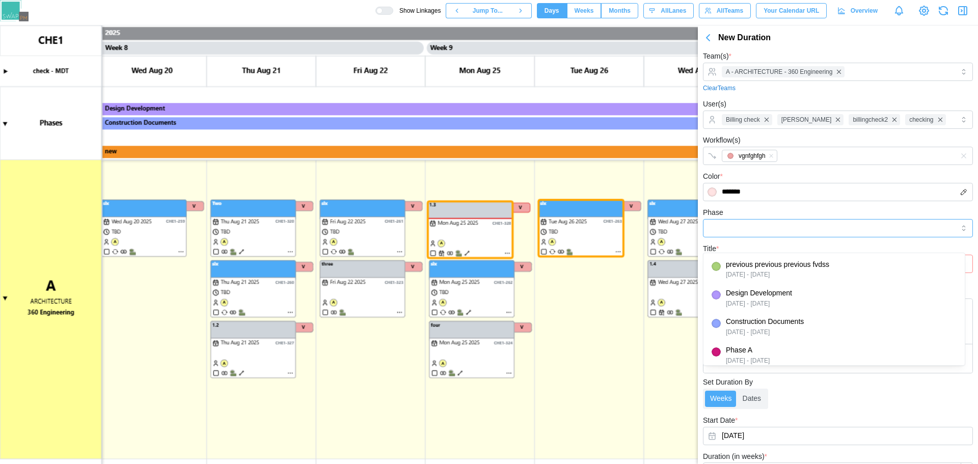
type input "**********"
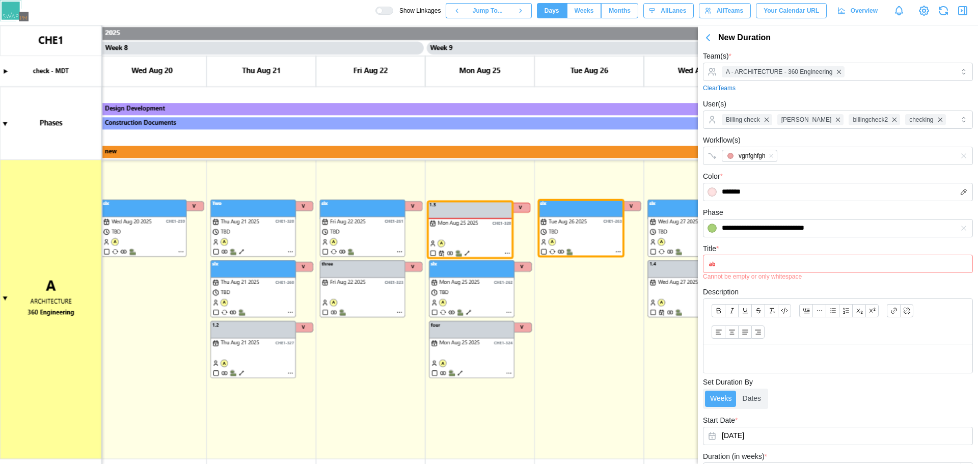
click at [720, 273] on input "Title *" at bounding box center [838, 264] width 270 height 18
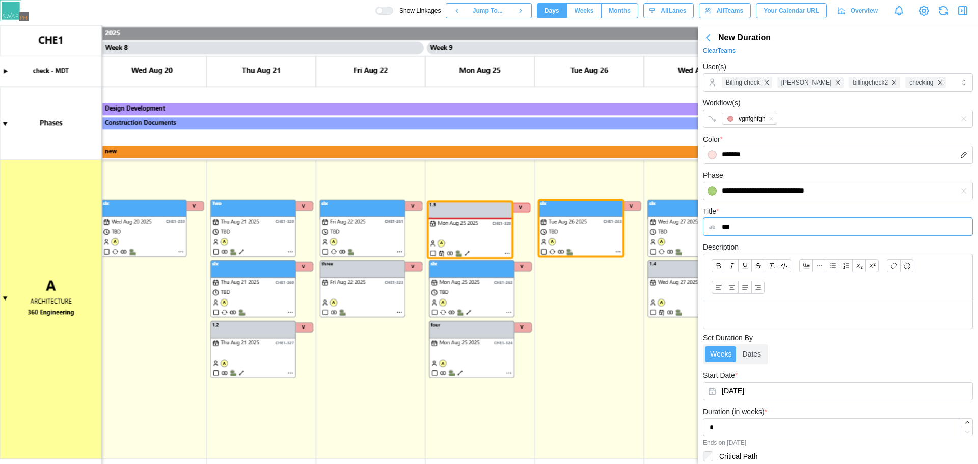
scroll to position [51, 0]
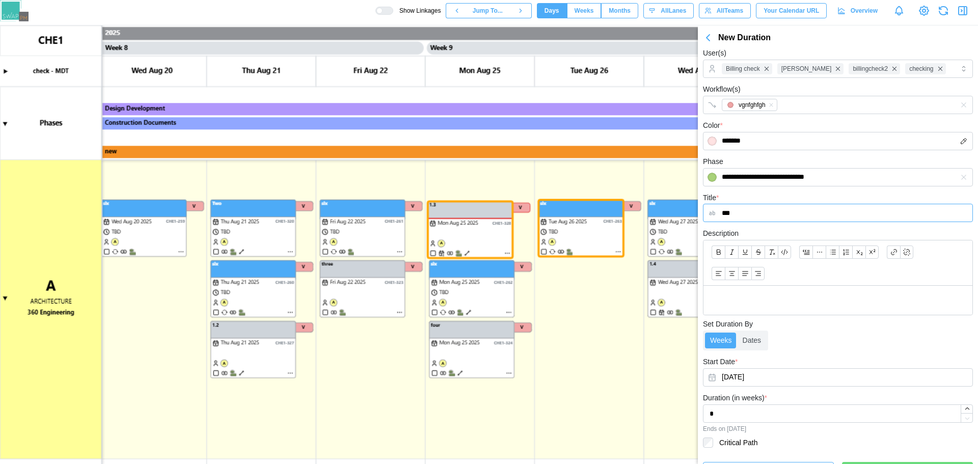
type input "***"
click at [773, 286] on div at bounding box center [837, 262] width 269 height 45
click at [771, 307] on p at bounding box center [838, 300] width 253 height 13
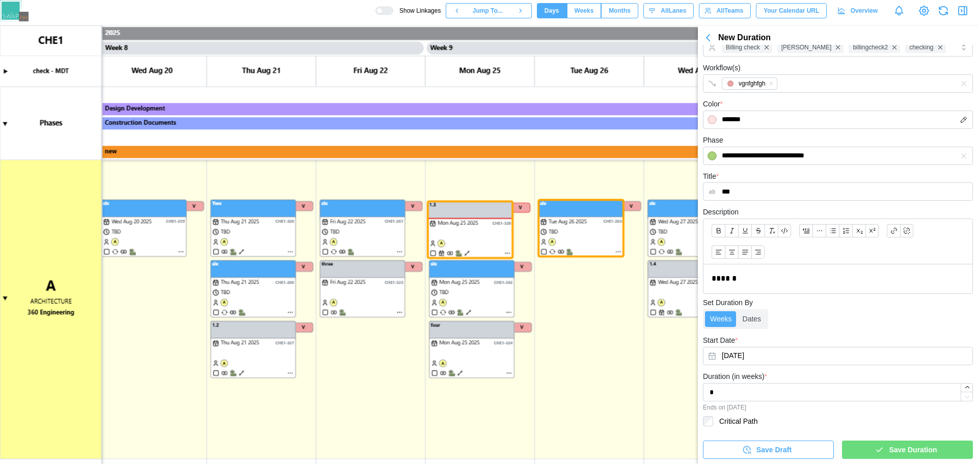
click at [889, 455] on span "Save Duration" at bounding box center [913, 449] width 48 height 17
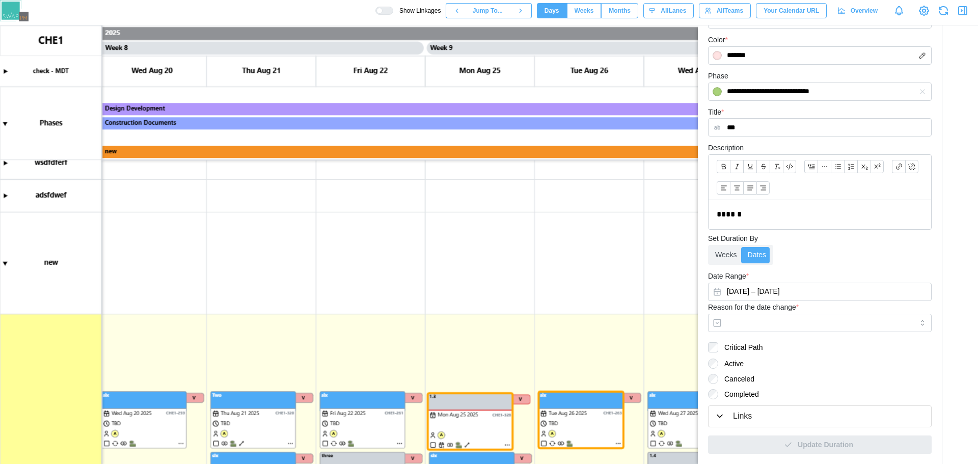
scroll to position [397, 0]
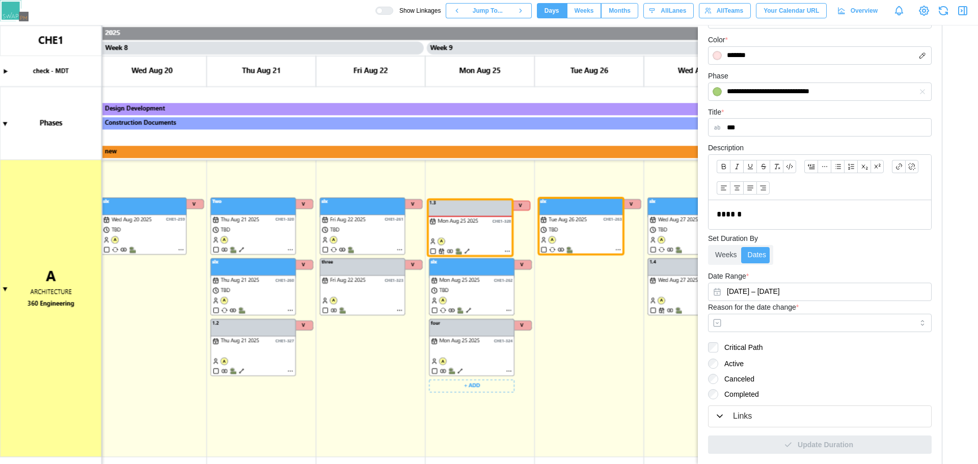
click at [467, 250] on canvas at bounding box center [489, 244] width 978 height 439
click at [468, 251] on canvas at bounding box center [489, 244] width 978 height 439
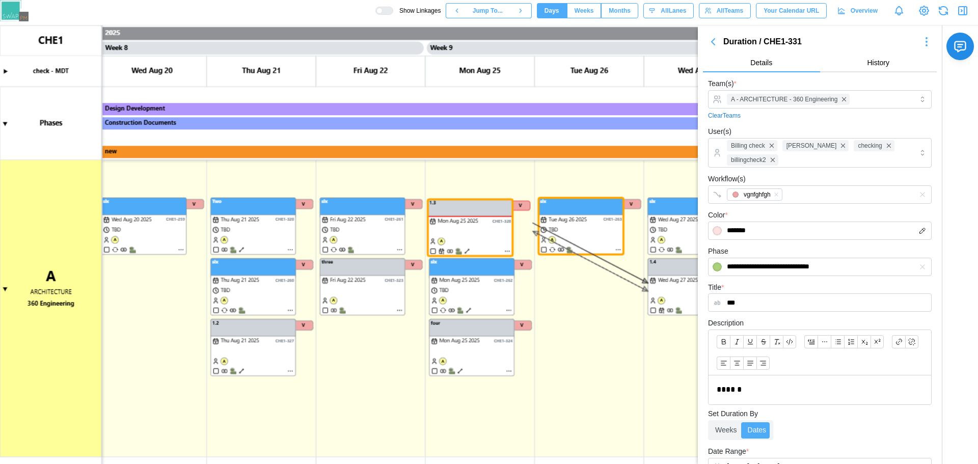
scroll to position [0, 0]
click at [717, 38] on icon "button" at bounding box center [713, 43] width 12 height 12
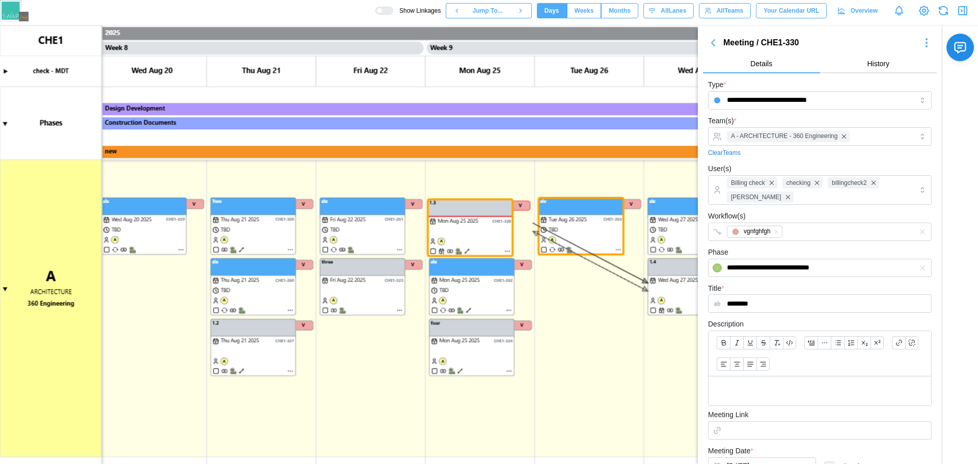
click at [716, 38] on icon "button" at bounding box center [713, 43] width 12 height 12
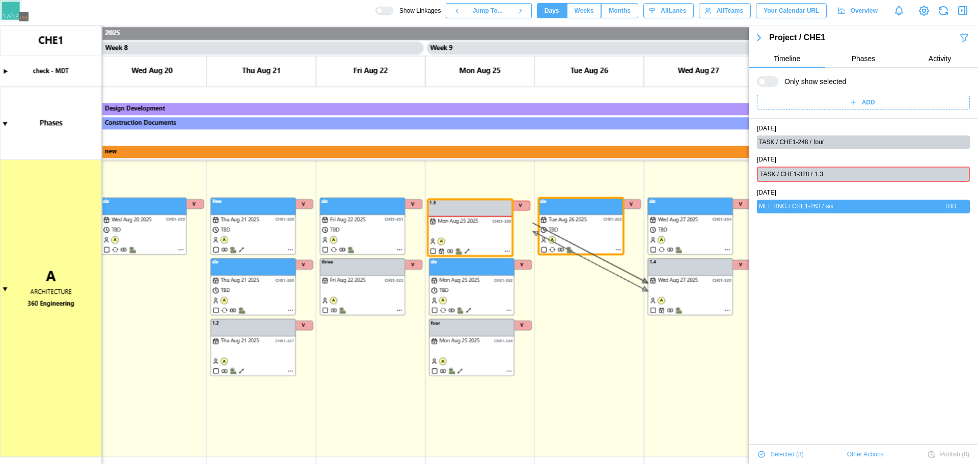
click at [758, 39] on icon "button" at bounding box center [758, 38] width 3 height 6
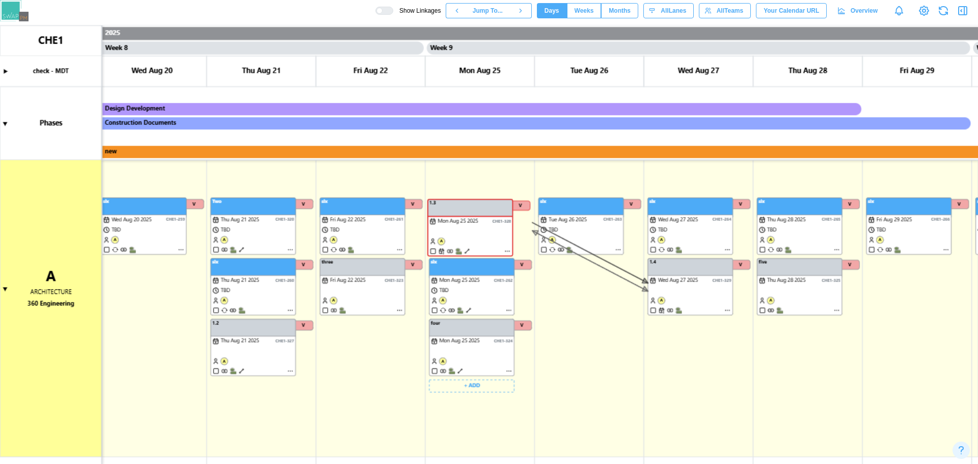
click at [465, 230] on canvas at bounding box center [489, 244] width 978 height 439
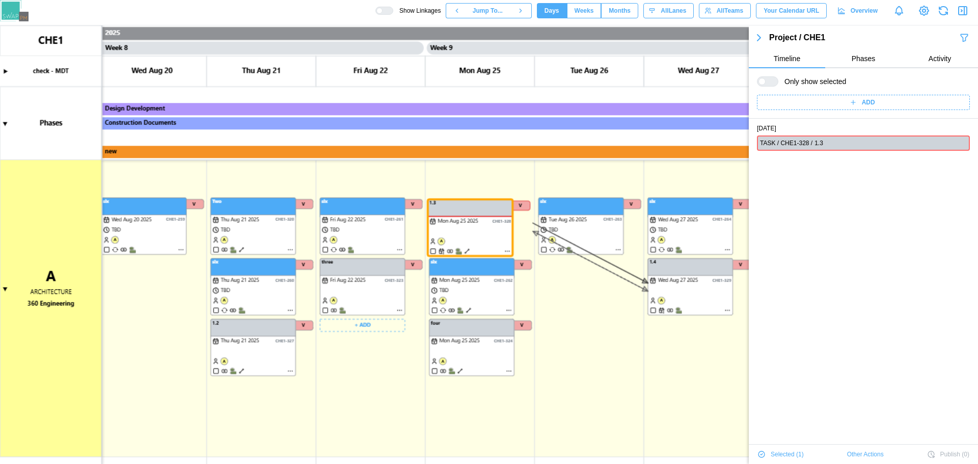
scroll to position [17, 0]
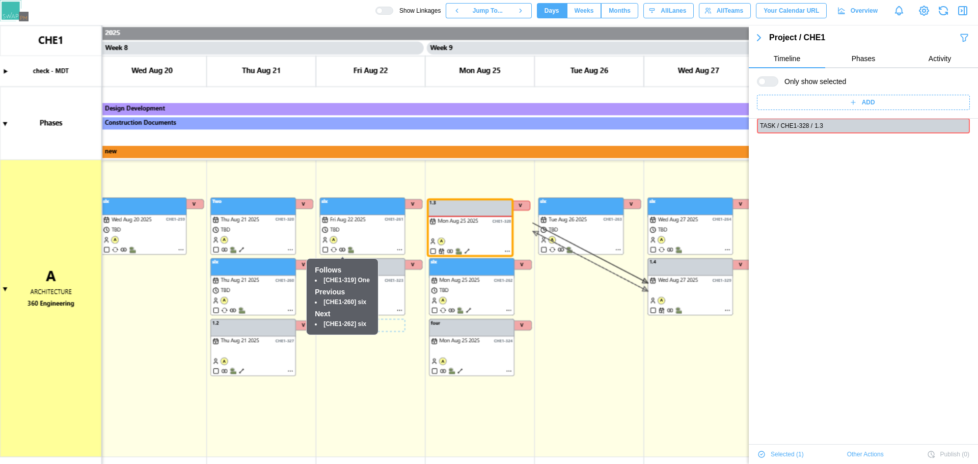
click at [346, 291] on h6 "Previous" at bounding box center [342, 292] width 55 height 11
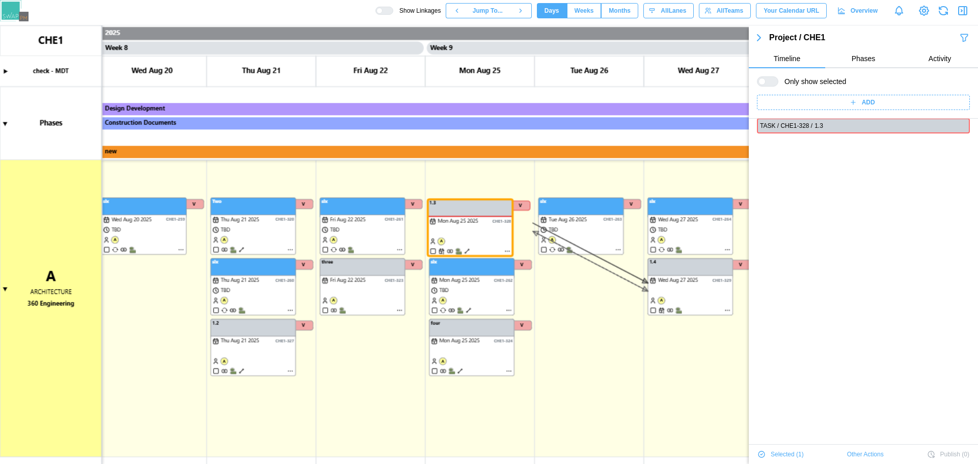
click at [392, 285] on canvas at bounding box center [489, 244] width 978 height 439
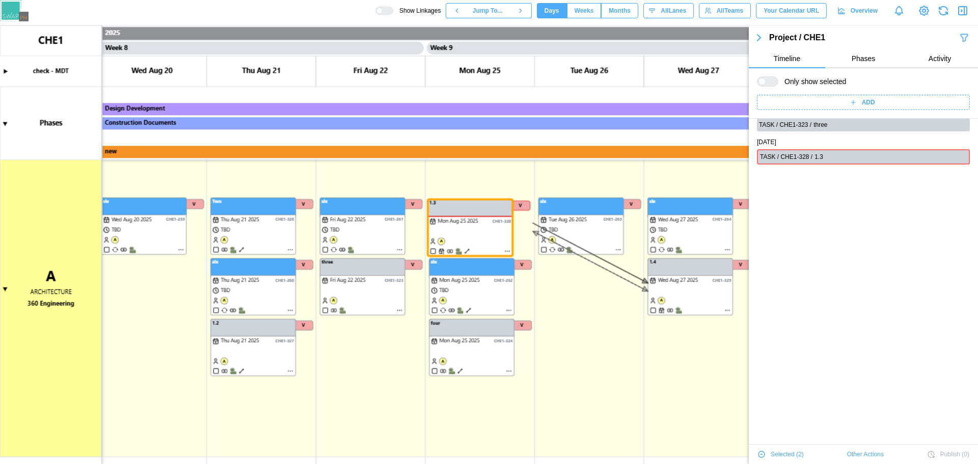
scroll to position [15, 0]
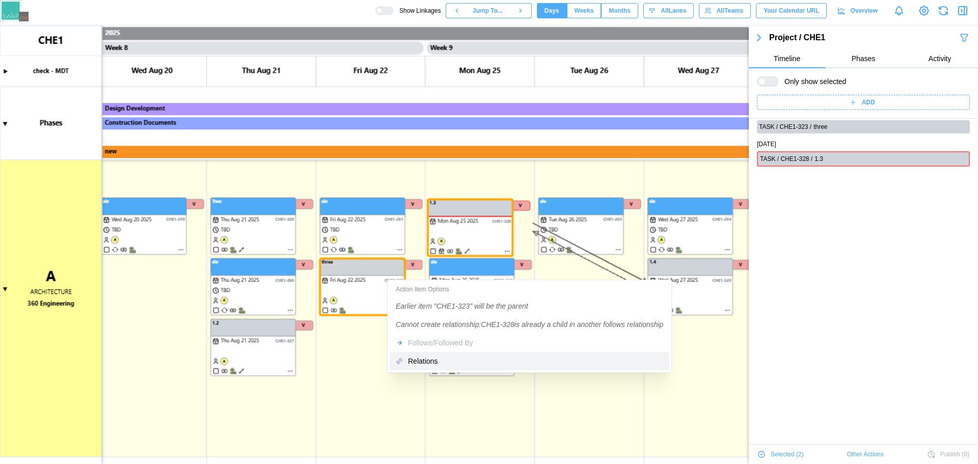
click at [415, 357] on div "Relations" at bounding box center [535, 361] width 255 height 8
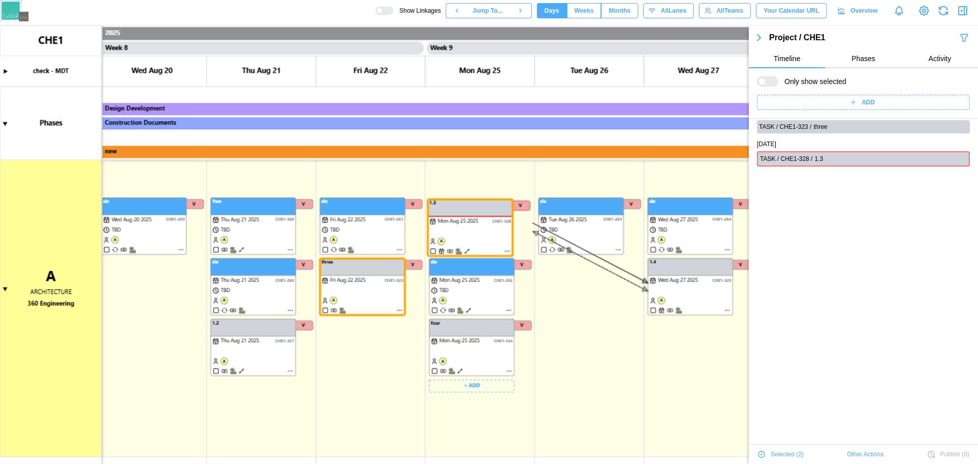
click at [756, 35] on icon "button" at bounding box center [759, 38] width 12 height 12
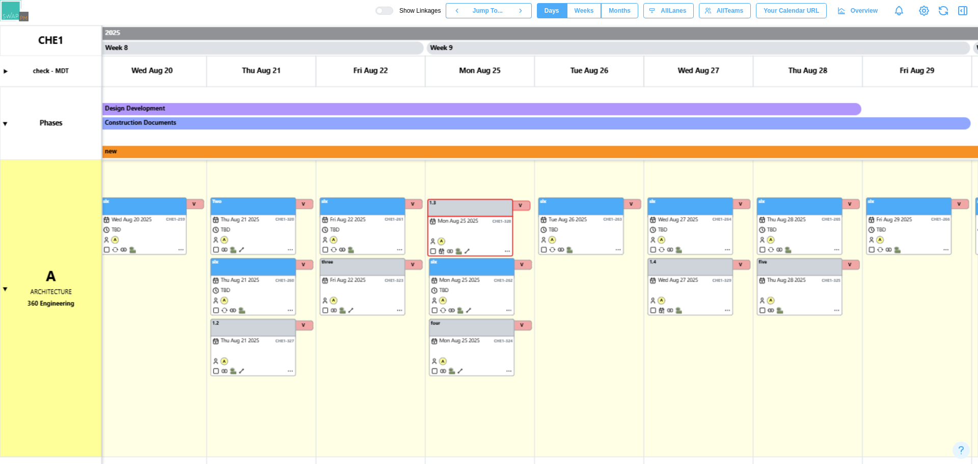
scroll to position [0, 0]
click at [465, 251] on canvas at bounding box center [489, 244] width 978 height 439
click at [466, 251] on canvas at bounding box center [489, 244] width 978 height 439
click at [351, 311] on canvas at bounding box center [489, 244] width 978 height 439
click at [349, 309] on canvas at bounding box center [489, 244] width 978 height 439
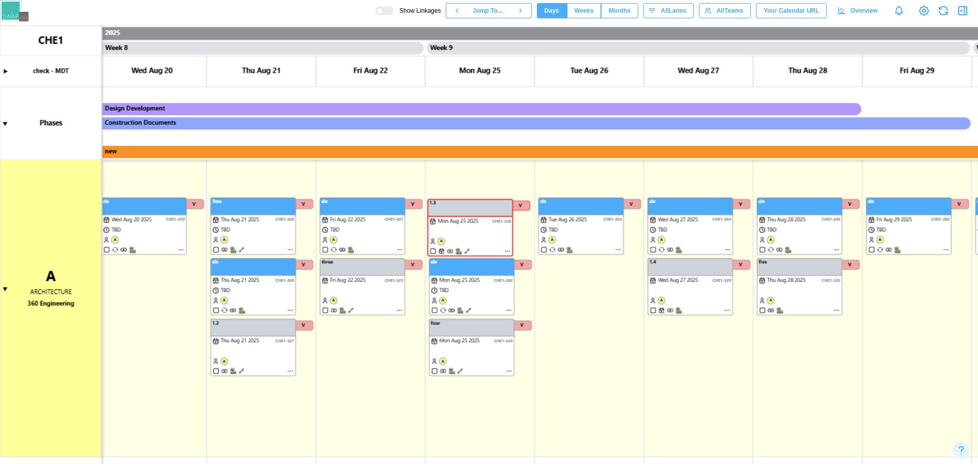
click at [393, 13] on div at bounding box center [388, 10] width 10 height 7
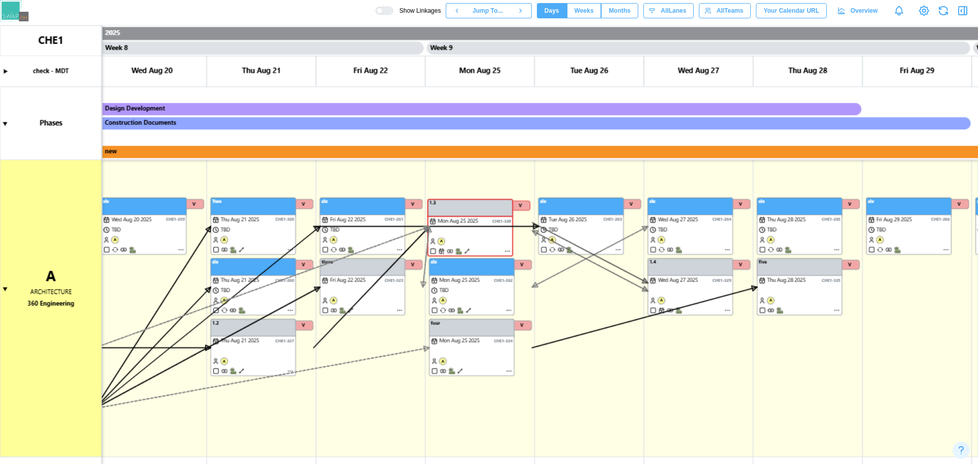
click at [383, 13] on div at bounding box center [379, 11] width 6 height 6
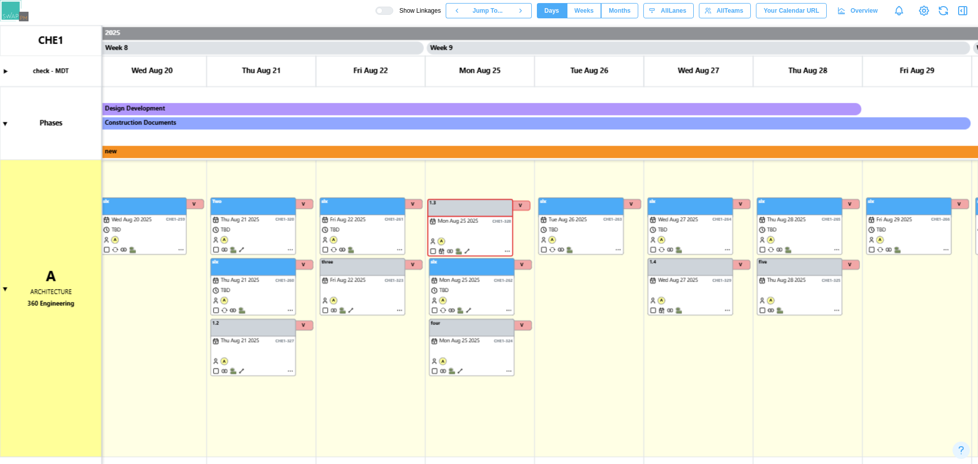
click at [393, 13] on div at bounding box center [388, 10] width 10 height 7
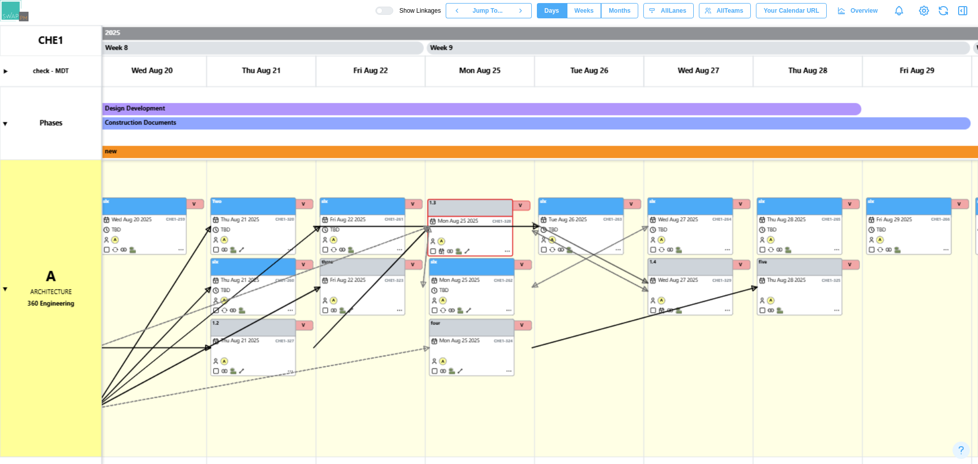
click at [383, 11] on div at bounding box center [379, 11] width 6 height 6
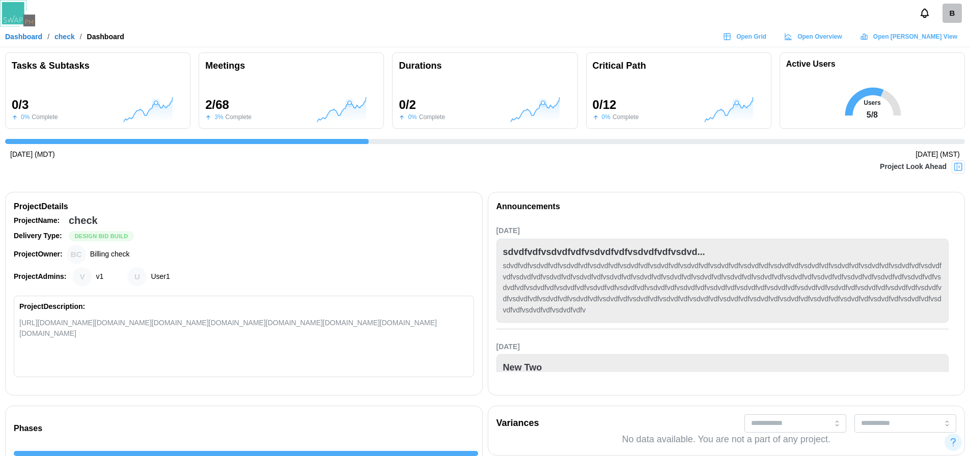
scroll to position [0, 687]
click at [868, 34] on icon at bounding box center [864, 37] width 8 height 8
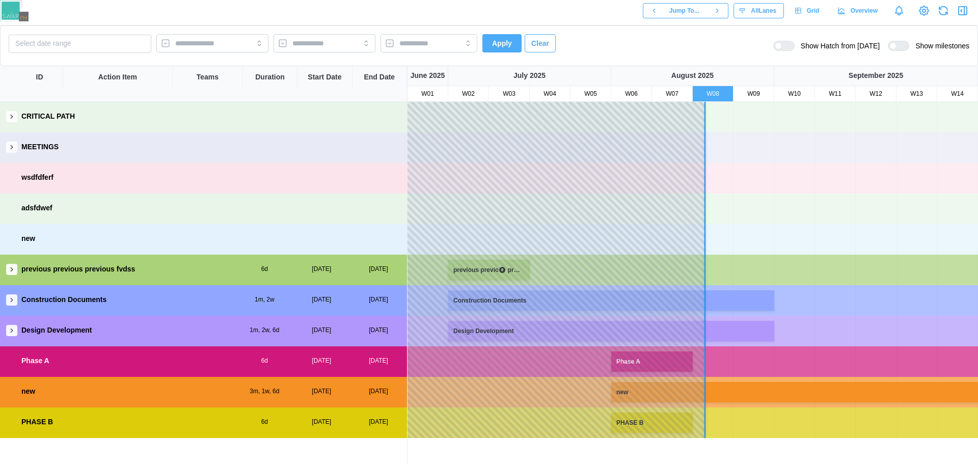
click at [15, 272] on button "button" at bounding box center [11, 269] width 11 height 11
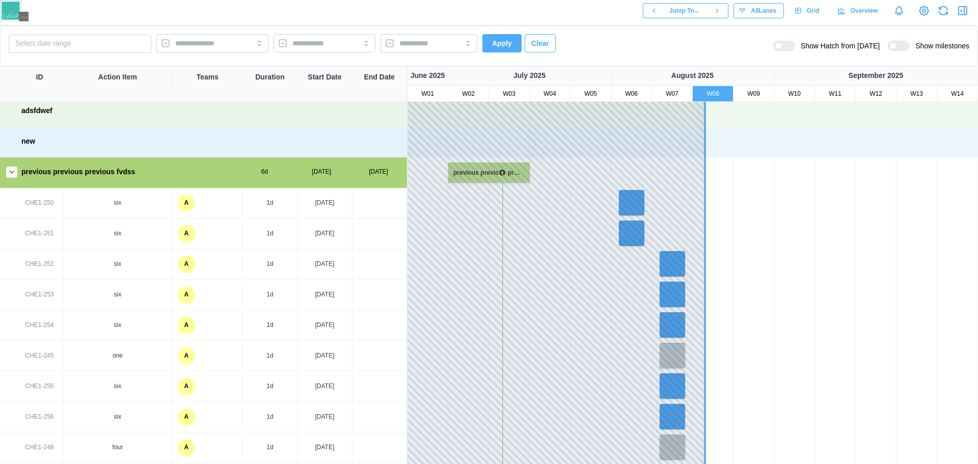
scroll to position [102, 0]
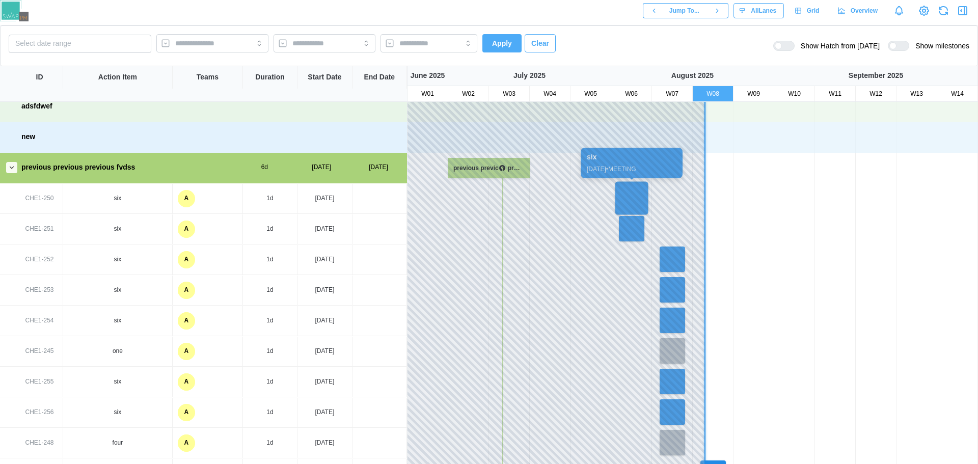
click at [630, 194] on div at bounding box center [631, 198] width 33 height 33
click at [15, 168] on button "button" at bounding box center [11, 167] width 11 height 11
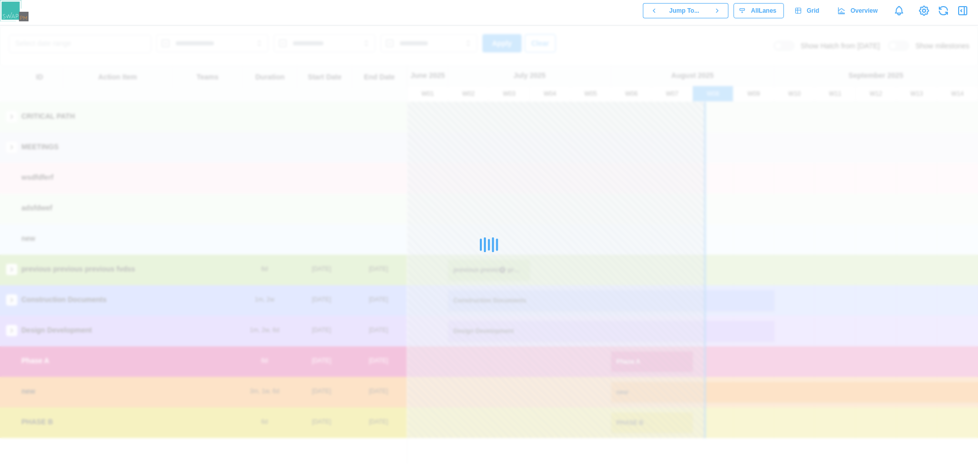
scroll to position [0, 0]
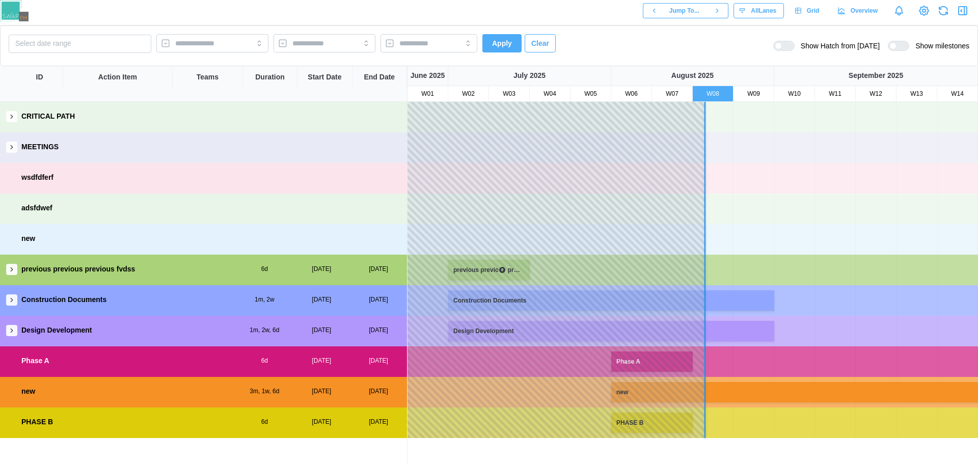
click at [13, 299] on icon "button" at bounding box center [11, 299] width 7 height 7
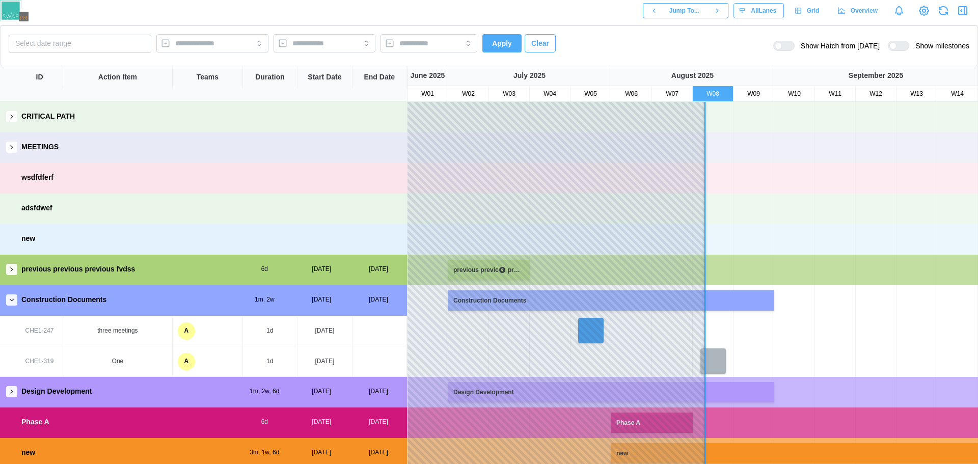
click at [15, 392] on button "button" at bounding box center [11, 391] width 11 height 11
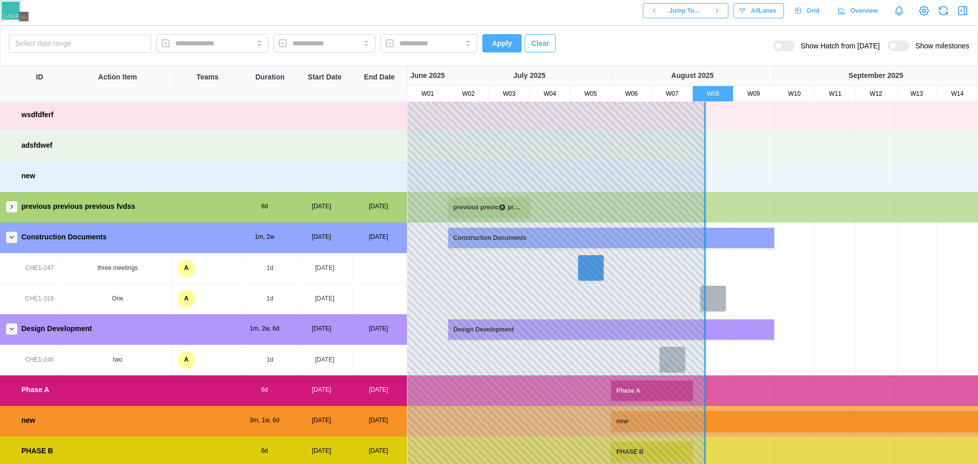
scroll to position [65, 0]
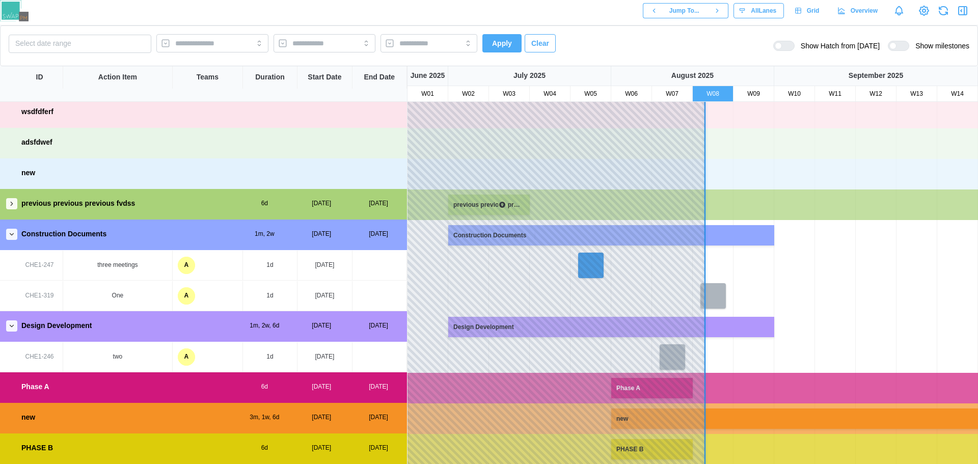
click at [12, 207] on icon "button" at bounding box center [11, 203] width 7 height 7
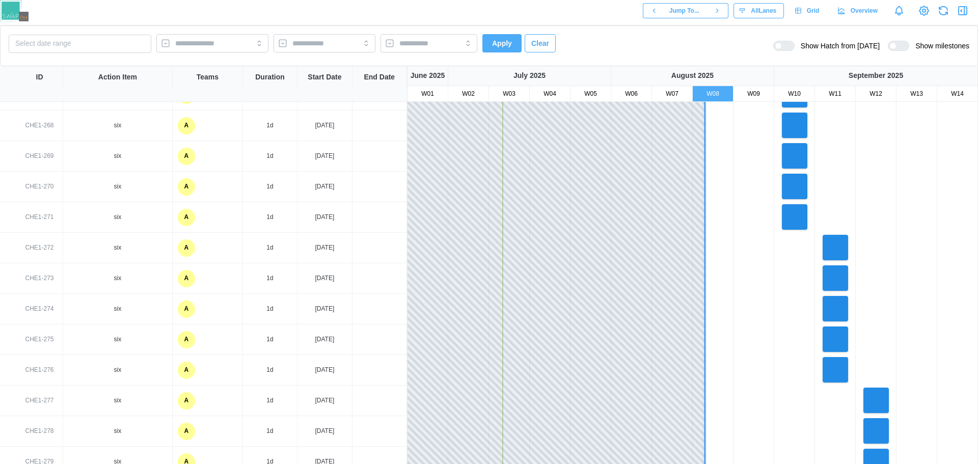
scroll to position [1084, 0]
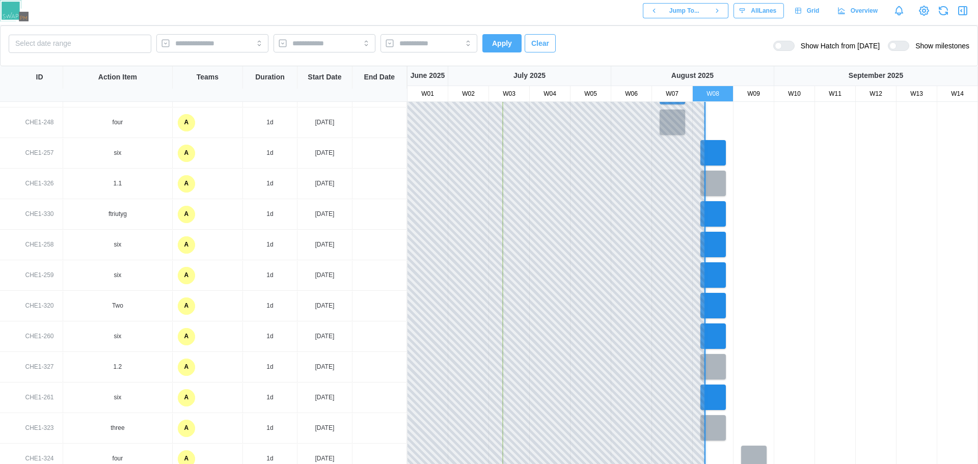
click at [729, 371] on div "1.2 [DATE] • TASK" at bounding box center [814, 367] width 815 height 31
click at [715, 372] on div at bounding box center [713, 367] width 33 height 33
